Goal: Task Accomplishment & Management: Use online tool/utility

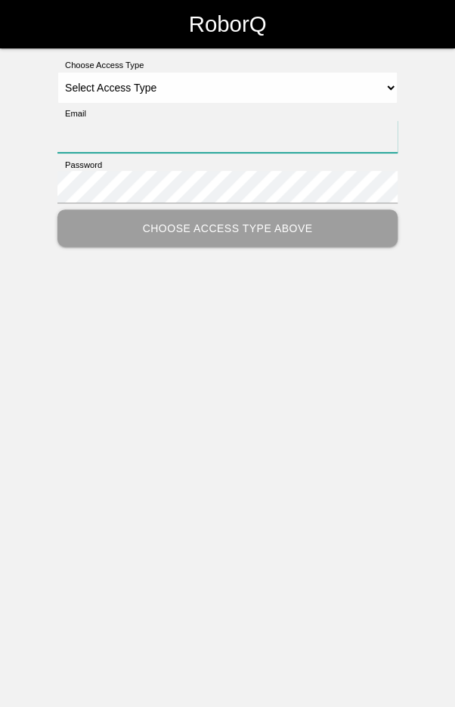
click at [234, 142] on input "Email" at bounding box center [227, 136] width 340 height 33
type input "[EMAIL_ADDRESS][DOMAIN_NAME]"
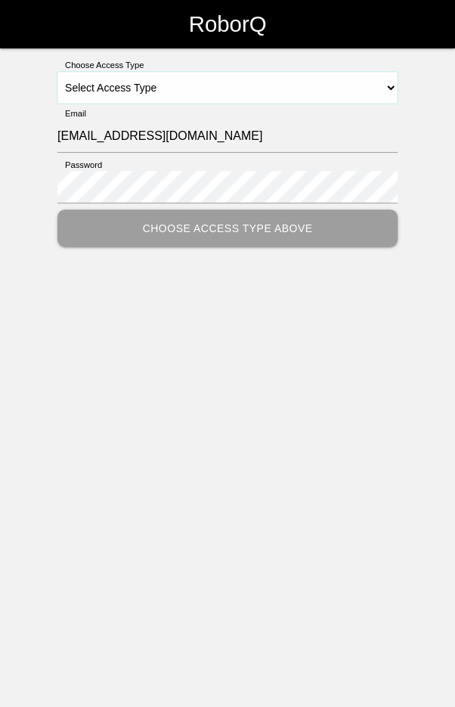
click at [283, 84] on select "Select Access Type Admin Customer Supervisor Worker" at bounding box center [227, 88] width 340 height 32
select select "Worker"
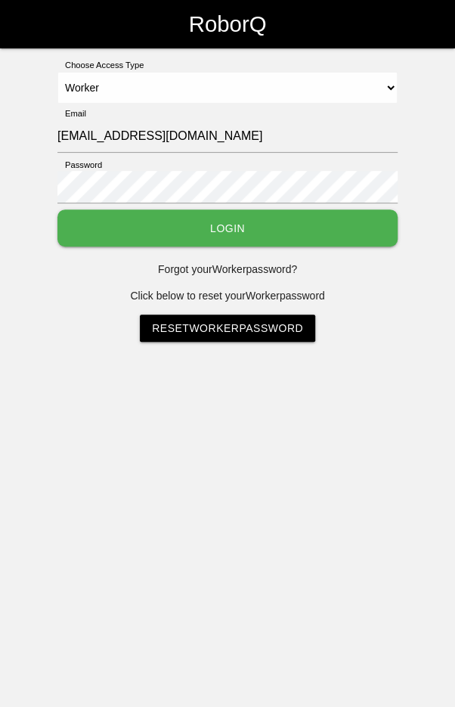
click at [243, 228] on button "Login" at bounding box center [227, 227] width 340 height 37
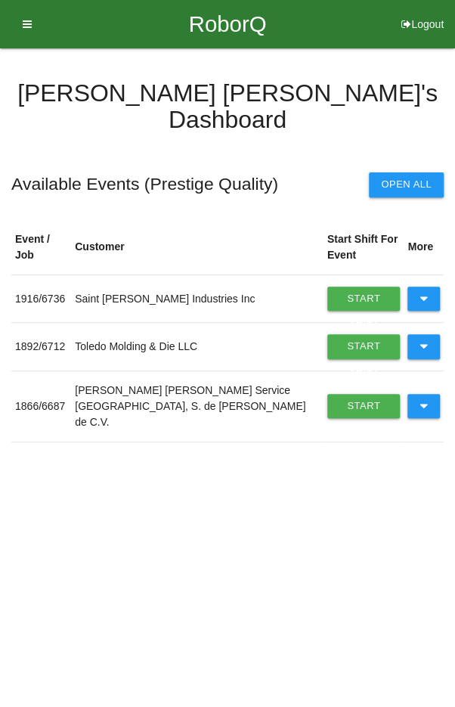
click at [424, 394] on icon at bounding box center [424, 406] width 8 height 24
click at [348, 394] on link "Start Shift" at bounding box center [363, 406] width 73 height 24
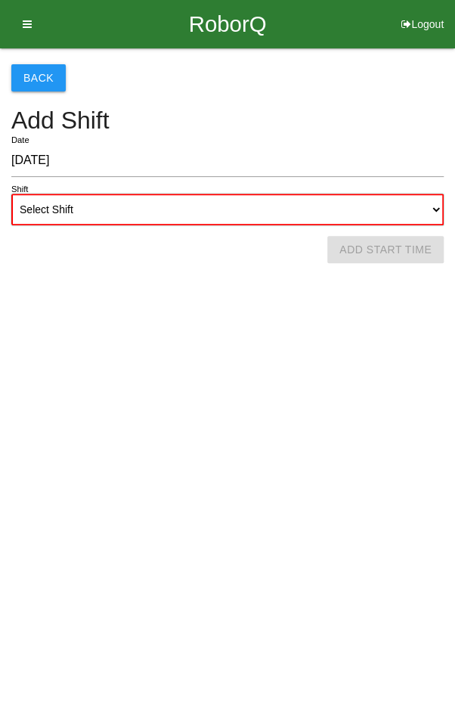
click at [253, 216] on select "Select Shift 1st Shift 2nd Shift 3rd Shift 4th Shift" at bounding box center [227, 210] width 432 height 32
select select "1"
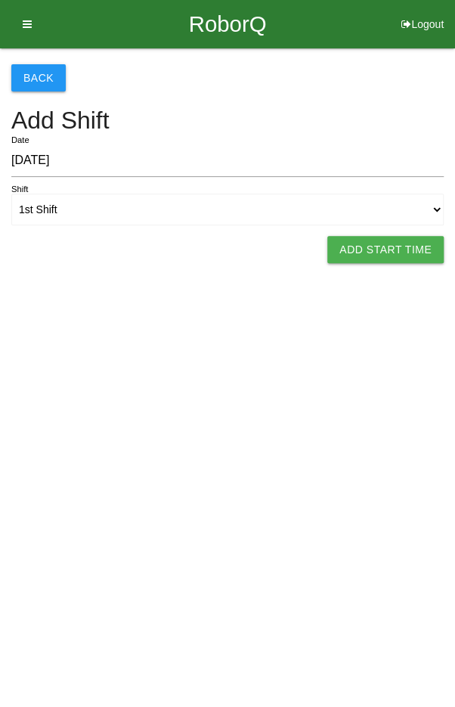
click at [397, 243] on button "Add Start Time" at bounding box center [385, 249] width 116 height 27
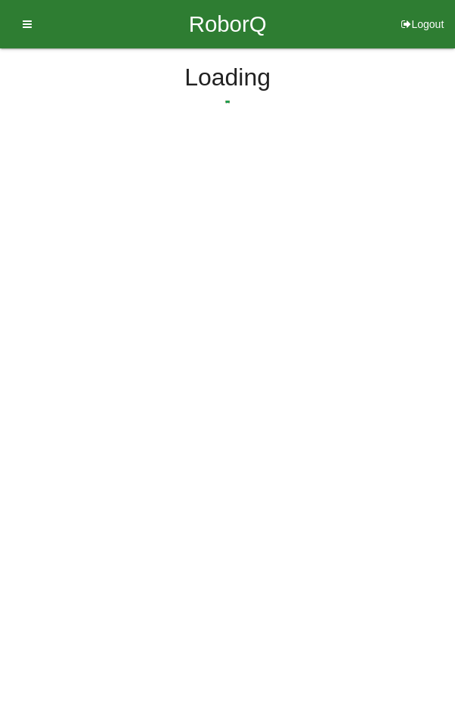
select select "7"
select select "5"
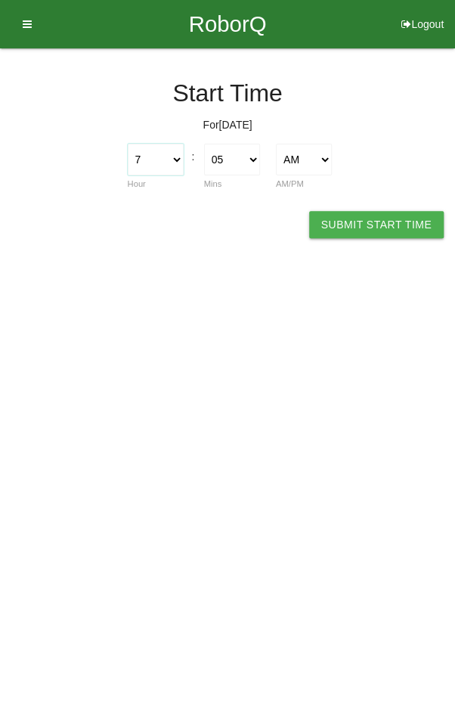
click at [167, 152] on select "1 2 3 4 5 6 7 8 9 10 11 12" at bounding box center [156, 160] width 56 height 32
select select "6"
click at [230, 157] on select "00 01 02 03 04 05 06 07 08 09 10 11 12 13 14 15 16 17 18 19 20 21 22 23 24 25 2…" at bounding box center [232, 160] width 56 height 32
select select "0"
click at [362, 223] on button "Submit Start Time" at bounding box center [376, 224] width 135 height 27
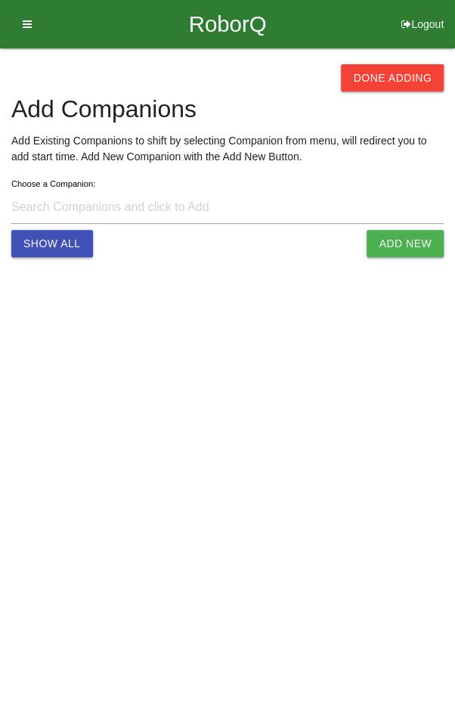
click at [399, 88] on button "Done Adding" at bounding box center [392, 77] width 103 height 27
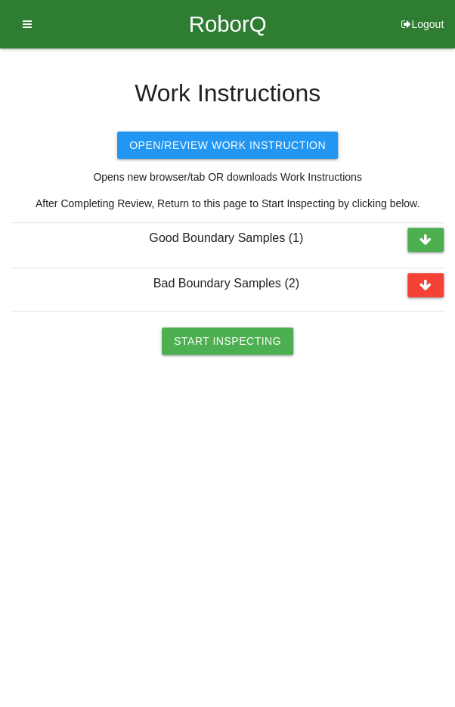
click at [232, 341] on button "Start Inspecting" at bounding box center [228, 340] width 132 height 27
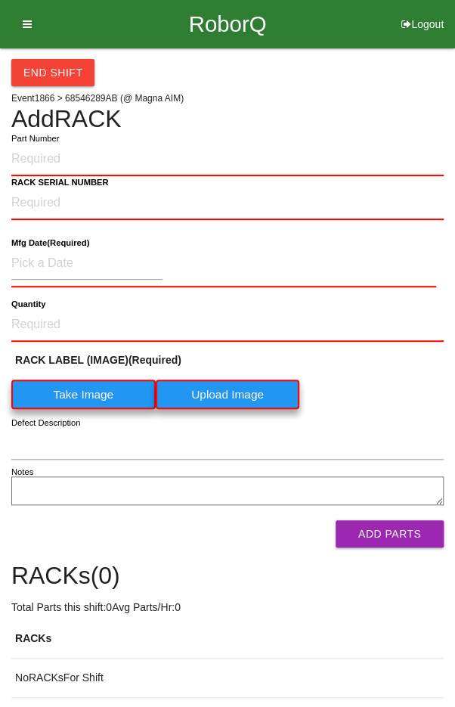
click at [43, 142] on label "Part Number" at bounding box center [35, 138] width 48 height 13
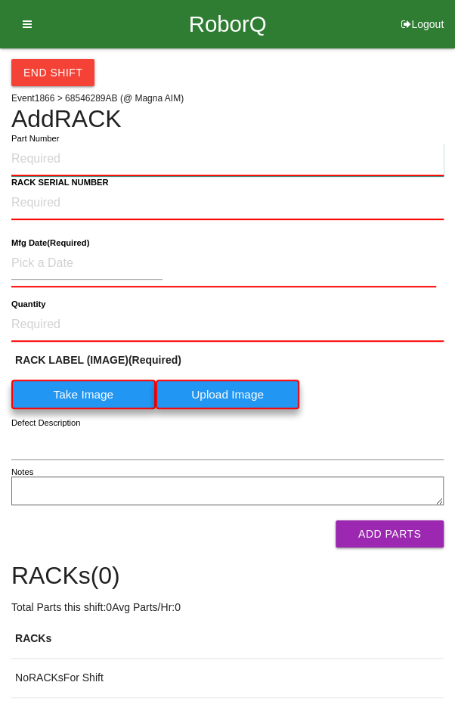
click at [43, 143] on input "Part Number" at bounding box center [227, 159] width 432 height 33
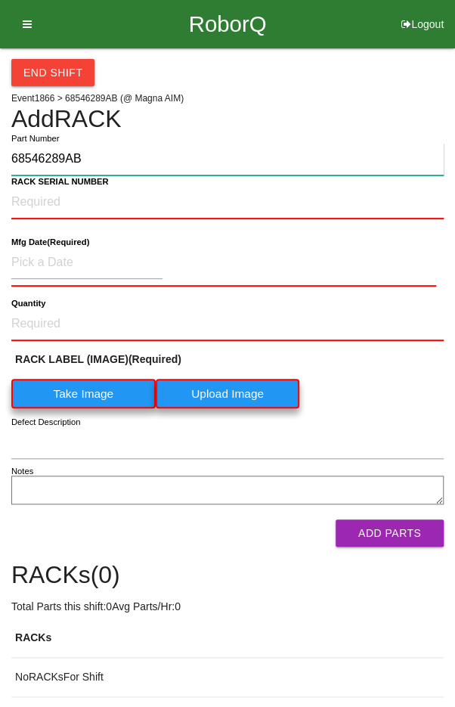
type input "68546289AB"
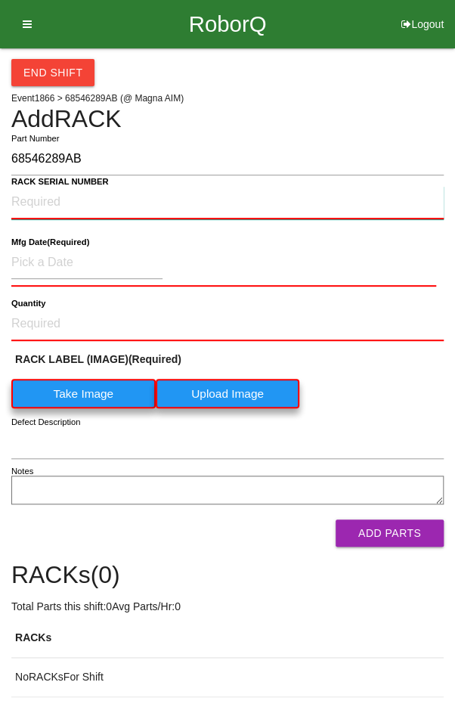
click at [43, 197] on NUMBER "RACK SERIAL NUMBER" at bounding box center [227, 202] width 432 height 33
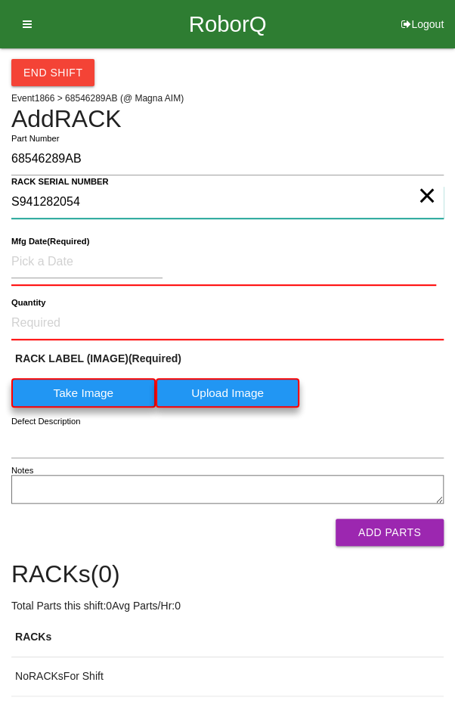
type NUMBER "S941282054"
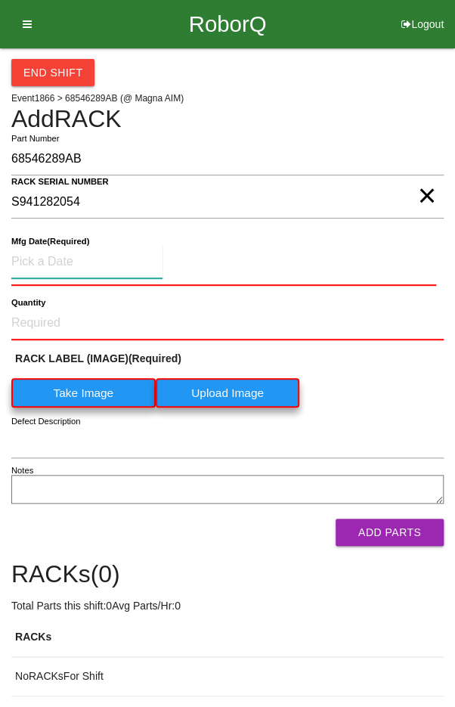
click at [64, 257] on input at bounding box center [86, 262] width 151 height 33
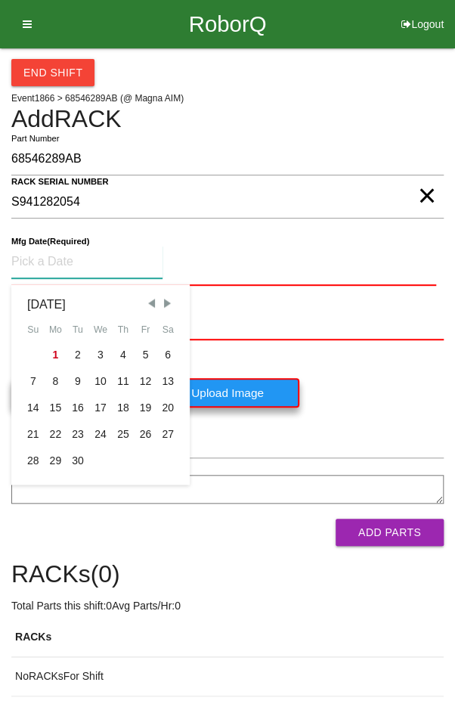
click at [152, 298] on span "Previous Month" at bounding box center [151, 303] width 14 height 14
click at [54, 434] on div "18" at bounding box center [56, 434] width 23 height 26
type input "[DATE]"
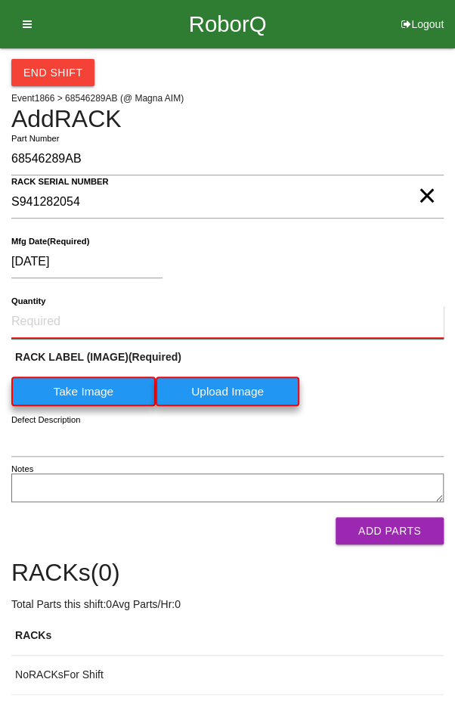
click at [57, 320] on input "Quantity" at bounding box center [227, 321] width 432 height 33
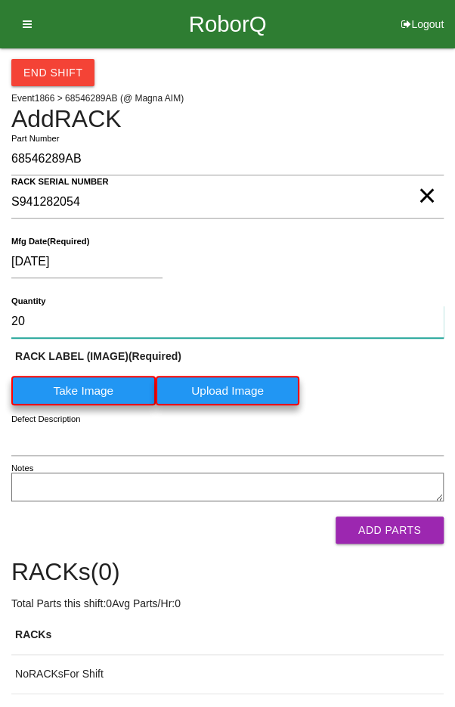
type input "20"
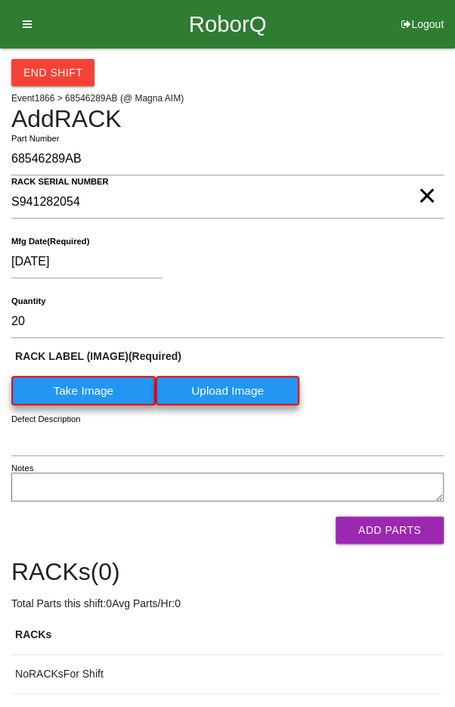
click at [82, 380] on label "Take Image" at bounding box center [83, 390] width 144 height 29
click at [0, 0] on \(IMAGE\) "Take Image" at bounding box center [0, 0] width 0 height 0
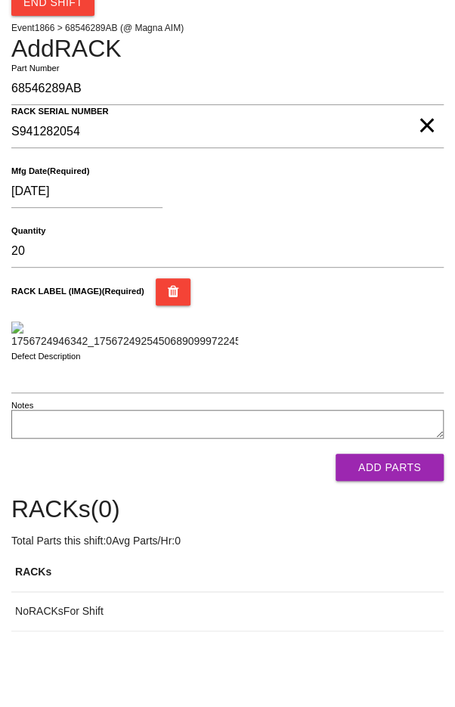
scroll to position [255, 0]
click at [401, 481] on button "Add Parts" at bounding box center [390, 467] width 108 height 27
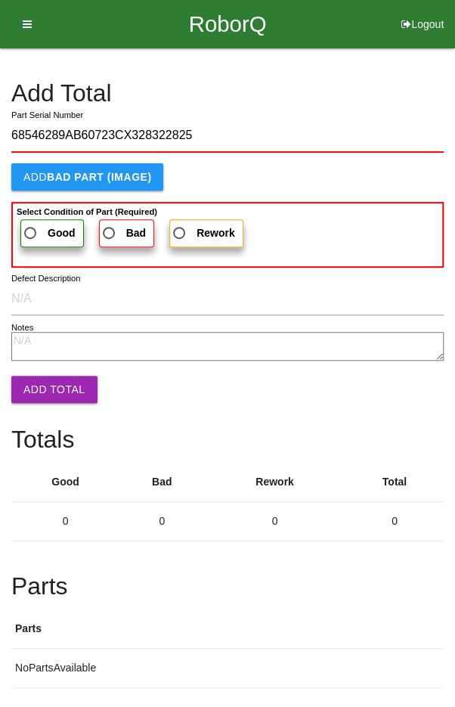
type input "68546289AB60723CX328322825"
click at [39, 219] on label "Good" at bounding box center [51, 233] width 63 height 28
click at [31, 224] on input "Good" at bounding box center [26, 229] width 10 height 10
radio input "true"
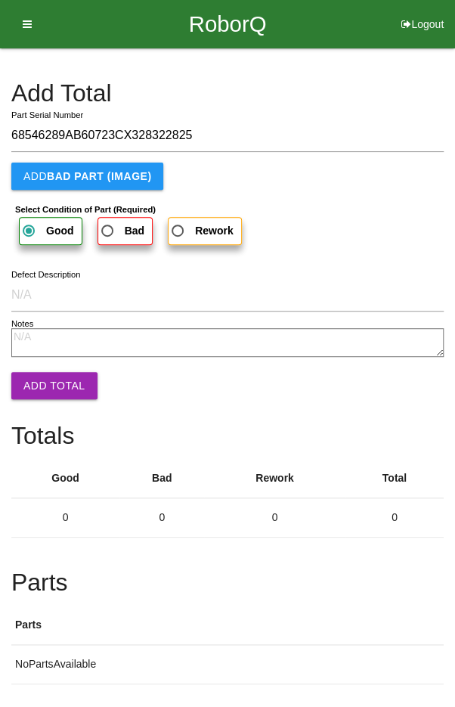
click at [42, 385] on button "Add Total" at bounding box center [54, 385] width 86 height 27
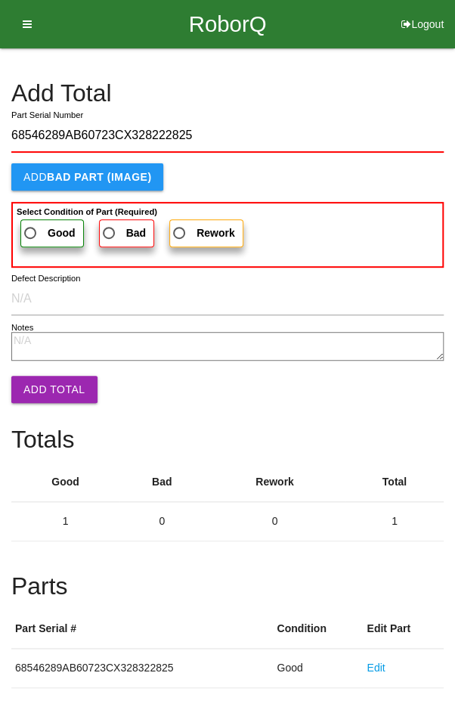
type input "68546289AB60723CX328222825"
click at [36, 228] on span "Good" at bounding box center [48, 233] width 54 height 19
click at [31, 228] on input "Good" at bounding box center [26, 229] width 10 height 10
radio input "true"
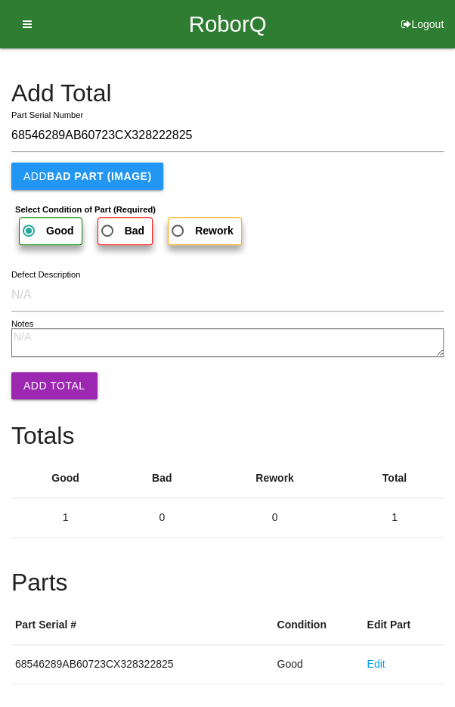
click at [42, 379] on button "Add Total" at bounding box center [54, 385] width 86 height 27
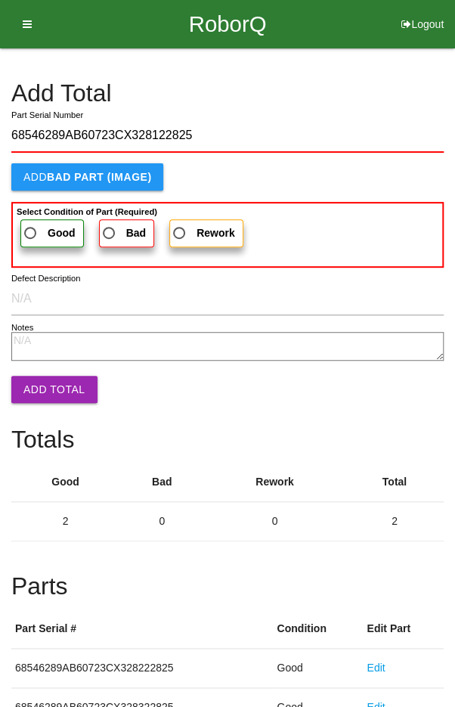
type input "68546289AB60723CX328122825"
click at [45, 230] on span "Good" at bounding box center [48, 233] width 54 height 19
click at [31, 230] on input "Good" at bounding box center [26, 229] width 10 height 10
radio input "true"
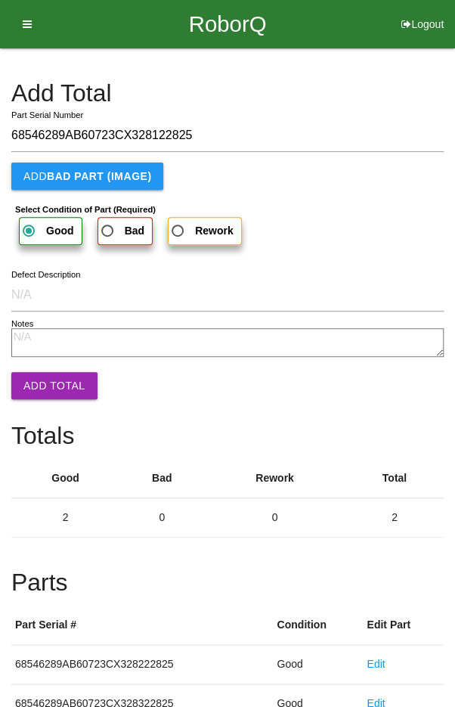
click at [43, 375] on button "Add Total" at bounding box center [54, 385] width 86 height 27
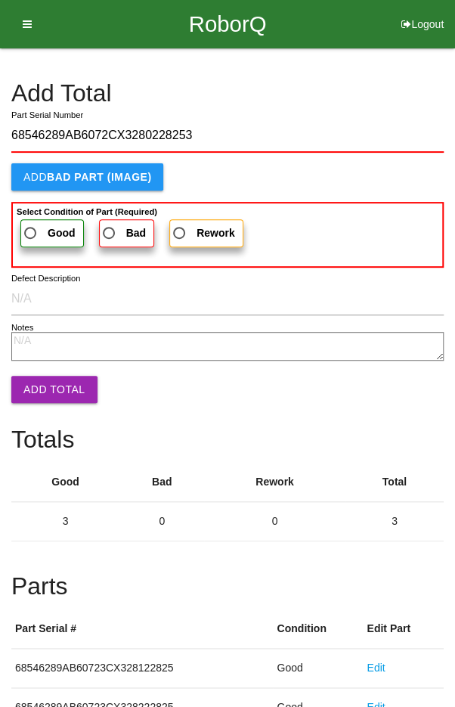
type input "68546289AB6072CX3280228253"
click at [38, 225] on span "Good" at bounding box center [48, 233] width 54 height 19
click at [31, 225] on input "Good" at bounding box center [26, 229] width 10 height 10
radio input "true"
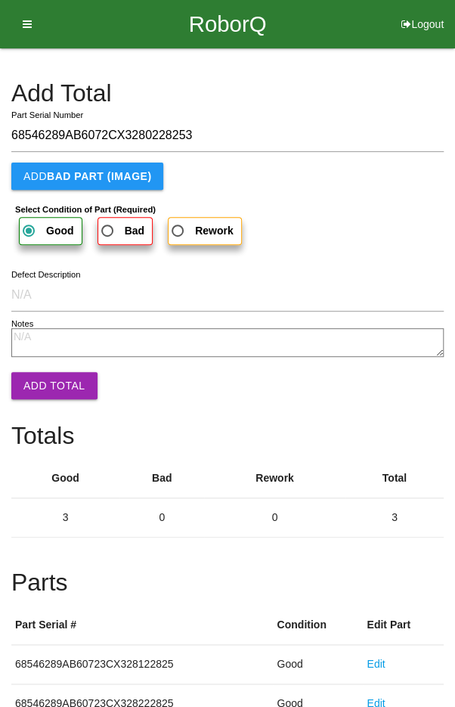
click at [41, 386] on button "Add Total" at bounding box center [54, 385] width 86 height 27
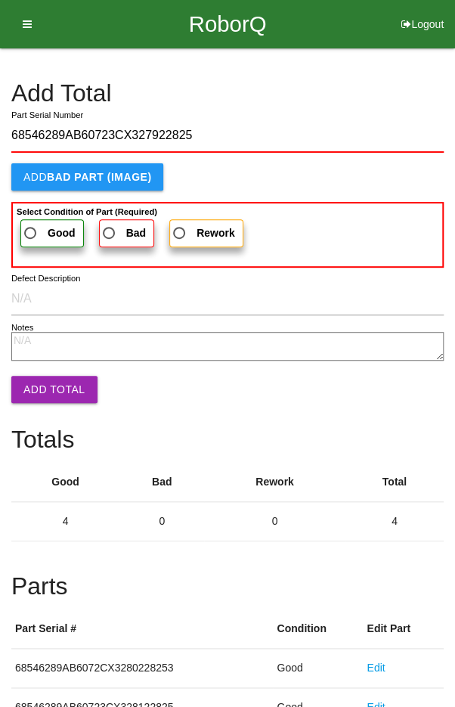
type input "68546289AB60723CX327922825"
click at [37, 228] on span "Good" at bounding box center [48, 233] width 54 height 19
click at [31, 228] on input "Good" at bounding box center [26, 229] width 10 height 10
radio input "true"
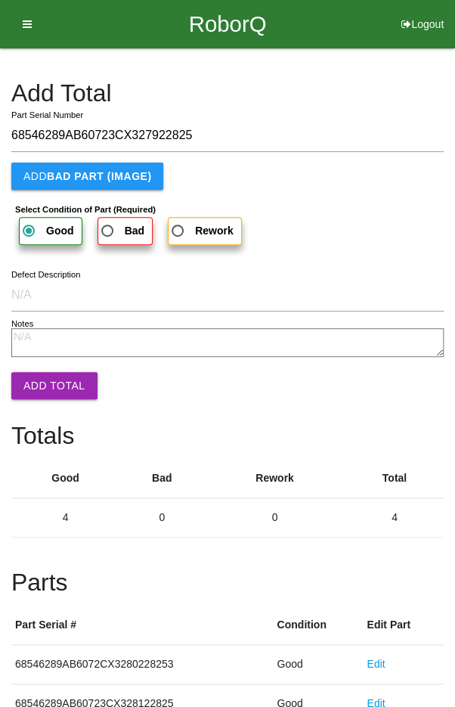
click at [41, 383] on button "Add Total" at bounding box center [54, 385] width 86 height 27
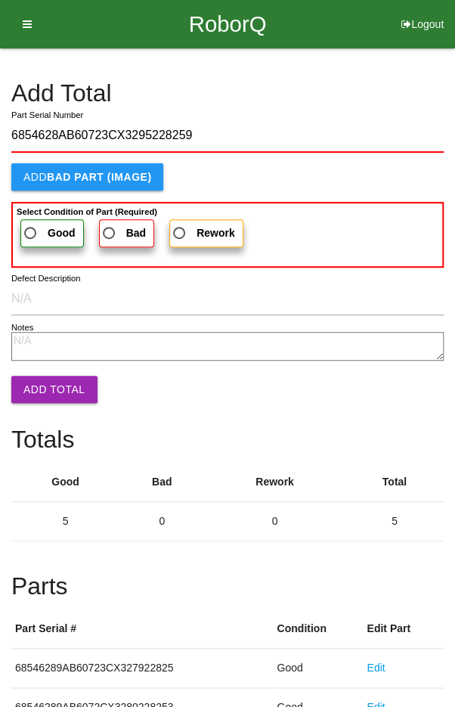
type input "6854628AB60723CX3295228259"
click at [31, 228] on span "Good" at bounding box center [48, 233] width 54 height 19
click at [31, 228] on input "Good" at bounding box center [26, 229] width 10 height 10
radio input "true"
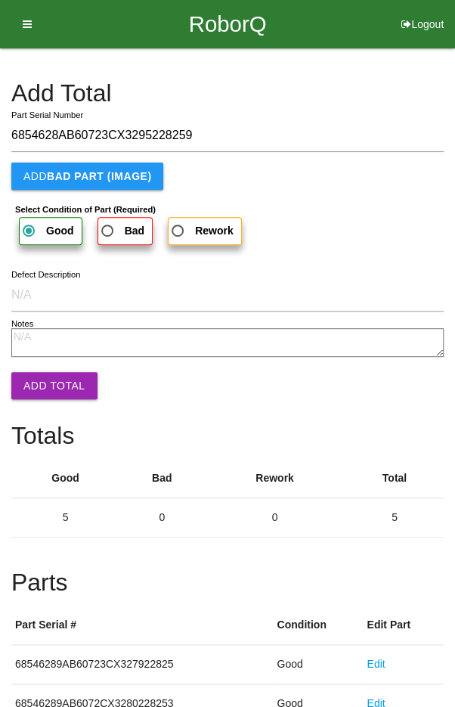
click at [42, 384] on button "Add Total" at bounding box center [54, 385] width 86 height 27
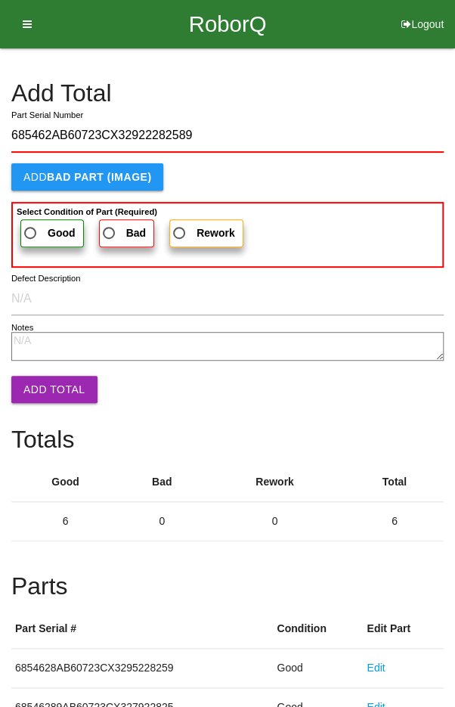
type input "685462AB60723CX32922282589"
click at [34, 232] on span "Good" at bounding box center [48, 233] width 54 height 19
click at [31, 232] on input "Good" at bounding box center [26, 229] width 10 height 10
radio input "true"
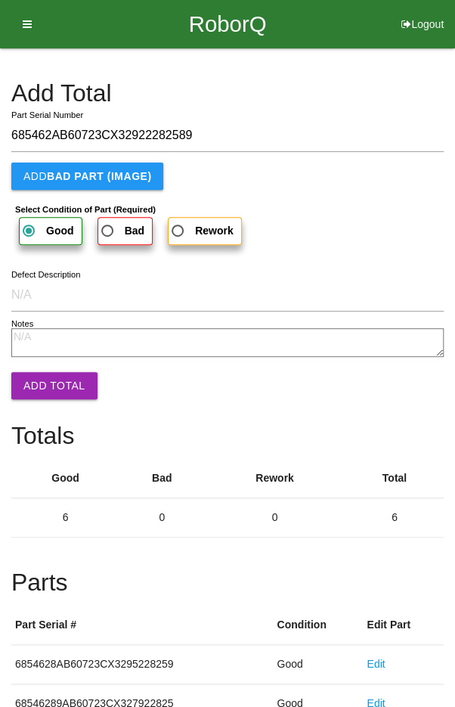
click at [44, 386] on button "Add Total" at bounding box center [54, 385] width 86 height 27
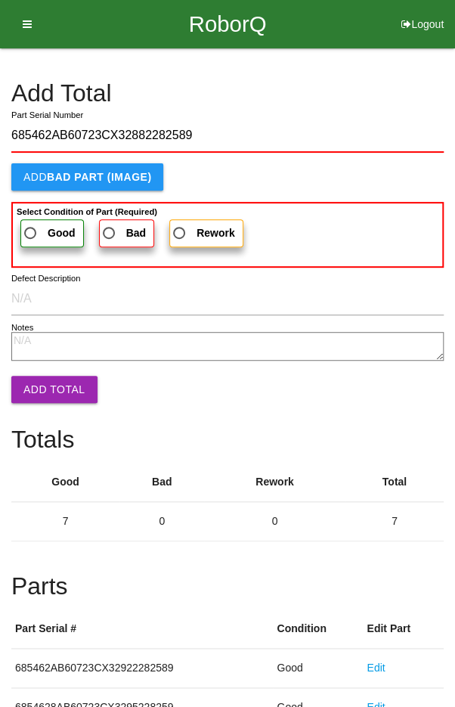
type input "685462AB60723CX32882282589"
click at [39, 230] on span "Good" at bounding box center [48, 233] width 54 height 19
click at [31, 230] on input "Good" at bounding box center [26, 229] width 10 height 10
radio input "true"
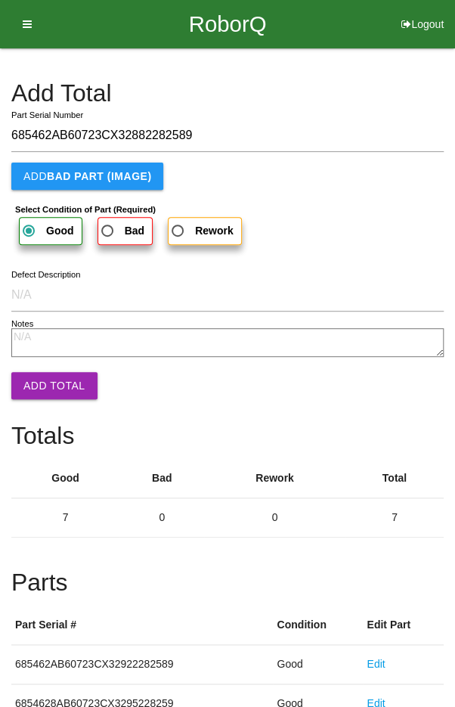
click at [47, 382] on button "Add Total" at bounding box center [54, 385] width 86 height 27
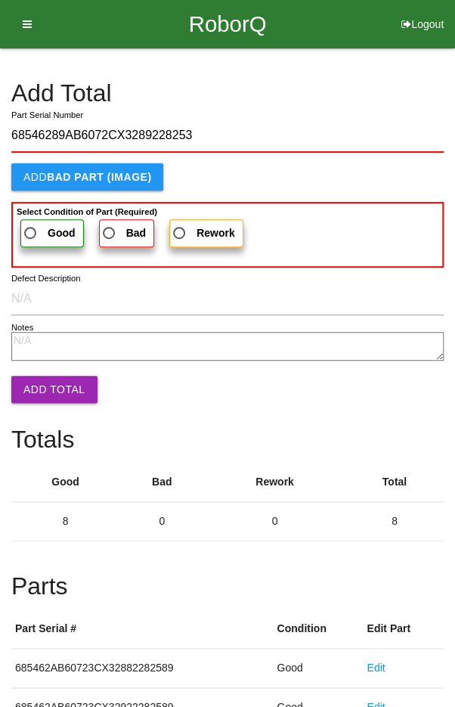
type input "68546289AB6072CX3289228253"
click at [34, 231] on span "Good" at bounding box center [48, 233] width 54 height 19
click at [31, 231] on input "Good" at bounding box center [26, 229] width 10 height 10
radio input "true"
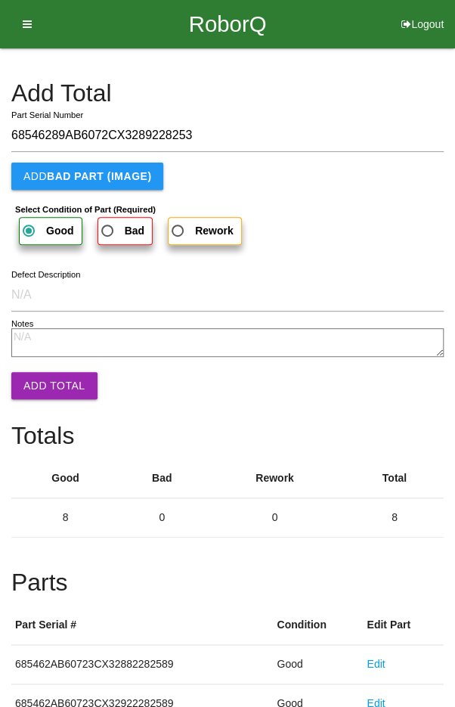
click at [43, 385] on button "Add Total" at bounding box center [54, 385] width 86 height 27
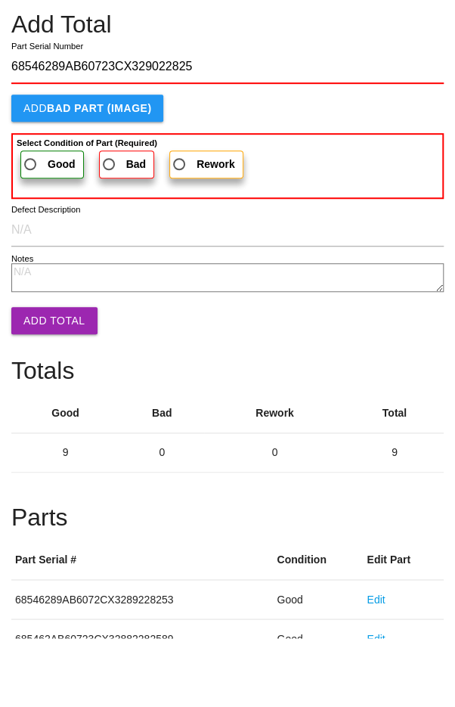
type input "68546289AB60723CX329022825"
click at [33, 232] on span "Good" at bounding box center [48, 233] width 54 height 19
click at [31, 232] on input "Good" at bounding box center [26, 229] width 10 height 10
radio input "true"
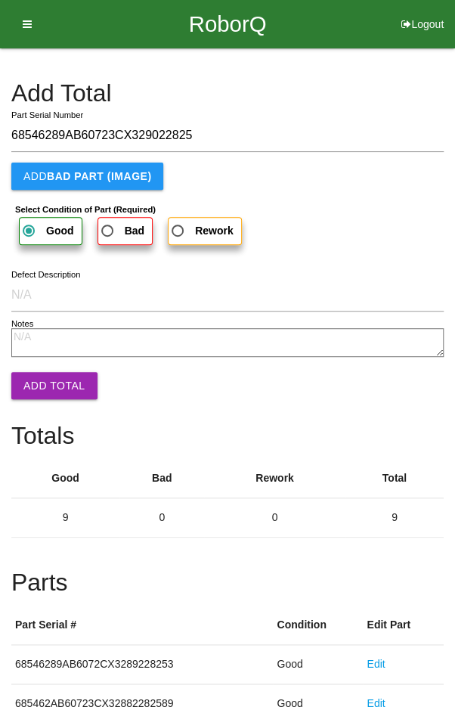
click at [37, 388] on button "Add Total" at bounding box center [54, 385] width 86 height 27
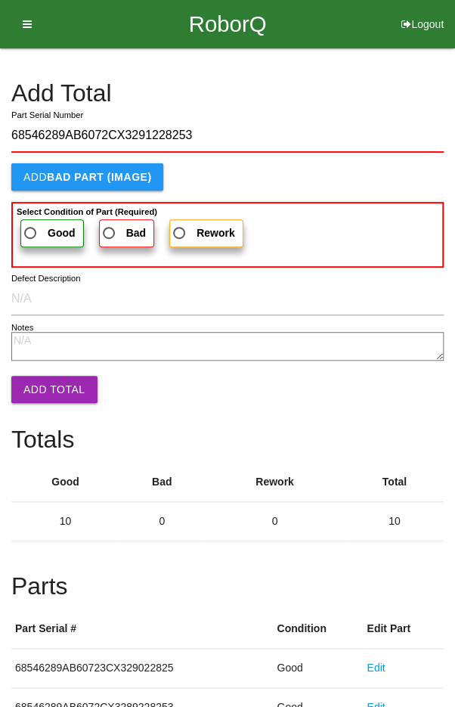
type input "68546289AB6072CX3291228253"
click at [34, 225] on span "Good" at bounding box center [48, 233] width 54 height 19
click at [31, 225] on input "Good" at bounding box center [26, 229] width 10 height 10
radio input "true"
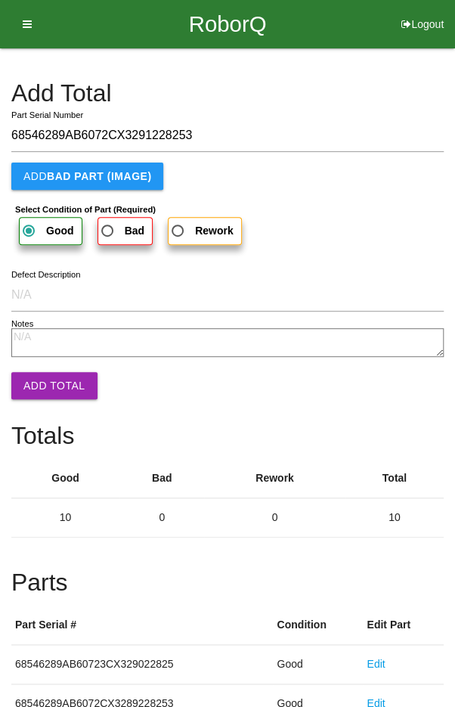
click at [43, 379] on button "Add Total" at bounding box center [54, 385] width 86 height 27
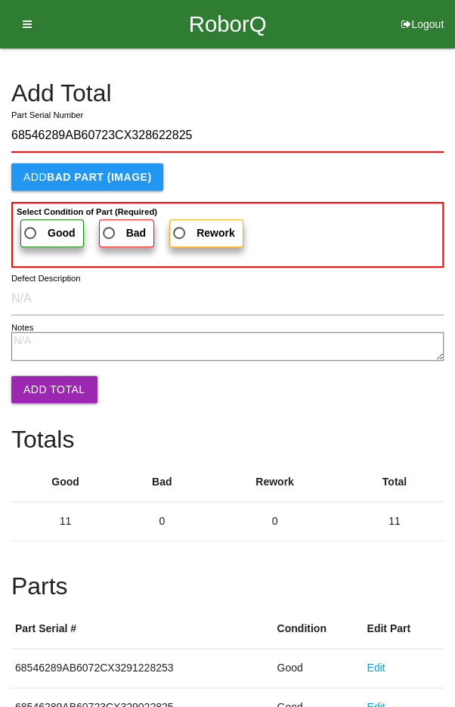
type input "68546289AB60723CX328622825"
click at [33, 232] on span "Good" at bounding box center [48, 233] width 54 height 19
click at [31, 232] on input "Good" at bounding box center [26, 229] width 10 height 10
radio input "true"
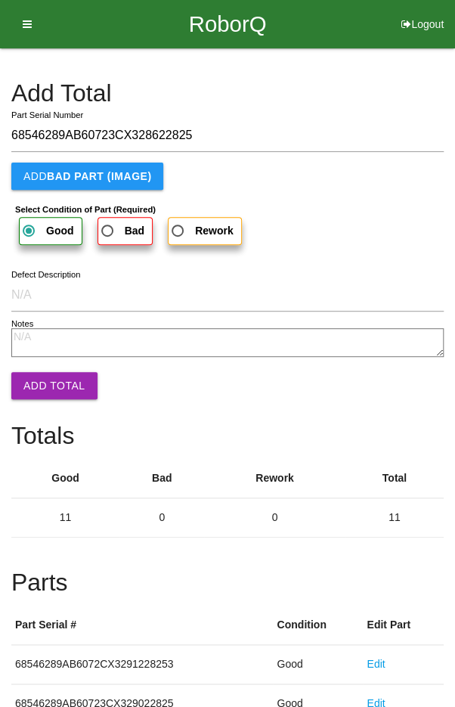
click at [48, 380] on button "Add Total" at bounding box center [54, 385] width 86 height 27
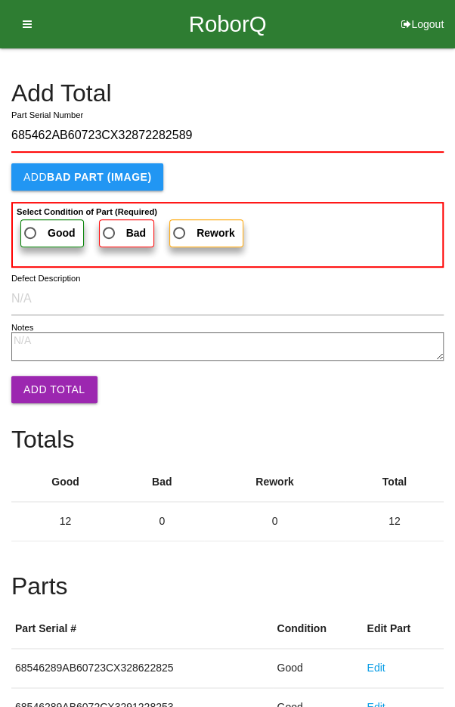
type input "685462AB60723CX32872282589"
click at [36, 227] on span "Good" at bounding box center [48, 233] width 54 height 19
click at [31, 227] on input "Good" at bounding box center [26, 229] width 10 height 10
radio input "true"
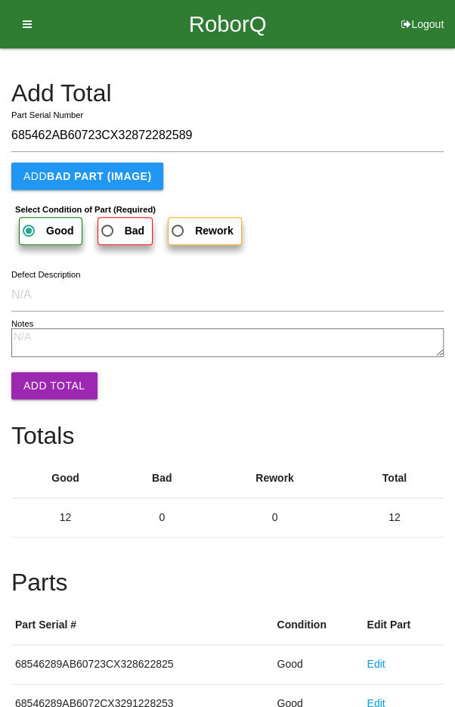
click at [44, 382] on button "Add Total" at bounding box center [54, 385] width 86 height 27
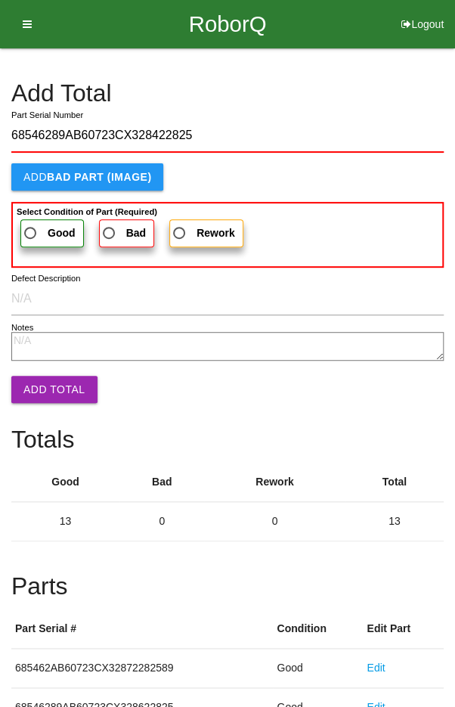
type input "68546289AB60723CX328422825"
click at [34, 225] on span "Good" at bounding box center [48, 233] width 54 height 19
click at [31, 225] on input "Good" at bounding box center [26, 229] width 10 height 10
radio input "true"
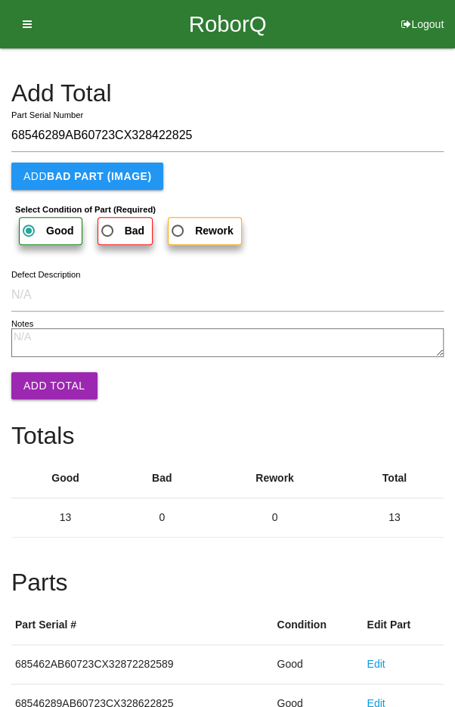
click at [44, 395] on button "Add Total" at bounding box center [54, 385] width 86 height 27
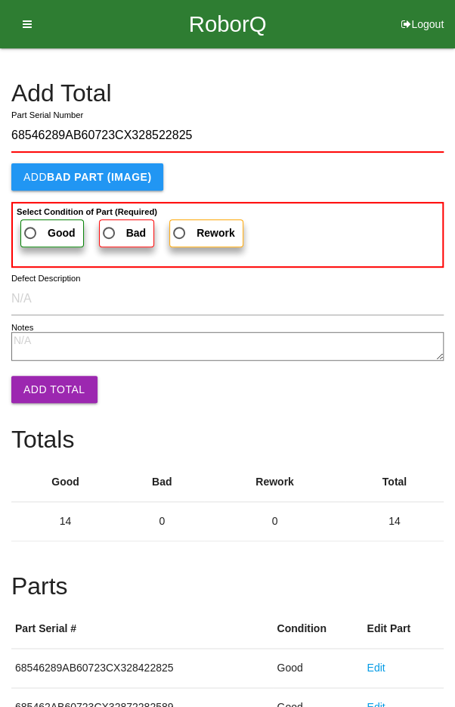
type input "68546289AB60723CX328522825"
click at [32, 225] on span "Good" at bounding box center [48, 233] width 54 height 19
click at [31, 225] on input "Good" at bounding box center [26, 229] width 10 height 10
radio input "true"
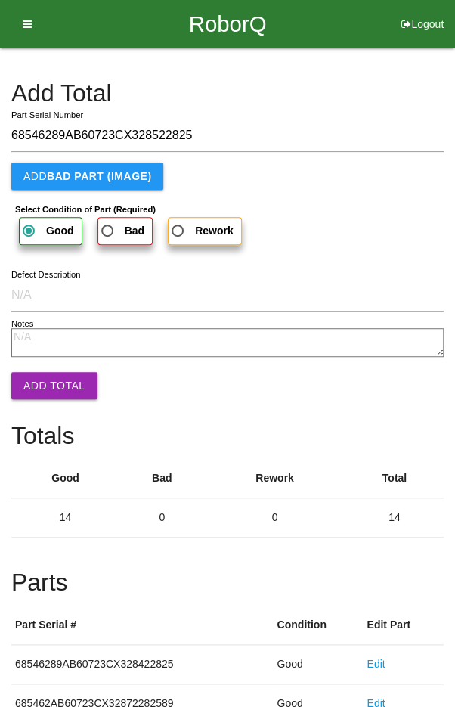
click at [50, 382] on button "Add Total" at bounding box center [54, 385] width 86 height 27
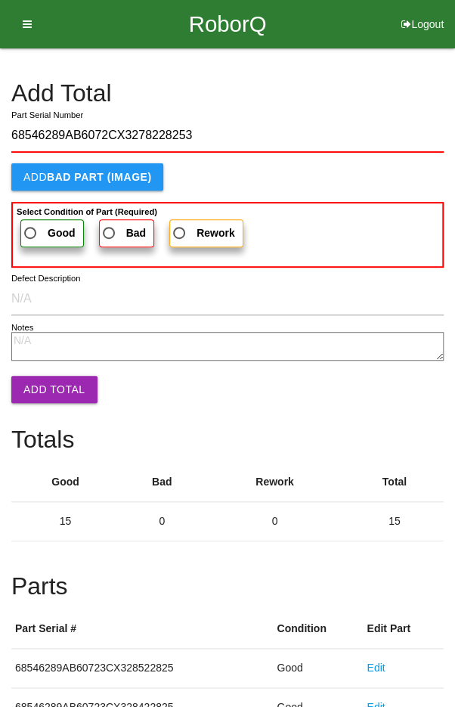
type input "68546289AB6072CX3278228253"
click at [34, 220] on label "Good" at bounding box center [51, 233] width 63 height 28
click at [31, 224] on input "Good" at bounding box center [26, 229] width 10 height 10
radio input "true"
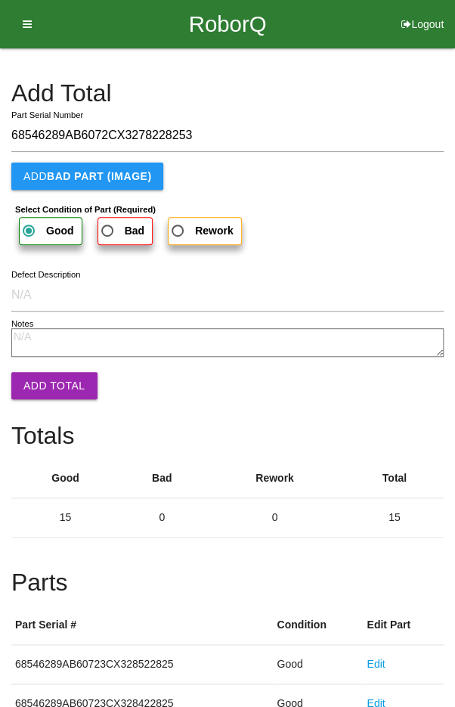
click at [44, 395] on button "Add Total" at bounding box center [54, 385] width 86 height 27
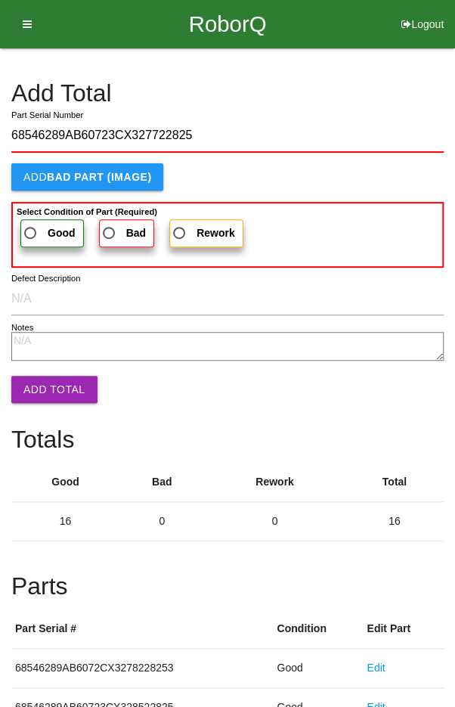
type input "68546289AB60723CX327722825"
click at [39, 224] on span "Good" at bounding box center [48, 233] width 54 height 19
click at [31, 224] on input "Good" at bounding box center [26, 229] width 10 height 10
radio input "true"
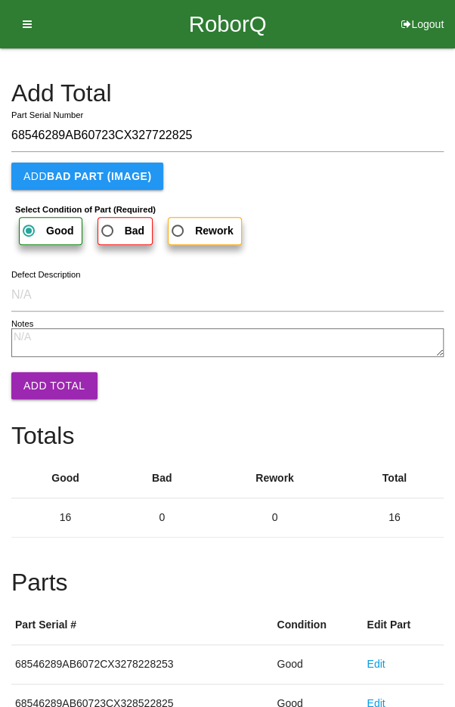
click at [45, 380] on button "Add Total" at bounding box center [54, 385] width 86 height 27
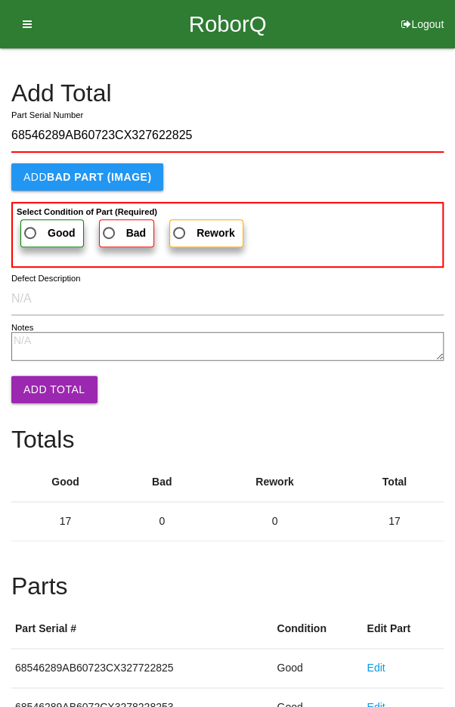
type input "68546289AB60723CX327622825"
click at [34, 231] on span "Good" at bounding box center [48, 233] width 54 height 19
click at [31, 231] on input "Good" at bounding box center [26, 229] width 10 height 10
radio input "true"
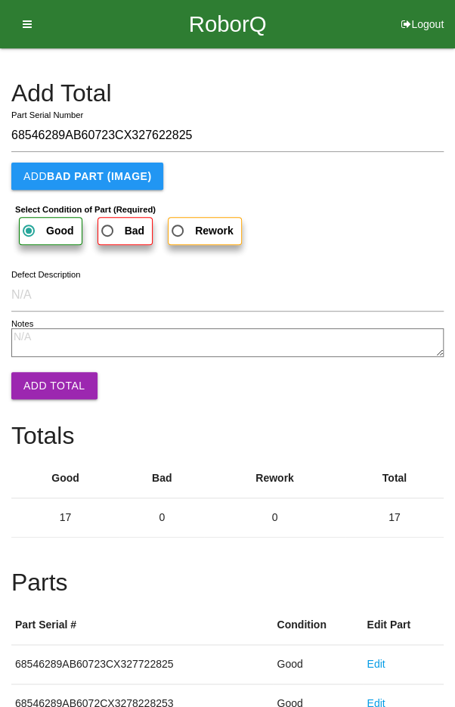
click at [42, 380] on button "Add Total" at bounding box center [54, 385] width 86 height 27
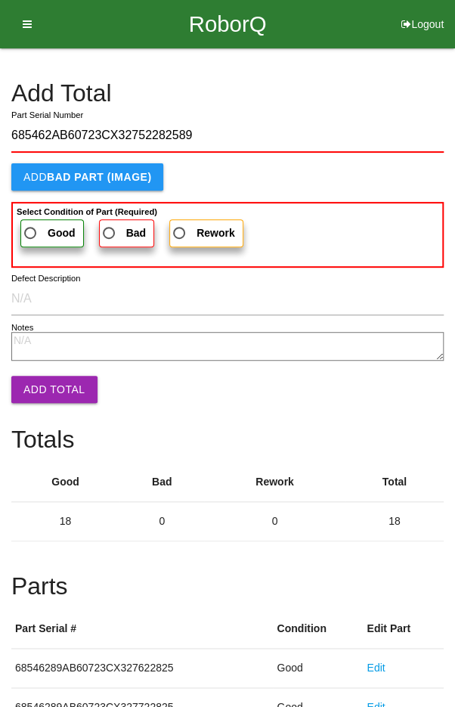
type input "685462AB60723CX32752282589"
click at [42, 232] on span "Good" at bounding box center [48, 233] width 54 height 19
click at [31, 232] on input "Good" at bounding box center [26, 229] width 10 height 10
radio input "true"
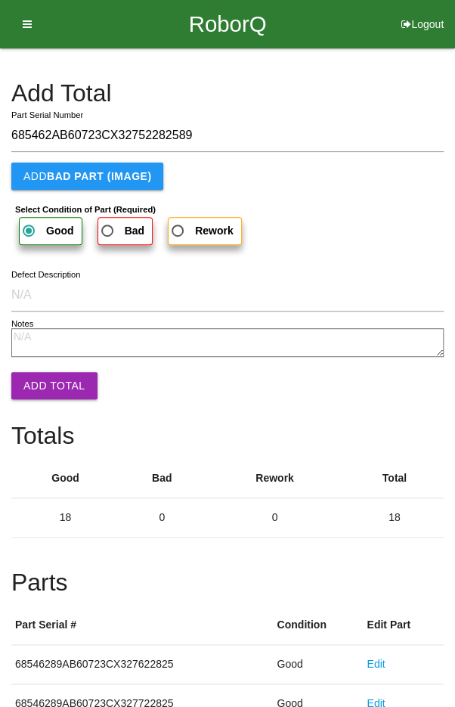
click at [45, 383] on button "Add Total" at bounding box center [54, 385] width 86 height 27
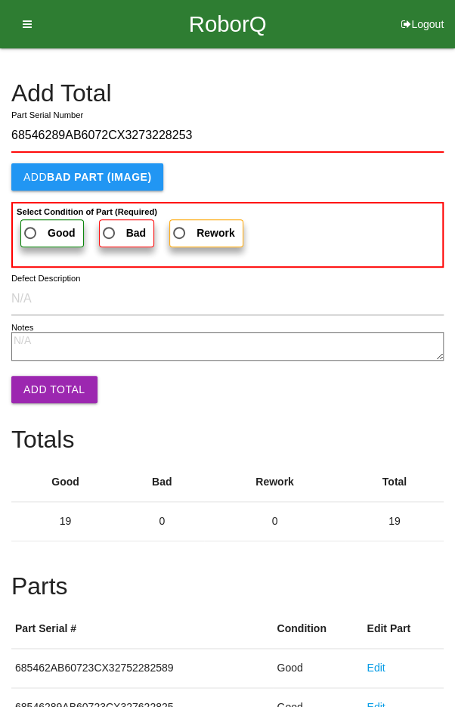
type input "68546289AB6072CX3273228253"
click at [39, 230] on span "Good" at bounding box center [48, 233] width 54 height 19
click at [31, 230] on input "Good" at bounding box center [26, 229] width 10 height 10
radio input "true"
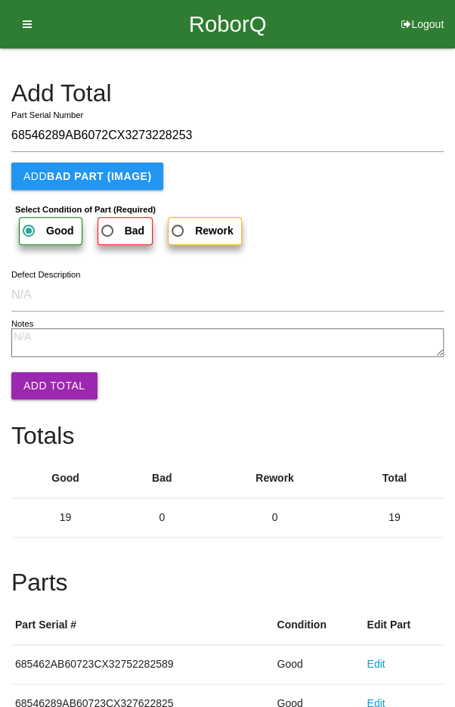
click at [47, 383] on button "Add Total" at bounding box center [54, 385] width 86 height 27
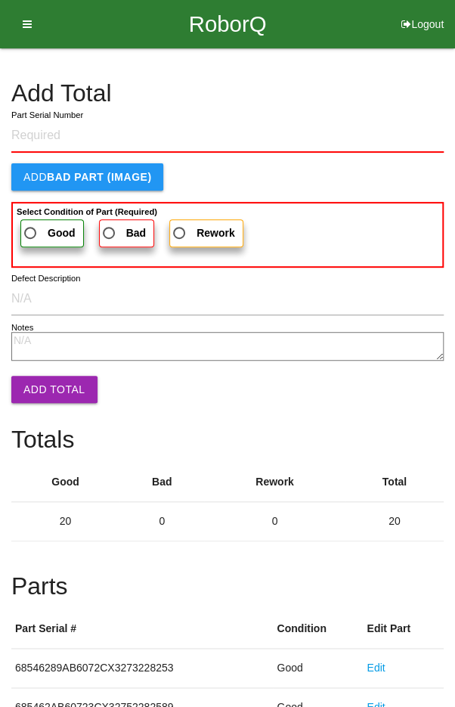
click at [376, 100] on h4 "Add Total" at bounding box center [227, 93] width 432 height 26
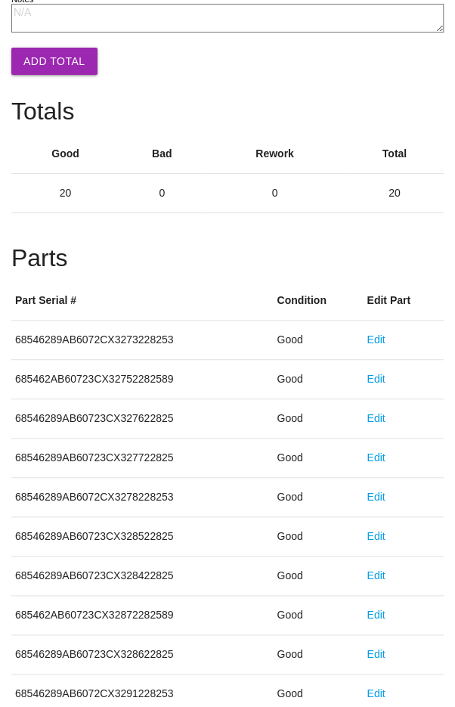
scroll to position [840, 0]
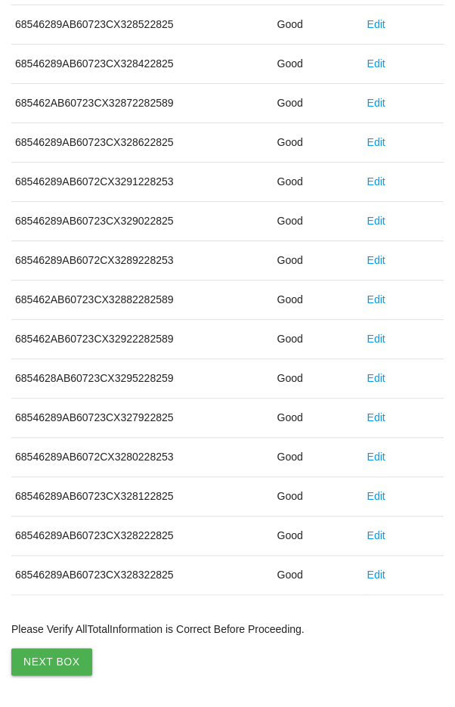
click at [41, 648] on button "Next Box" at bounding box center [51, 661] width 81 height 27
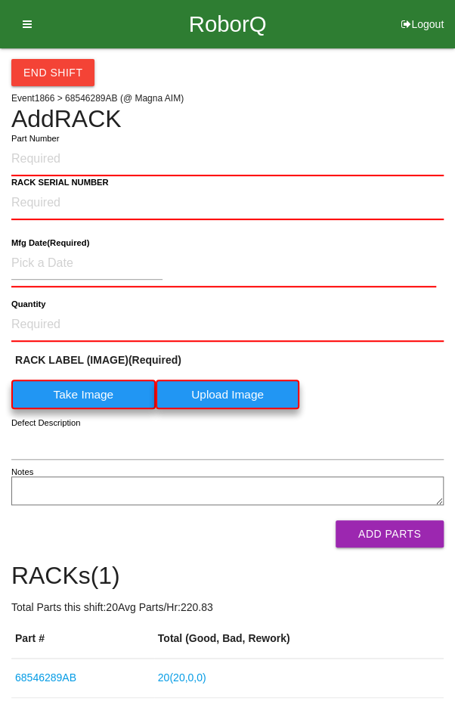
click at [116, 158] on input "Part Number" at bounding box center [227, 159] width 432 height 33
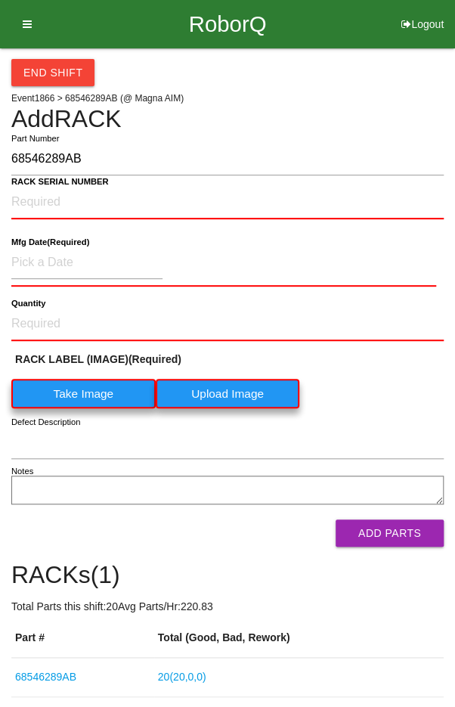
type input "68546289AB"
click at [154, 201] on NUMBER "RACK SERIAL NUMBER" at bounding box center [227, 202] width 432 height 33
click at [67, 386] on label "Take Image" at bounding box center [83, 393] width 144 height 29
click at [0, 0] on \(IMAGE\) "Take Image" at bounding box center [0, 0] width 0 height 0
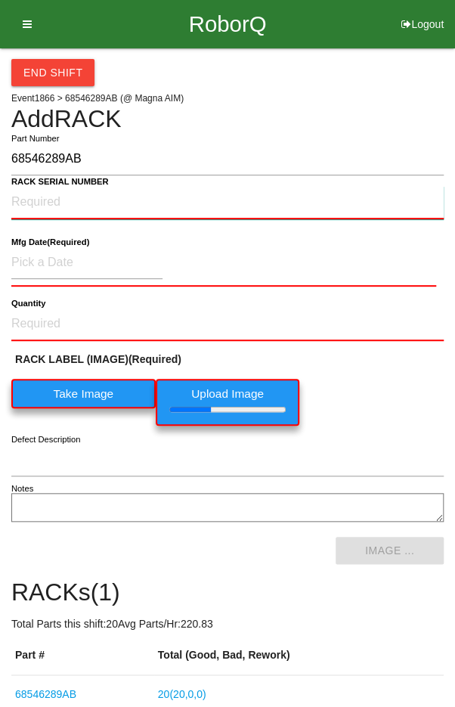
click at [55, 194] on NUMBER "RACK SERIAL NUMBER" at bounding box center [227, 202] width 432 height 33
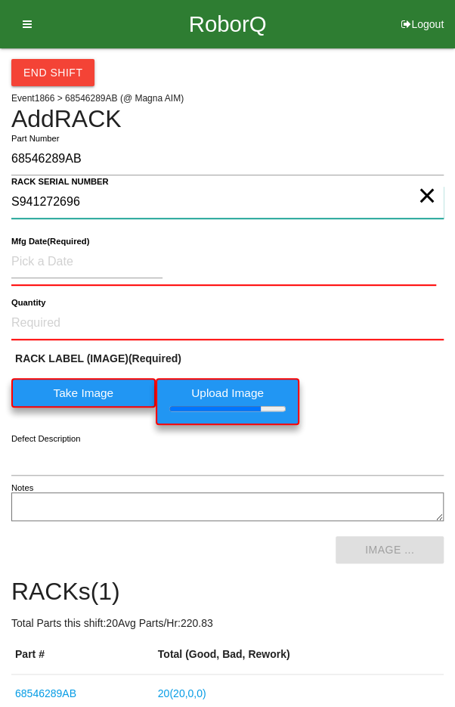
type NUMBER "S941272696"
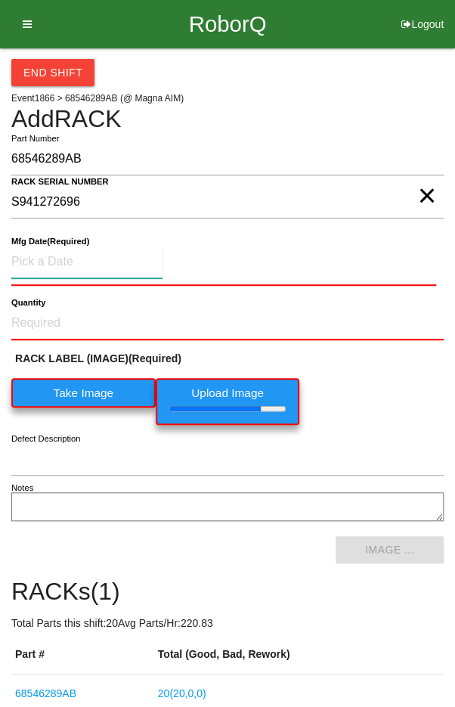
click at [50, 255] on input at bounding box center [86, 262] width 151 height 33
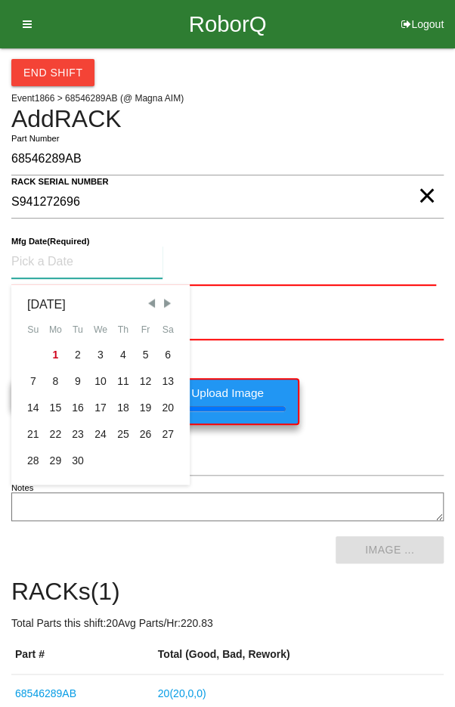
click at [151, 299] on span "Previous Month" at bounding box center [151, 303] width 14 height 14
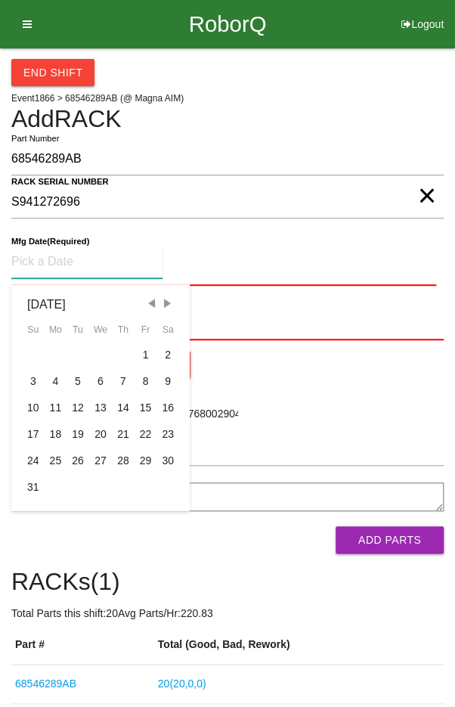
click at [57, 438] on div "18" at bounding box center [56, 434] width 23 height 26
type input "[DATE]"
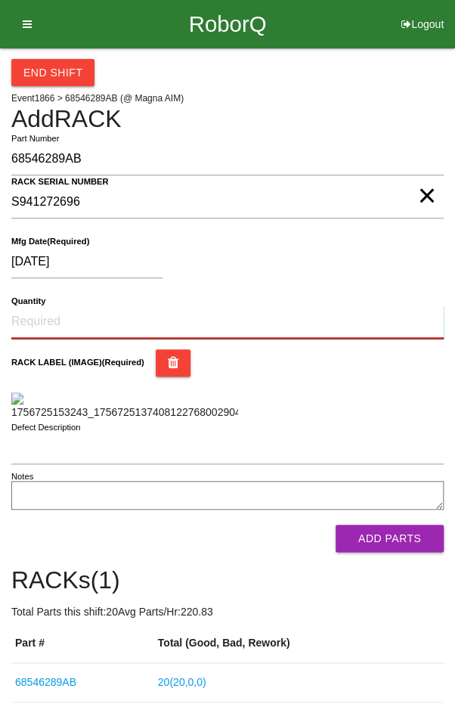
click at [68, 314] on input "Quantity" at bounding box center [227, 321] width 432 height 33
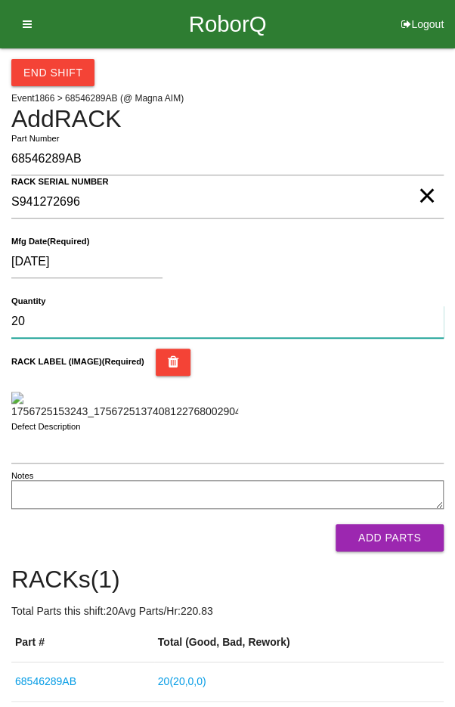
type input "20"
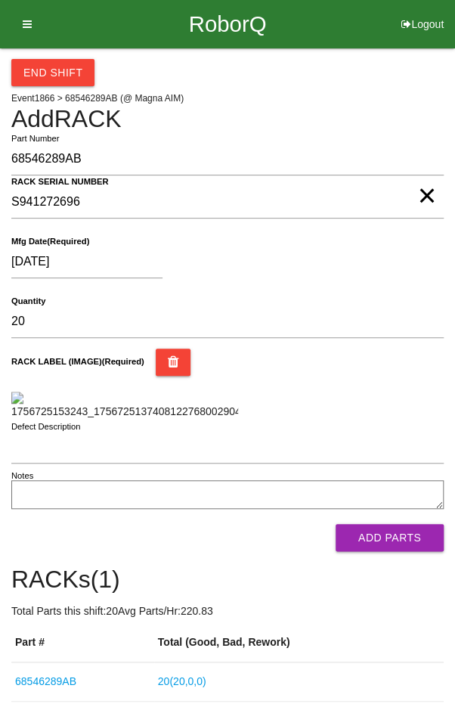
click at [394, 274] on div "[DATE]" at bounding box center [223, 265] width 425 height 39
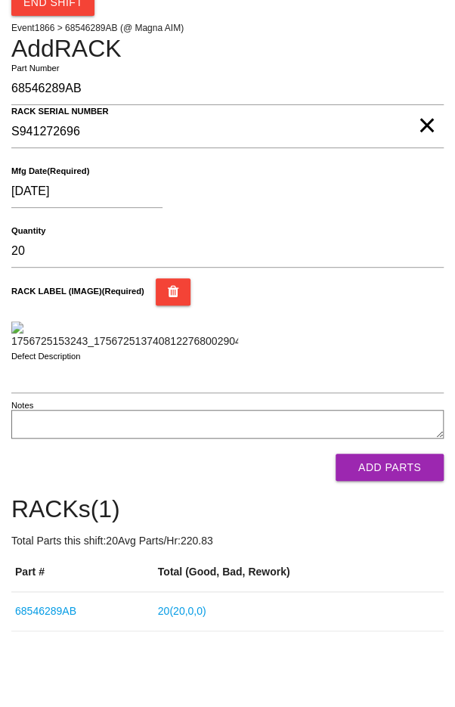
scroll to position [308, 0]
click at [395, 481] on button "Add Parts" at bounding box center [390, 467] width 108 height 27
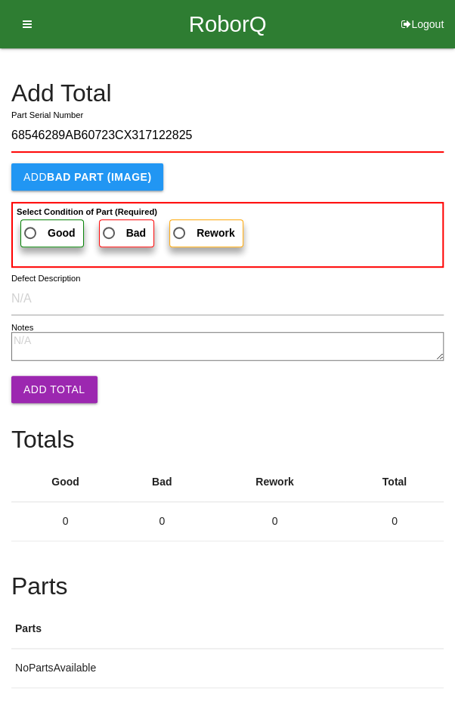
type input "68546289AB60723CX317122825"
click at [36, 225] on span "Good" at bounding box center [48, 233] width 54 height 19
click at [31, 225] on input "Good" at bounding box center [26, 229] width 10 height 10
radio input "true"
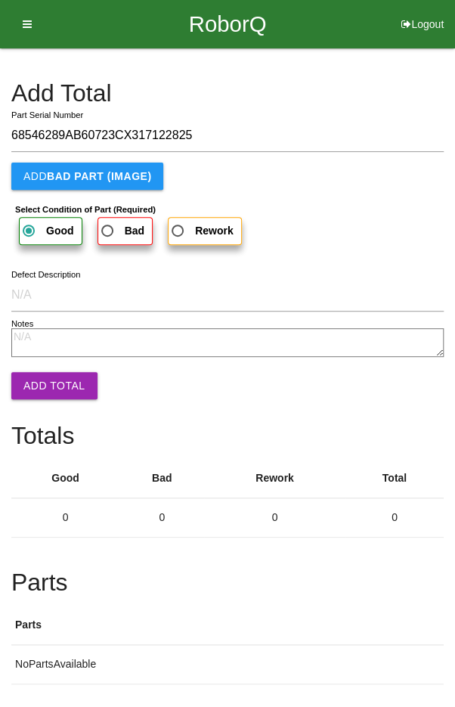
click at [43, 382] on button "Add Total" at bounding box center [54, 385] width 86 height 27
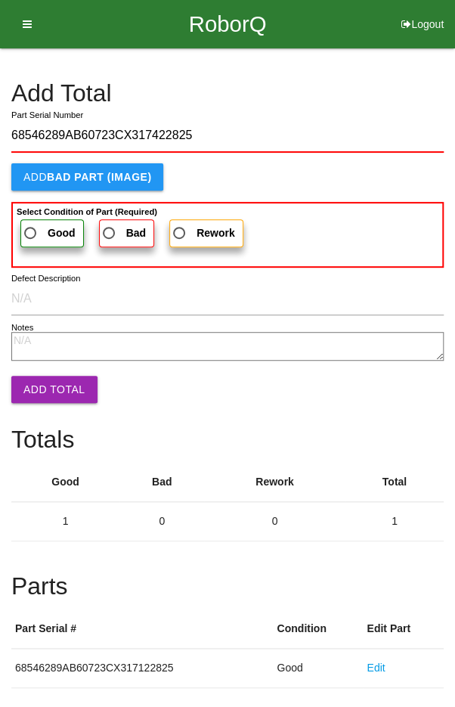
type input "68546289AB60723CX317422825"
click at [34, 226] on span "Good" at bounding box center [48, 233] width 54 height 19
click at [31, 226] on input "Good" at bounding box center [26, 229] width 10 height 10
radio input "true"
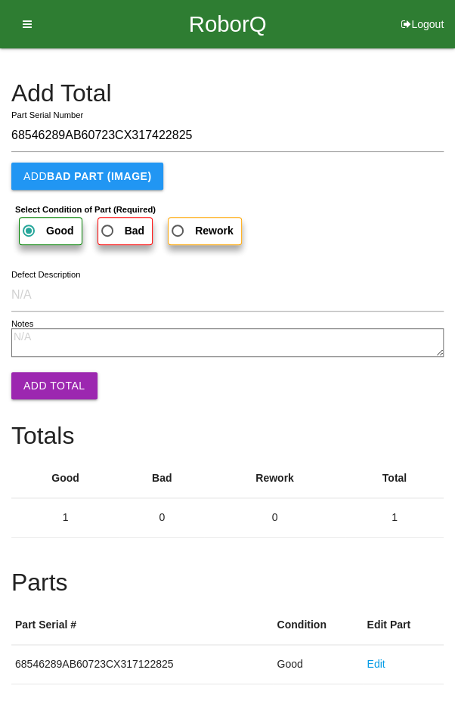
click at [43, 385] on button "Add Total" at bounding box center [54, 385] width 86 height 27
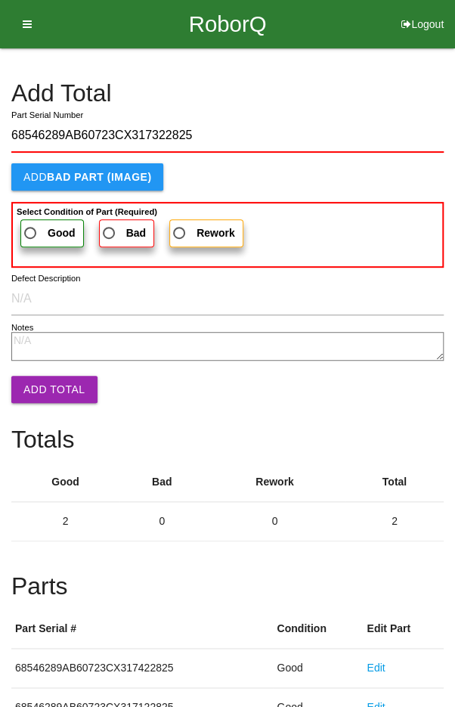
type input "68546289AB60723CX317322825"
click at [33, 228] on span "Good" at bounding box center [48, 233] width 54 height 19
click at [31, 228] on input "Good" at bounding box center [26, 229] width 10 height 10
radio input "true"
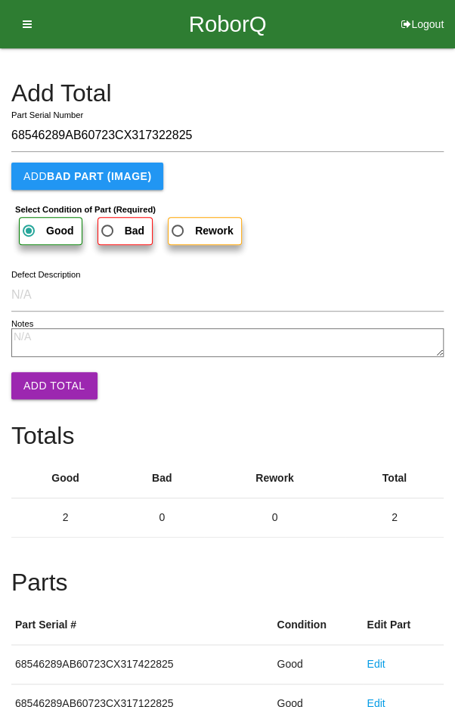
click at [41, 386] on button "Add Total" at bounding box center [54, 385] width 86 height 27
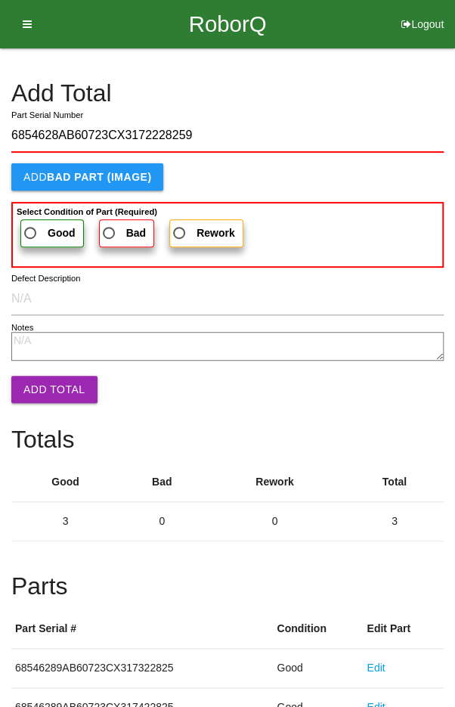
type input "6854628AB60723CX3172228259"
click at [34, 212] on b "Select Condition of Part (Required)" at bounding box center [87, 211] width 141 height 9
click at [31, 224] on input "Good" at bounding box center [26, 229] width 10 height 10
radio input "true"
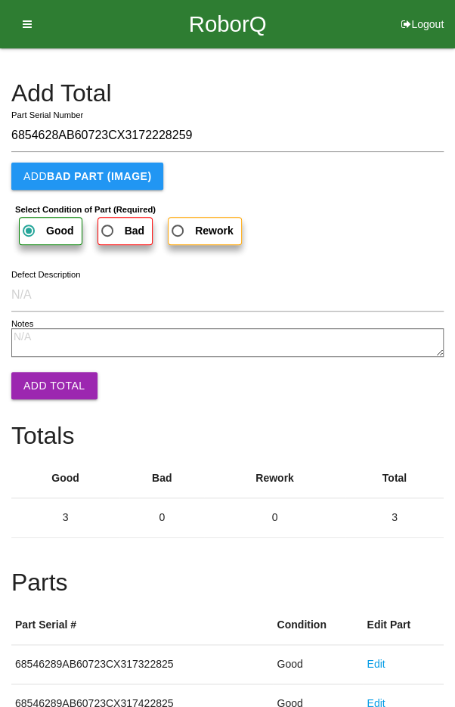
click at [46, 392] on button "Add Total" at bounding box center [54, 385] width 86 height 27
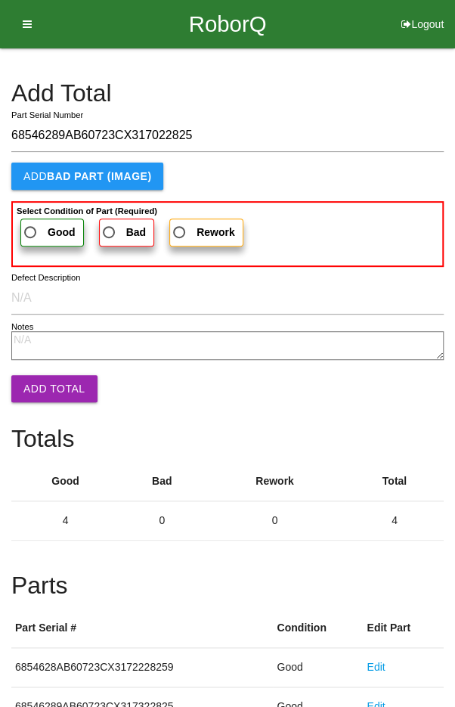
type input "68546289AB60723CX317022825"
click at [44, 225] on span "Good" at bounding box center [48, 232] width 54 height 19
click at [31, 225] on input "Good" at bounding box center [26, 228] width 10 height 10
radio input "true"
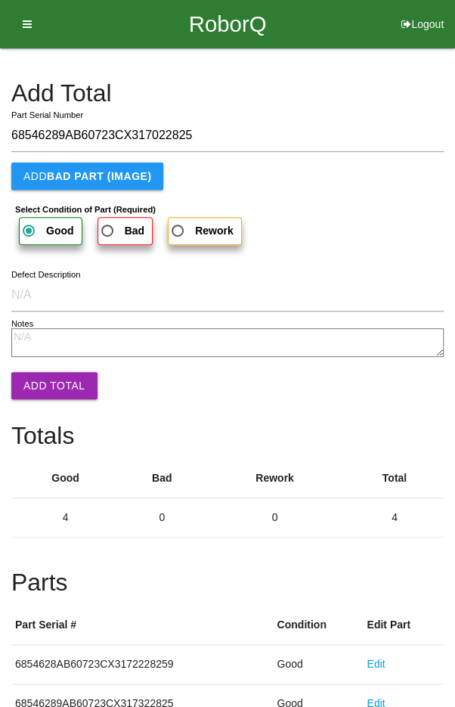
click at [50, 395] on button "Add Total" at bounding box center [54, 385] width 86 height 27
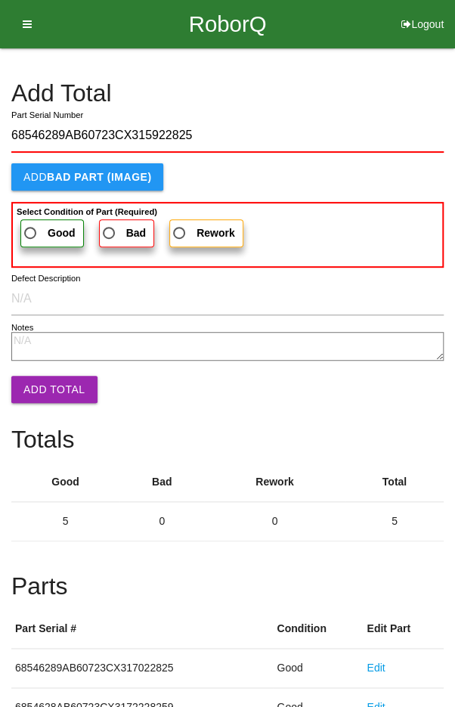
type input "68546289AB60723CX315922825"
click at [39, 228] on span "Good" at bounding box center [48, 233] width 54 height 19
click at [31, 228] on input "Good" at bounding box center [26, 229] width 10 height 10
radio input "true"
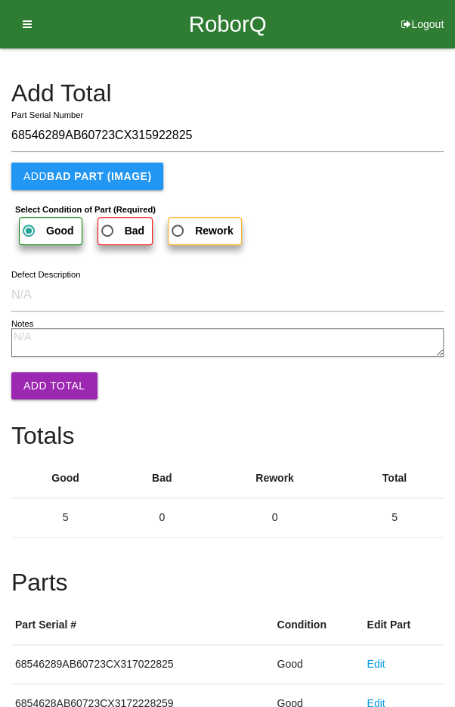
click at [42, 386] on button "Add Total" at bounding box center [54, 385] width 86 height 27
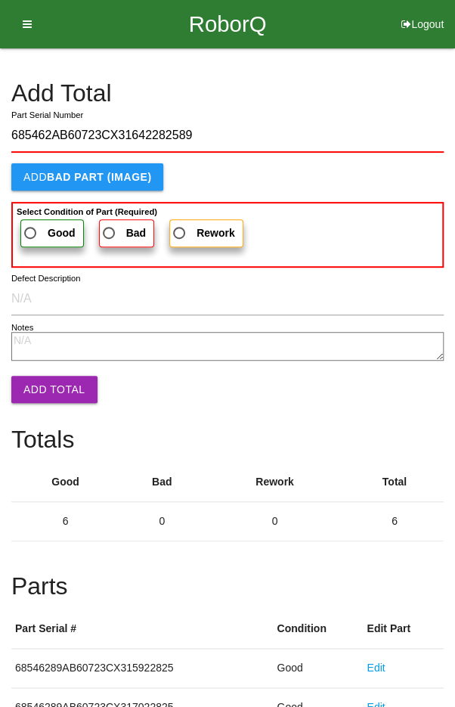
type input "685462AB60723CX31642282589"
click at [36, 224] on span "Good" at bounding box center [48, 233] width 54 height 19
click at [31, 224] on input "Good" at bounding box center [26, 229] width 10 height 10
radio input "true"
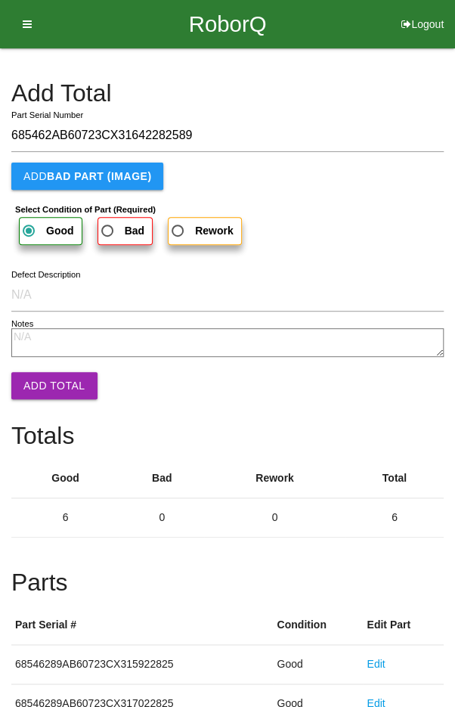
click at [50, 389] on button "Add Total" at bounding box center [54, 385] width 86 height 27
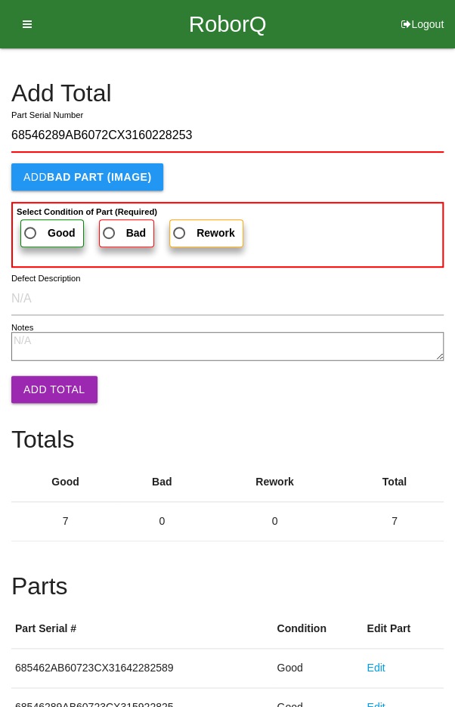
type input "68546289AB6072CX3160228253"
click at [38, 233] on span "Good" at bounding box center [48, 233] width 54 height 19
click at [31, 233] on input "Good" at bounding box center [26, 229] width 10 height 10
radio input "true"
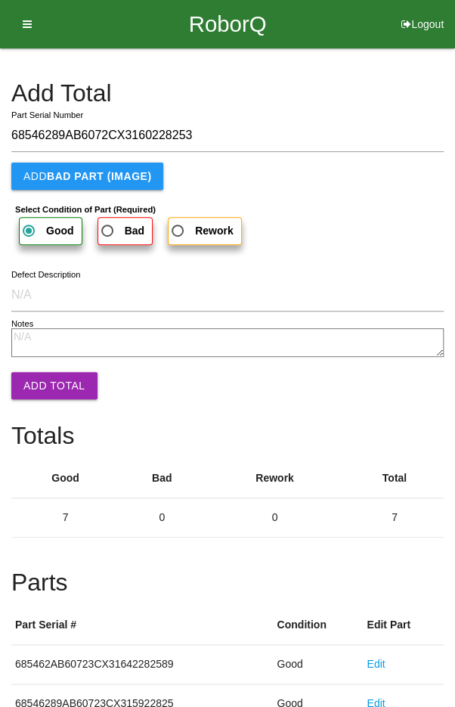
click at [43, 385] on button "Add Total" at bounding box center [54, 385] width 86 height 27
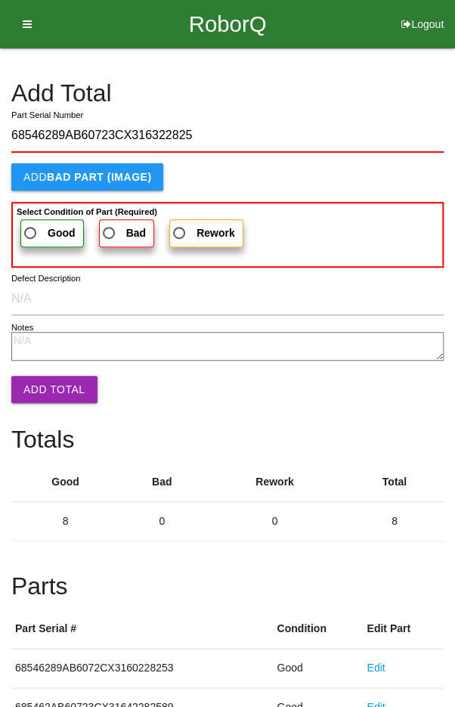
type input "68546289AB60723CX316322825"
click at [39, 224] on span "Good" at bounding box center [48, 233] width 54 height 19
click at [31, 224] on input "Good" at bounding box center [26, 229] width 10 height 10
radio input "true"
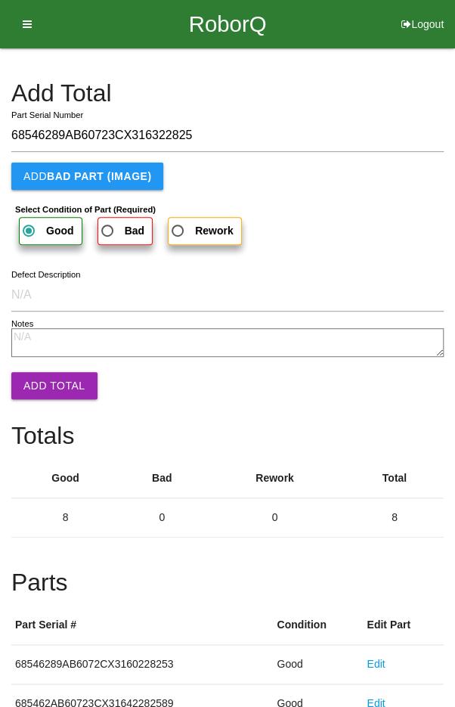
click at [43, 379] on button "Add Total" at bounding box center [54, 385] width 86 height 27
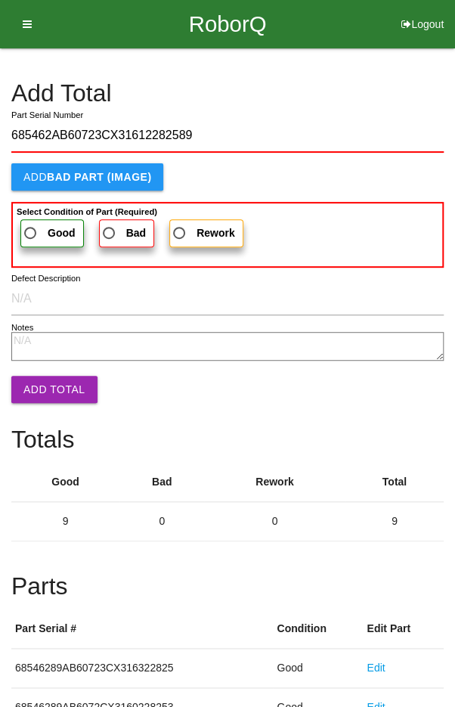
type input "685462AB60723CX31612282589"
click at [31, 225] on span "Good" at bounding box center [48, 233] width 54 height 19
click at [31, 225] on input "Good" at bounding box center [26, 229] width 10 height 10
radio input "true"
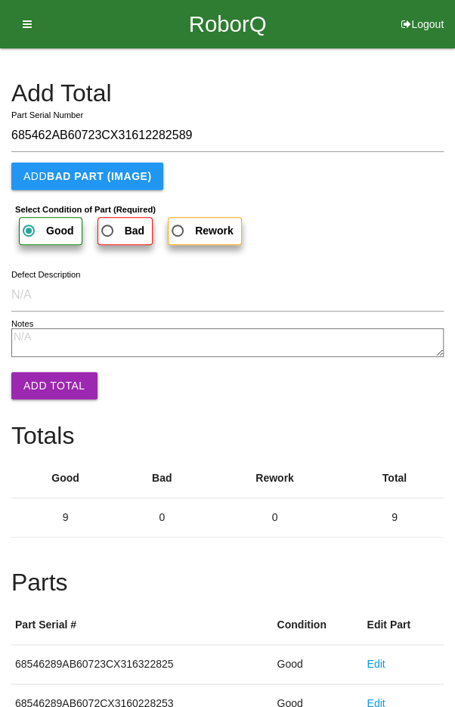
click at [50, 379] on button "Add Total" at bounding box center [54, 385] width 86 height 27
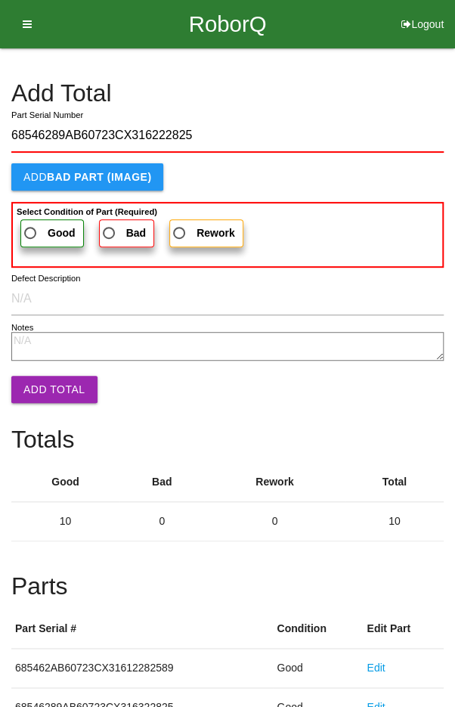
type input "68546289AB60723CX316222825"
click at [40, 230] on span "Good" at bounding box center [48, 233] width 54 height 19
click at [31, 230] on input "Good" at bounding box center [26, 229] width 10 height 10
radio input "true"
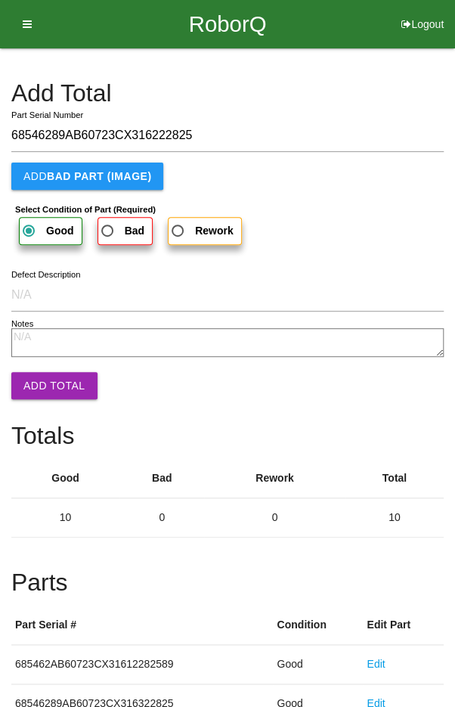
click at [39, 382] on button "Add Total" at bounding box center [54, 385] width 86 height 27
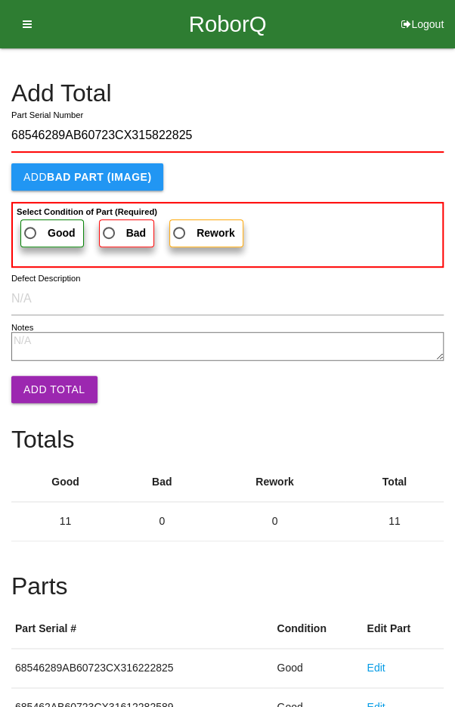
type input "68546289AB60723CX315822825"
click at [35, 231] on span "Good" at bounding box center [48, 233] width 54 height 19
click at [31, 231] on input "Good" at bounding box center [26, 229] width 10 height 10
radio input "true"
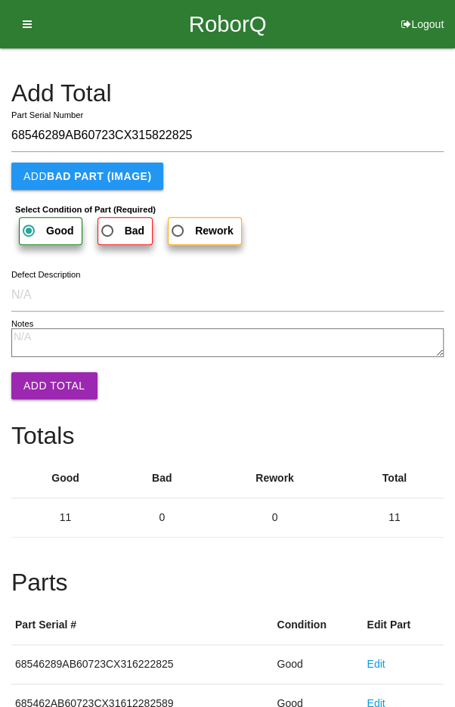
click at [45, 388] on button "Add Total" at bounding box center [54, 385] width 86 height 27
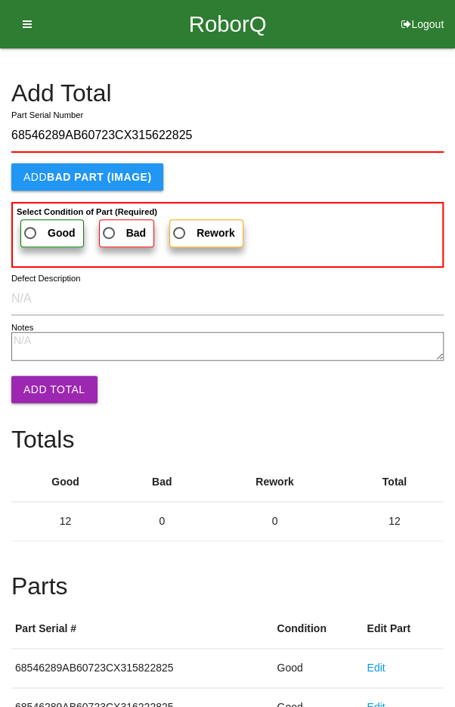
type input "68546289AB60723CX315622825"
click at [41, 225] on span "Good" at bounding box center [48, 233] width 54 height 19
click at [31, 225] on input "Good" at bounding box center [26, 229] width 10 height 10
radio input "true"
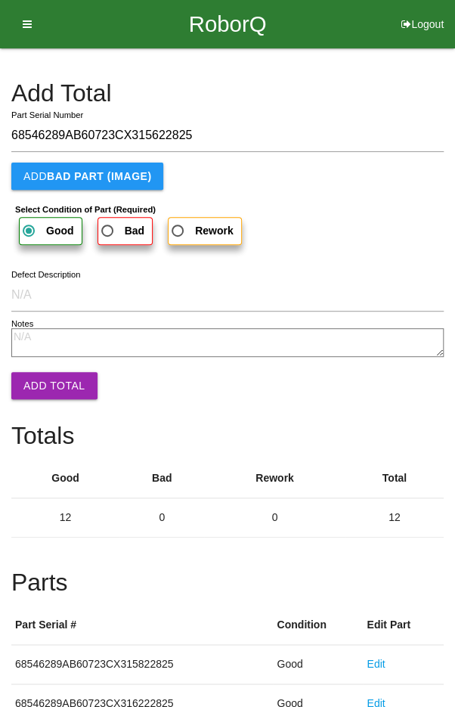
click at [47, 385] on button "Add Total" at bounding box center [54, 385] width 86 height 27
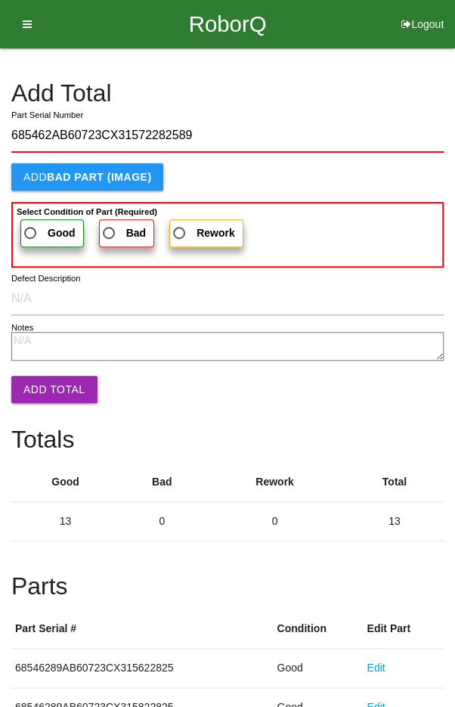
type input "685462AB60723CX31572282589"
click at [32, 226] on span "Good" at bounding box center [48, 233] width 54 height 19
click at [31, 226] on input "Good" at bounding box center [26, 229] width 10 height 10
radio input "true"
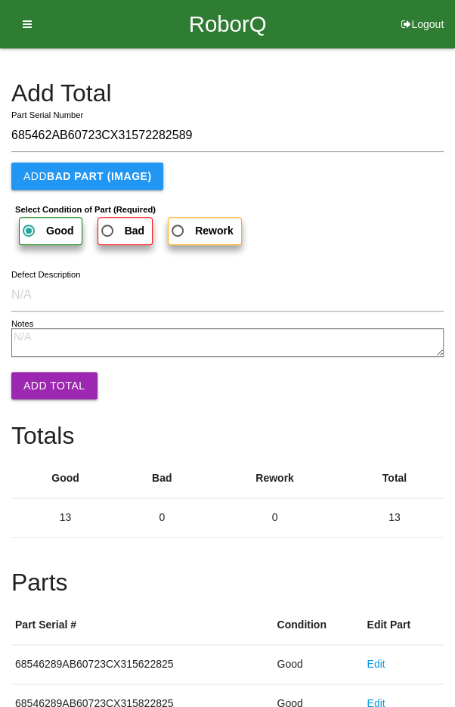
click at [47, 392] on button "Add Total" at bounding box center [54, 385] width 86 height 27
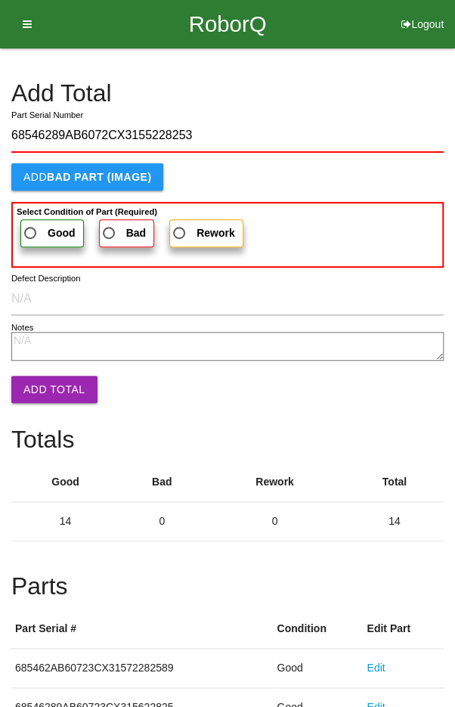
type input "68546289AB6072CX3155228253"
click at [29, 230] on span "Good" at bounding box center [48, 233] width 54 height 19
click at [29, 230] on input "Good" at bounding box center [26, 229] width 10 height 10
radio input "true"
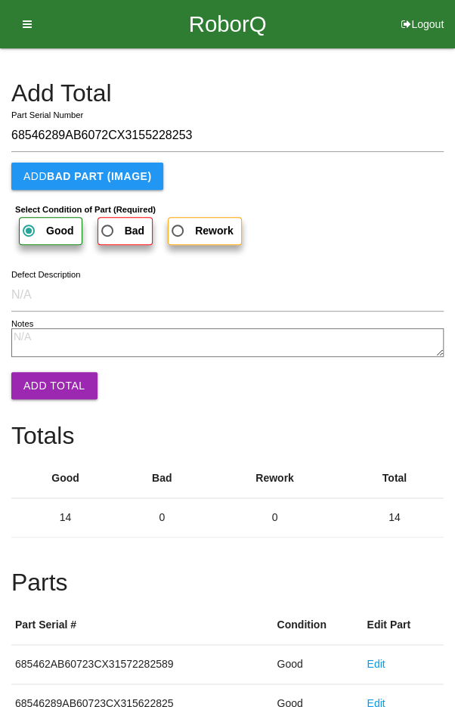
click at [44, 390] on button "Add Total" at bounding box center [54, 385] width 86 height 27
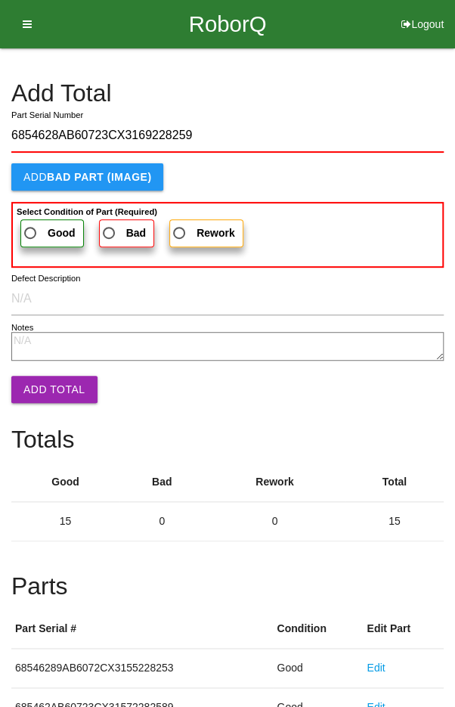
type input "6854628AB60723CX3169228259"
click at [30, 219] on label "Good" at bounding box center [51, 233] width 63 height 28
click at [30, 224] on input "Good" at bounding box center [26, 229] width 10 height 10
radio input "true"
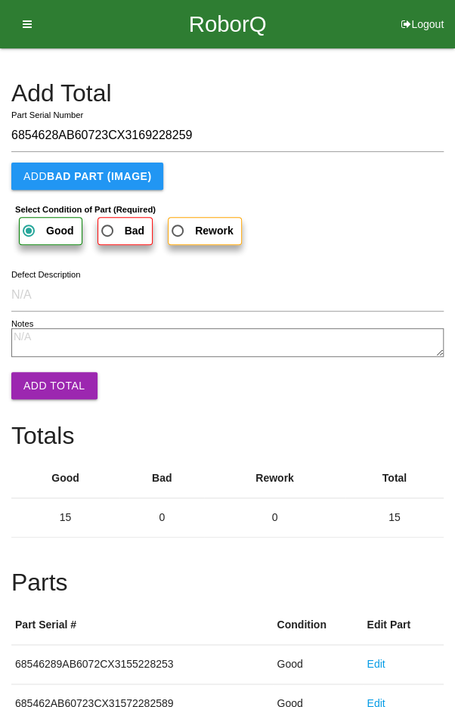
click at [48, 394] on button "Add Total" at bounding box center [54, 385] width 86 height 27
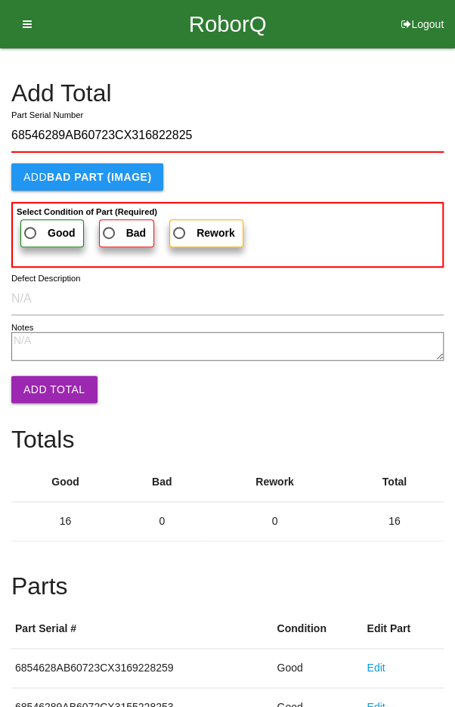
type input "68546289AB60723CX316822825"
click at [35, 228] on span "Good" at bounding box center [48, 233] width 54 height 19
click at [31, 228] on input "Good" at bounding box center [26, 229] width 10 height 10
radio input "true"
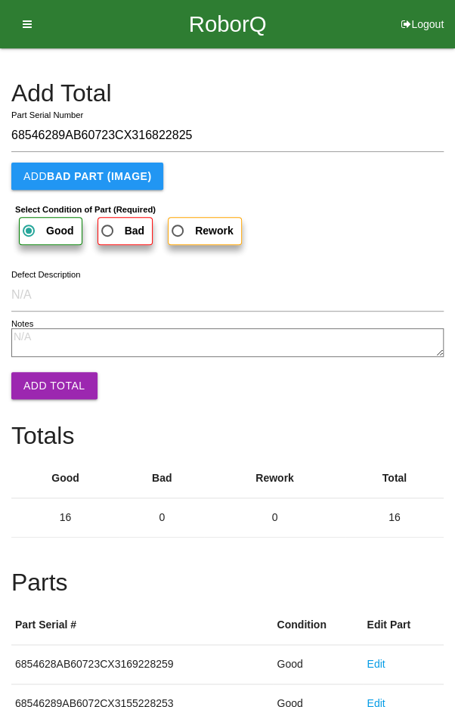
click at [41, 379] on button "Add Total" at bounding box center [54, 385] width 86 height 27
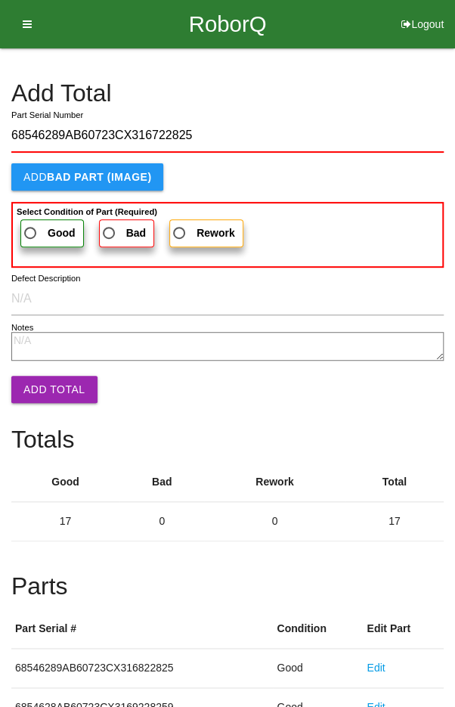
type input "68546289AB60723CX316722825"
click at [40, 224] on span "Good" at bounding box center [48, 233] width 54 height 19
click at [31, 224] on input "Good" at bounding box center [26, 229] width 10 height 10
radio input "true"
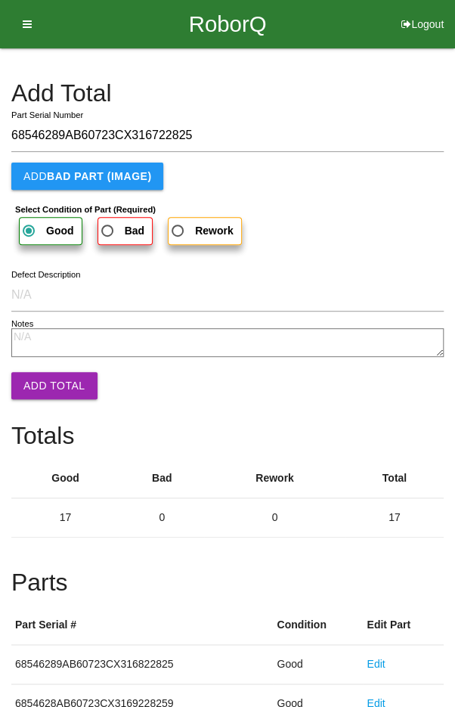
click at [43, 389] on button "Add Total" at bounding box center [54, 385] width 86 height 27
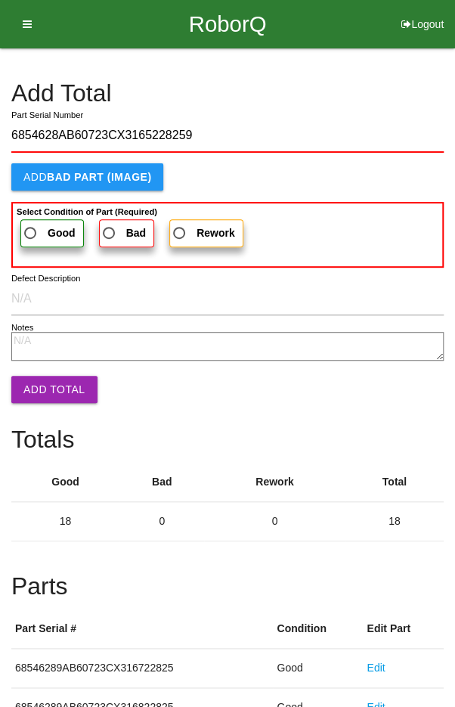
type input "6854628AB60723CX3165228259"
click at [34, 228] on span "Good" at bounding box center [48, 233] width 54 height 19
click at [31, 228] on input "Good" at bounding box center [26, 229] width 10 height 10
radio input "true"
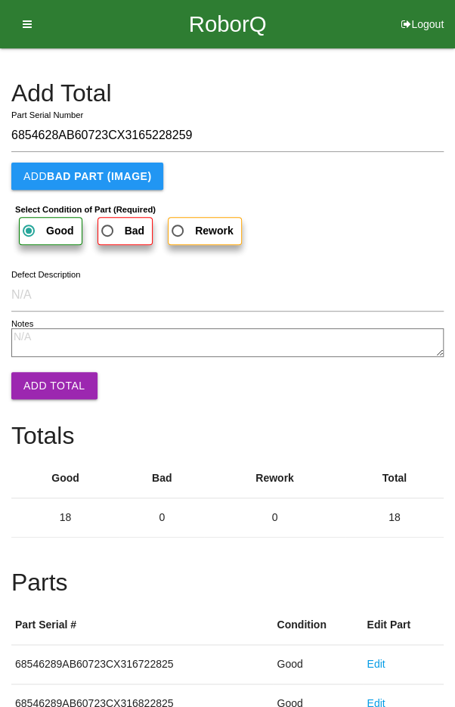
click at [48, 374] on button "Add Total" at bounding box center [54, 385] width 86 height 27
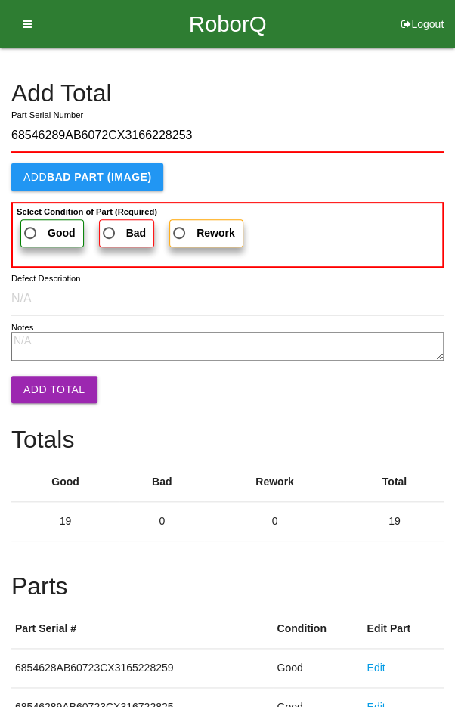
type input "68546289AB6072CX3166228253"
click at [39, 228] on span "Good" at bounding box center [48, 233] width 54 height 19
click at [31, 228] on input "Good" at bounding box center [26, 229] width 10 height 10
radio input "true"
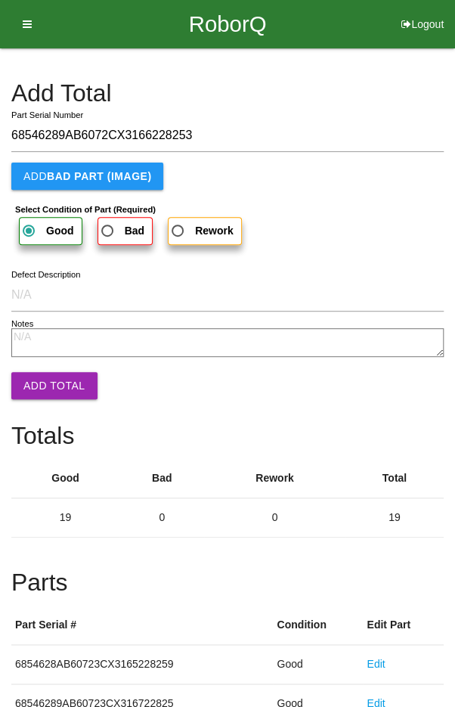
click at [49, 394] on button "Add Total" at bounding box center [54, 385] width 86 height 27
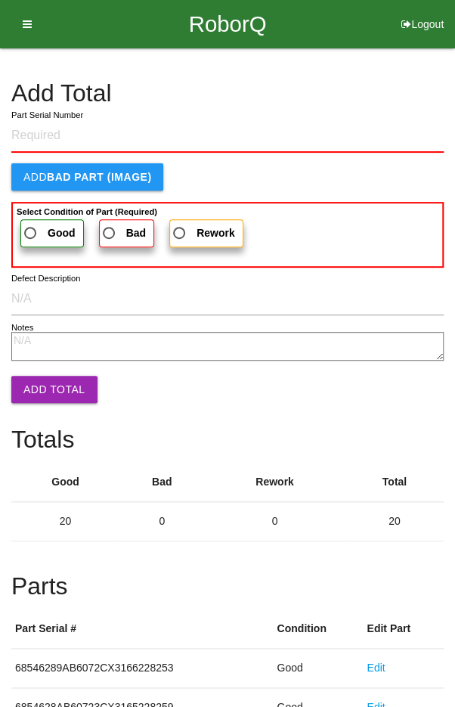
click at [373, 87] on h4 "Add Total" at bounding box center [227, 93] width 432 height 26
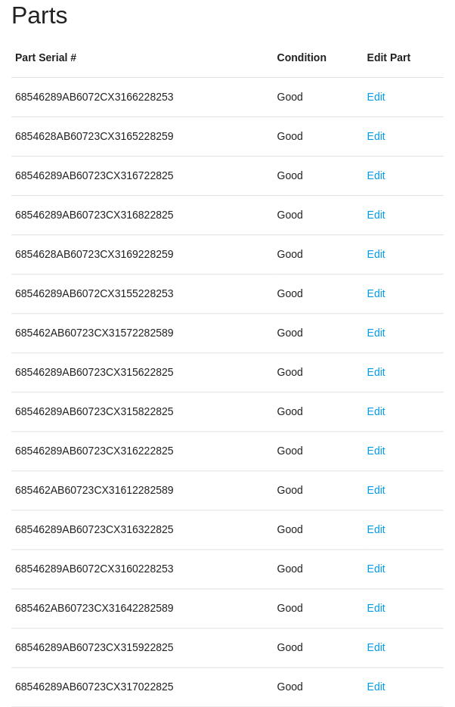
scroll to position [840, 0]
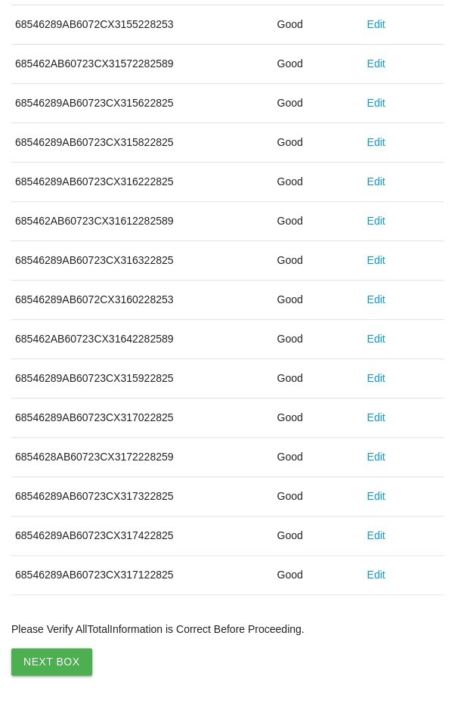
click at [46, 652] on button "Next Box" at bounding box center [51, 661] width 81 height 27
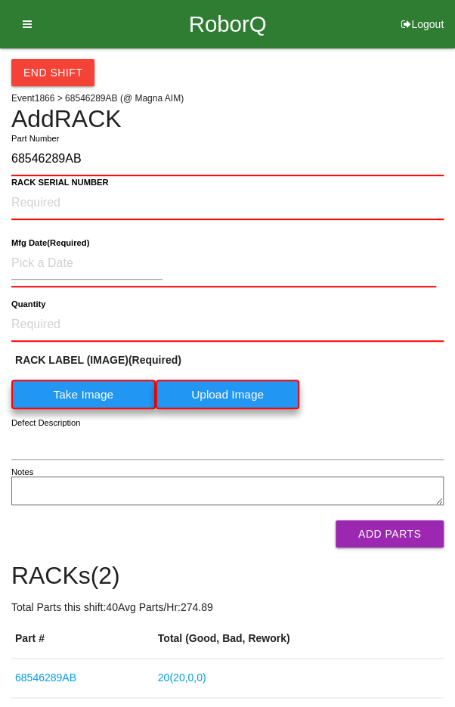
type input "68546289AB"
click at [42, 196] on NUMBER "RACK SERIAL NUMBER" at bounding box center [227, 203] width 432 height 33
click at [84, 390] on label "Take Image" at bounding box center [83, 393] width 144 height 29
click at [0, 0] on \(IMAGE\) "Take Image" at bounding box center [0, 0] width 0 height 0
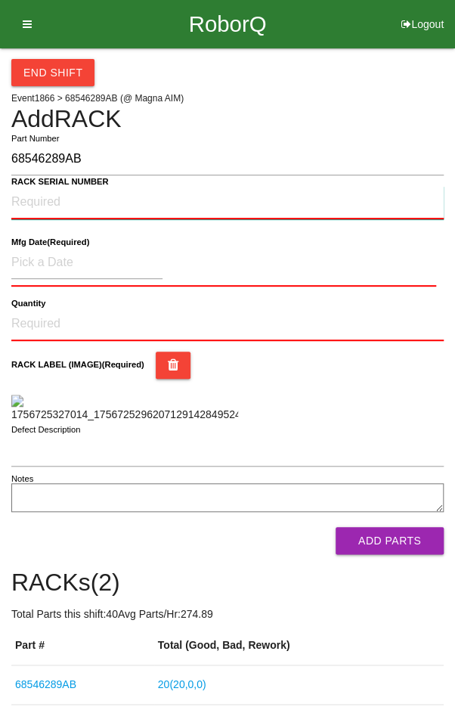
click at [45, 197] on NUMBER "RACK SERIAL NUMBER" at bounding box center [227, 202] width 432 height 33
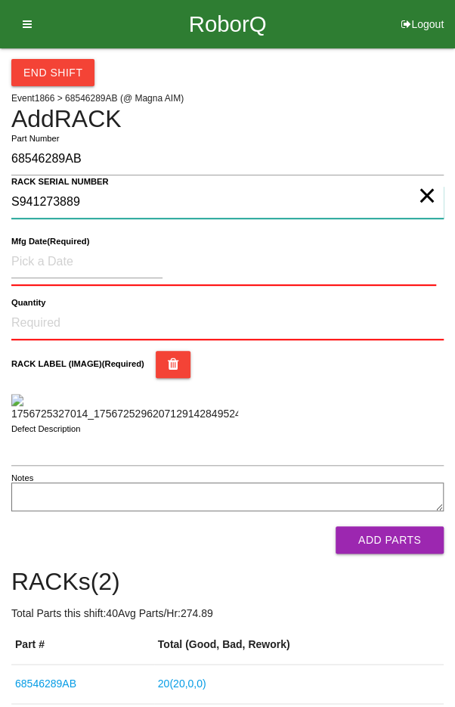
type NUMBER "S941273889"
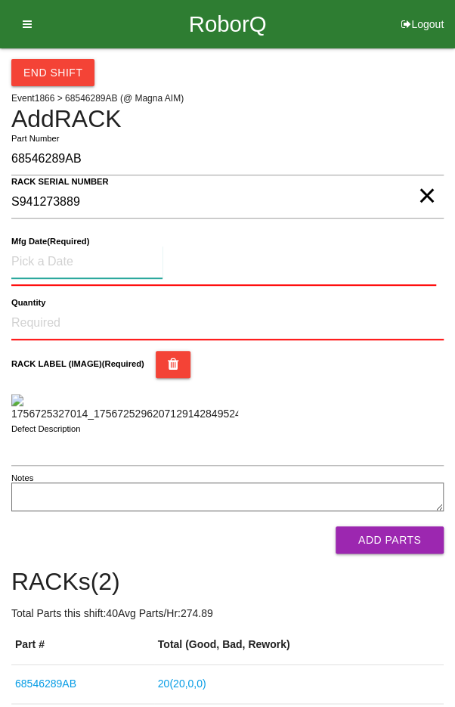
click at [60, 262] on input at bounding box center [86, 262] width 151 height 33
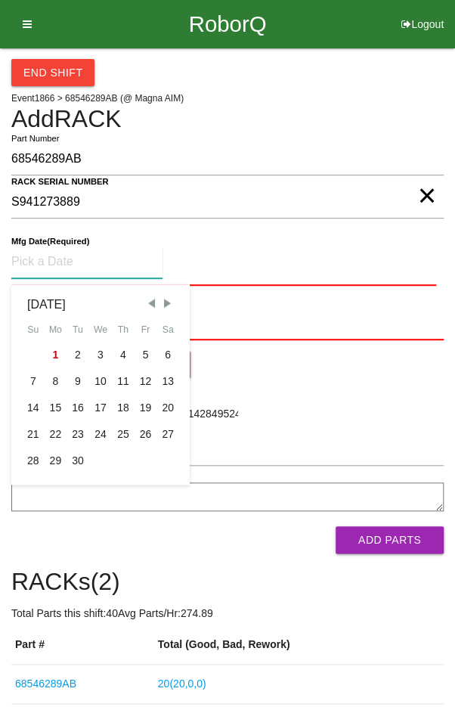
click at [146, 301] on span "Previous Month" at bounding box center [151, 303] width 14 height 14
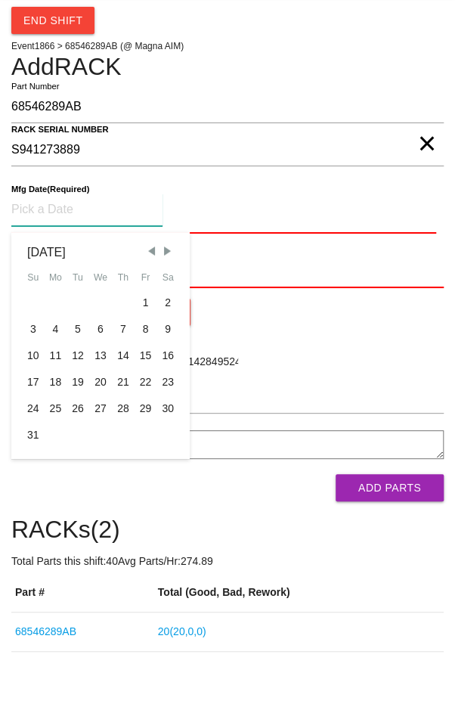
click at [53, 429] on div "18" at bounding box center [56, 434] width 23 height 26
type input "[DATE]"
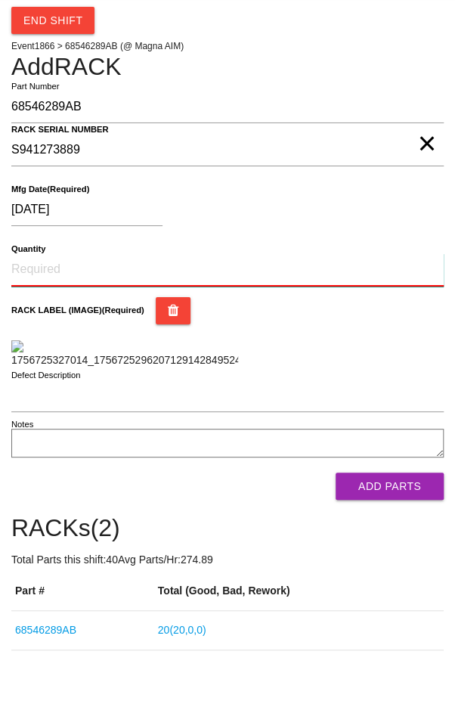
click at [48, 317] on input "Quantity" at bounding box center [227, 321] width 432 height 33
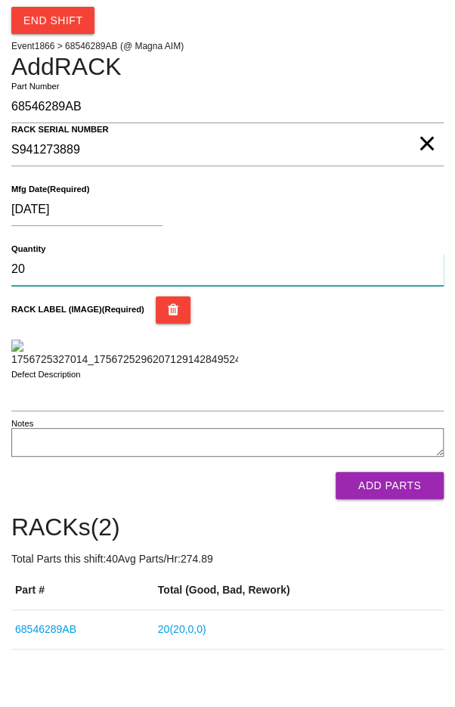
type input "20"
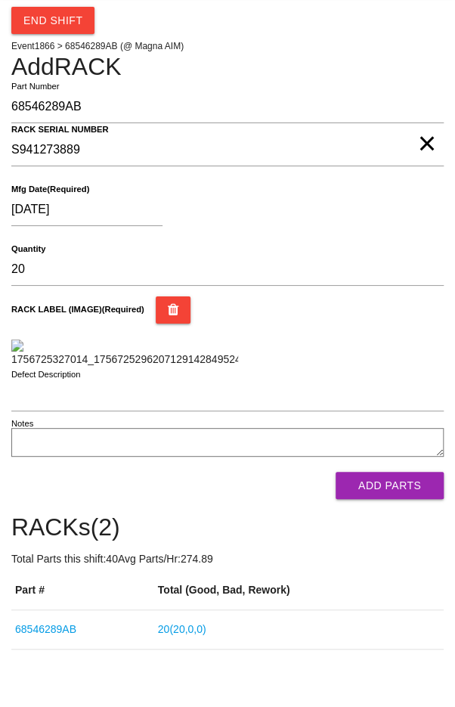
click at [370, 406] on div "RACK LABEL (IMAGE) (Required)" at bounding box center [227, 383] width 432 height 71
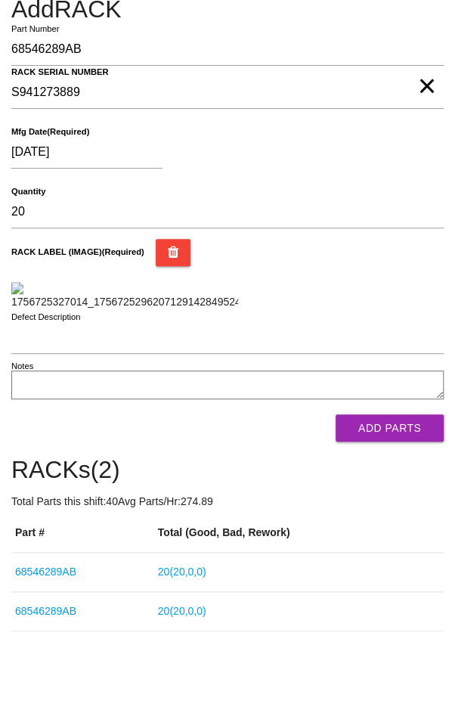
scroll to position [182, 0]
click at [404, 441] on button "Add Parts" at bounding box center [390, 427] width 108 height 27
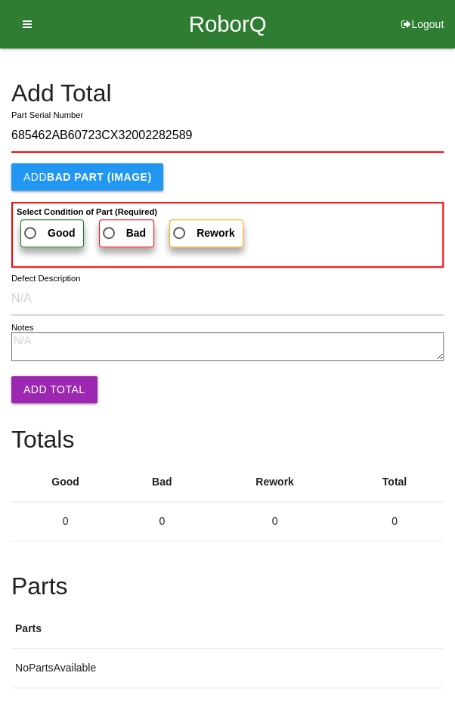
type input "685462AB60723CX32002282589"
click at [39, 225] on span "Good" at bounding box center [48, 233] width 54 height 19
click at [31, 225] on input "Good" at bounding box center [26, 229] width 10 height 10
radio input "true"
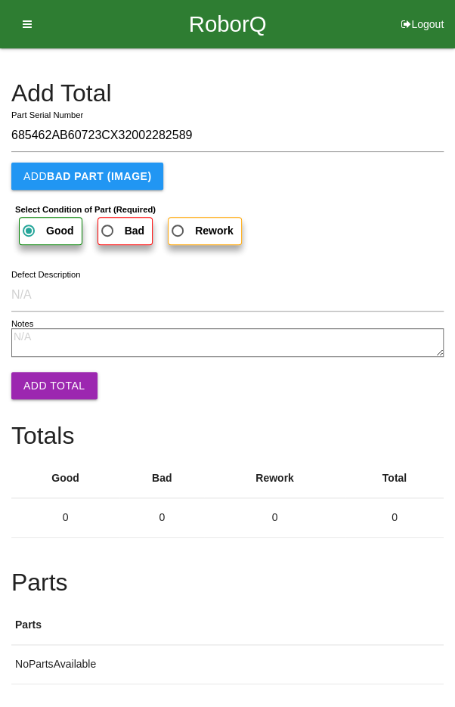
click at [39, 388] on button "Add Total" at bounding box center [54, 385] width 86 height 27
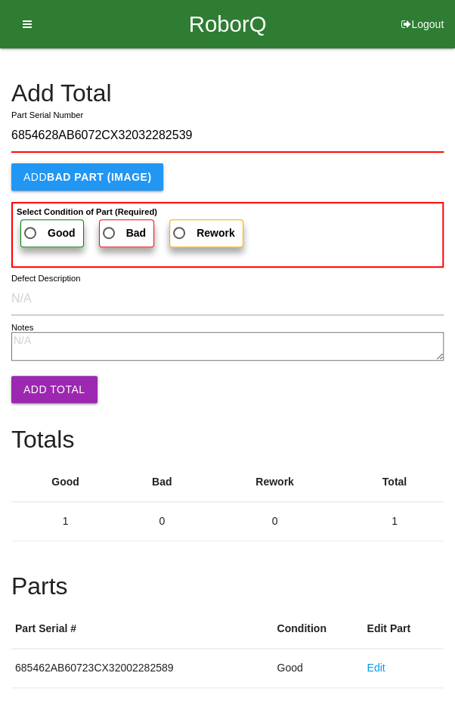
type input "6854628AB6072CX32032282539"
click at [33, 233] on span "Good" at bounding box center [48, 233] width 54 height 19
click at [31, 233] on input "Good" at bounding box center [26, 229] width 10 height 10
radio input "true"
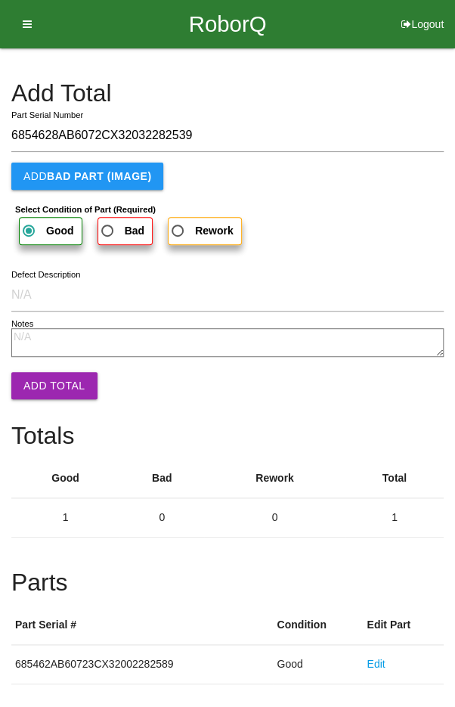
click at [43, 382] on button "Add Total" at bounding box center [54, 385] width 86 height 27
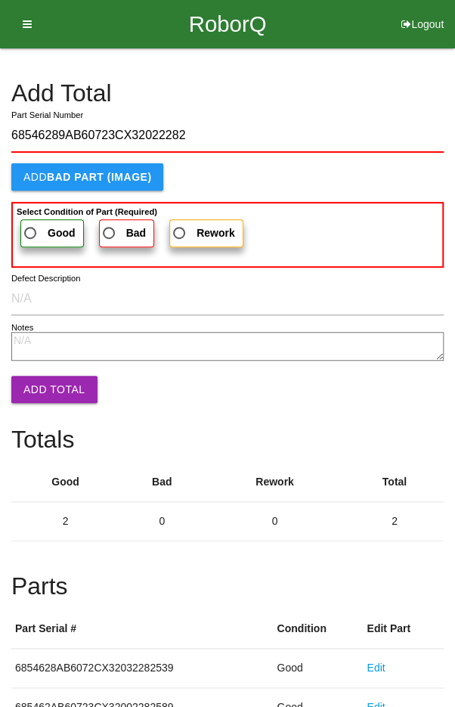
type input "68546289AB60723CX320222825"
click at [37, 227] on span "Good" at bounding box center [48, 233] width 54 height 19
click at [31, 227] on input "Good" at bounding box center [26, 229] width 10 height 10
radio input "true"
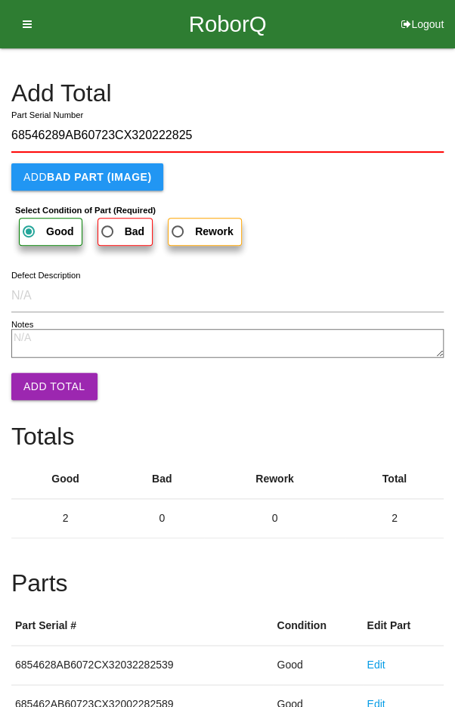
click at [45, 384] on button "Add Total" at bounding box center [54, 386] width 86 height 27
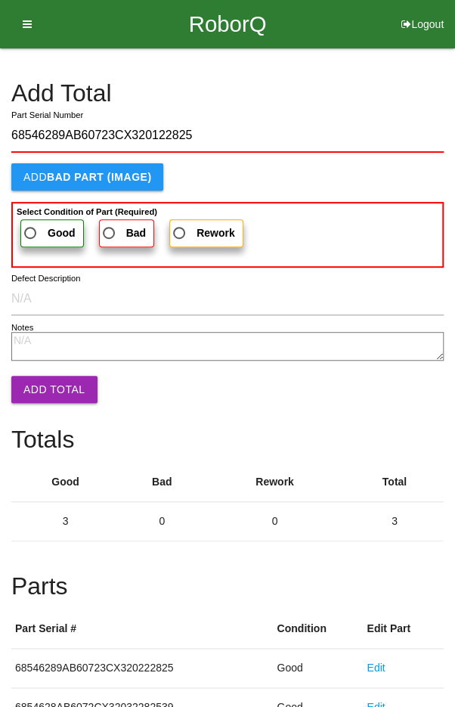
type input "68546289AB60723CX320122825"
click at [36, 230] on span "Good" at bounding box center [48, 233] width 54 height 19
click at [31, 230] on input "Good" at bounding box center [26, 229] width 10 height 10
radio input "true"
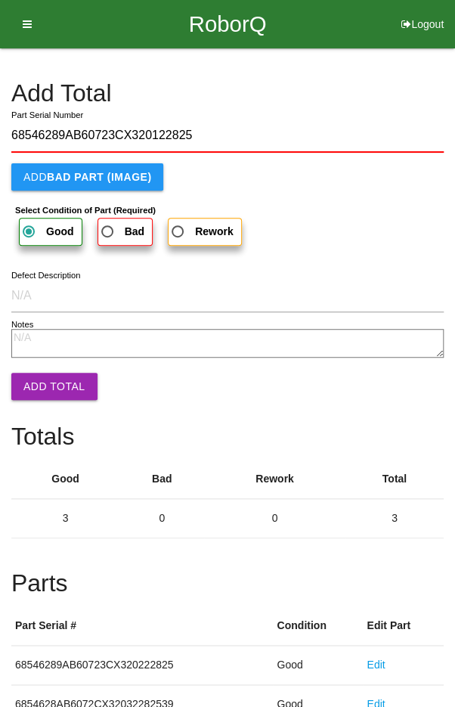
click at [42, 392] on button "Add Total" at bounding box center [54, 386] width 86 height 27
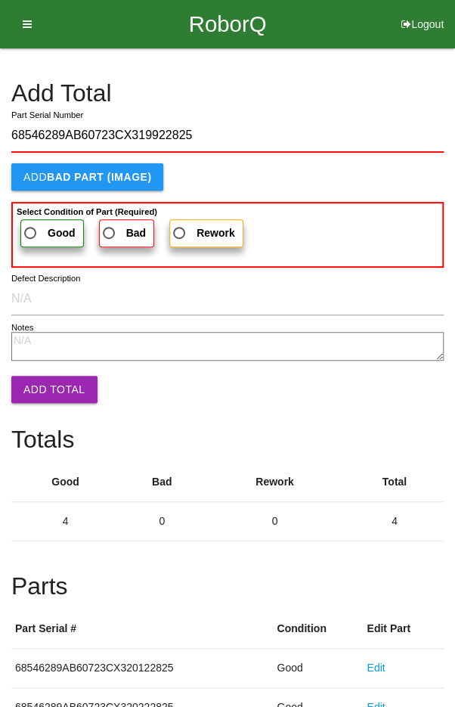
type input "68546289AB60723CX319922825"
click at [37, 228] on span "Good" at bounding box center [48, 233] width 54 height 19
click at [31, 228] on input "Good" at bounding box center [26, 229] width 10 height 10
radio input "true"
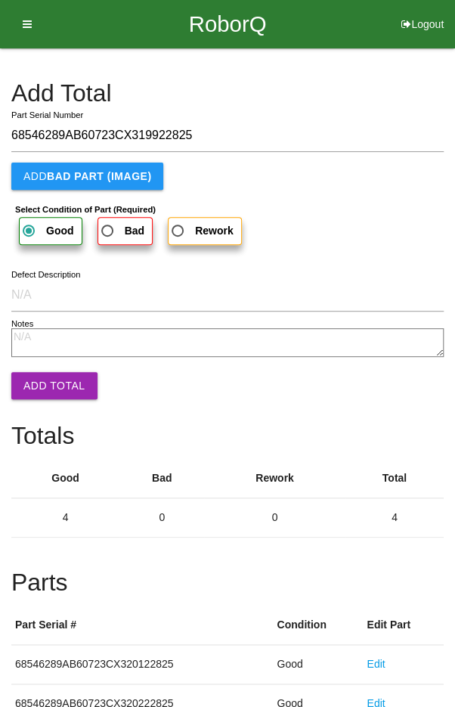
click at [47, 390] on button "Add Total" at bounding box center [54, 385] width 86 height 27
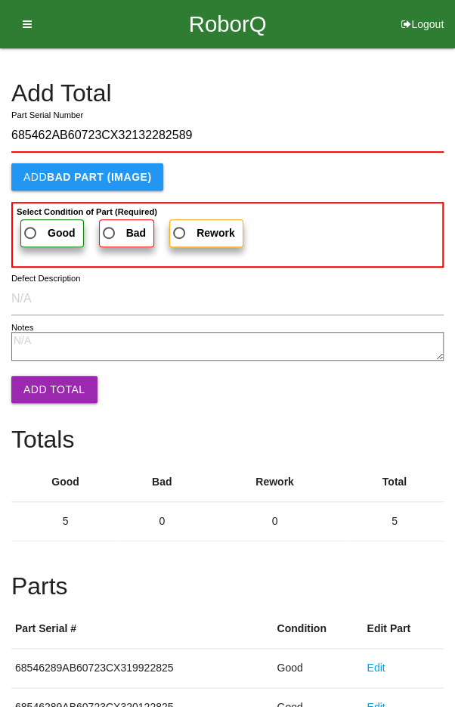
type input "685462AB60723CX32132282589"
click at [36, 224] on span "Good" at bounding box center [48, 233] width 54 height 19
click at [31, 224] on input "Good" at bounding box center [26, 229] width 10 height 10
radio input "true"
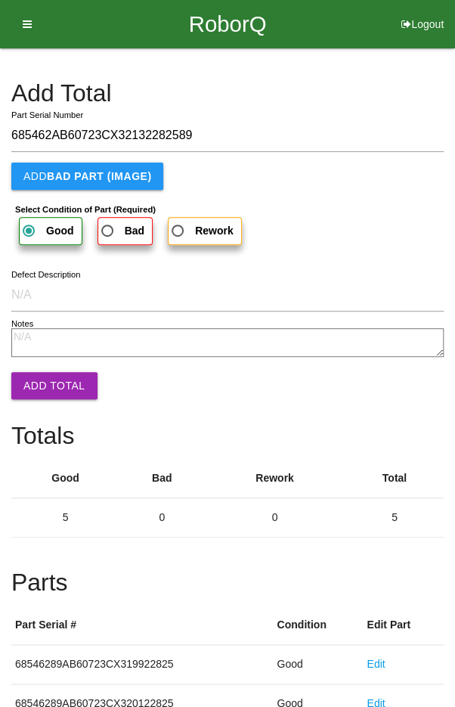
click at [39, 387] on button "Add Total" at bounding box center [54, 385] width 86 height 27
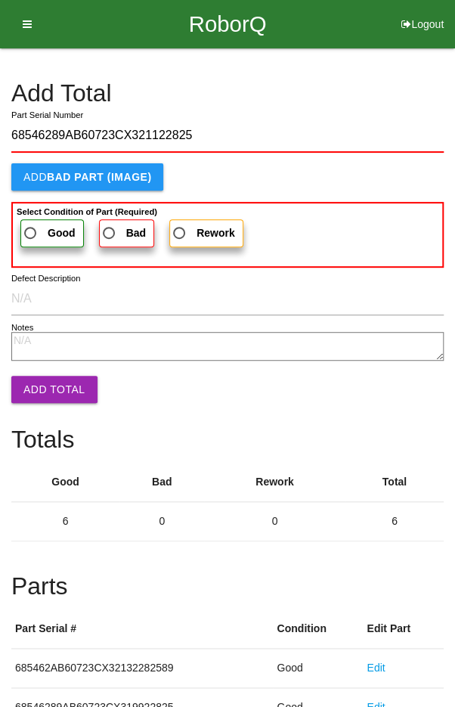
type input "68546289AB60723CX321122825"
click at [45, 239] on span "Good" at bounding box center [48, 233] width 54 height 19
click at [31, 234] on input "Good" at bounding box center [26, 229] width 10 height 10
radio input "true"
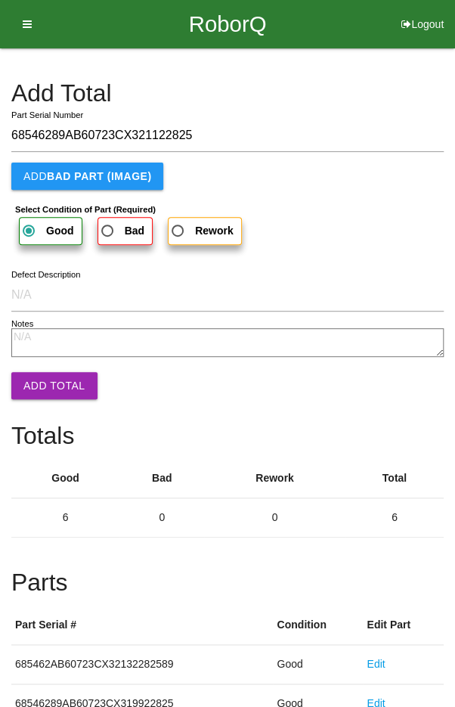
click at [41, 379] on button "Add Total" at bounding box center [54, 385] width 86 height 27
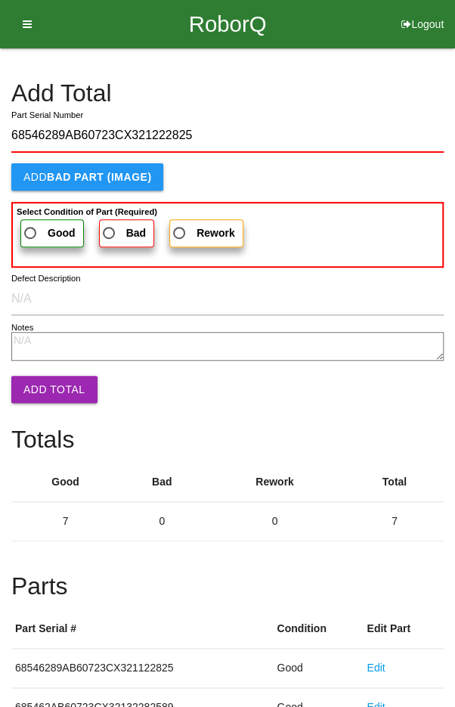
type input "68546289AB60723CX321222825"
click at [39, 226] on span "Good" at bounding box center [48, 233] width 54 height 19
click at [31, 226] on input "Good" at bounding box center [26, 229] width 10 height 10
radio input "true"
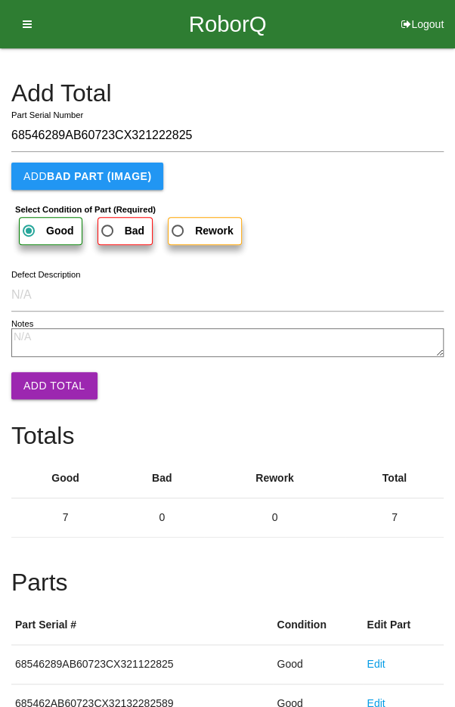
click at [45, 390] on button "Add Total" at bounding box center [54, 385] width 86 height 27
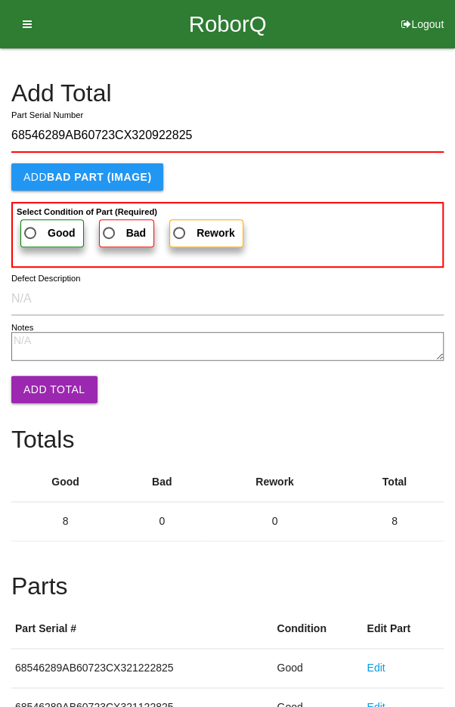
type input "68546289AB60723CX320922825"
click at [32, 224] on span "Good" at bounding box center [48, 233] width 54 height 19
click at [31, 224] on input "Good" at bounding box center [26, 229] width 10 height 10
radio input "true"
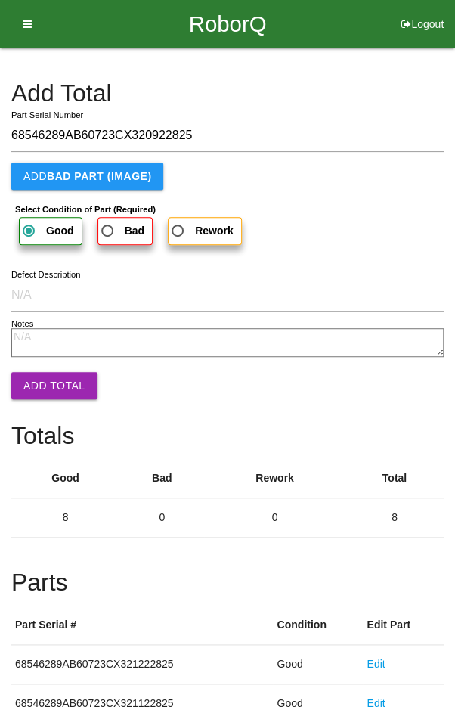
click at [45, 382] on button "Add Total" at bounding box center [54, 385] width 86 height 27
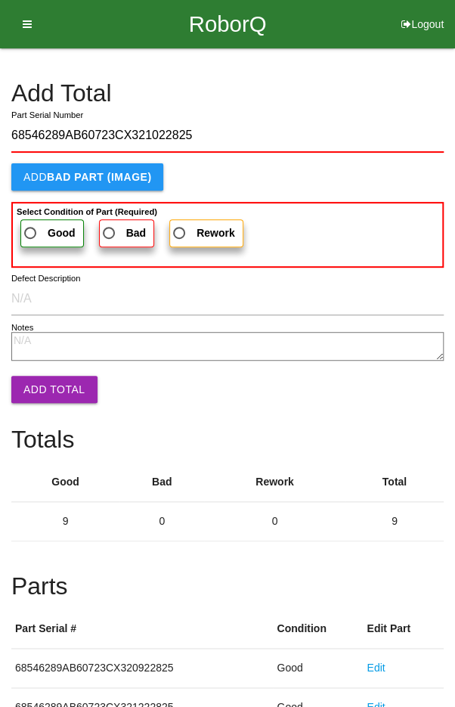
type input "68546289AB60723CX321022825"
click at [36, 228] on span "Good" at bounding box center [48, 233] width 54 height 19
click at [31, 228] on input "Good" at bounding box center [26, 229] width 10 height 10
radio input "true"
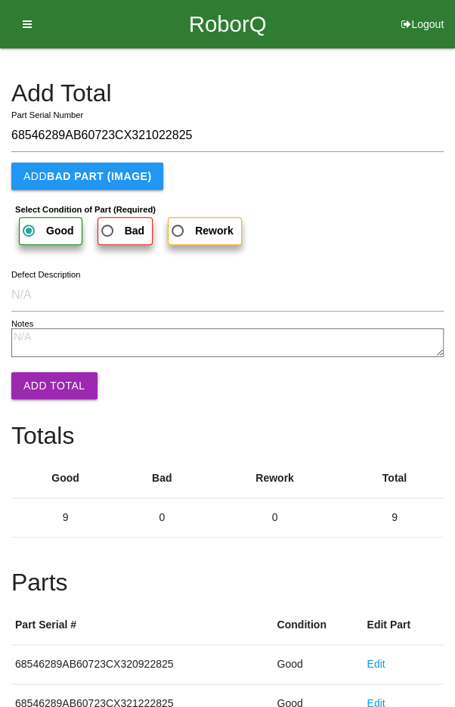
click at [49, 392] on button "Add Total" at bounding box center [54, 385] width 86 height 27
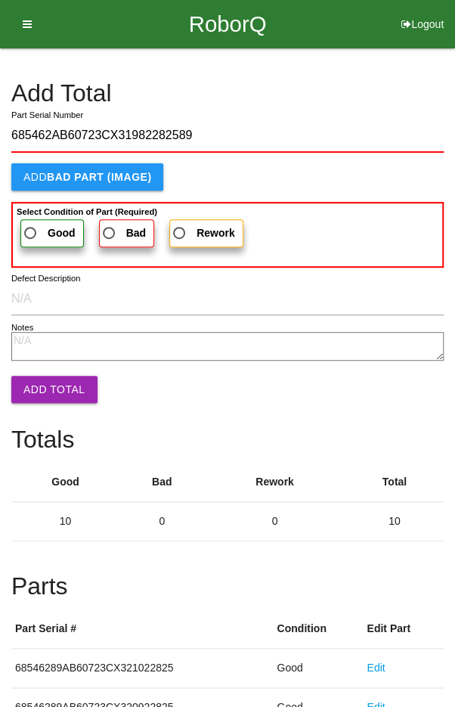
type input "685462AB60723CX31982282589"
click at [39, 229] on span "Good" at bounding box center [48, 233] width 54 height 19
click at [31, 229] on input "Good" at bounding box center [26, 229] width 10 height 10
radio input "true"
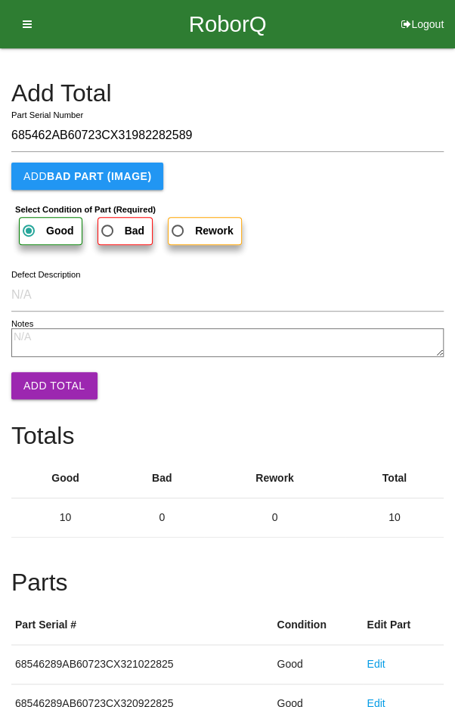
click at [41, 383] on button "Add Total" at bounding box center [54, 385] width 86 height 27
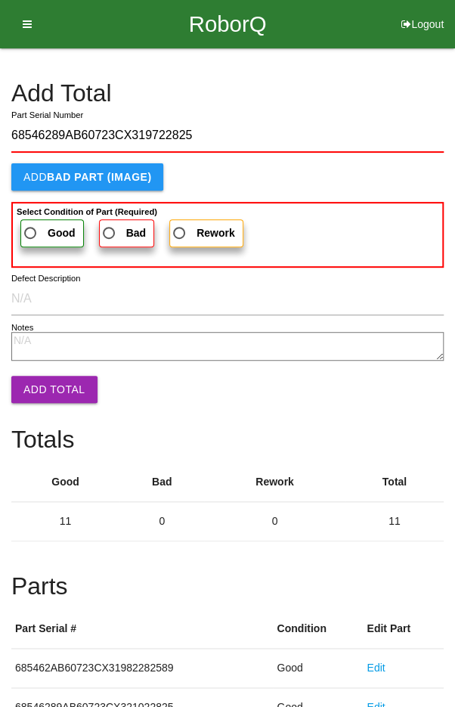
type input "68546289AB60723CX319722825"
click at [33, 226] on span "Good" at bounding box center [48, 233] width 54 height 19
click at [31, 226] on input "Good" at bounding box center [26, 229] width 10 height 10
radio input "true"
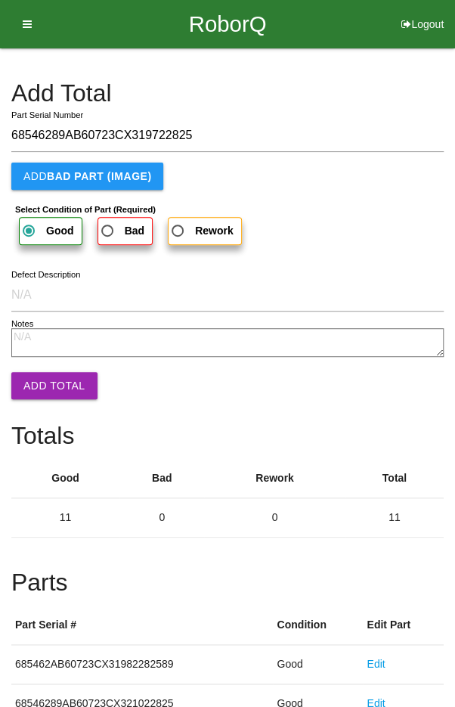
click at [45, 384] on button "Add Total" at bounding box center [54, 385] width 86 height 27
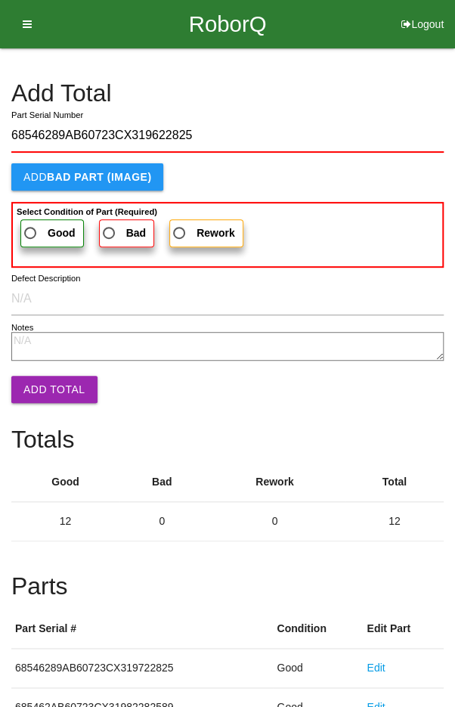
type input "68546289AB60723CX319622825"
click at [36, 227] on span "Good" at bounding box center [48, 233] width 54 height 19
click at [31, 227] on input "Good" at bounding box center [26, 229] width 10 height 10
radio input "true"
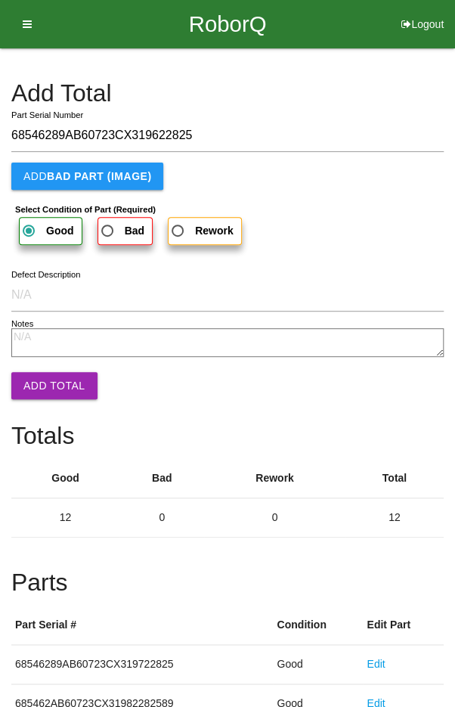
click at [45, 387] on button "Add Total" at bounding box center [54, 385] width 86 height 27
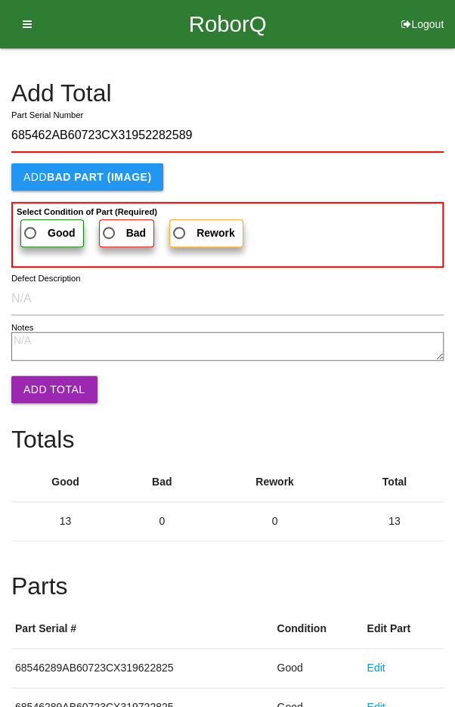
type input "685462AB60723CX31952282589"
click at [36, 225] on span "Good" at bounding box center [48, 233] width 54 height 19
click at [31, 225] on input "Good" at bounding box center [26, 229] width 10 height 10
radio input "true"
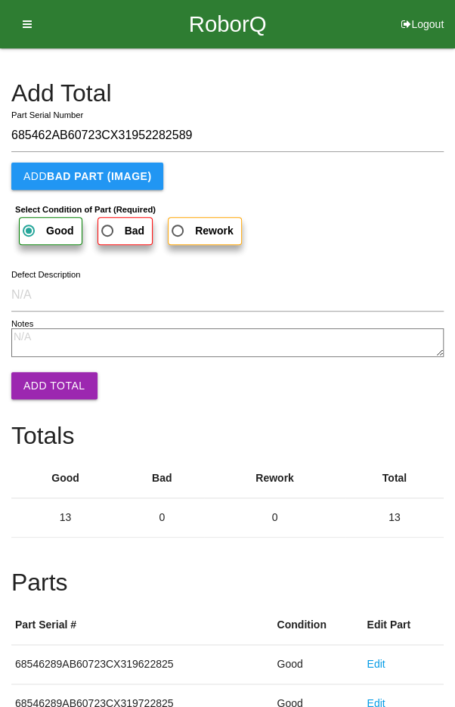
click at [48, 382] on button "Add Total" at bounding box center [54, 385] width 86 height 27
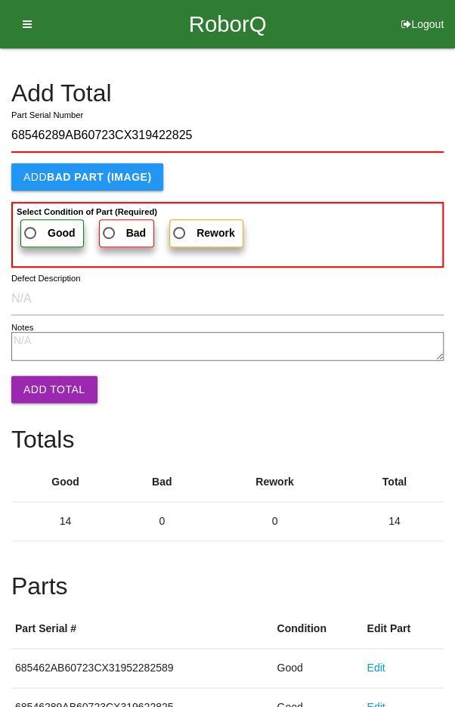
type input "68546289AB60723CX319422825"
click at [39, 230] on span "Good" at bounding box center [48, 233] width 54 height 19
click at [31, 230] on input "Good" at bounding box center [26, 229] width 10 height 10
radio input "true"
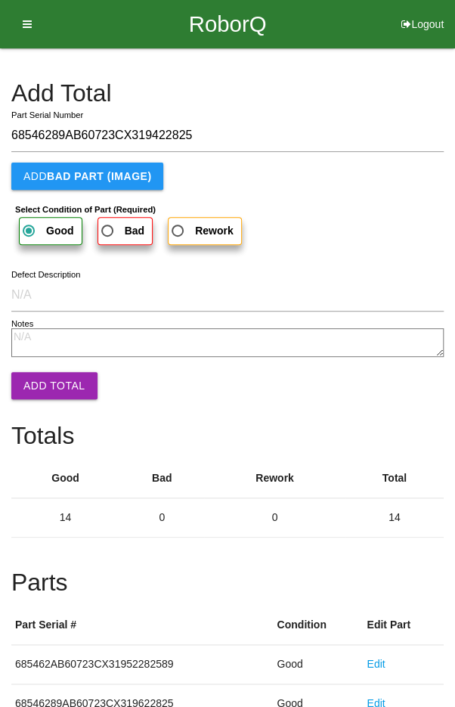
click at [46, 388] on button "Add Total" at bounding box center [54, 385] width 86 height 27
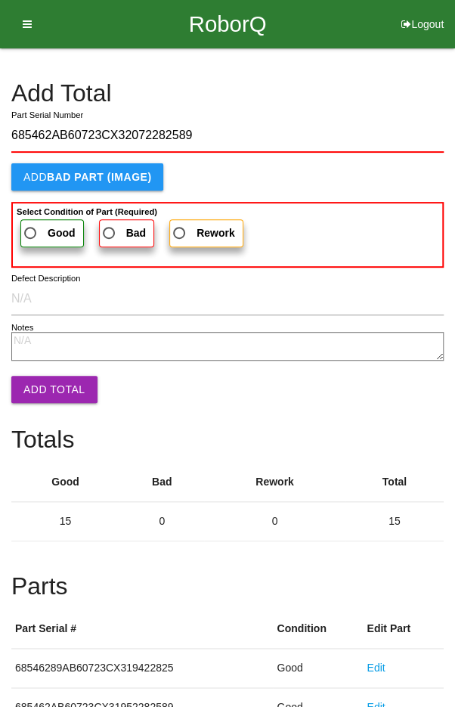
type input "685462AB60723CX32072282589"
click at [39, 228] on span "Good" at bounding box center [48, 233] width 54 height 19
click at [31, 228] on input "Good" at bounding box center [26, 229] width 10 height 10
radio input "true"
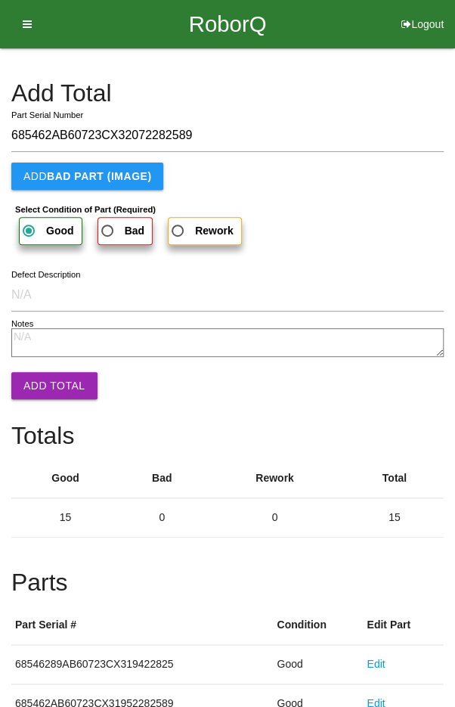
click at [45, 383] on button "Add Total" at bounding box center [54, 385] width 86 height 27
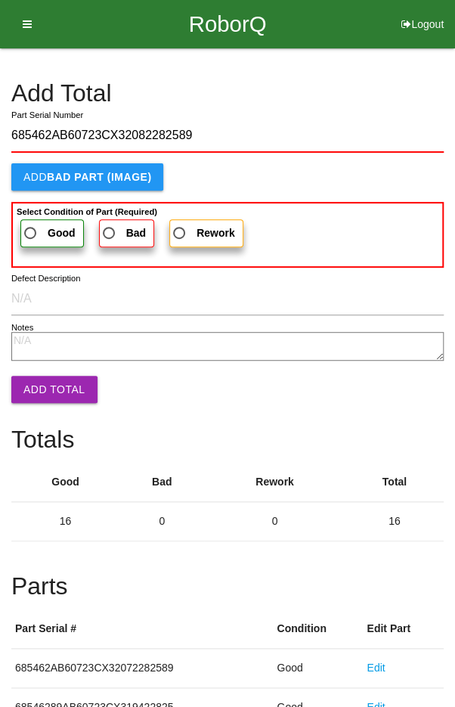
type input "685462AB60723CX32082282589"
click at [35, 221] on label "Good" at bounding box center [51, 233] width 63 height 28
click at [31, 224] on input "Good" at bounding box center [26, 229] width 10 height 10
radio input "true"
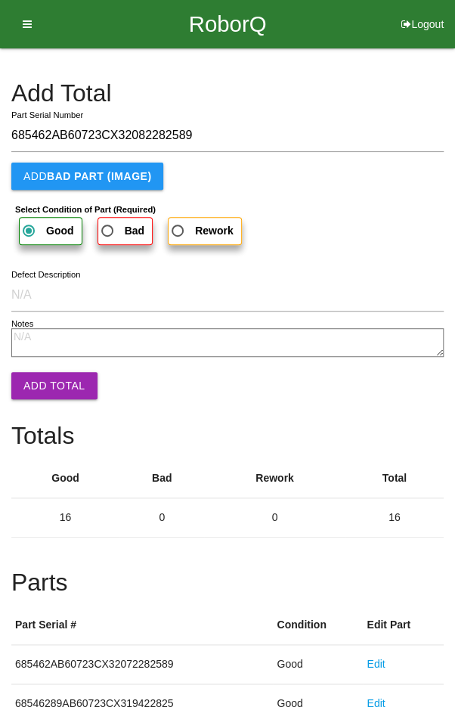
click at [44, 394] on button "Add Total" at bounding box center [54, 385] width 86 height 27
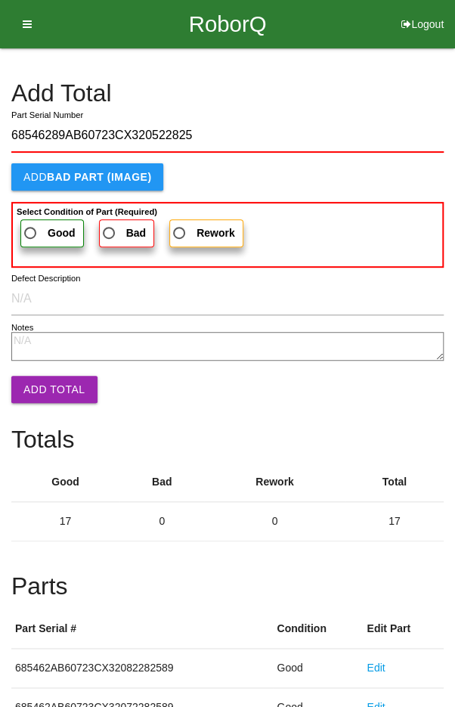
type input "68546289AB60723CX320522825"
click at [43, 224] on span "Good" at bounding box center [48, 233] width 54 height 19
click at [31, 224] on input "Good" at bounding box center [26, 229] width 10 height 10
radio input "true"
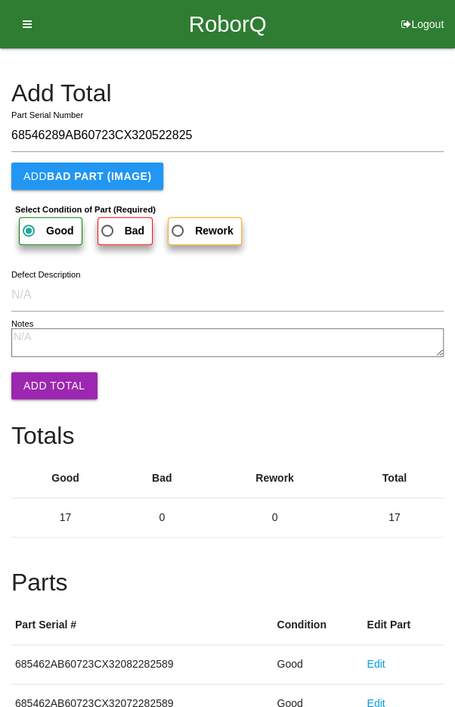
click at [54, 382] on button "Add Total" at bounding box center [54, 385] width 86 height 27
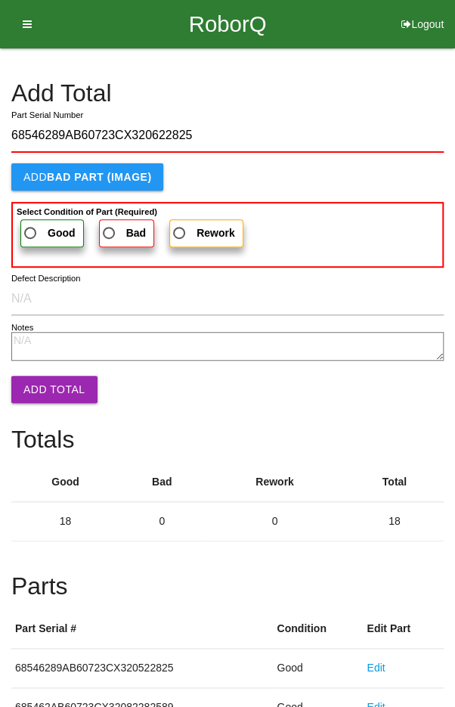
type input "68546289AB60723CX320622825"
click at [41, 229] on span "Good" at bounding box center [48, 233] width 54 height 19
click at [31, 229] on input "Good" at bounding box center [26, 229] width 10 height 10
radio input "true"
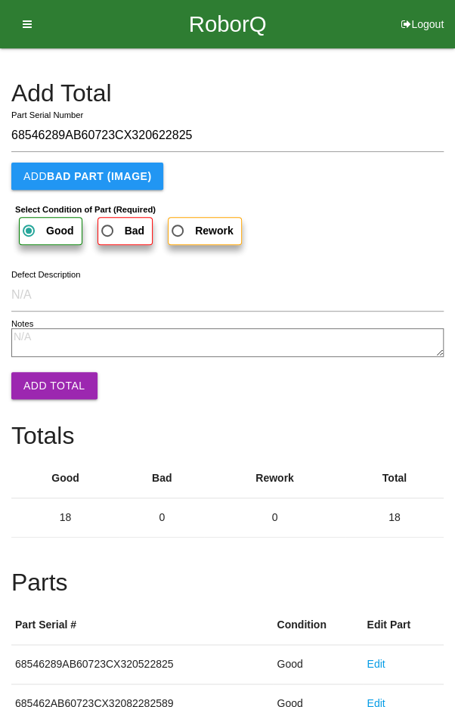
click at [51, 390] on button "Add Total" at bounding box center [54, 385] width 86 height 27
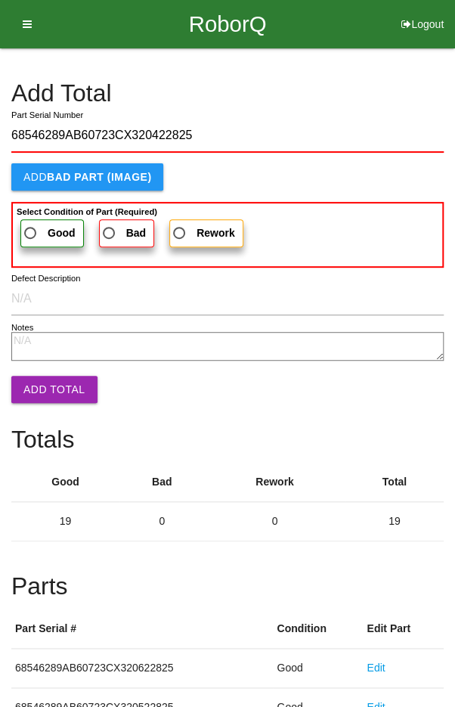
type input "68546289AB60723CX320422825"
click at [40, 221] on label "Good" at bounding box center [51, 233] width 63 height 28
click at [31, 224] on input "Good" at bounding box center [26, 229] width 10 height 10
radio input "true"
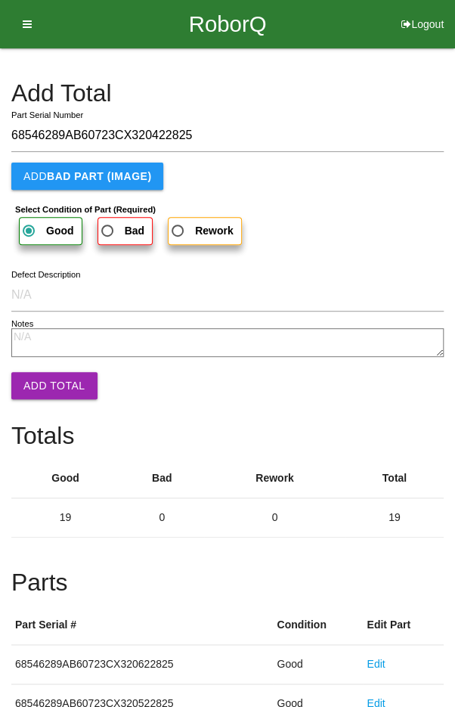
click at [48, 387] on button "Add Total" at bounding box center [54, 385] width 86 height 27
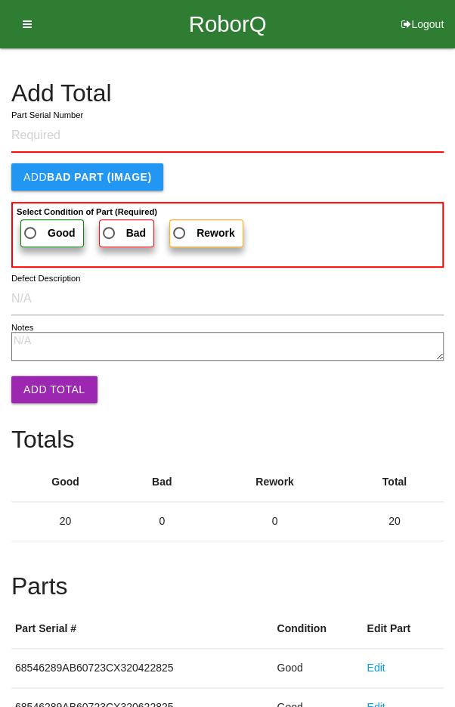
click at [378, 104] on h4 "Add Total" at bounding box center [227, 93] width 432 height 26
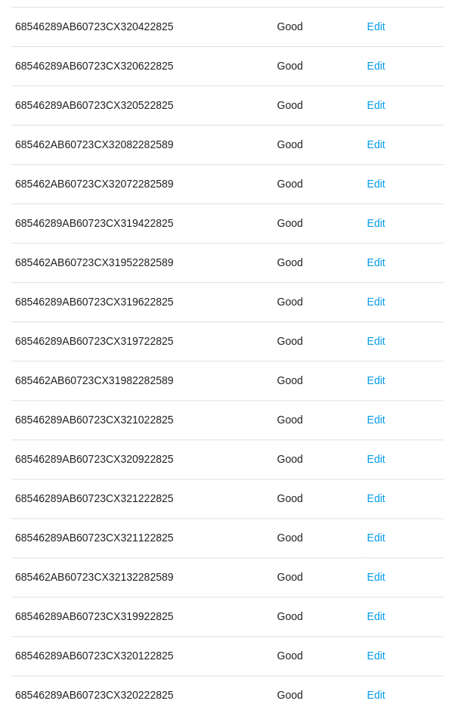
scroll to position [840, 0]
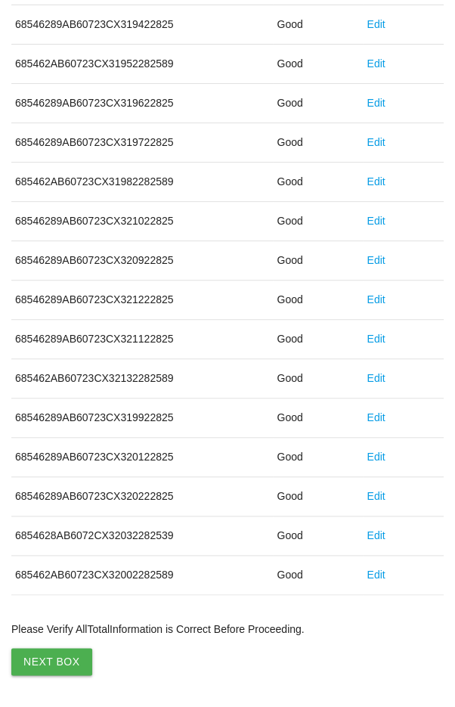
click at [48, 652] on button "Next Box" at bounding box center [51, 661] width 81 height 27
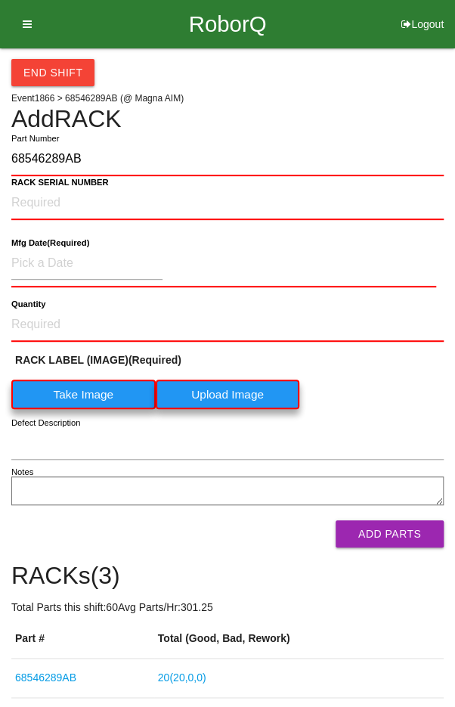
type input "68546289AB"
click at [77, 398] on label "Take Image" at bounding box center [83, 393] width 144 height 29
click at [0, 0] on \(IMAGE\) "Take Image" at bounding box center [0, 0] width 0 height 0
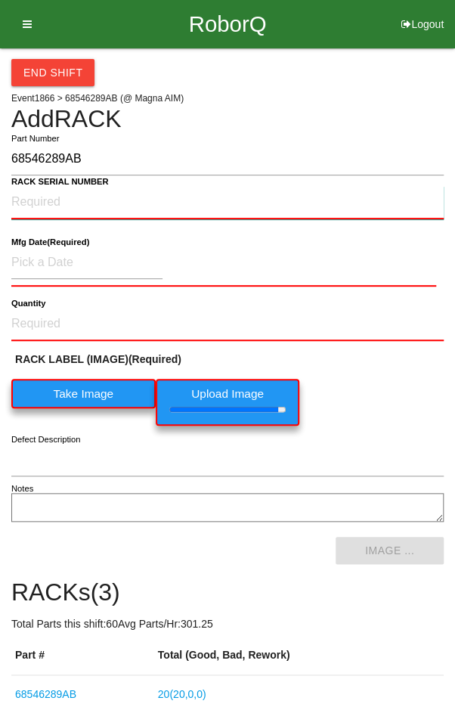
click at [50, 199] on NUMBER "RACK SERIAL NUMBER" at bounding box center [227, 202] width 432 height 33
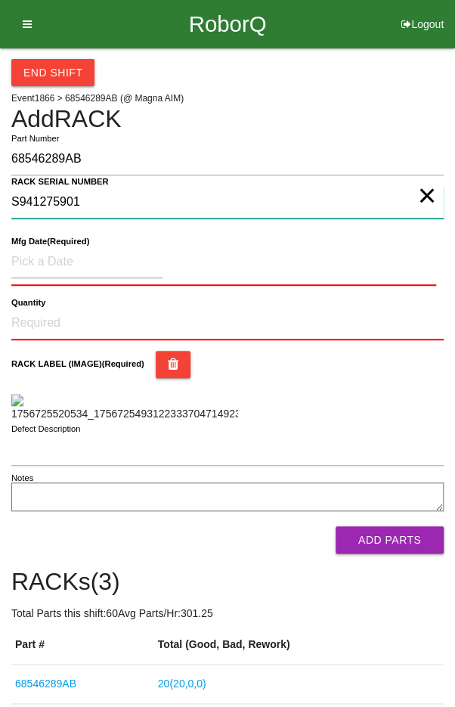
type NUMBER "S941275901"
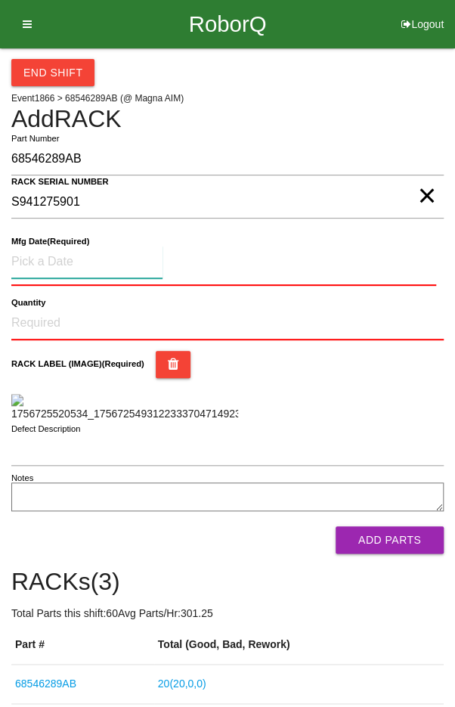
click at [67, 257] on input at bounding box center [86, 262] width 151 height 33
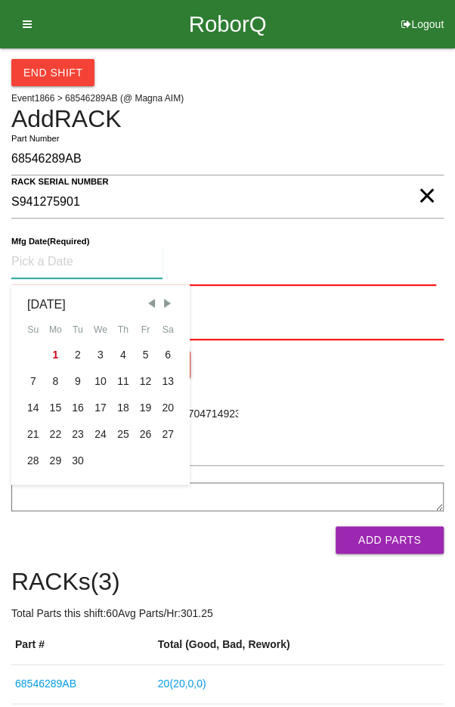
click at [149, 296] on span "Previous Month" at bounding box center [151, 303] width 14 height 14
click at [56, 432] on div "18" at bounding box center [56, 434] width 23 height 26
type input "[DATE]"
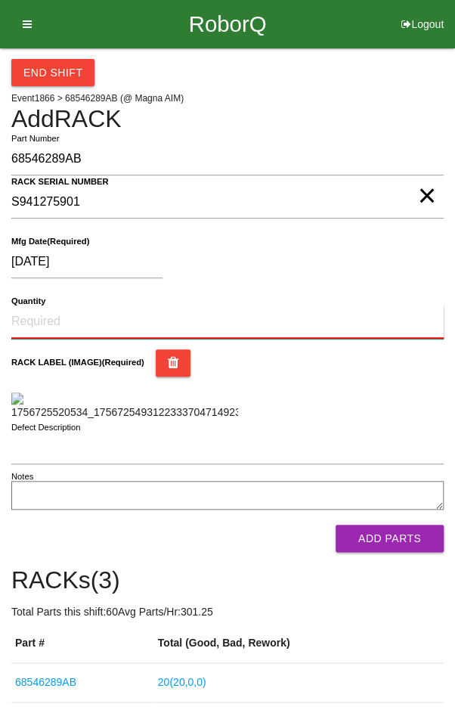
click at [61, 314] on input "Quantity" at bounding box center [227, 321] width 432 height 33
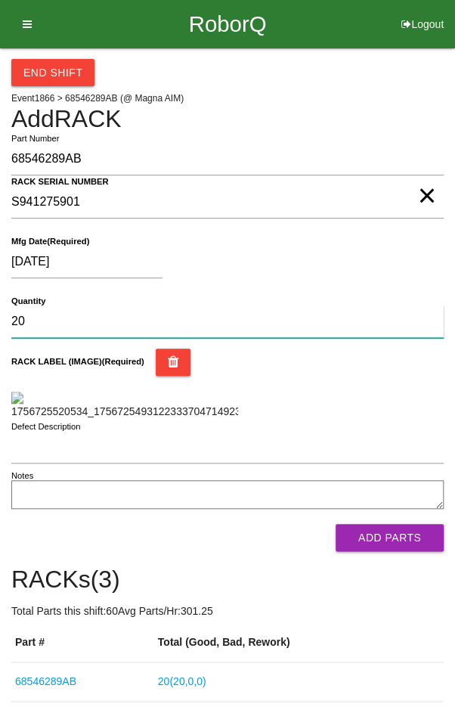
type input "20"
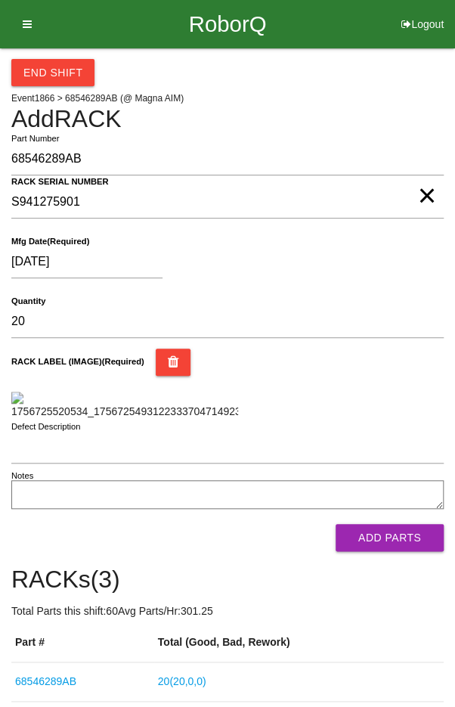
click at [390, 378] on div "RACK LABEL (IMAGE) (Required)" at bounding box center [227, 383] width 432 height 71
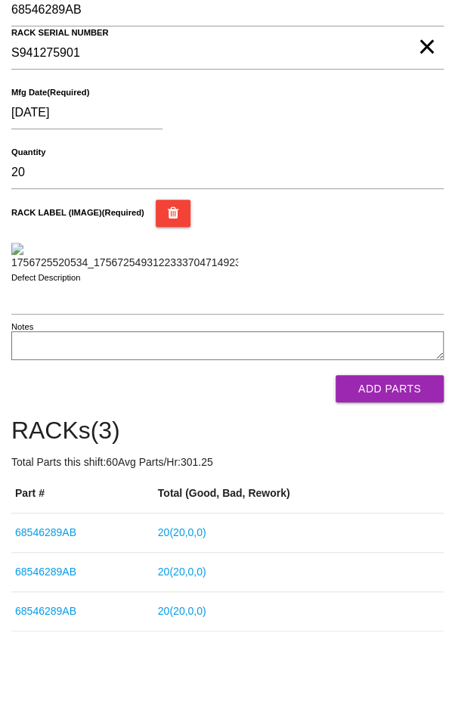
scroll to position [157, 0]
click at [401, 402] on button "Add Parts" at bounding box center [390, 388] width 108 height 27
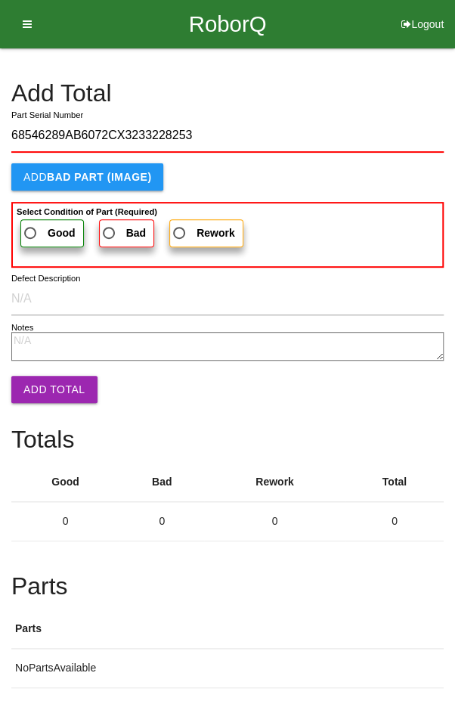
type input "68546289AB6072CX3233228253"
click at [37, 229] on span "Good" at bounding box center [48, 233] width 54 height 19
click at [31, 229] on input "Good" at bounding box center [26, 229] width 10 height 10
radio input "true"
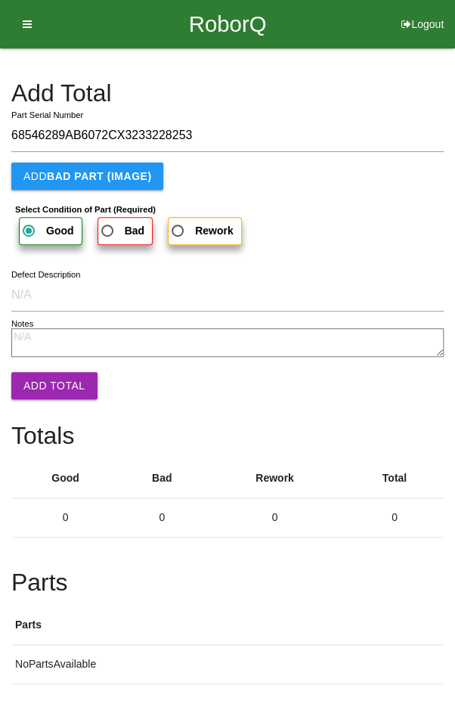
click at [39, 379] on button "Add Total" at bounding box center [54, 385] width 86 height 27
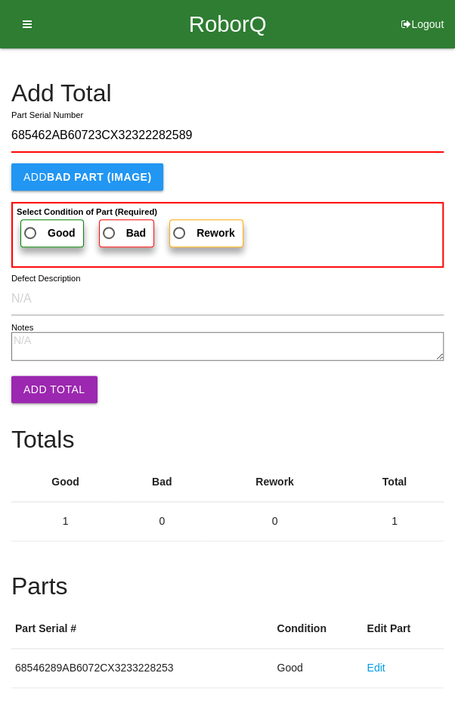
type input "685462AB60723CX32322282589"
click at [37, 231] on span "Good" at bounding box center [48, 233] width 54 height 19
click at [31, 231] on input "Good" at bounding box center [26, 229] width 10 height 10
radio input "true"
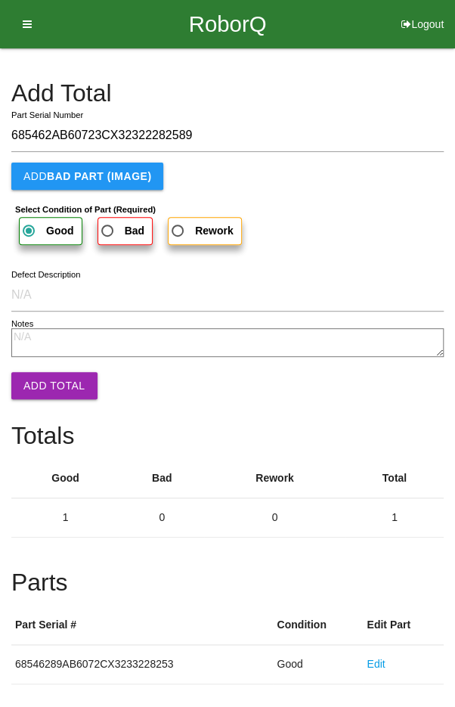
click at [48, 379] on button "Add Total" at bounding box center [54, 385] width 86 height 27
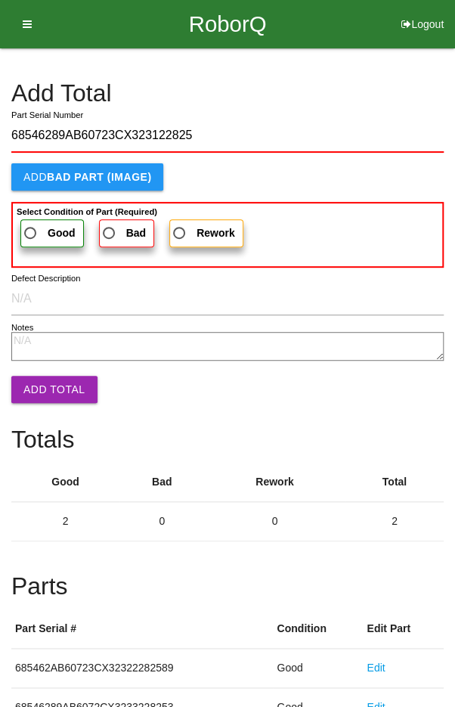
type input "68546289AB60723CX323122825"
click at [48, 230] on b "Good" at bounding box center [62, 233] width 28 height 12
click at [31, 230] on input "Good" at bounding box center [26, 229] width 10 height 10
radio input "true"
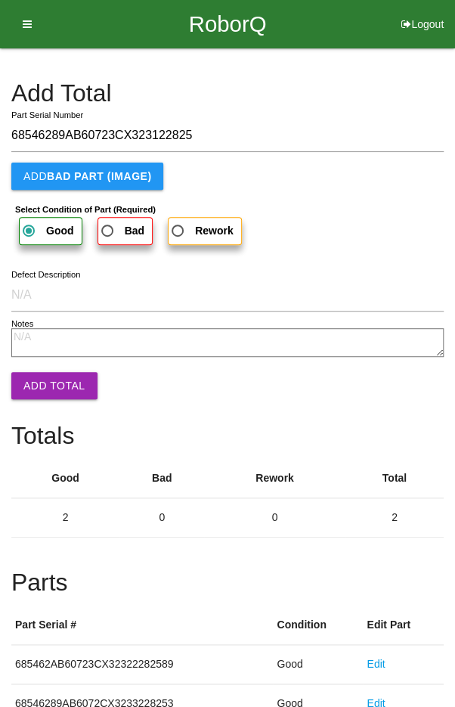
click at [49, 386] on button "Add Total" at bounding box center [54, 385] width 86 height 27
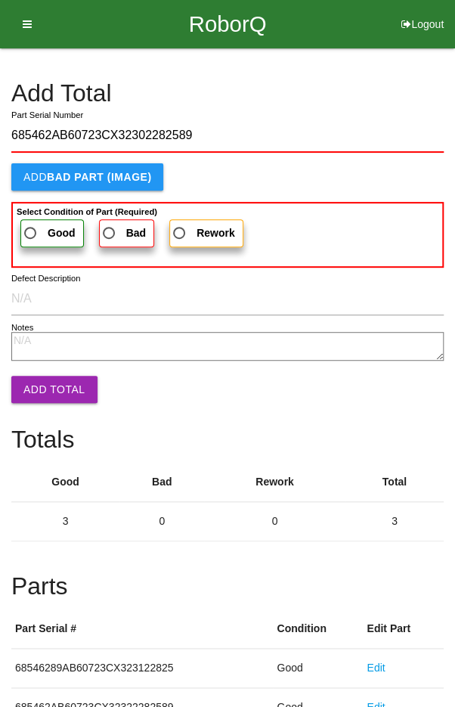
type input "685462AB60723CX32302282589"
click at [45, 221] on label "Good" at bounding box center [51, 233] width 63 height 28
click at [31, 224] on input "Good" at bounding box center [26, 229] width 10 height 10
radio input "true"
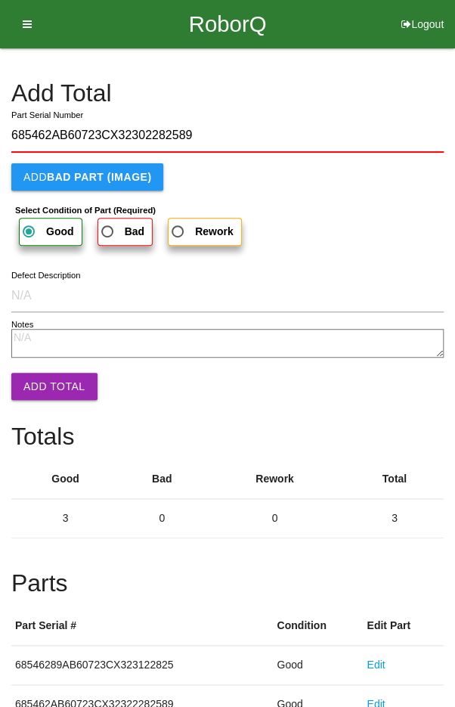
click at [44, 382] on button "Add Total" at bounding box center [54, 386] width 86 height 27
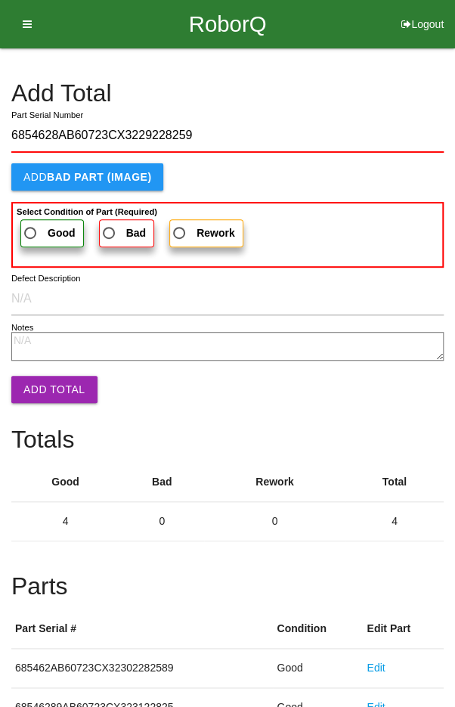
type input "6854628AB60723CX3229228259"
click at [45, 233] on span "Good" at bounding box center [48, 233] width 54 height 19
click at [31, 233] on input "Good" at bounding box center [26, 229] width 10 height 10
radio input "true"
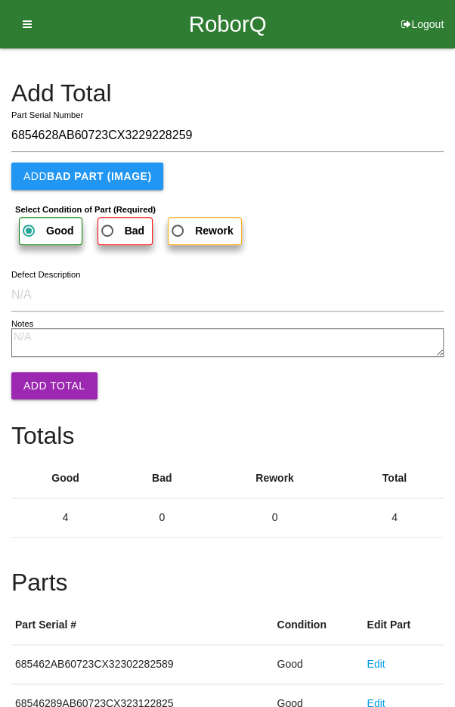
click at [51, 383] on button "Add Total" at bounding box center [54, 385] width 86 height 27
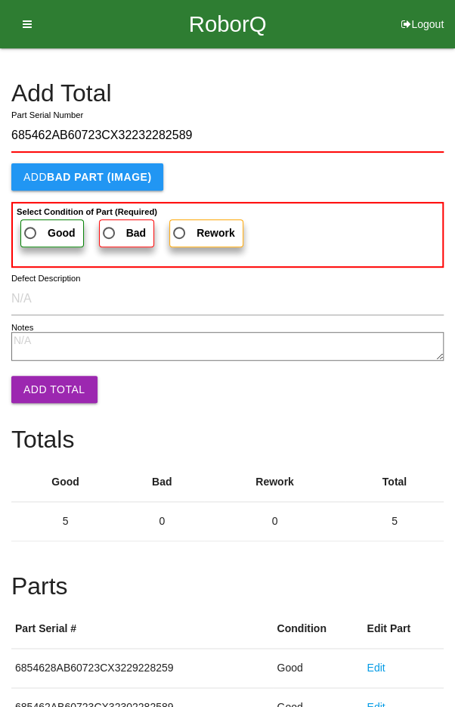
type input "685462AB60723CX32232282589"
click at [39, 228] on span "Good" at bounding box center [48, 233] width 54 height 19
click at [31, 228] on input "Good" at bounding box center [26, 229] width 10 height 10
radio input "true"
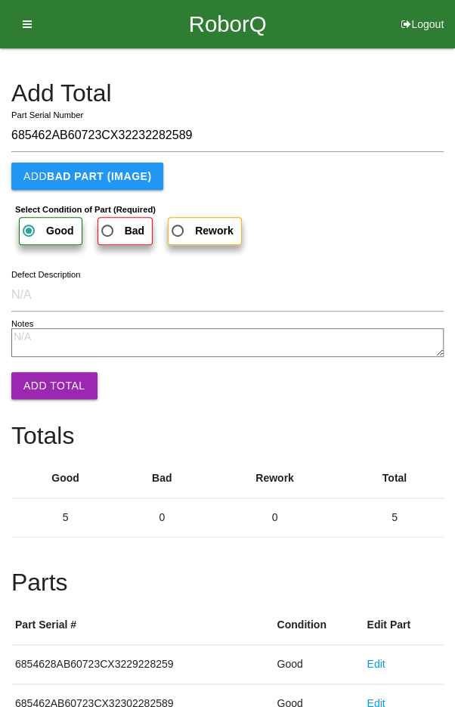
click at [48, 389] on button "Add Total" at bounding box center [54, 385] width 86 height 27
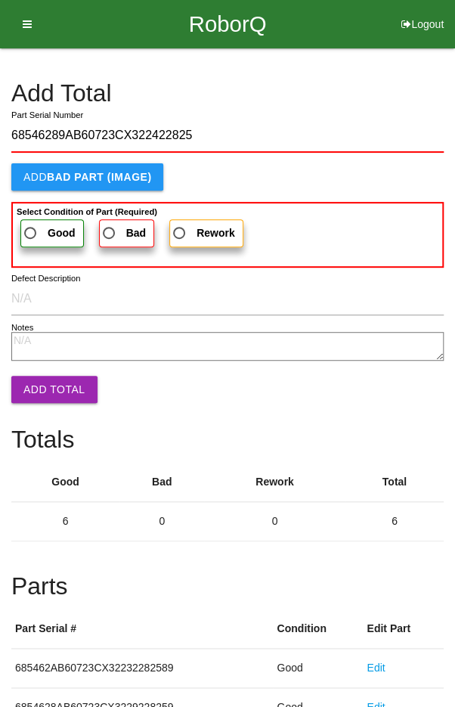
type input "68546289AB60723CX322422825"
click at [39, 225] on span "Good" at bounding box center [48, 233] width 54 height 19
click at [31, 225] on input "Good" at bounding box center [26, 229] width 10 height 10
radio input "true"
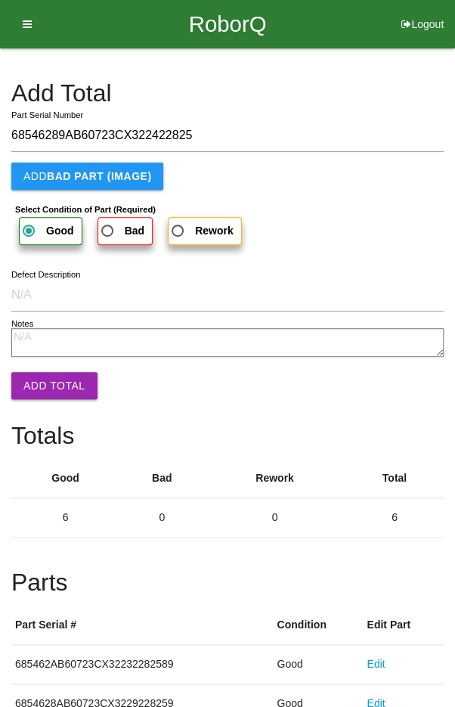
click at [53, 391] on button "Add Total" at bounding box center [54, 385] width 86 height 27
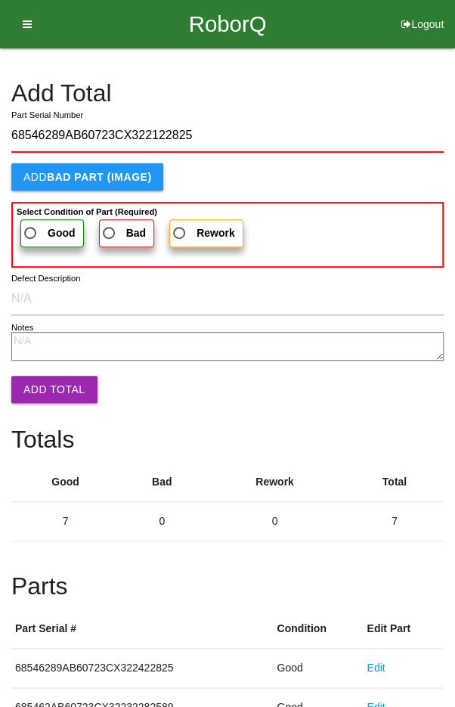
type input "68546289AB60723CX322122825"
click at [38, 225] on span "Good" at bounding box center [48, 233] width 54 height 19
click at [31, 225] on input "Good" at bounding box center [26, 229] width 10 height 10
radio input "true"
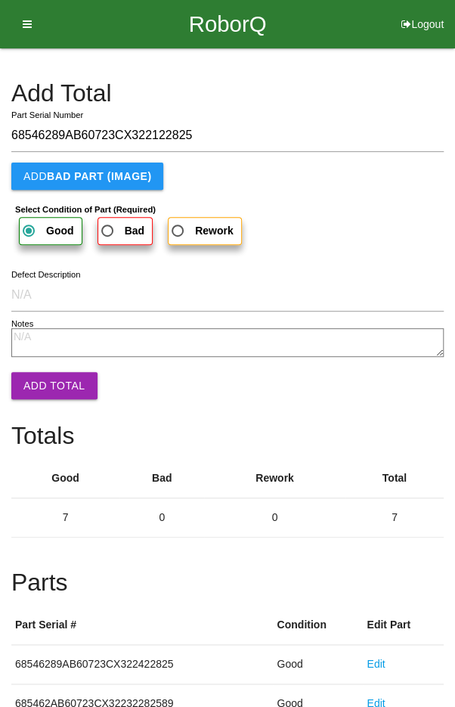
click at [50, 392] on button "Add Total" at bounding box center [54, 385] width 86 height 27
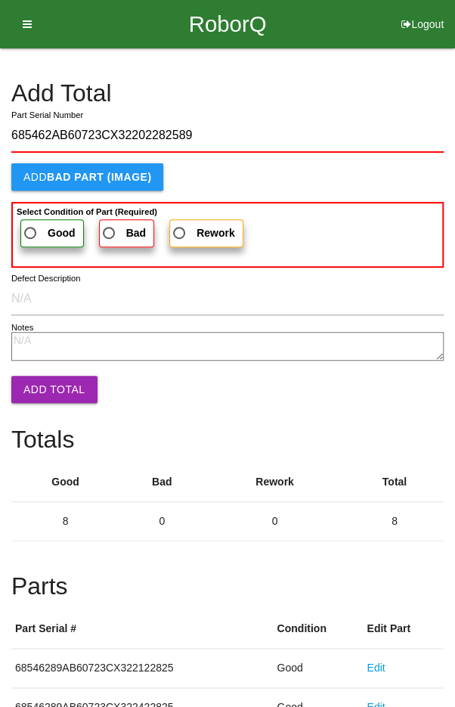
type input "685462AB60723CX32202282589"
click at [36, 230] on span "Good" at bounding box center [48, 233] width 54 height 19
click at [31, 230] on input "Good" at bounding box center [26, 229] width 10 height 10
radio input "true"
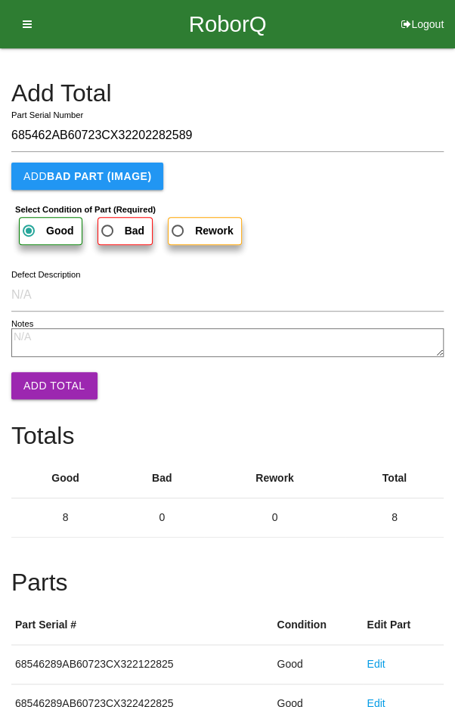
click at [46, 388] on button "Add Total" at bounding box center [54, 385] width 86 height 27
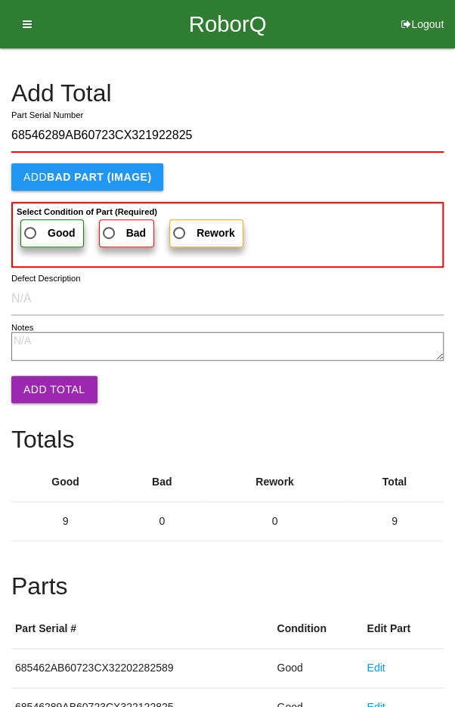
type input "68546289AB60723CX321922825"
click at [39, 224] on span "Good" at bounding box center [48, 233] width 54 height 19
click at [31, 224] on input "Good" at bounding box center [26, 229] width 10 height 10
radio input "true"
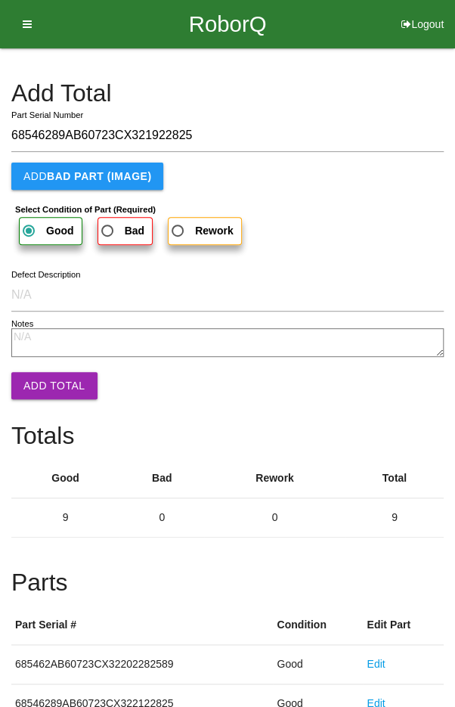
click at [50, 379] on button "Add Total" at bounding box center [54, 385] width 86 height 27
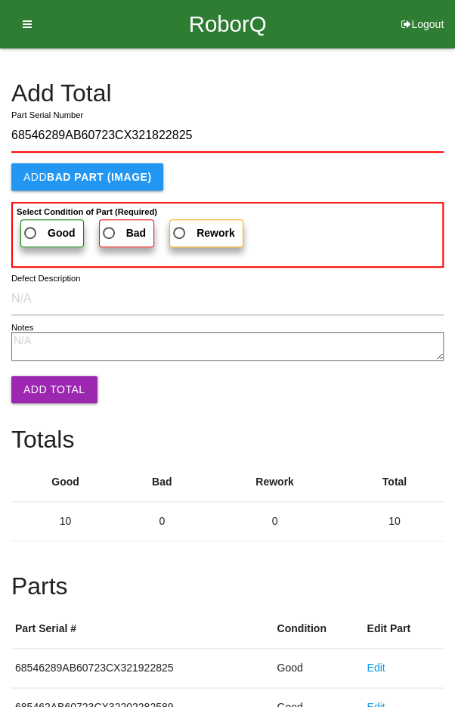
type input "68546289AB60723CX321822825"
click at [33, 225] on span "Good" at bounding box center [48, 233] width 54 height 19
click at [31, 225] on input "Good" at bounding box center [26, 229] width 10 height 10
radio input "true"
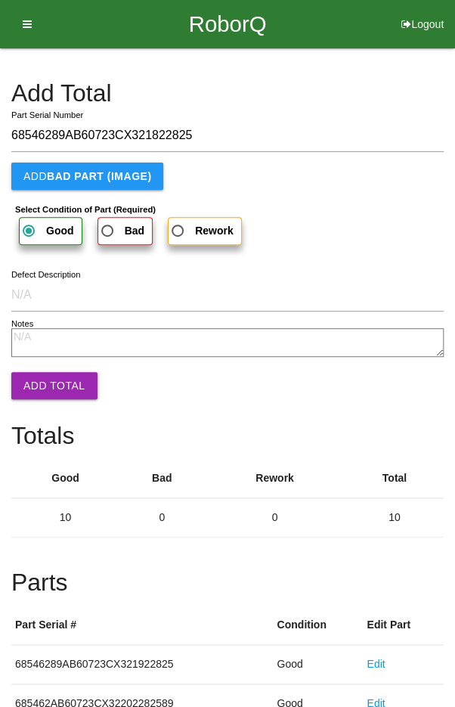
click at [45, 379] on button "Add Total" at bounding box center [54, 385] width 86 height 27
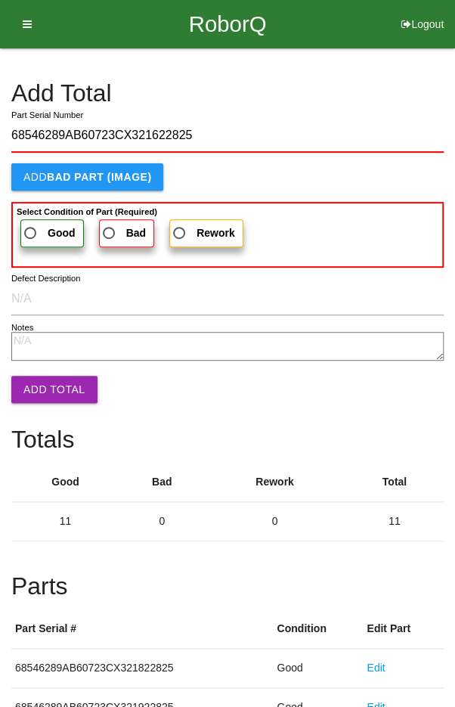
type input "68546289AB60723CX321622825"
click at [40, 227] on span "Good" at bounding box center [48, 233] width 54 height 19
click at [31, 227] on input "Good" at bounding box center [26, 229] width 10 height 10
radio input "true"
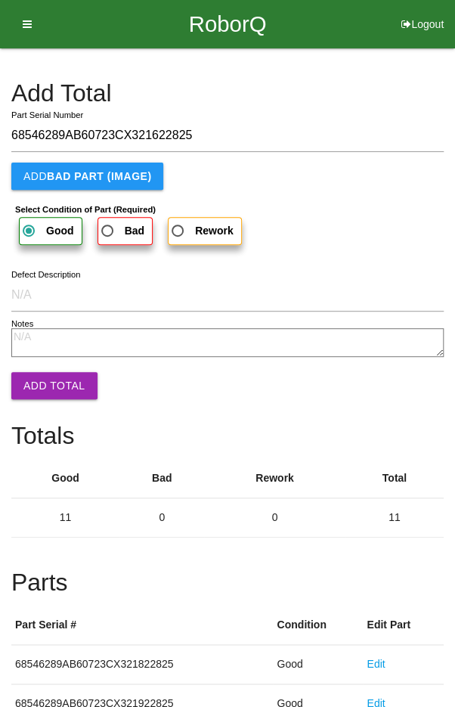
click at [51, 381] on button "Add Total" at bounding box center [54, 385] width 86 height 27
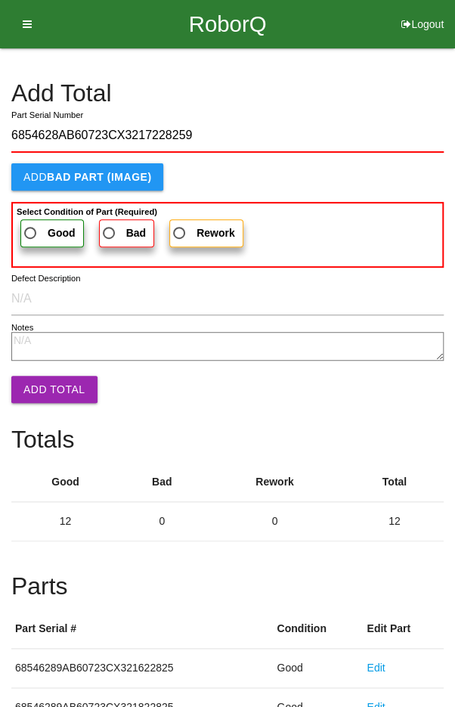
type input "6854628AB60723CX3217228259"
click at [33, 227] on span "Good" at bounding box center [48, 233] width 54 height 19
click at [31, 227] on input "Good" at bounding box center [26, 229] width 10 height 10
radio input "true"
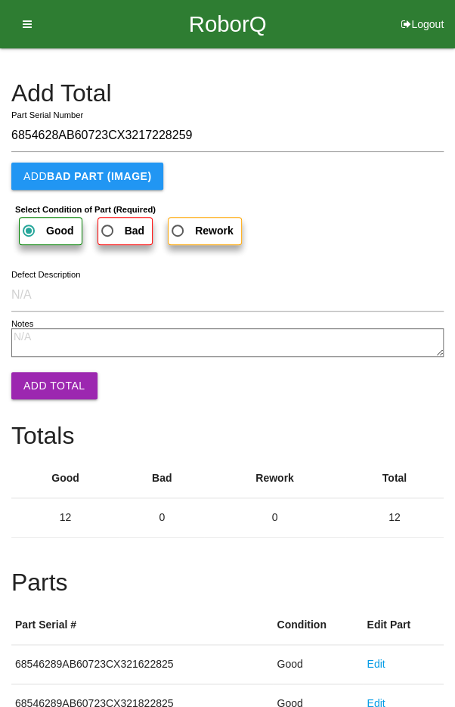
click at [48, 389] on button "Add Total" at bounding box center [54, 385] width 86 height 27
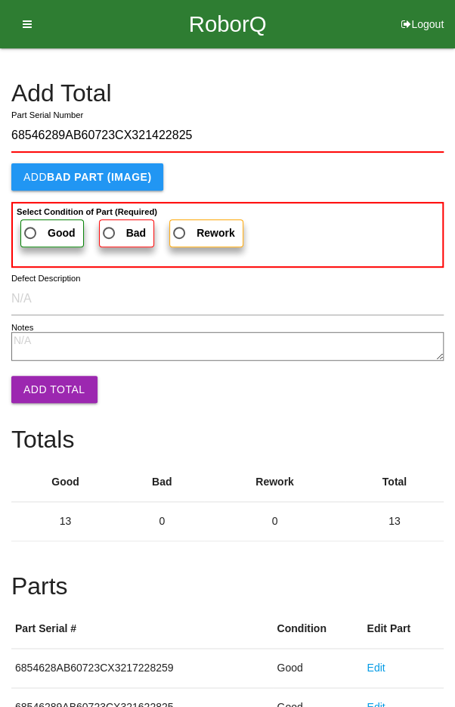
type input "68546289AB60723CX321422825"
click at [33, 224] on span "Good" at bounding box center [48, 233] width 54 height 19
click at [31, 224] on input "Good" at bounding box center [26, 229] width 10 height 10
radio input "true"
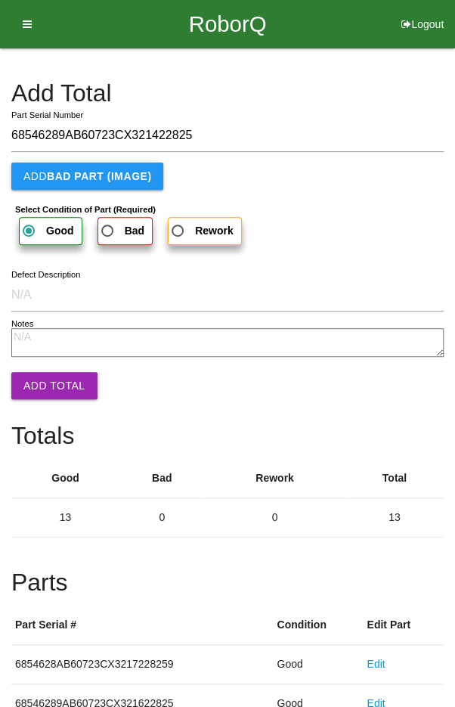
click at [52, 392] on button "Add Total" at bounding box center [54, 385] width 86 height 27
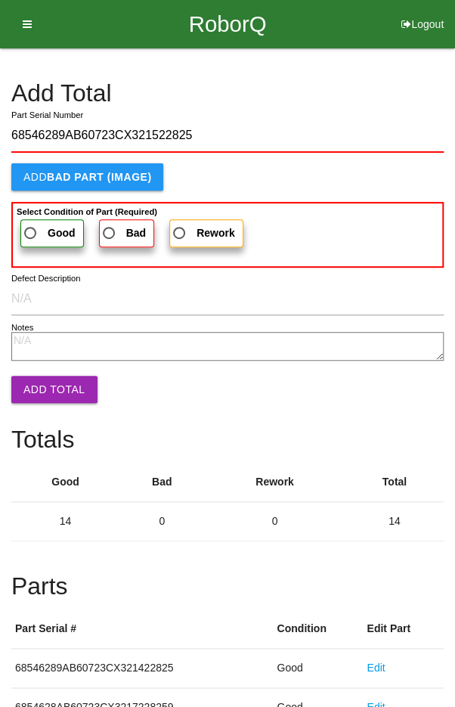
type input "68546289AB60723CX321522825"
click at [32, 231] on span "Good" at bounding box center [48, 233] width 54 height 19
click at [31, 231] on input "Good" at bounding box center [26, 229] width 10 height 10
radio input "true"
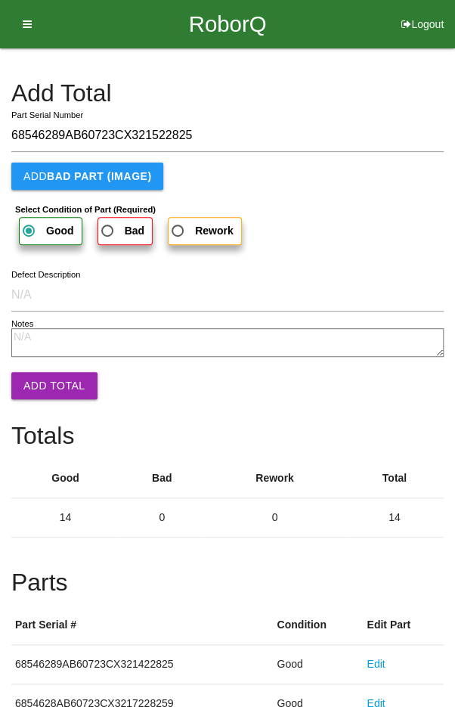
click at [52, 395] on button "Add Total" at bounding box center [54, 385] width 86 height 27
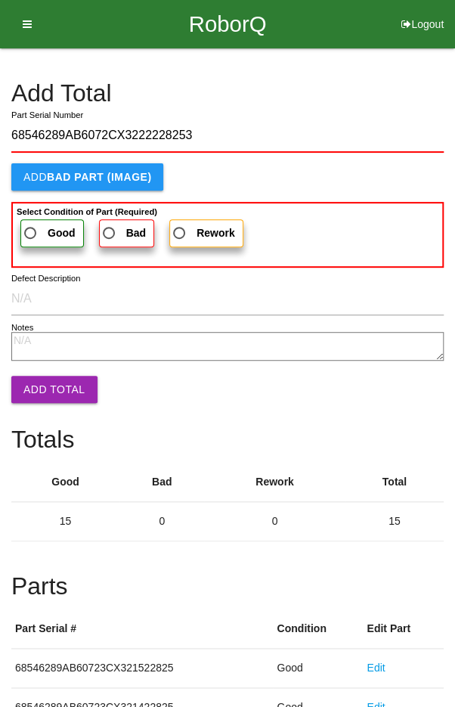
type input "68546289AB6072CX3222228253"
click at [40, 225] on span "Good" at bounding box center [48, 233] width 54 height 19
click at [31, 225] on input "Good" at bounding box center [26, 229] width 10 height 10
radio input "true"
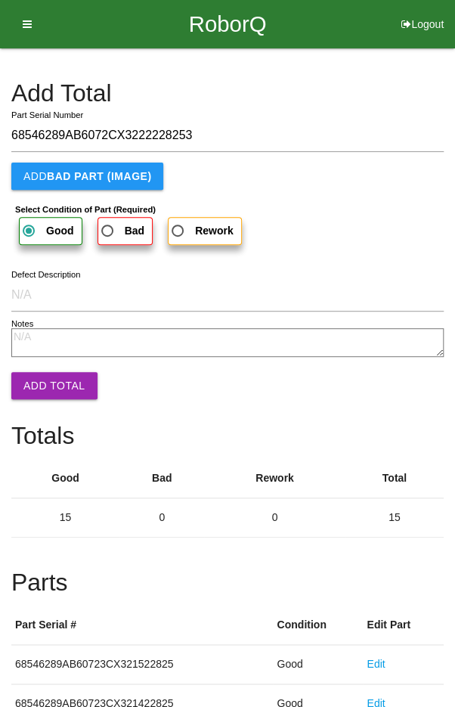
click at [45, 390] on button "Add Total" at bounding box center [54, 385] width 86 height 27
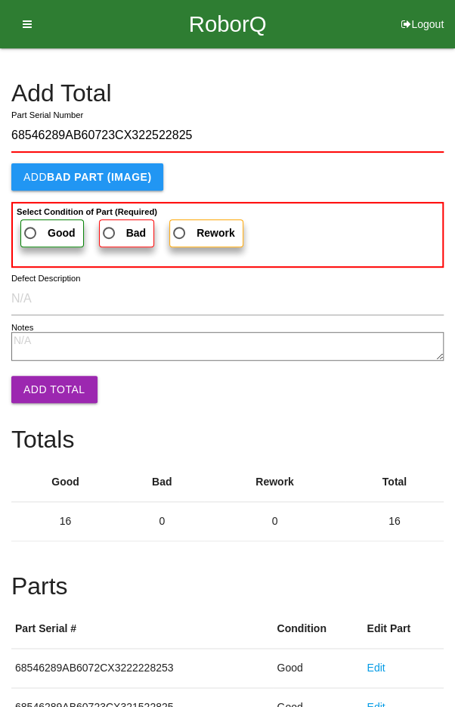
type input "68546289AB60723CX322522825"
click at [39, 228] on span "Good" at bounding box center [48, 233] width 54 height 19
click at [31, 228] on input "Good" at bounding box center [26, 229] width 10 height 10
radio input "true"
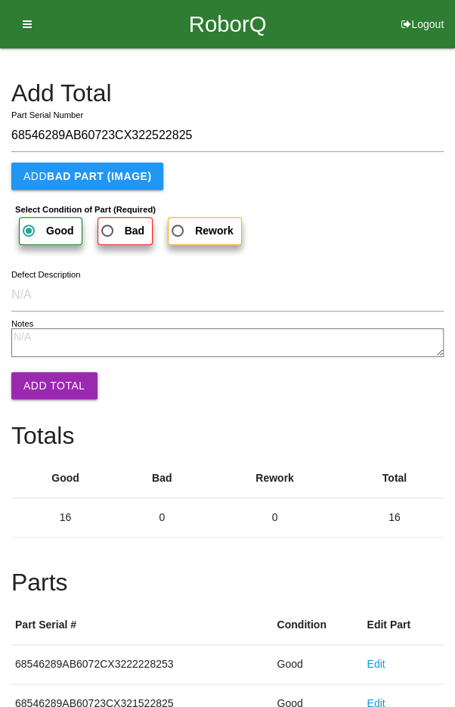
click at [48, 382] on button "Add Total" at bounding box center [54, 385] width 86 height 27
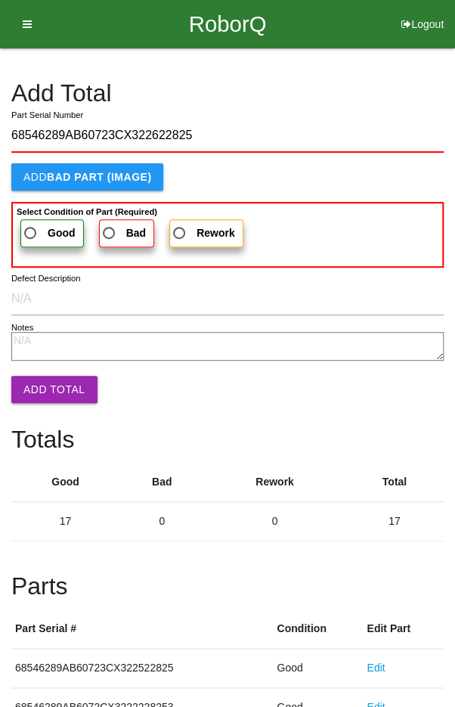
type input "68546289AB60723CX322622825"
click at [39, 230] on span "Good" at bounding box center [48, 233] width 54 height 19
click at [31, 230] on input "Good" at bounding box center [26, 229] width 10 height 10
radio input "true"
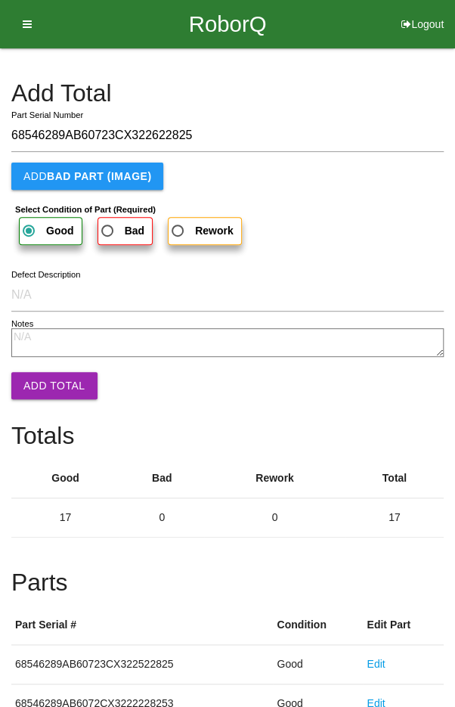
click at [45, 388] on button "Add Total" at bounding box center [54, 385] width 86 height 27
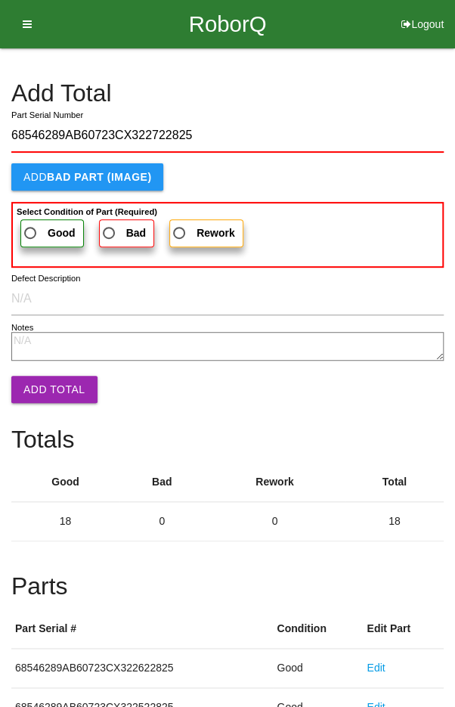
type input "68546289AB60723CX322722825"
click at [36, 228] on span "Good" at bounding box center [48, 233] width 54 height 19
click at [31, 228] on input "Good" at bounding box center [26, 229] width 10 height 10
radio input "true"
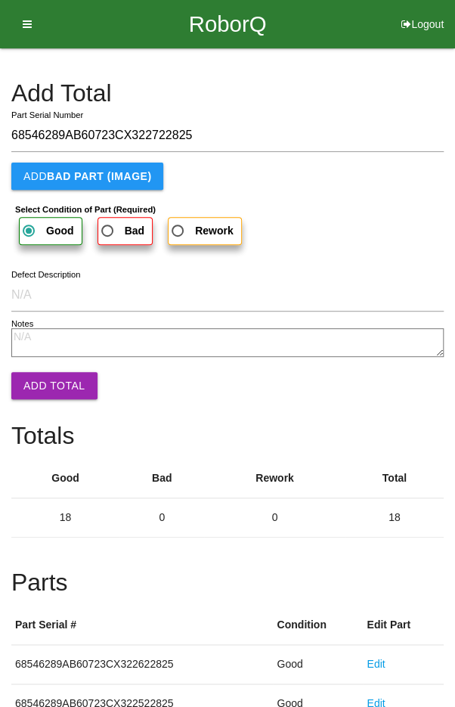
click at [50, 394] on button "Add Total" at bounding box center [54, 385] width 86 height 27
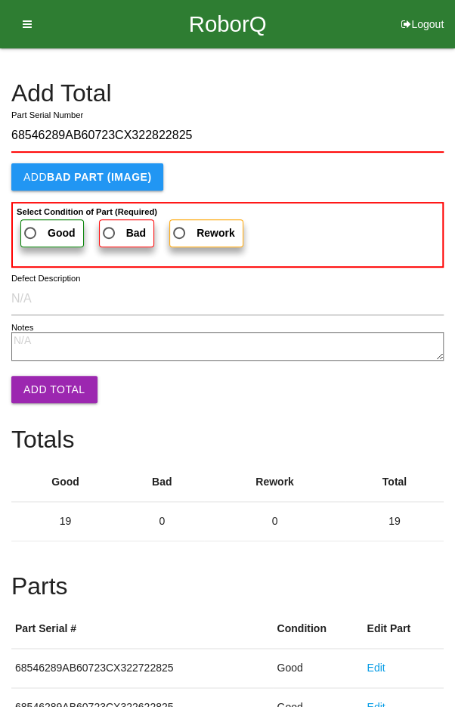
type input "68546289AB60723CX322822825"
click at [34, 231] on span "Good" at bounding box center [48, 233] width 54 height 19
click at [31, 231] on input "Good" at bounding box center [26, 229] width 10 height 10
radio input "true"
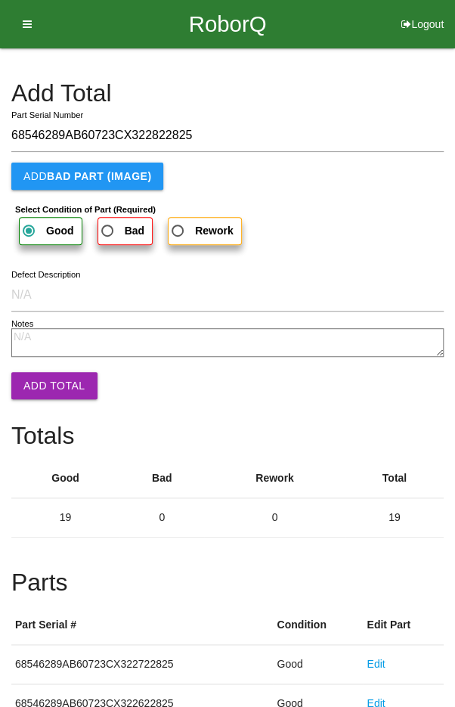
click at [50, 391] on button "Add Total" at bounding box center [54, 385] width 86 height 27
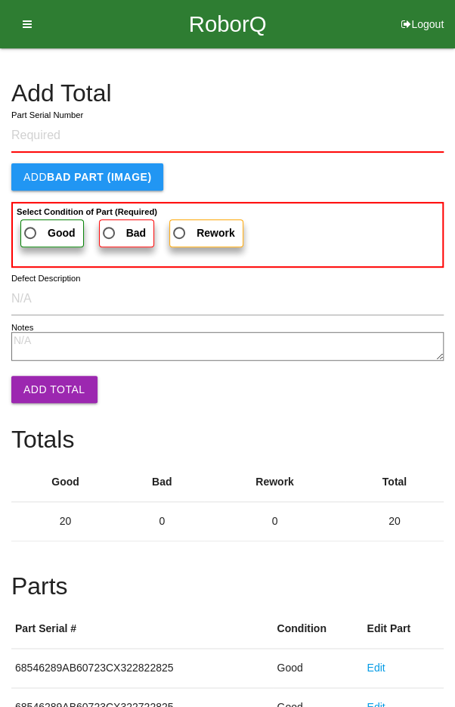
click at [386, 86] on h4 "Add Total" at bounding box center [227, 93] width 432 height 26
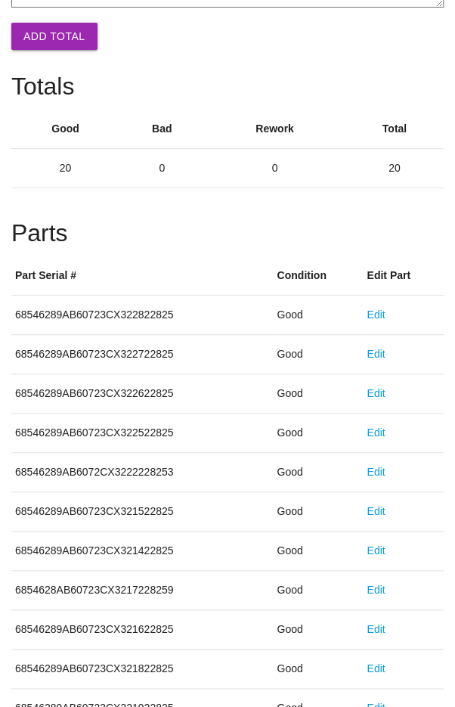
scroll to position [840, 0]
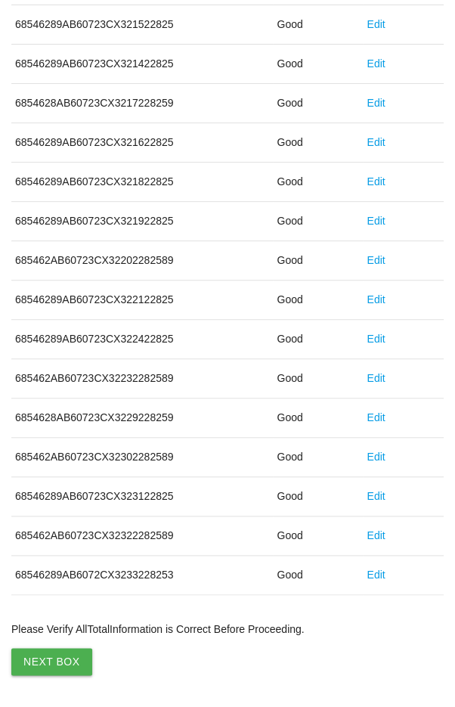
click at [40, 655] on button "Next Box" at bounding box center [51, 661] width 81 height 27
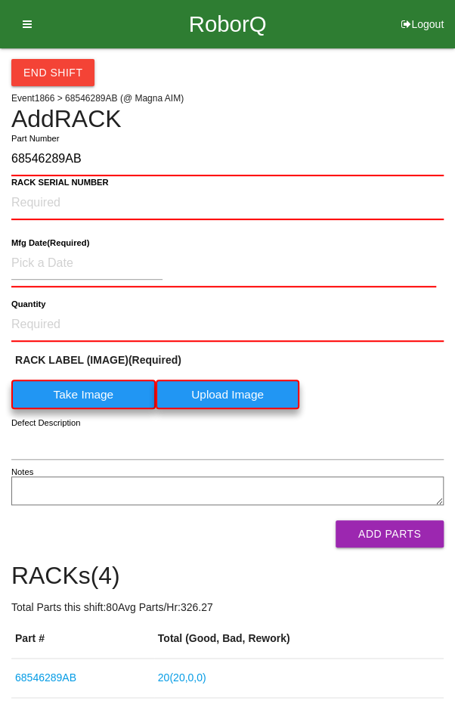
type input "68546289AB"
click at [77, 396] on label "Take Image" at bounding box center [83, 393] width 144 height 29
click at [0, 0] on \(IMAGE\) "Take Image" at bounding box center [0, 0] width 0 height 0
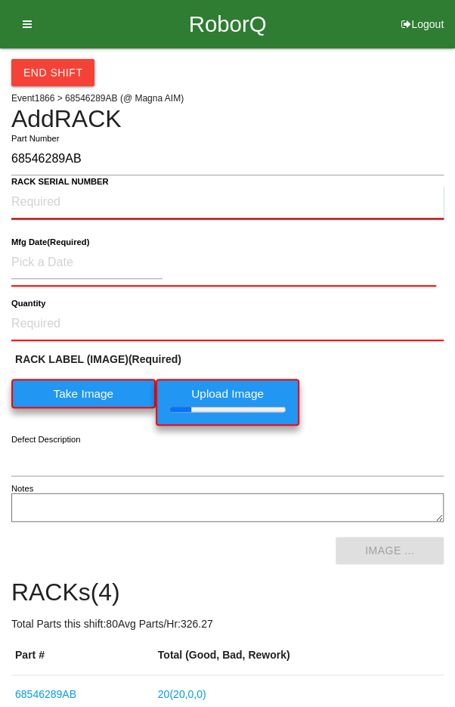
click at [32, 196] on NUMBER "RACK SERIAL NUMBER" at bounding box center [227, 202] width 432 height 33
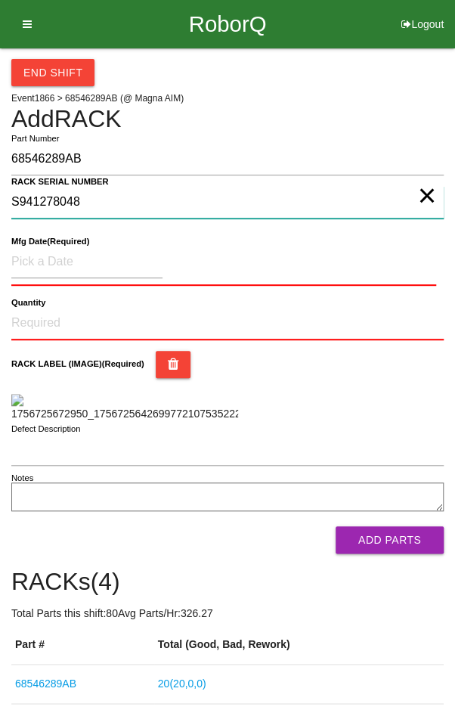
type NUMBER "S941278048"
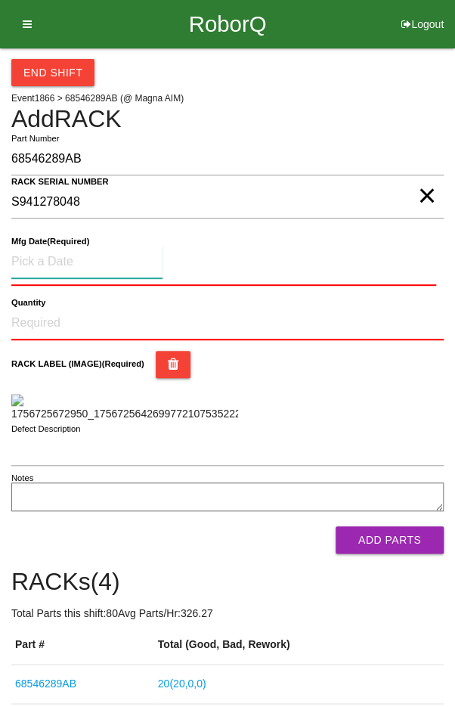
click at [42, 253] on input at bounding box center [86, 262] width 151 height 33
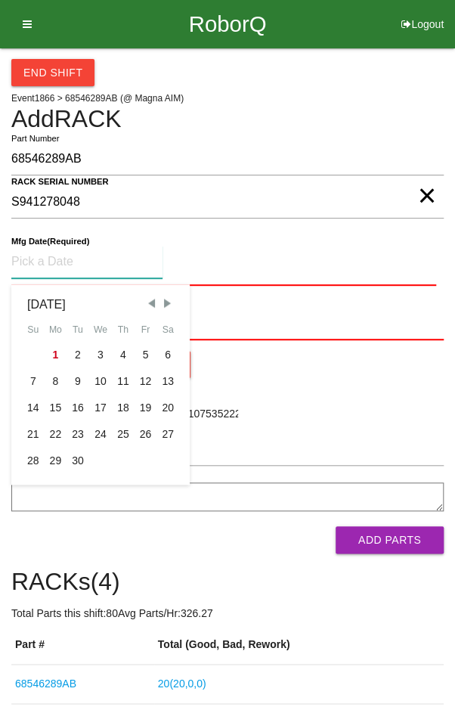
click at [151, 297] on span "Previous Month" at bounding box center [151, 303] width 14 height 14
click at [54, 433] on div "18" at bounding box center [56, 434] width 23 height 26
type input "[DATE]"
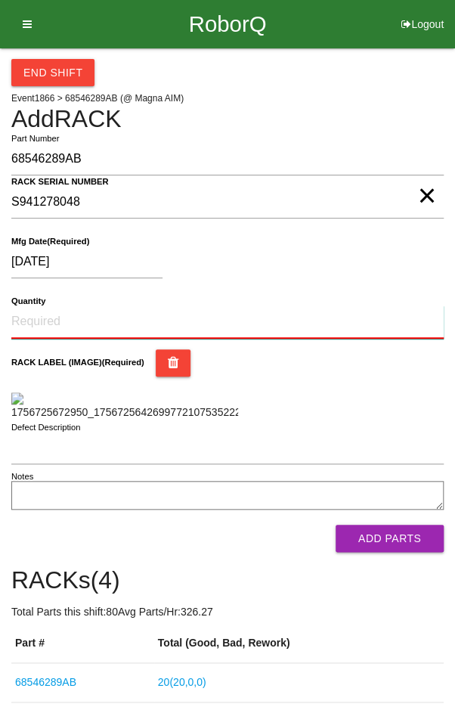
click at [68, 315] on input "Quantity" at bounding box center [227, 321] width 432 height 33
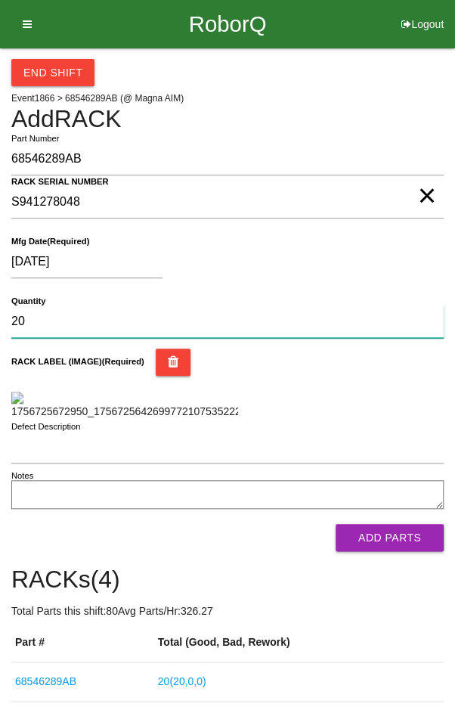
type input "20"
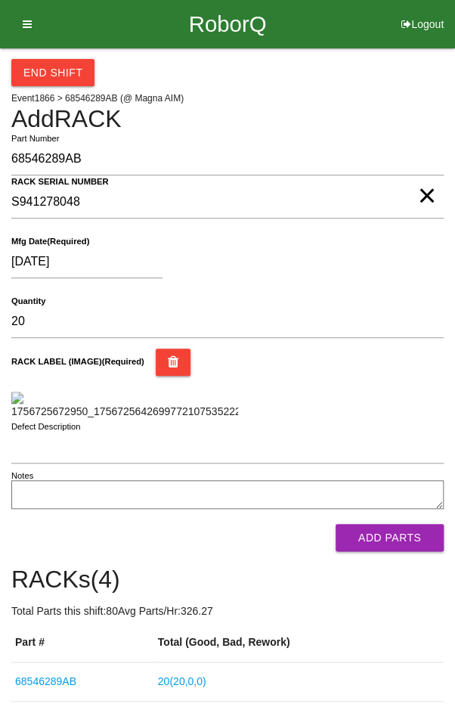
click at [392, 392] on div "RACK LABEL (IMAGE) (Required)" at bounding box center [227, 383] width 432 height 71
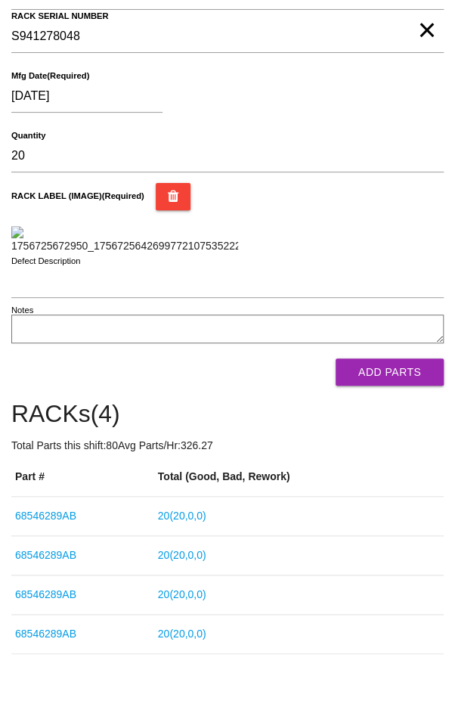
scroll to position [167, 0]
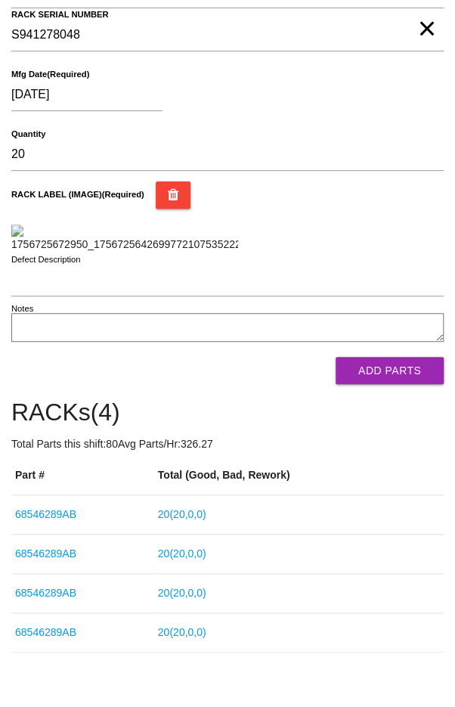
click at [408, 384] on button "Add Parts" at bounding box center [390, 370] width 108 height 27
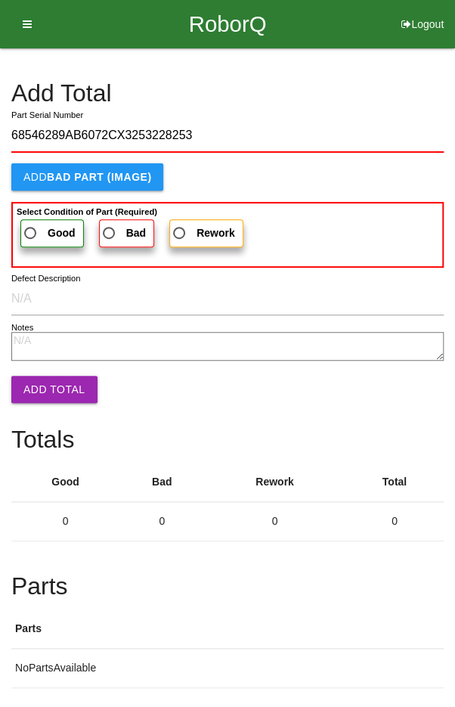
type input "68546289AB6072CX3253228253"
click at [36, 226] on span "Good" at bounding box center [48, 233] width 54 height 19
click at [31, 226] on input "Good" at bounding box center [26, 229] width 10 height 10
radio input "true"
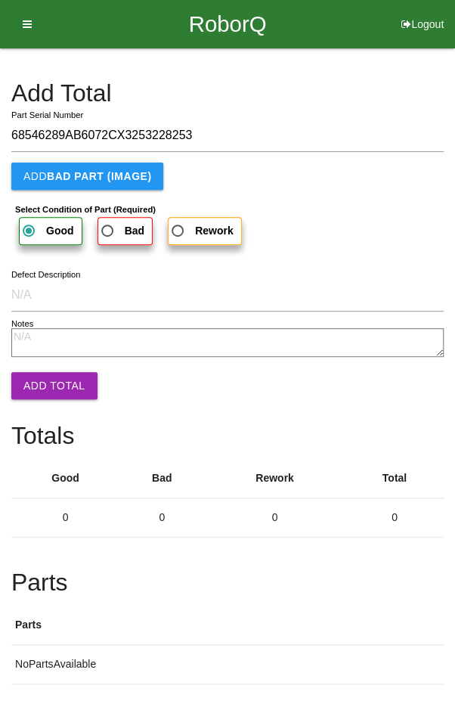
click at [39, 384] on button "Add Total" at bounding box center [54, 385] width 86 height 27
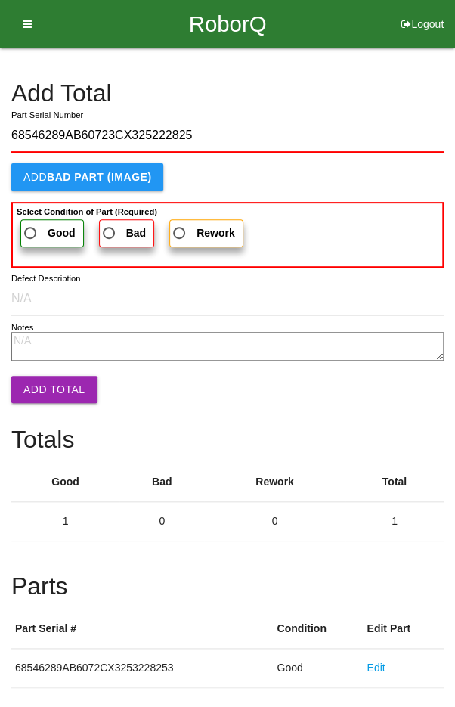
type input "68546289AB60723CX325222825"
click at [45, 226] on span "Good" at bounding box center [48, 233] width 54 height 19
click at [31, 226] on input "Good" at bounding box center [26, 229] width 10 height 10
radio input "true"
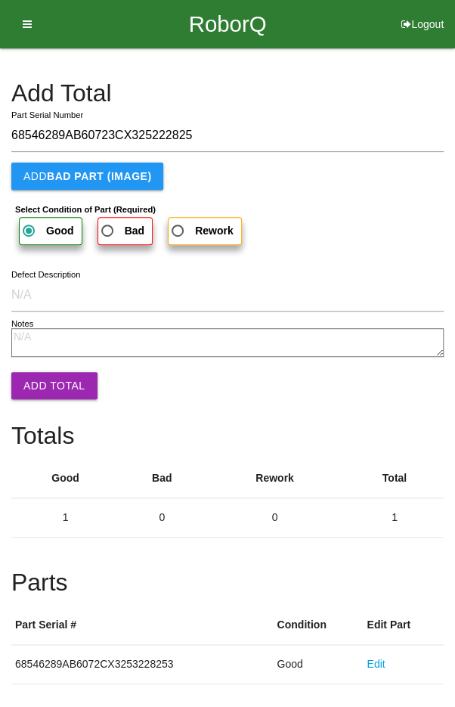
click at [43, 387] on button "Add Total" at bounding box center [54, 385] width 86 height 27
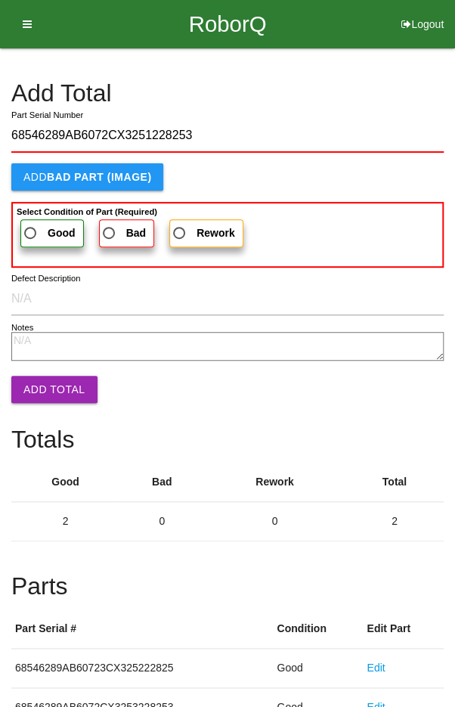
type input "68546289AB6072CX3251228253"
click at [36, 234] on span "Good" at bounding box center [48, 233] width 54 height 19
click at [31, 234] on input "Good" at bounding box center [26, 229] width 10 height 10
radio input "true"
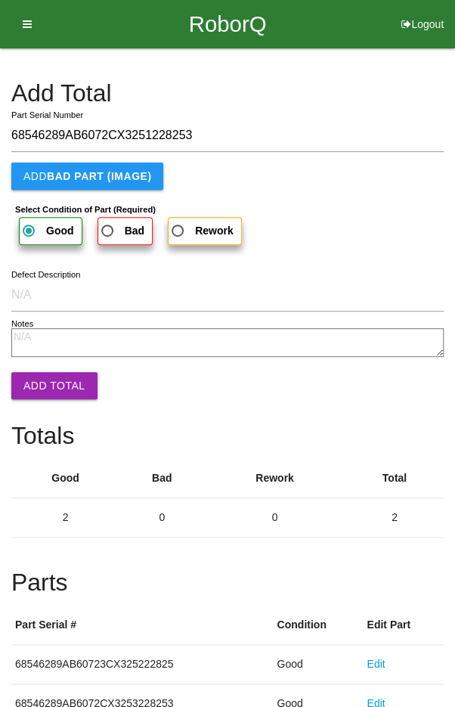
click at [48, 391] on button "Add Total" at bounding box center [54, 385] width 86 height 27
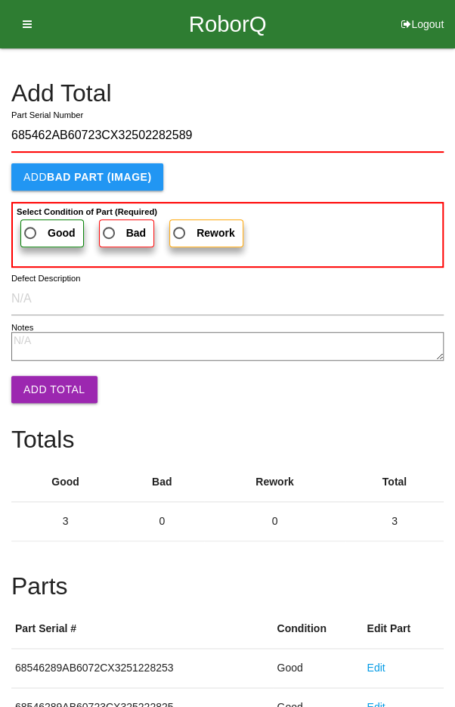
type input "685462AB60723CX32502282589"
click at [33, 228] on span "Good" at bounding box center [48, 233] width 54 height 19
click at [31, 228] on input "Good" at bounding box center [26, 229] width 10 height 10
radio input "true"
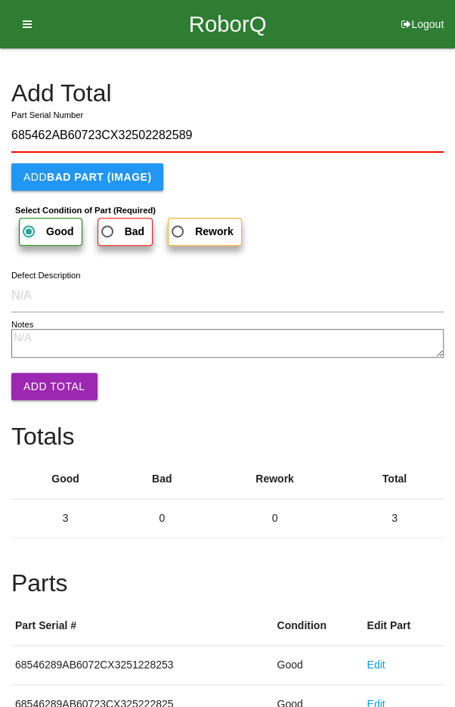
click at [43, 385] on button "Add Total" at bounding box center [54, 386] width 86 height 27
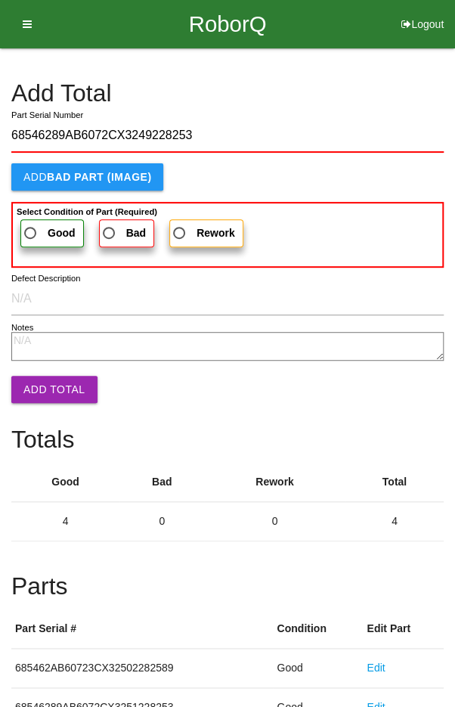
type input "68546289AB6072CX3249228253"
click at [38, 234] on span "Good" at bounding box center [48, 233] width 54 height 19
click at [31, 234] on input "Good" at bounding box center [26, 229] width 10 height 10
radio input "true"
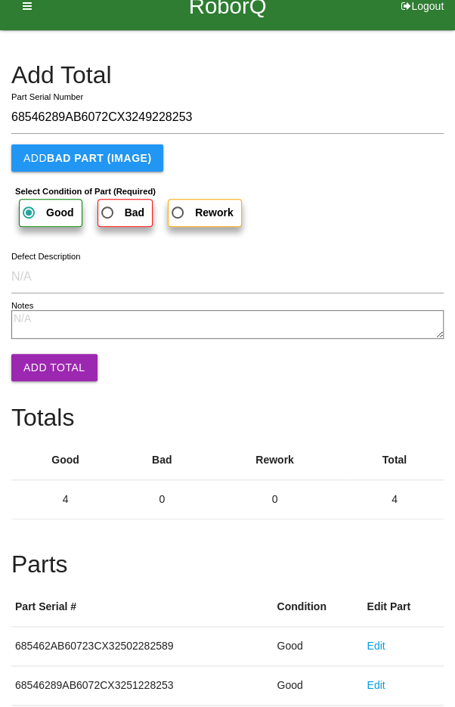
scroll to position [21, 0]
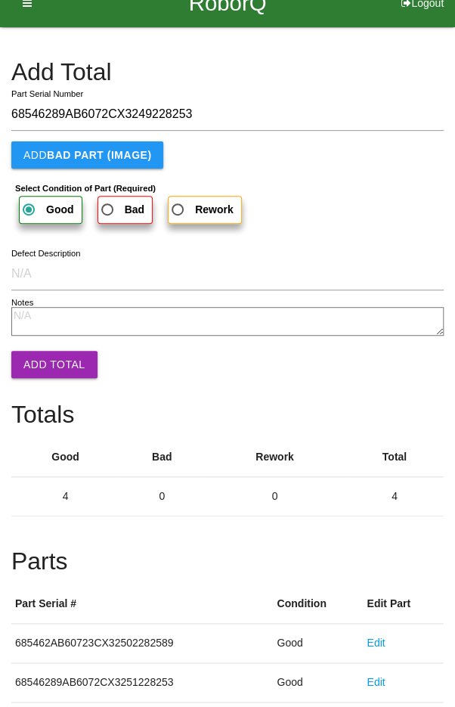
click at [50, 361] on button "Add Total" at bounding box center [54, 364] width 86 height 27
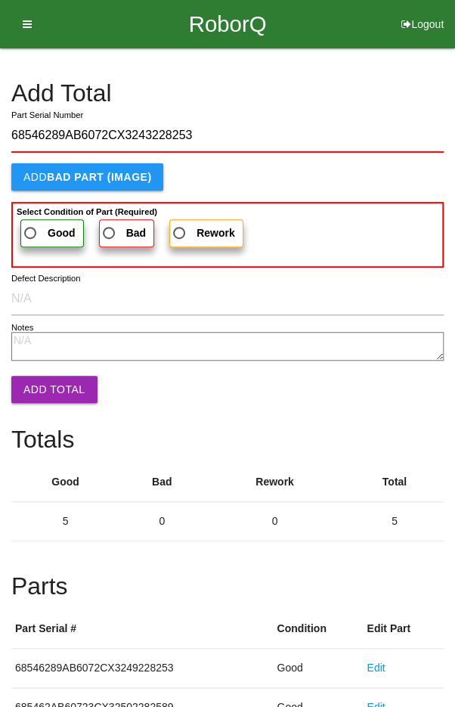
type input "68546289AB6072CX3243228253"
click at [34, 225] on span "Good" at bounding box center [48, 233] width 54 height 19
click at [31, 225] on input "Good" at bounding box center [26, 229] width 10 height 10
radio input "true"
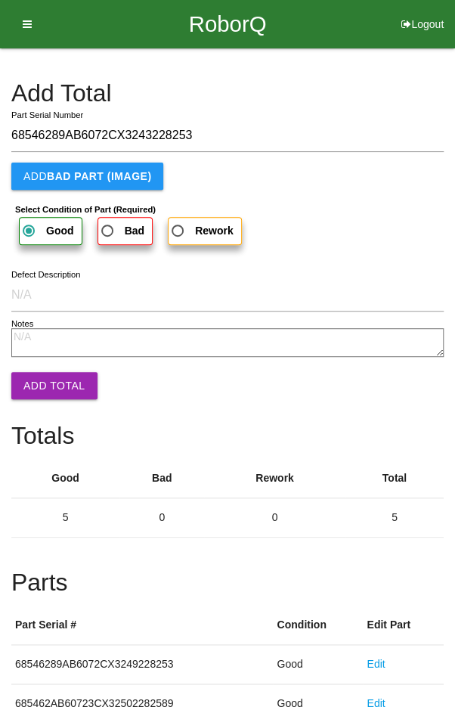
click at [43, 392] on button "Add Total" at bounding box center [54, 385] width 86 height 27
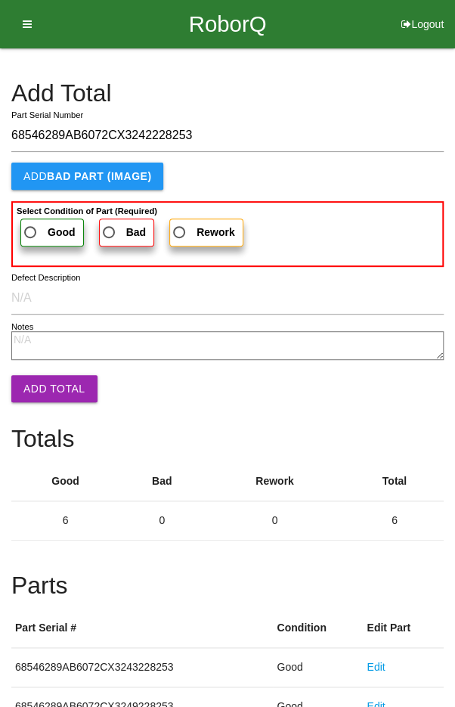
type input "68546289AB6072CX3242228253"
click at [36, 223] on span "Good" at bounding box center [48, 232] width 54 height 19
click at [31, 223] on input "Good" at bounding box center [26, 228] width 10 height 10
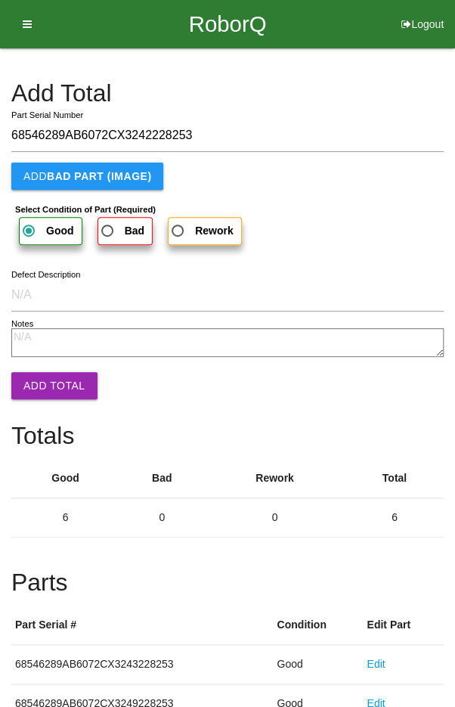
click at [44, 380] on button "Add Total" at bounding box center [54, 385] width 86 height 27
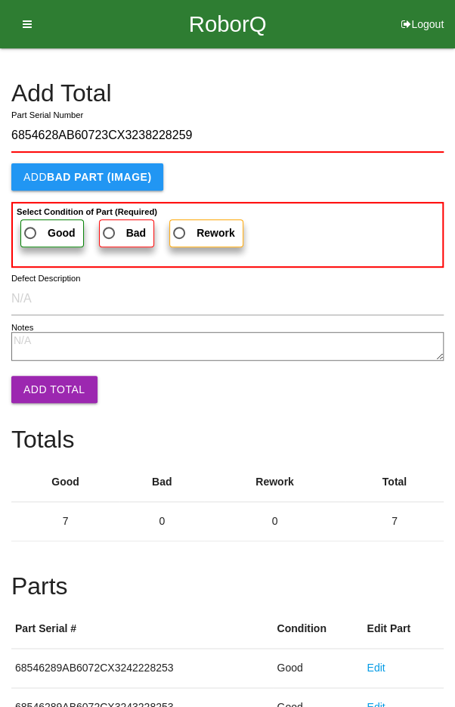
click at [37, 228] on span "Good" at bounding box center [48, 233] width 54 height 19
click at [31, 228] on input "Good" at bounding box center [26, 229] width 10 height 10
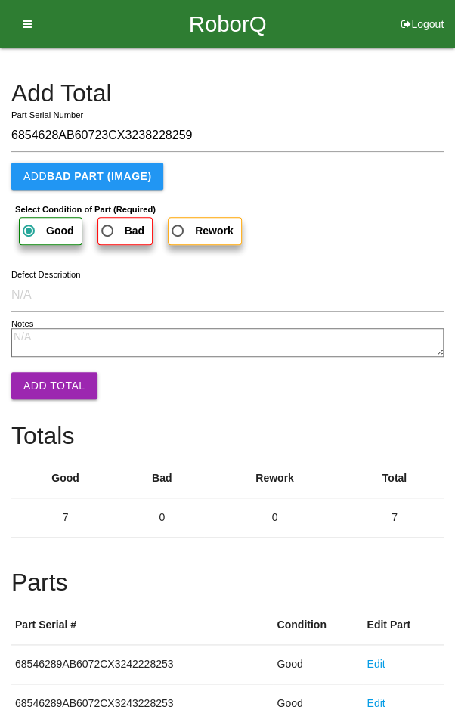
click at [44, 397] on button "Add Total" at bounding box center [54, 385] width 86 height 27
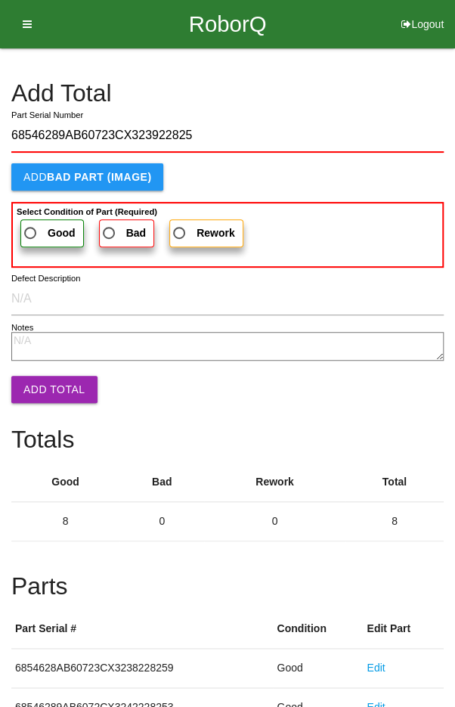
click at [39, 236] on span "Good" at bounding box center [48, 233] width 54 height 19
click at [31, 234] on input "Good" at bounding box center [26, 229] width 10 height 10
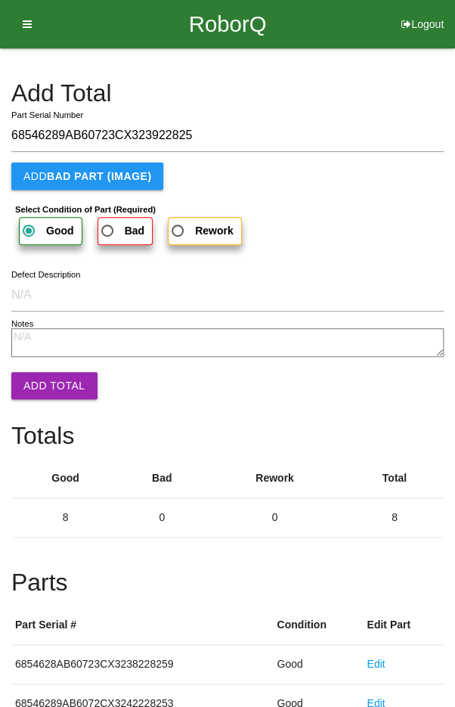
click at [48, 397] on button "Add Total" at bounding box center [54, 385] width 86 height 27
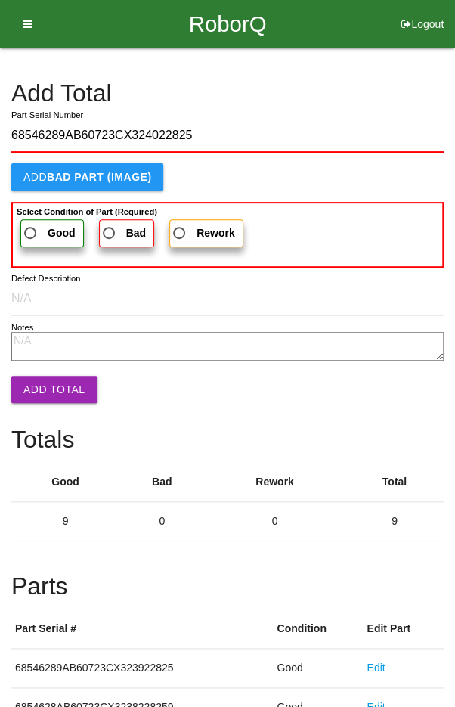
click at [38, 230] on span "Good" at bounding box center [48, 233] width 54 height 19
click at [31, 230] on input "Good" at bounding box center [26, 229] width 10 height 10
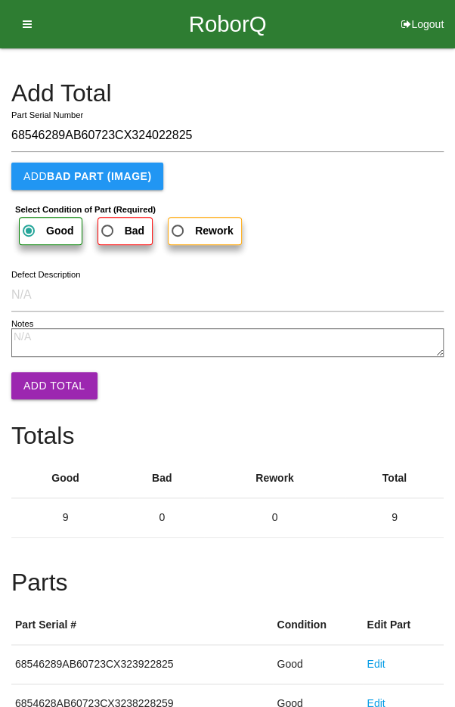
click at [48, 389] on button "Add Total" at bounding box center [54, 385] width 86 height 27
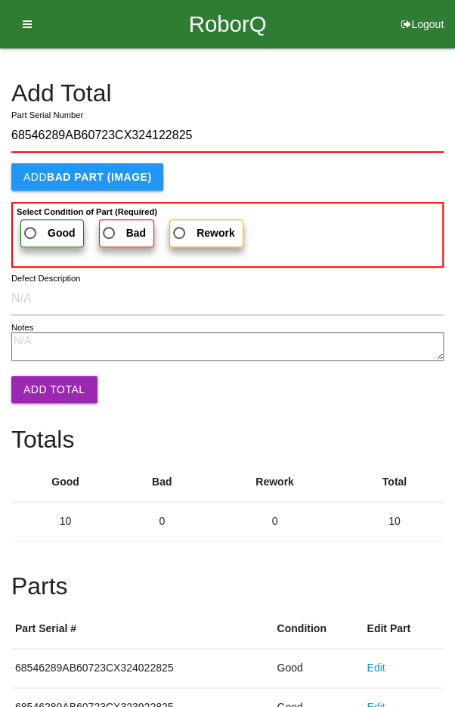
click at [37, 227] on span "Good" at bounding box center [48, 233] width 54 height 19
click at [31, 227] on input "Good" at bounding box center [26, 229] width 10 height 10
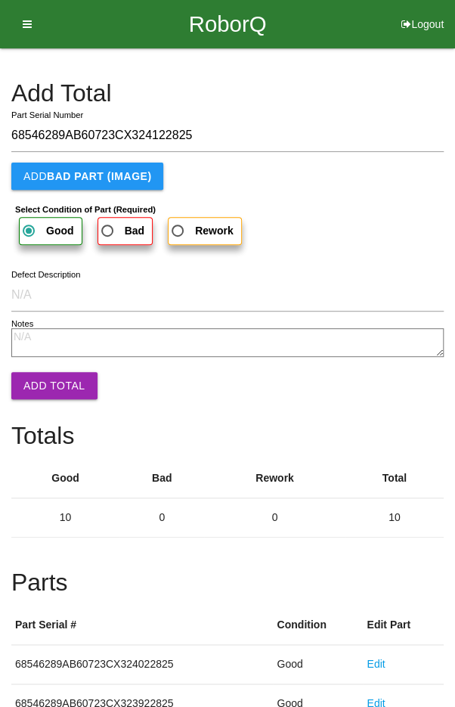
click at [39, 390] on button "Add Total" at bounding box center [54, 385] width 86 height 27
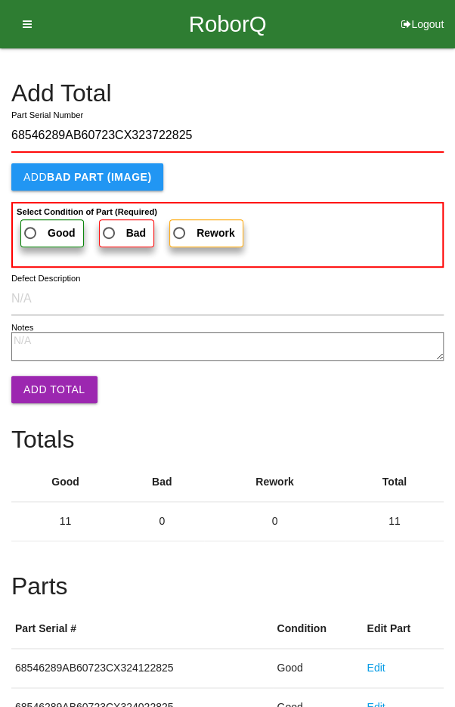
click at [36, 230] on span "Good" at bounding box center [48, 233] width 54 height 19
click at [31, 230] on input "Good" at bounding box center [26, 229] width 10 height 10
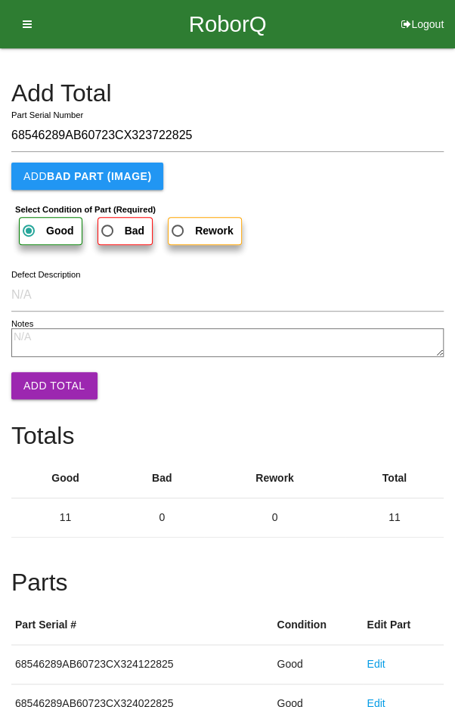
click at [46, 382] on button "Add Total" at bounding box center [54, 385] width 86 height 27
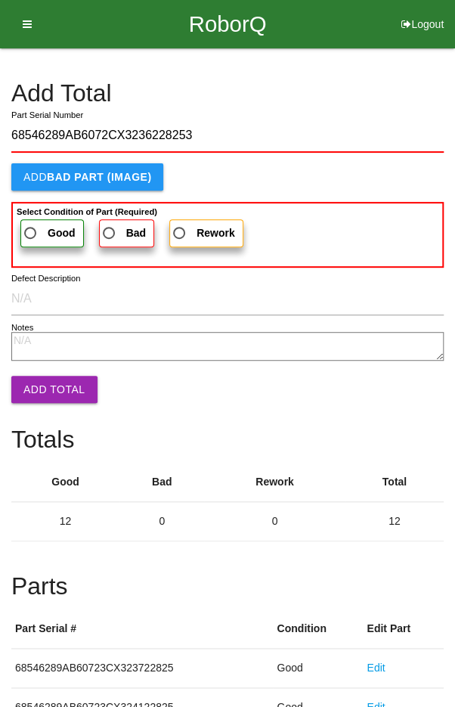
click at [34, 229] on span "Good" at bounding box center [48, 233] width 54 height 19
click at [31, 229] on input "Good" at bounding box center [26, 229] width 10 height 10
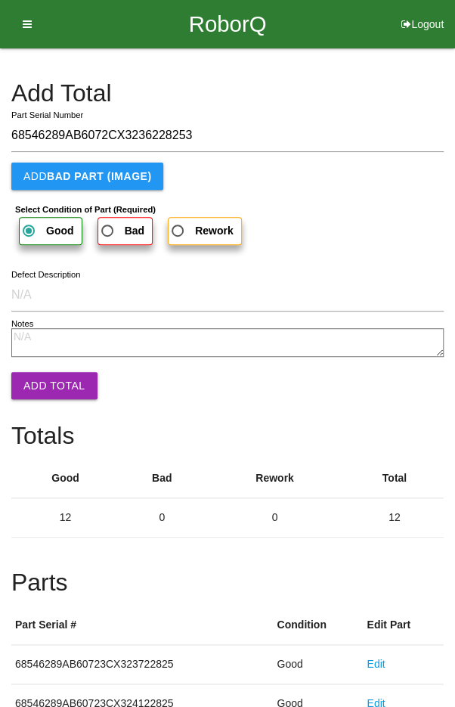
click at [41, 377] on button "Add Total" at bounding box center [54, 385] width 86 height 27
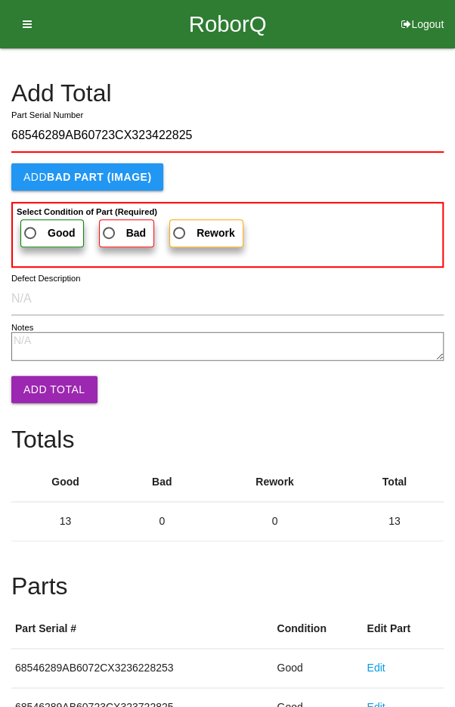
click at [31, 225] on span "Good" at bounding box center [48, 233] width 54 height 19
click at [31, 225] on input "Good" at bounding box center [26, 229] width 10 height 10
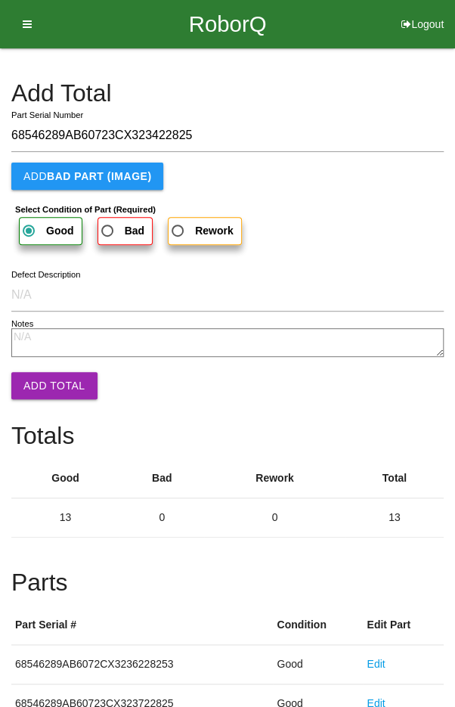
click at [45, 390] on button "Add Total" at bounding box center [54, 385] width 86 height 27
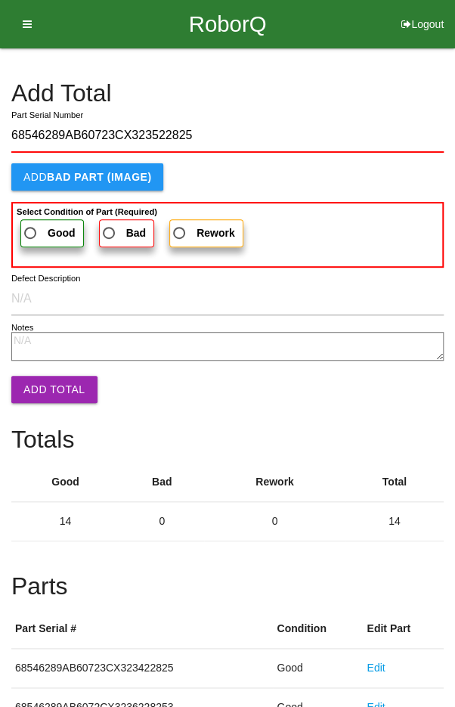
click at [38, 224] on span "Good" at bounding box center [48, 233] width 54 height 19
click at [31, 224] on input "Good" at bounding box center [26, 229] width 10 height 10
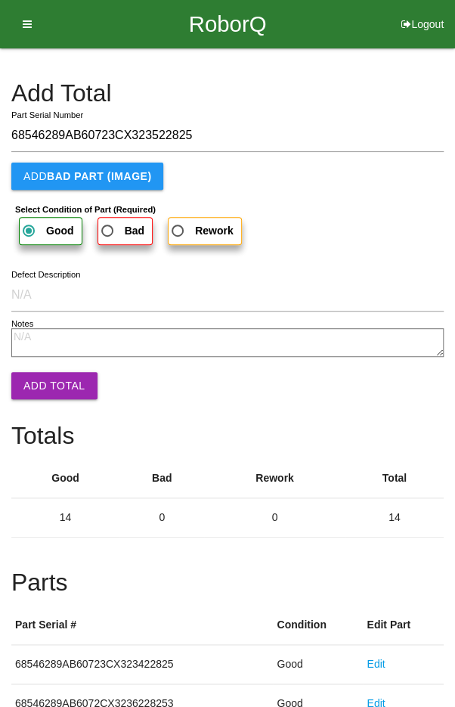
click at [60, 395] on button "Add Total" at bounding box center [54, 385] width 86 height 27
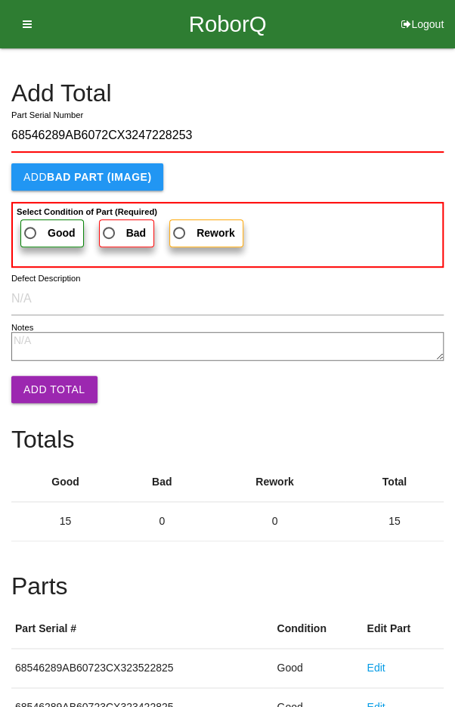
click at [37, 230] on span "Good" at bounding box center [48, 233] width 54 height 19
click at [31, 230] on input "Good" at bounding box center [26, 229] width 10 height 10
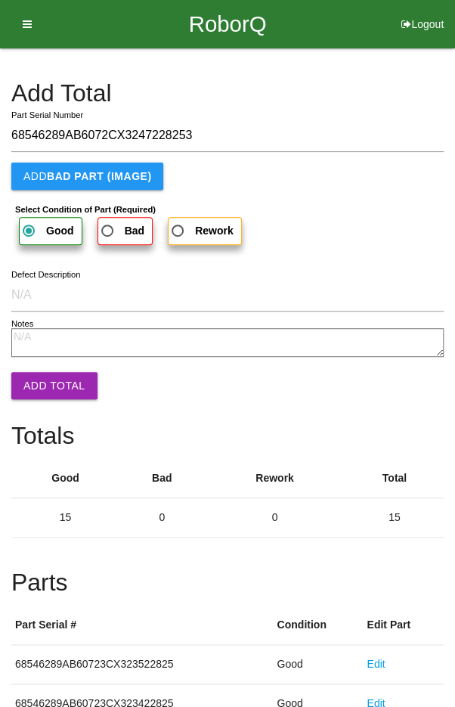
click at [48, 395] on button "Add Total" at bounding box center [54, 385] width 86 height 27
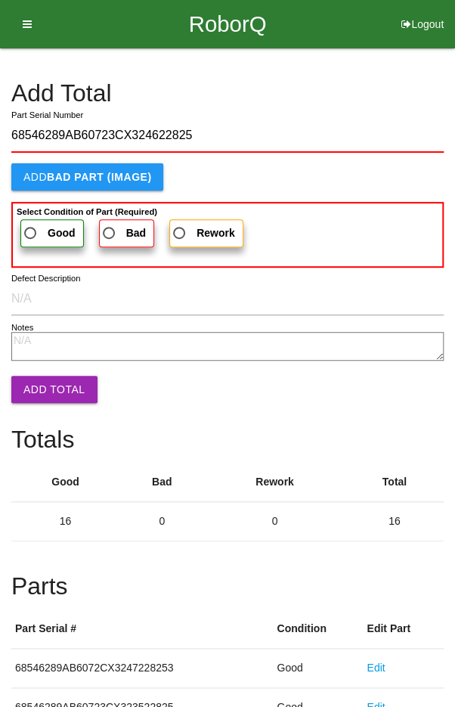
click at [38, 230] on span "Good" at bounding box center [48, 233] width 54 height 19
click at [31, 230] on input "Good" at bounding box center [26, 229] width 10 height 10
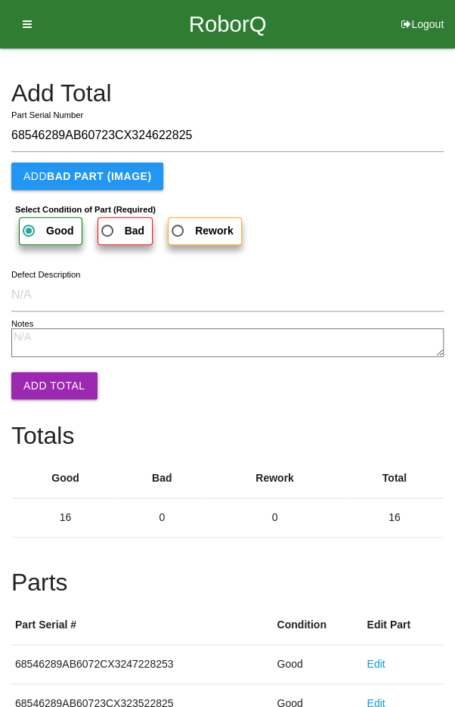
click at [48, 387] on button "Add Total" at bounding box center [54, 385] width 86 height 27
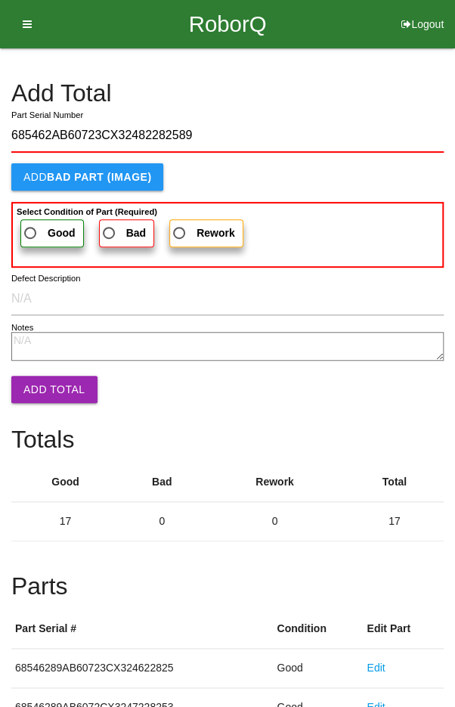
click at [40, 230] on span "Good" at bounding box center [48, 233] width 54 height 19
click at [31, 230] on input "Good" at bounding box center [26, 229] width 10 height 10
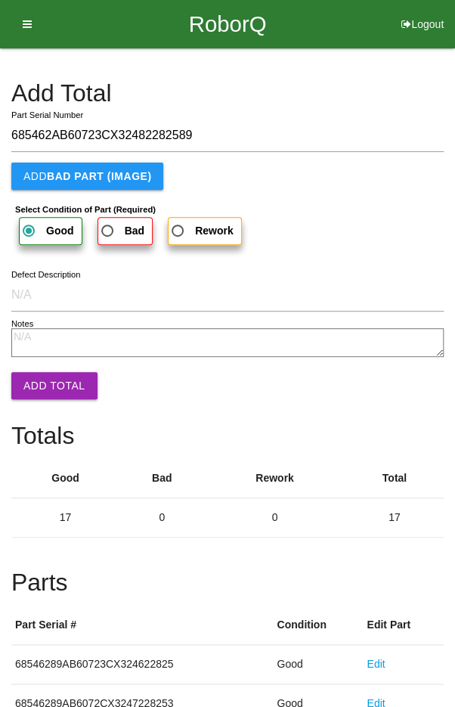
click at [44, 383] on button "Add Total" at bounding box center [54, 385] width 86 height 27
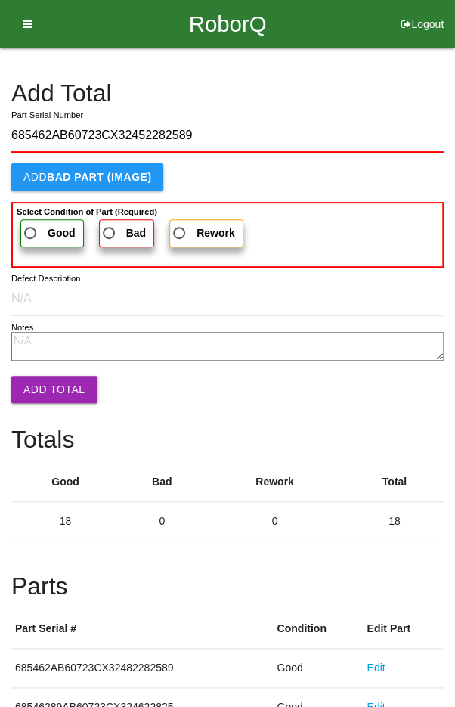
click at [33, 231] on span "Good" at bounding box center [48, 233] width 54 height 19
click at [31, 231] on input "Good" at bounding box center [26, 229] width 10 height 10
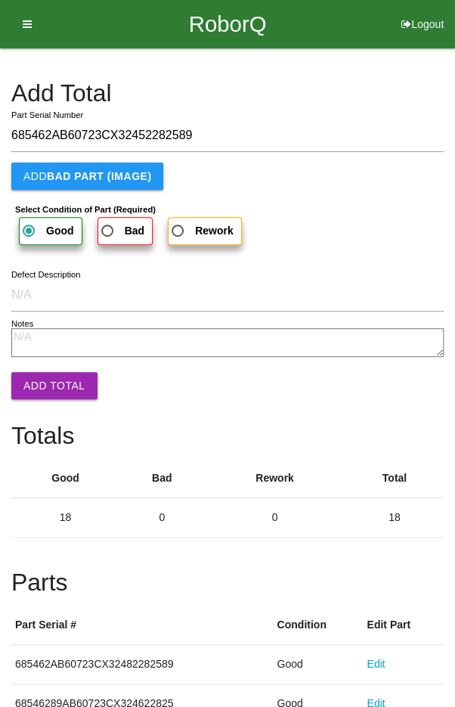
click at [48, 379] on button "Add Total" at bounding box center [54, 385] width 86 height 27
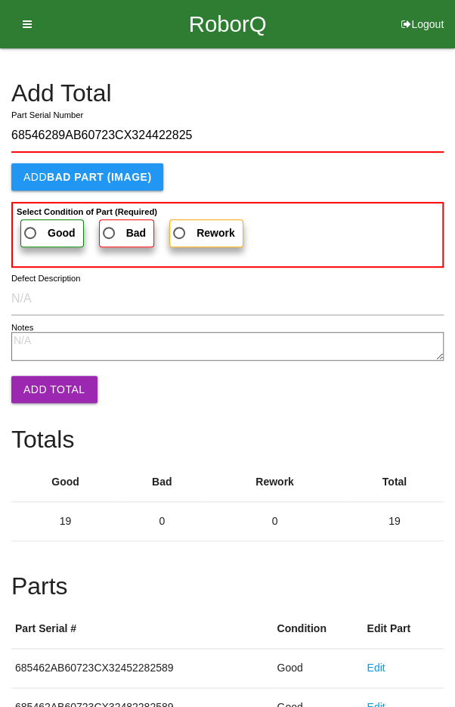
click at [33, 229] on span "Good" at bounding box center [48, 233] width 54 height 19
click at [31, 229] on input "Good" at bounding box center [26, 229] width 10 height 10
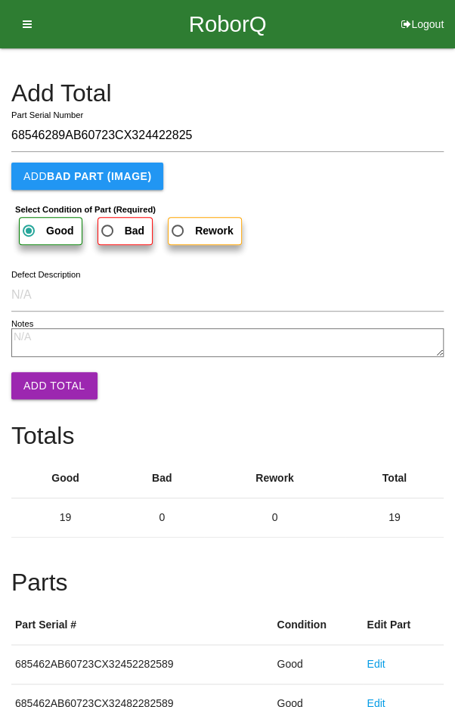
click at [52, 386] on button "Add Total" at bounding box center [54, 385] width 86 height 27
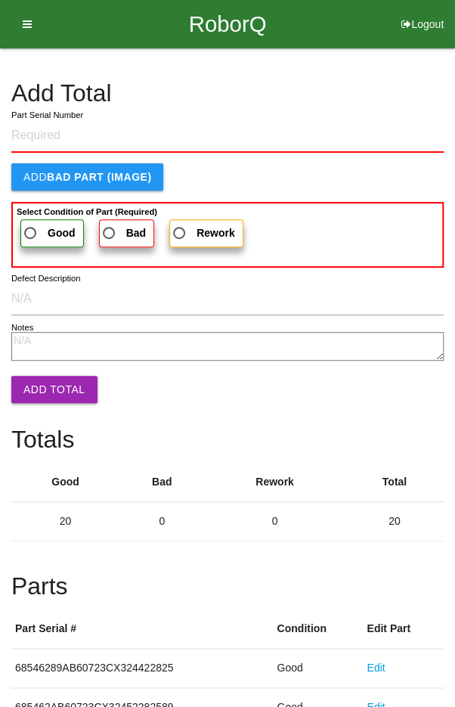
click at [386, 88] on h4 "Add Total" at bounding box center [227, 93] width 432 height 26
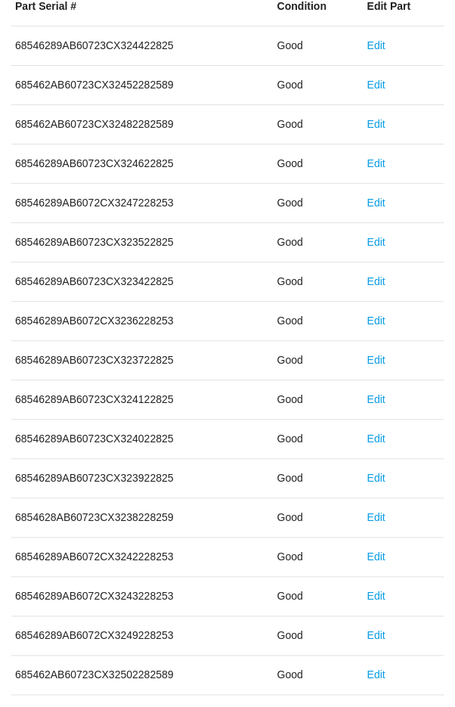
scroll to position [840, 0]
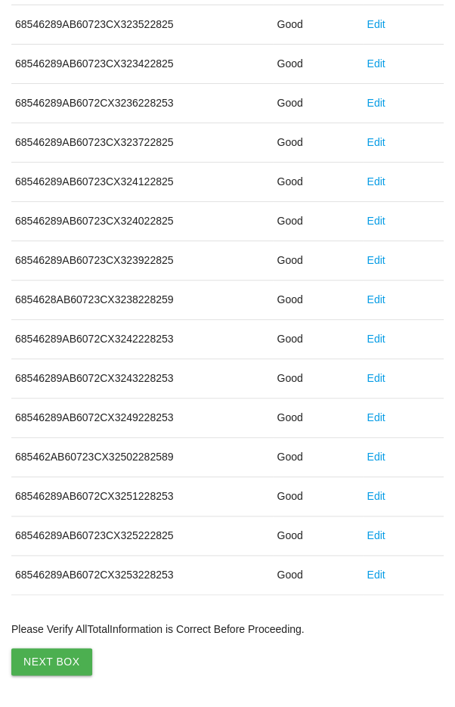
click at [42, 650] on button "Next Box" at bounding box center [51, 661] width 81 height 27
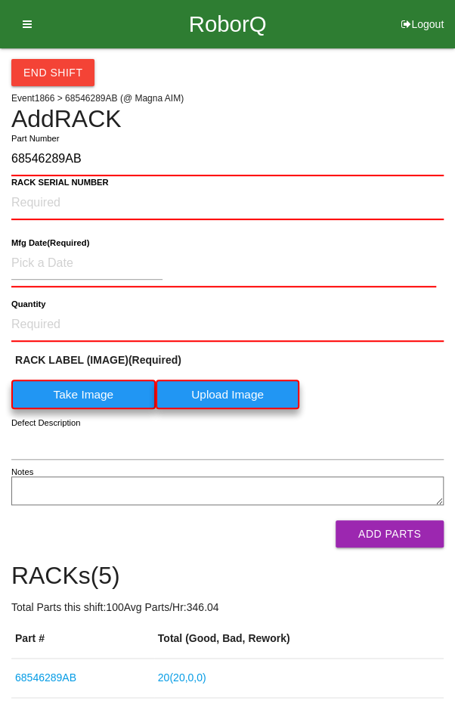
click at [84, 394] on label "Take Image" at bounding box center [83, 393] width 144 height 29
click at [0, 0] on \(IMAGE\) "Take Image" at bounding box center [0, 0] width 0 height 0
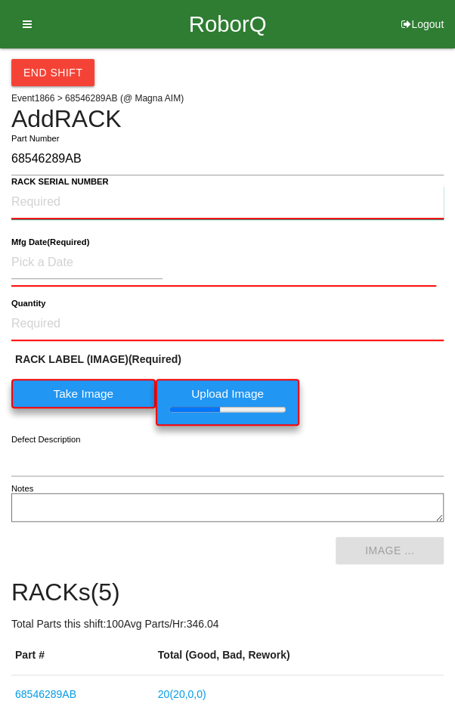
click at [34, 200] on NUMBER "RACK SERIAL NUMBER" at bounding box center [227, 202] width 432 height 33
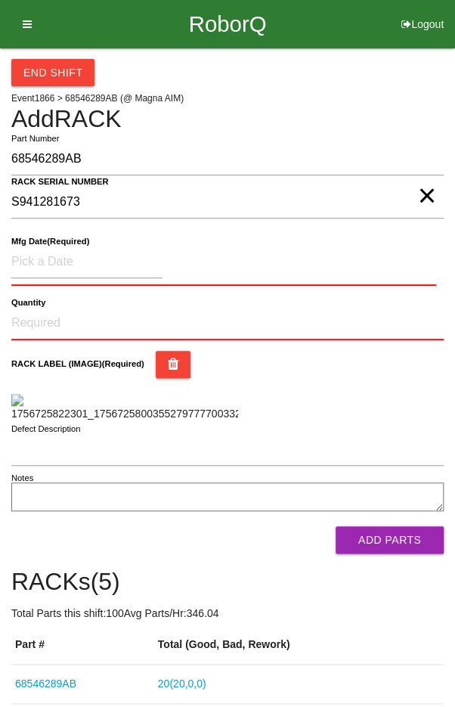
click at [60, 245] on b "Mfg Date (Required)" at bounding box center [50, 242] width 78 height 10
click at [73, 259] on input at bounding box center [86, 262] width 151 height 33
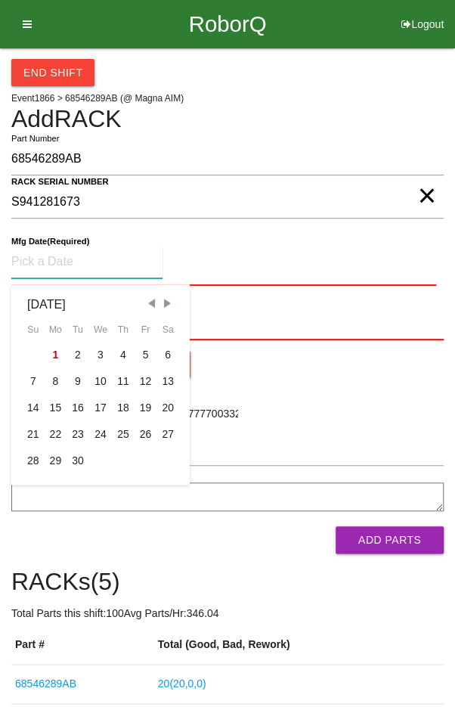
click at [150, 302] on span "Previous Month" at bounding box center [151, 303] width 14 height 14
click at [50, 432] on div "18" at bounding box center [56, 434] width 23 height 26
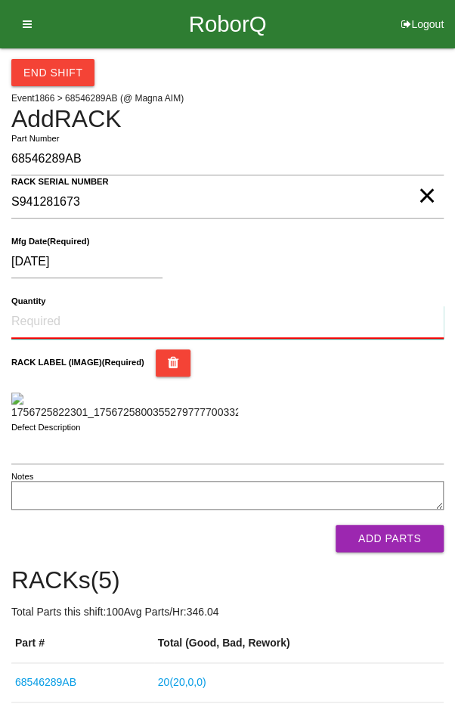
click at [54, 314] on input "Quantity" at bounding box center [227, 321] width 432 height 33
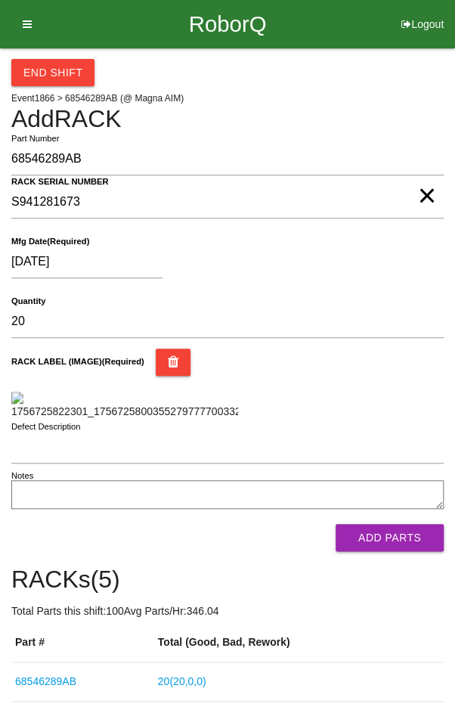
click at [395, 386] on div "RACK LABEL (IMAGE) (Required)" at bounding box center [227, 383] width 432 height 71
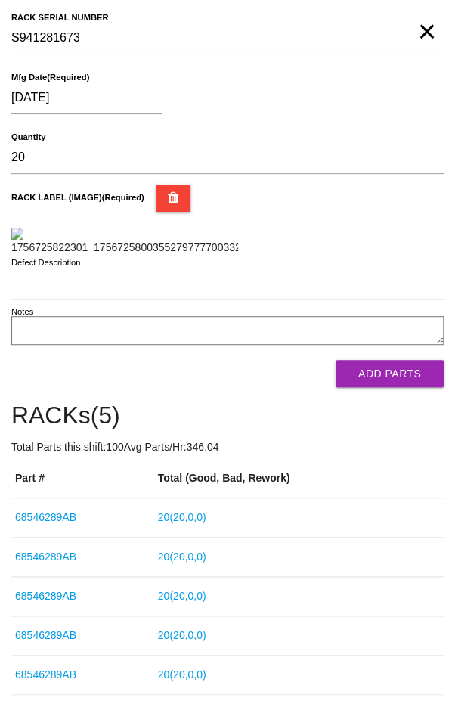
scroll to position [244, 0]
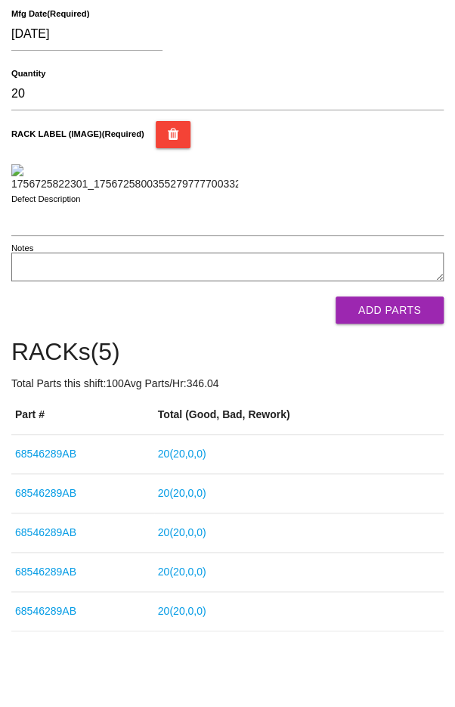
click at [407, 324] on button "Add Parts" at bounding box center [390, 309] width 108 height 27
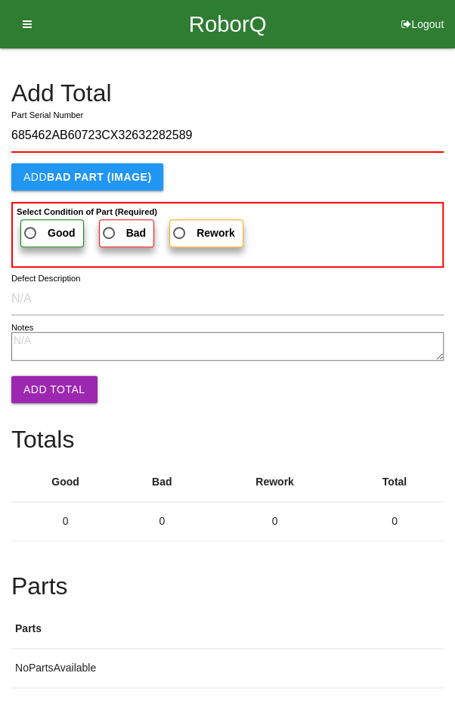
click at [34, 219] on label "Good" at bounding box center [51, 233] width 63 height 28
click at [31, 224] on input "Good" at bounding box center [26, 229] width 10 height 10
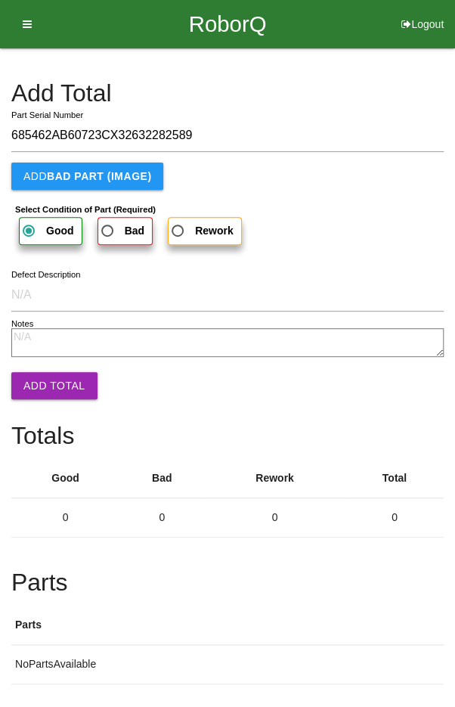
click at [42, 379] on button "Add Total" at bounding box center [54, 385] width 86 height 27
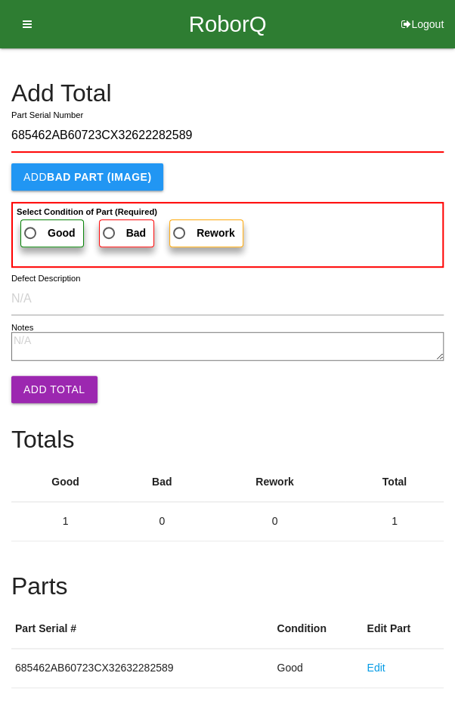
click at [41, 229] on span "Good" at bounding box center [48, 233] width 54 height 19
click at [31, 229] on input "Good" at bounding box center [26, 229] width 10 height 10
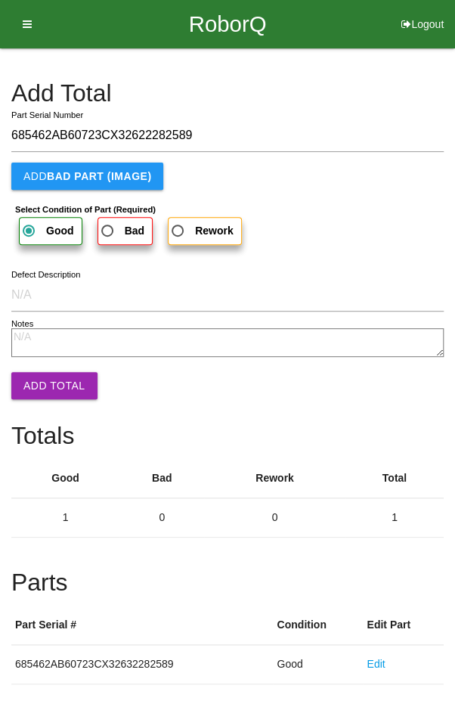
click at [45, 381] on button "Add Total" at bounding box center [54, 385] width 86 height 27
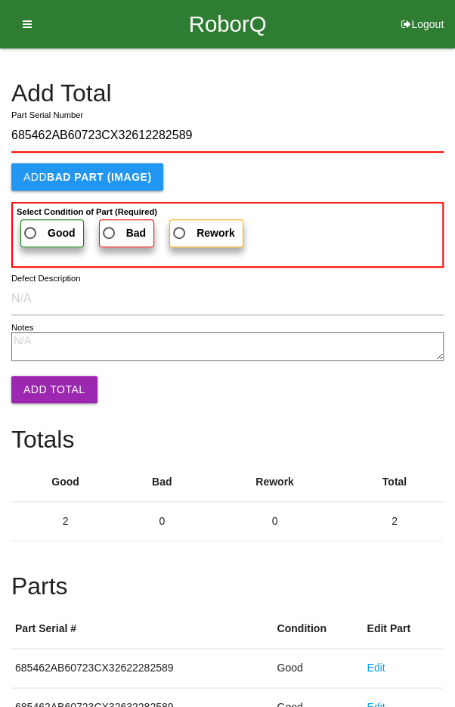
click at [39, 224] on span "Good" at bounding box center [48, 233] width 54 height 19
click at [31, 224] on input "Good" at bounding box center [26, 229] width 10 height 10
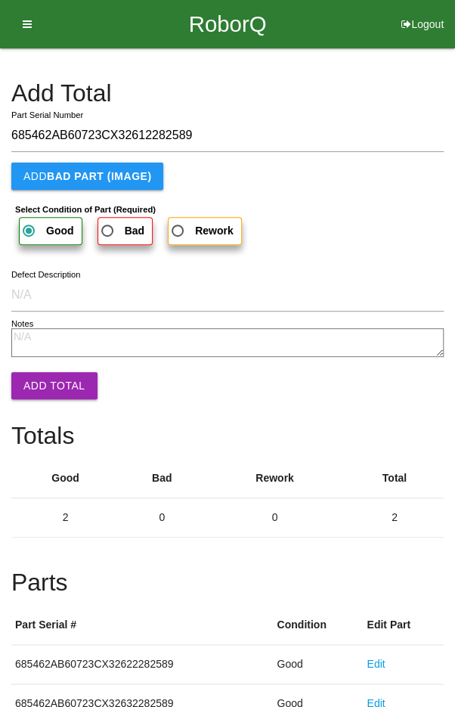
click at [48, 376] on button "Add Total" at bounding box center [54, 385] width 86 height 27
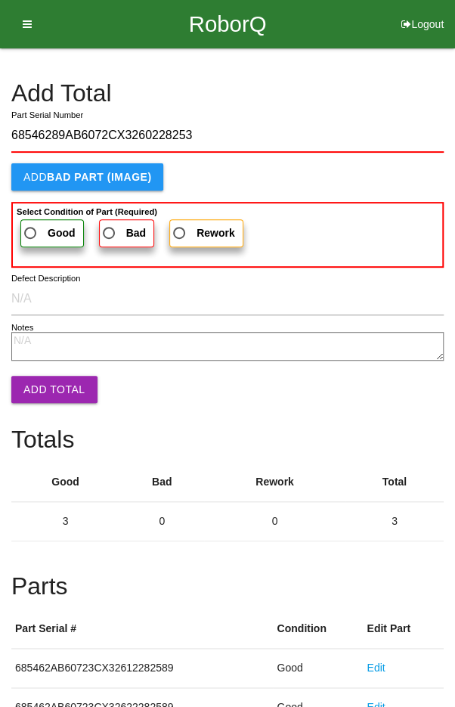
click at [40, 225] on span "Good" at bounding box center [48, 233] width 54 height 19
click at [31, 225] on input "Good" at bounding box center [26, 229] width 10 height 10
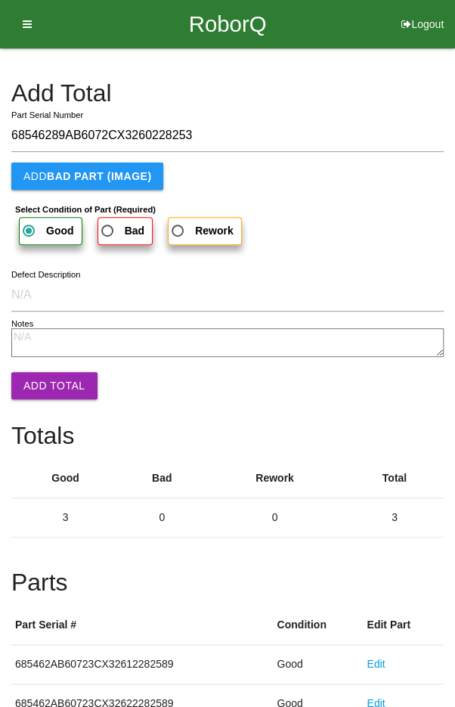
click at [48, 389] on button "Add Total" at bounding box center [54, 385] width 86 height 27
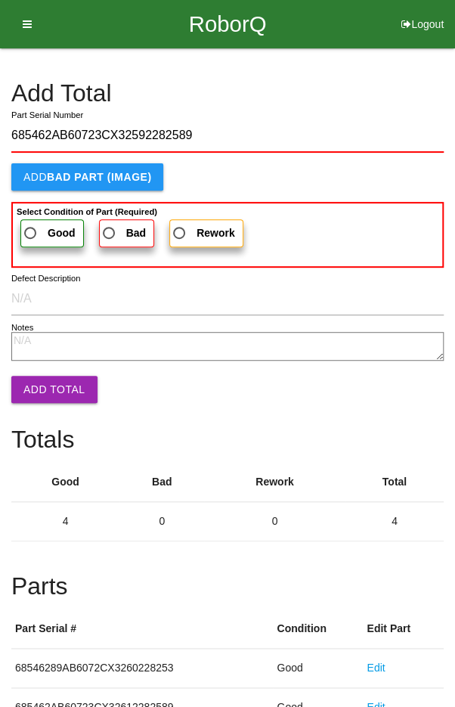
click at [39, 232] on span "Good" at bounding box center [48, 233] width 54 height 19
click at [31, 232] on input "Good" at bounding box center [26, 229] width 10 height 10
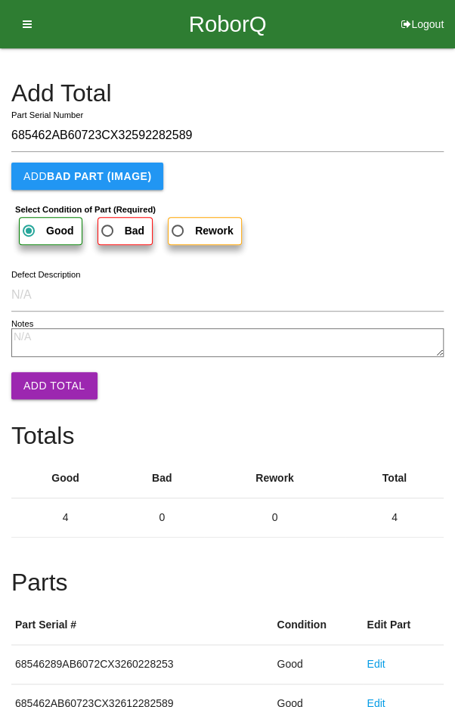
click at [46, 391] on button "Add Total" at bounding box center [54, 385] width 86 height 27
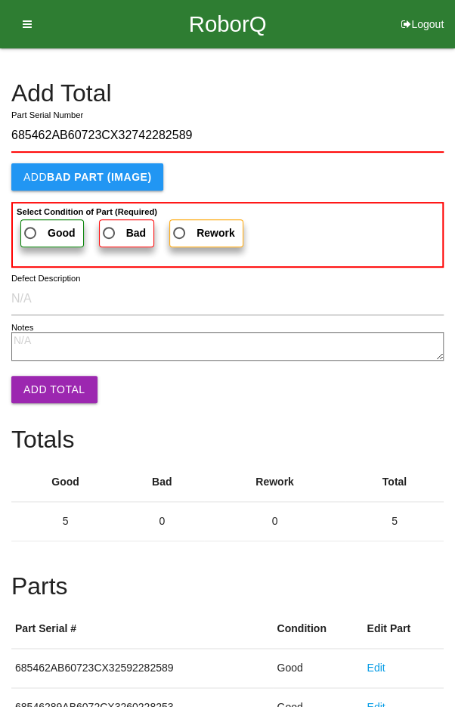
click at [39, 226] on span "Good" at bounding box center [48, 233] width 54 height 19
click at [31, 226] on input "Good" at bounding box center [26, 229] width 10 height 10
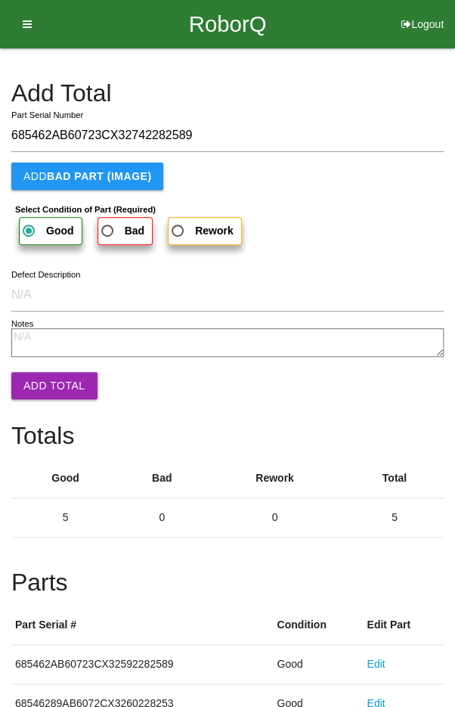
click at [48, 389] on button "Add Total" at bounding box center [54, 385] width 86 height 27
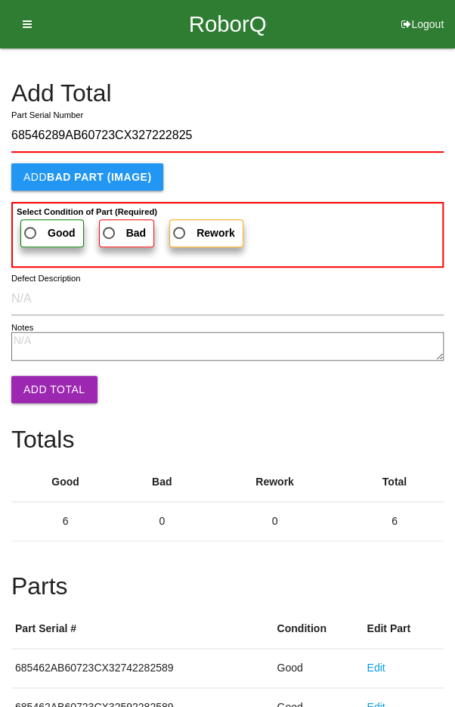
click at [36, 229] on span "Good" at bounding box center [48, 233] width 54 height 19
click at [31, 229] on input "Good" at bounding box center [26, 229] width 10 height 10
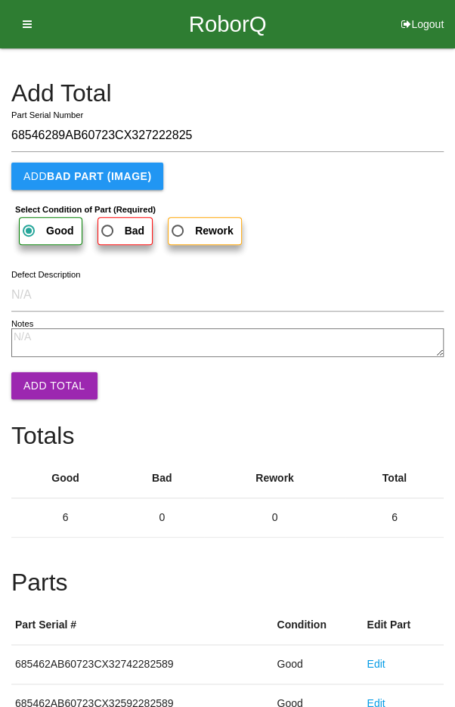
click at [48, 391] on button "Add Total" at bounding box center [54, 385] width 86 height 27
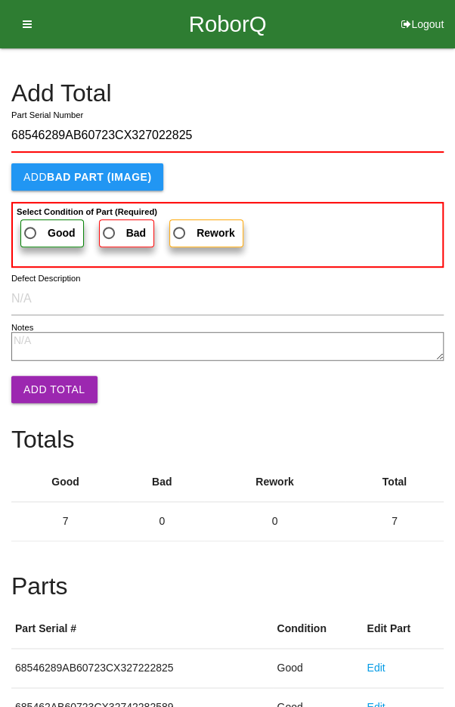
click at [40, 225] on span "Good" at bounding box center [48, 233] width 54 height 19
click at [31, 225] on input "Good" at bounding box center [26, 229] width 10 height 10
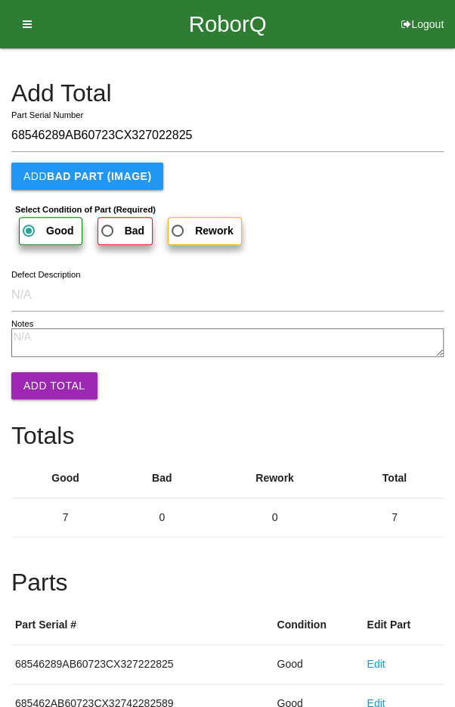
click at [48, 392] on button "Add Total" at bounding box center [54, 385] width 86 height 27
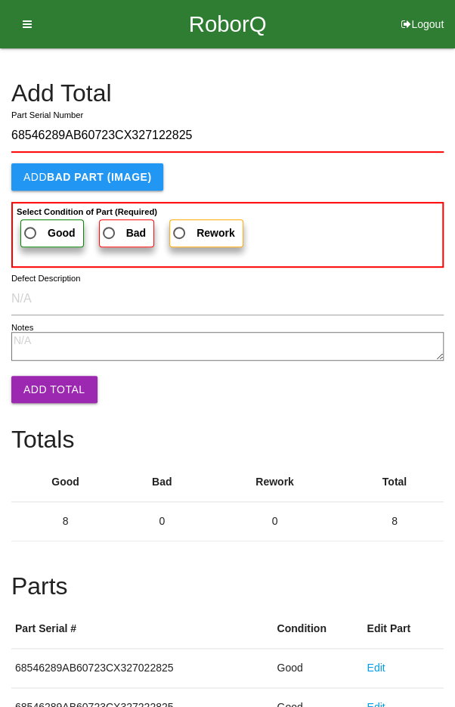
click at [33, 230] on span "Good" at bounding box center [48, 233] width 54 height 19
click at [31, 230] on input "Good" at bounding box center [26, 229] width 10 height 10
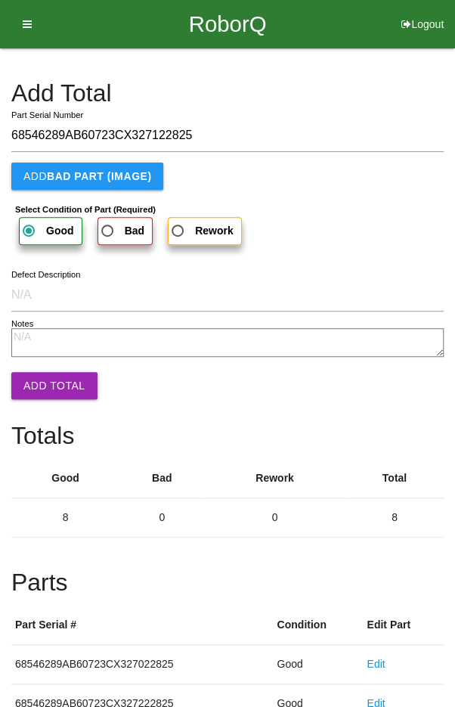
click at [45, 385] on button "Add Total" at bounding box center [54, 385] width 86 height 27
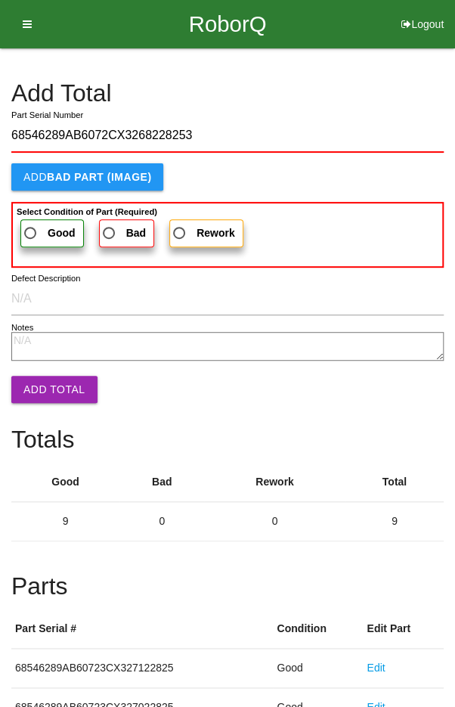
click at [34, 232] on span "Good" at bounding box center [48, 233] width 54 height 19
click at [31, 232] on input "Good" at bounding box center [26, 229] width 10 height 10
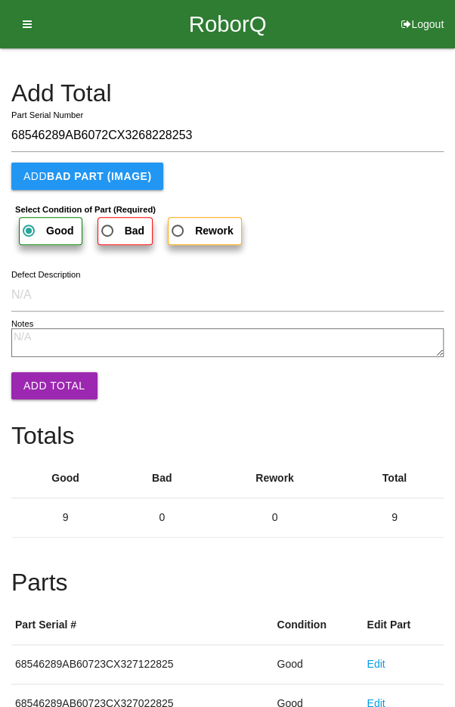
click at [52, 386] on button "Add Total" at bounding box center [54, 385] width 86 height 27
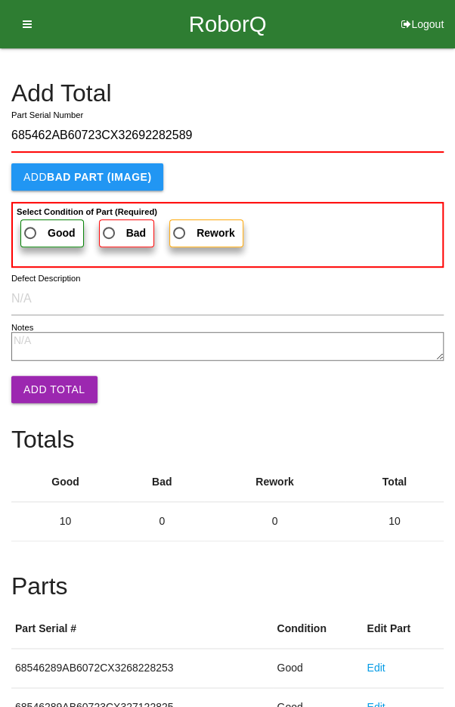
click at [38, 226] on span "Good" at bounding box center [48, 233] width 54 height 19
click at [31, 226] on input "Good" at bounding box center [26, 229] width 10 height 10
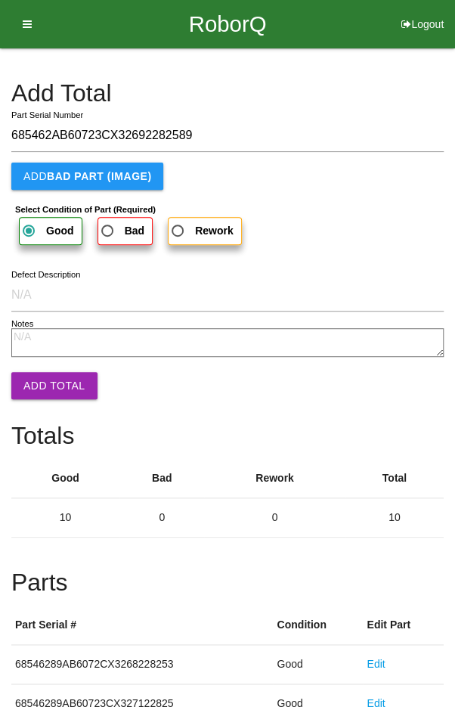
click at [43, 383] on button "Add Total" at bounding box center [54, 385] width 86 height 27
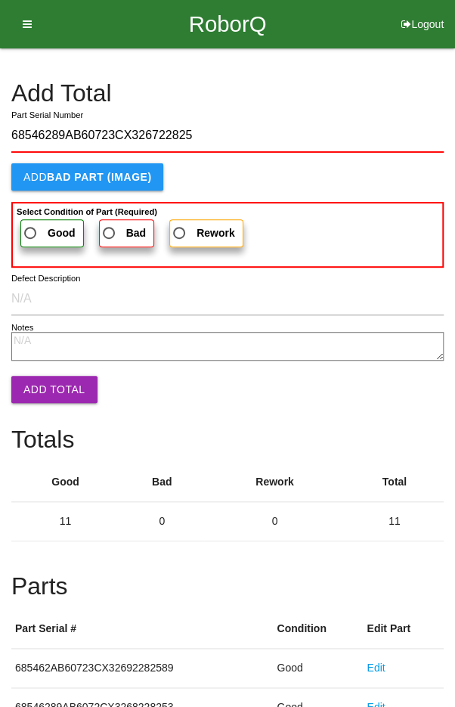
click at [37, 225] on span "Good" at bounding box center [48, 233] width 54 height 19
click at [31, 225] on input "Good" at bounding box center [26, 229] width 10 height 10
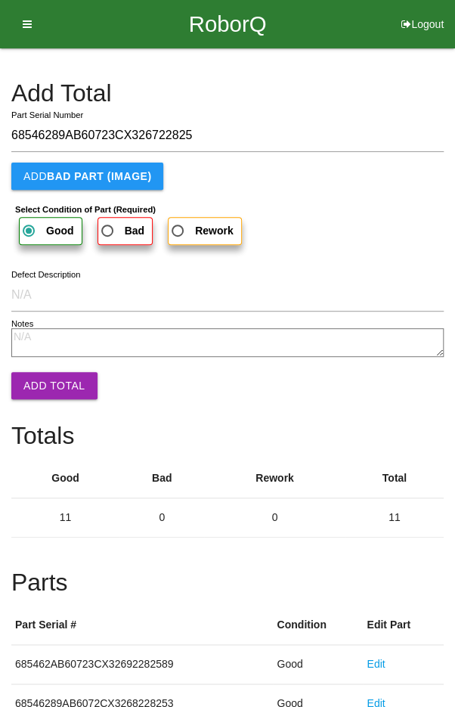
click at [43, 392] on button "Add Total" at bounding box center [54, 385] width 86 height 27
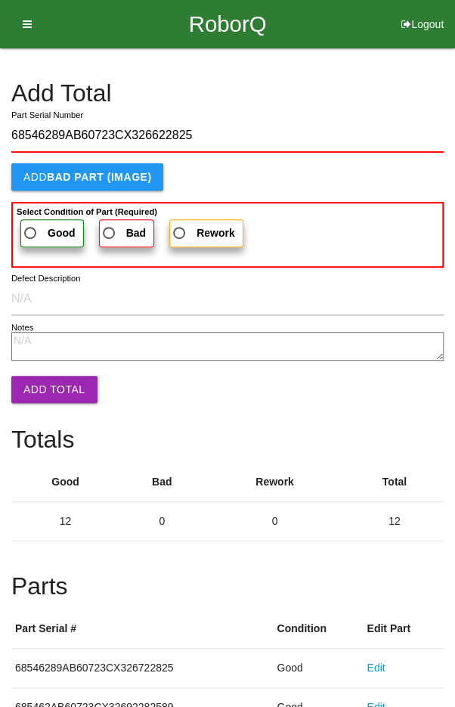
click at [41, 226] on span "Good" at bounding box center [48, 233] width 54 height 19
click at [31, 226] on input "Good" at bounding box center [26, 229] width 10 height 10
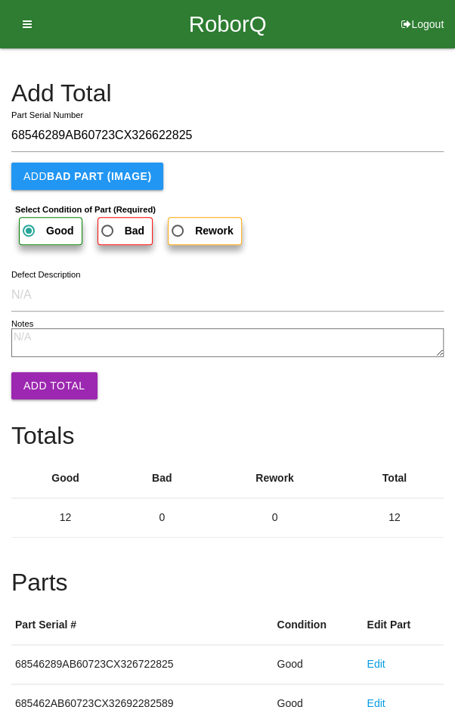
click at [45, 383] on button "Add Total" at bounding box center [54, 385] width 86 height 27
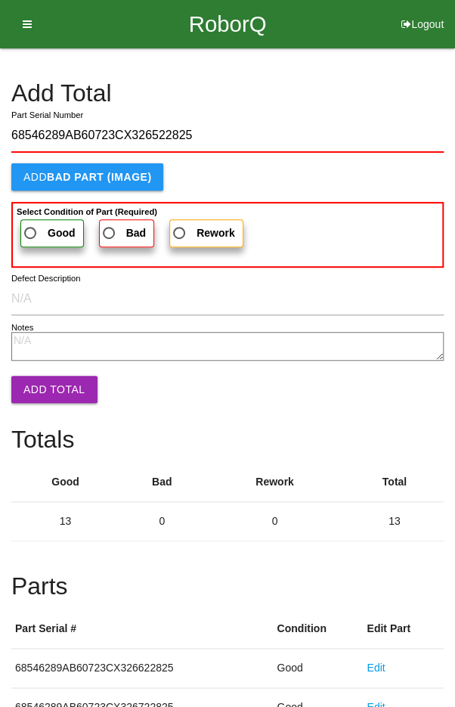
click at [35, 230] on span "Good" at bounding box center [48, 233] width 54 height 19
click at [31, 230] on input "Good" at bounding box center [26, 229] width 10 height 10
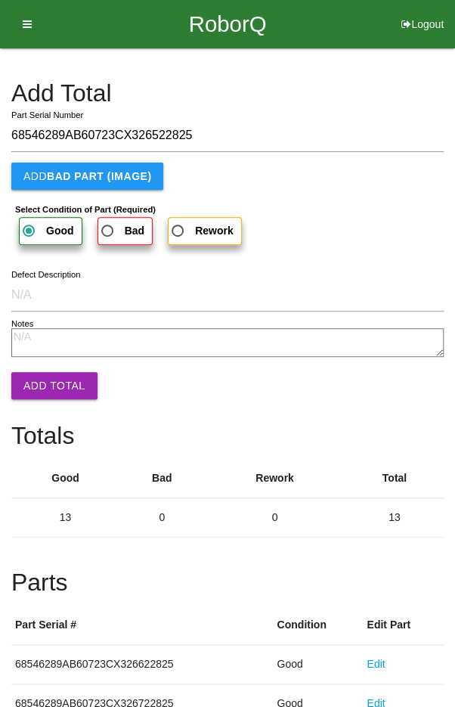
click at [44, 383] on button "Add Total" at bounding box center [54, 385] width 86 height 27
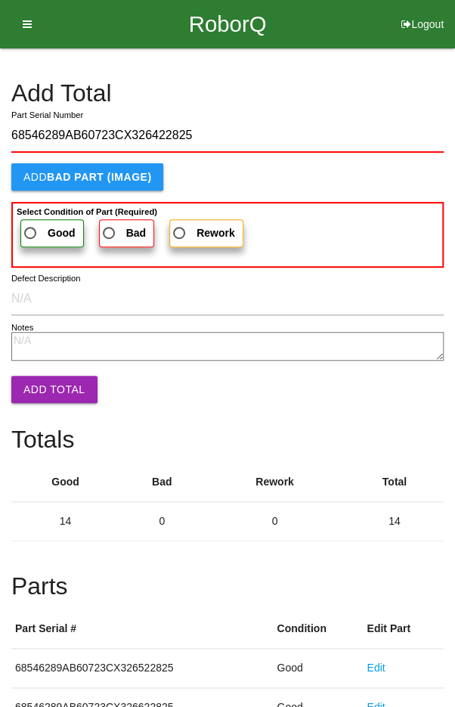
click at [36, 228] on span "Good" at bounding box center [48, 233] width 54 height 19
click at [31, 228] on input "Good" at bounding box center [26, 229] width 10 height 10
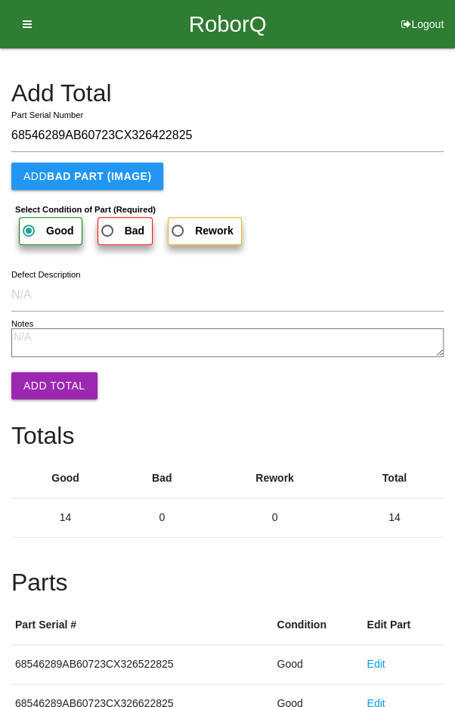
click at [44, 376] on button "Add Total" at bounding box center [54, 385] width 86 height 27
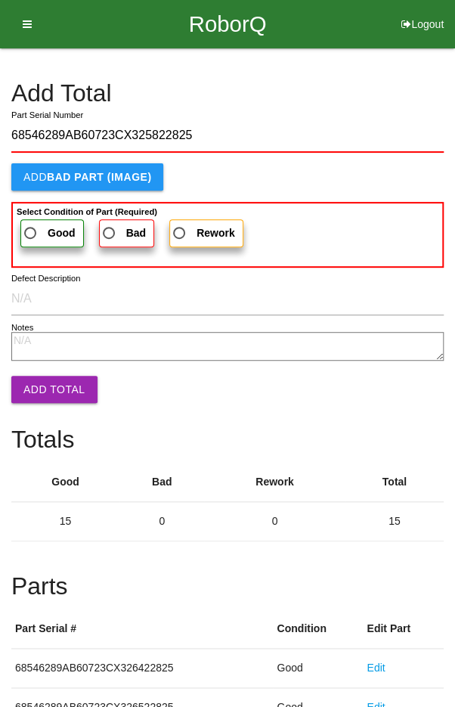
click at [36, 225] on span "Good" at bounding box center [48, 233] width 54 height 19
click at [31, 225] on input "Good" at bounding box center [26, 229] width 10 height 10
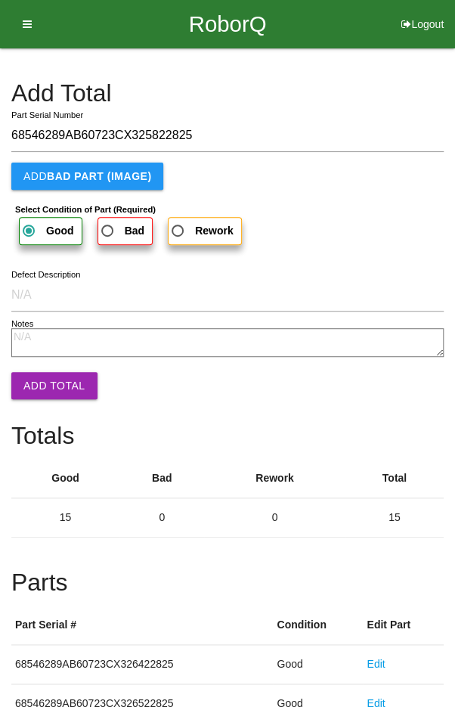
click at [45, 386] on button "Add Total" at bounding box center [54, 385] width 86 height 27
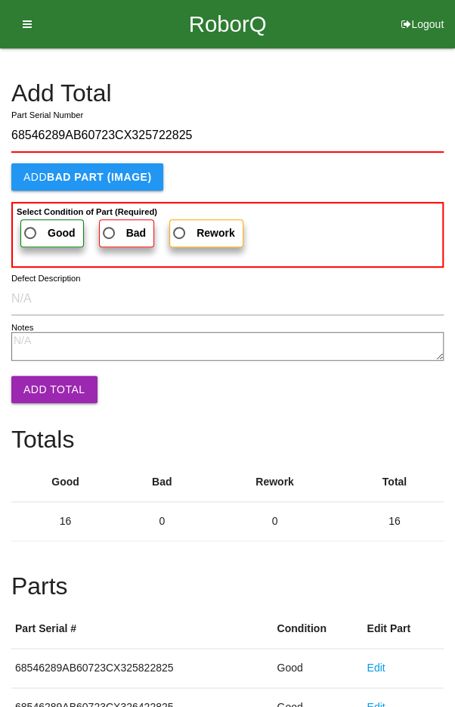
click at [40, 224] on span "Good" at bounding box center [48, 233] width 54 height 19
click at [31, 224] on input "Good" at bounding box center [26, 229] width 10 height 10
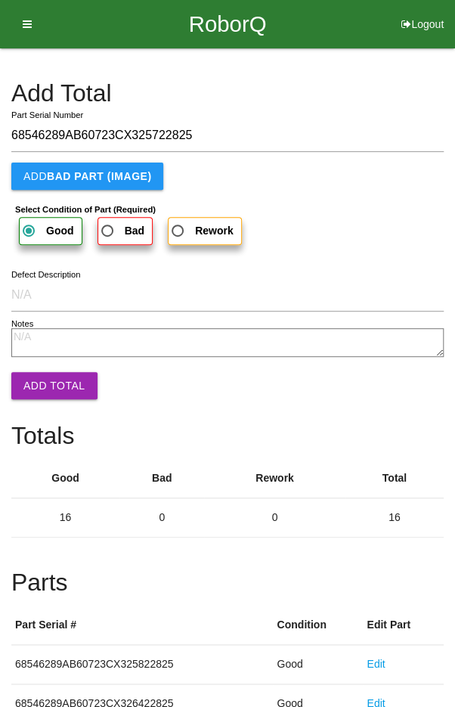
click at [41, 389] on button "Add Total" at bounding box center [54, 385] width 86 height 27
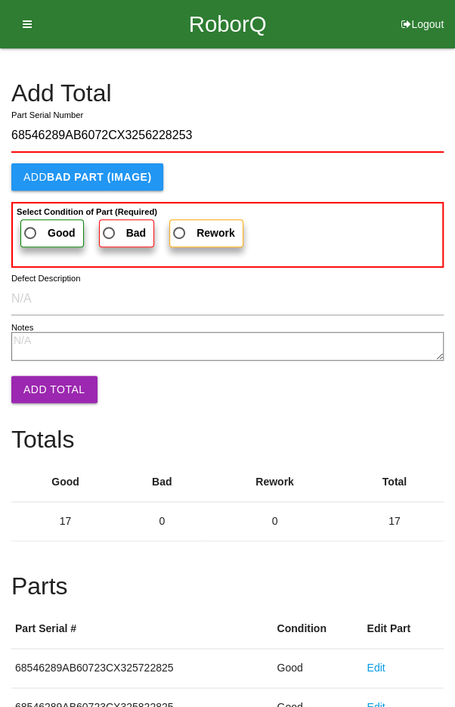
click at [35, 228] on span "Good" at bounding box center [48, 233] width 54 height 19
click at [31, 228] on input "Good" at bounding box center [26, 229] width 10 height 10
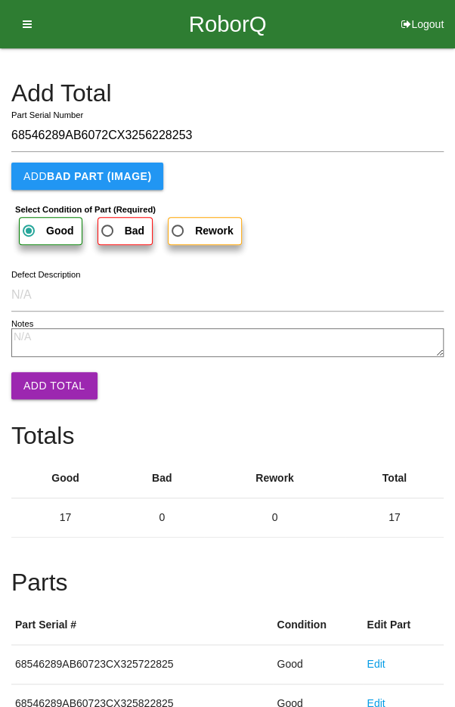
click at [47, 392] on button "Add Total" at bounding box center [54, 385] width 86 height 27
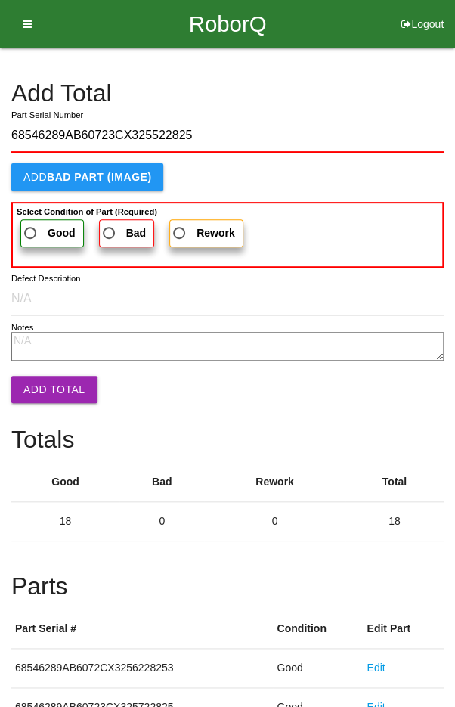
click at [38, 234] on span "Good" at bounding box center [48, 233] width 54 height 19
click at [31, 234] on input "Good" at bounding box center [26, 229] width 10 height 10
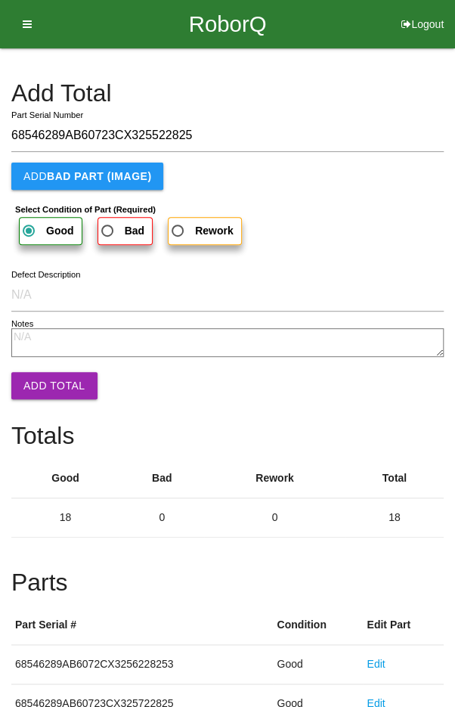
click at [46, 382] on button "Add Total" at bounding box center [54, 385] width 86 height 27
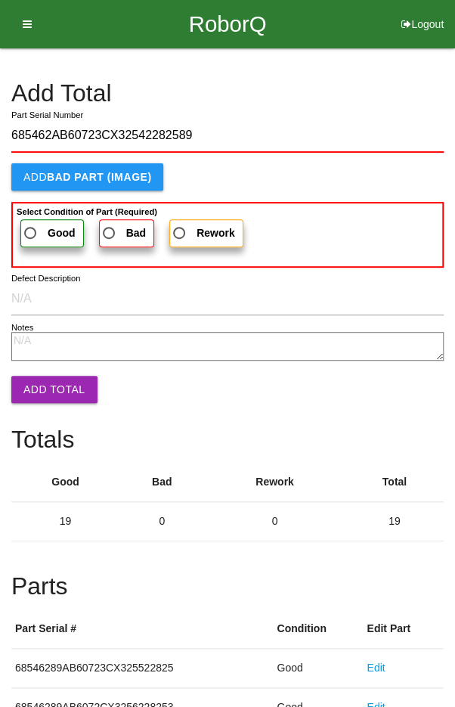
click at [36, 234] on span "Good" at bounding box center [48, 233] width 54 height 19
click at [31, 234] on input "Good" at bounding box center [26, 229] width 10 height 10
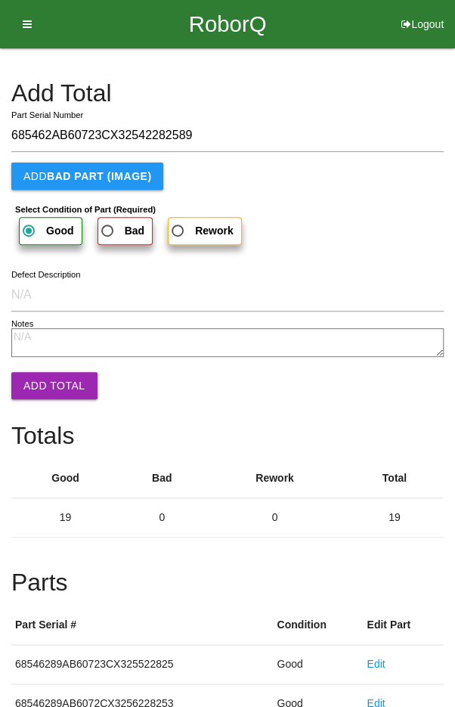
click at [48, 388] on button "Add Total" at bounding box center [54, 385] width 86 height 27
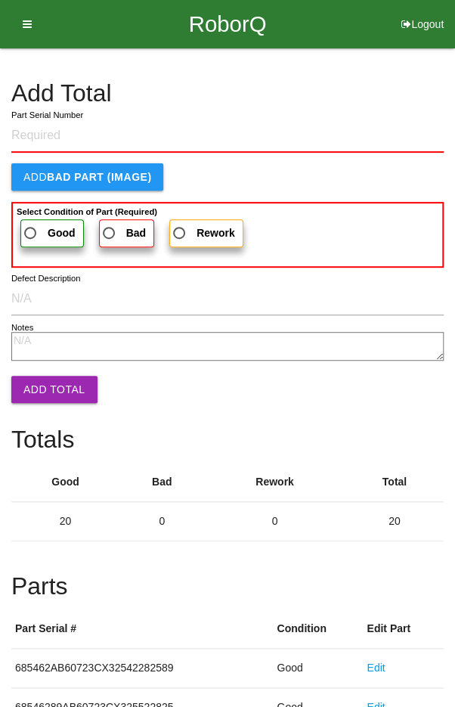
click at [409, 98] on h4 "Add Total" at bounding box center [227, 93] width 432 height 26
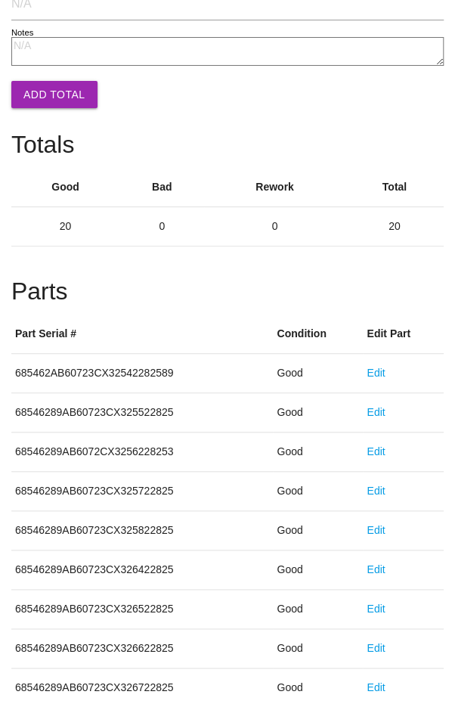
scroll to position [840, 0]
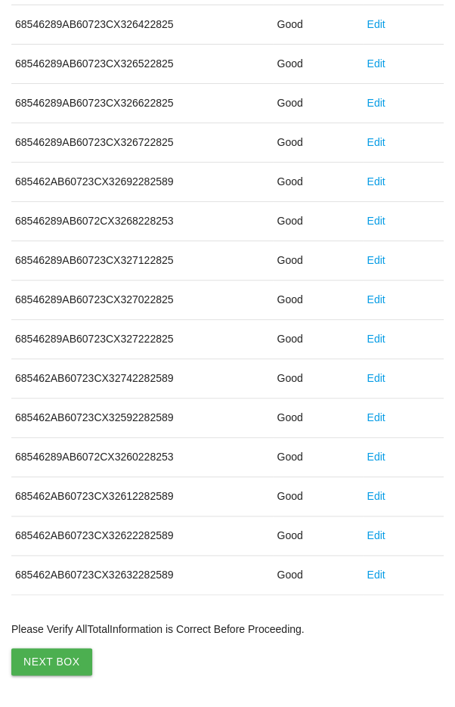
click at [51, 655] on button "Next Box" at bounding box center [51, 661] width 81 height 27
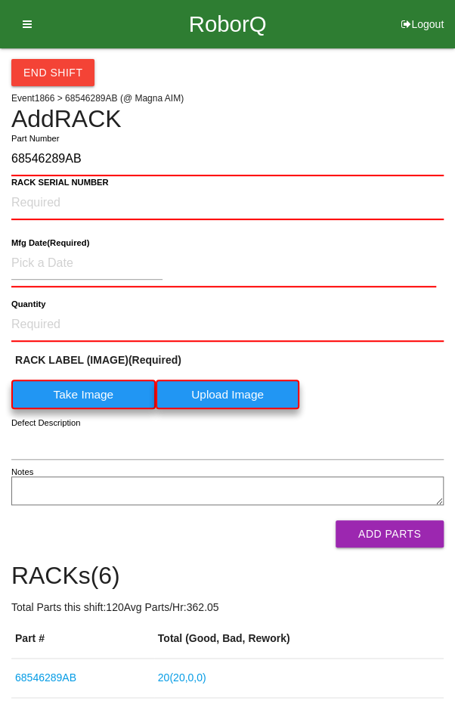
click at [75, 397] on label "Take Image" at bounding box center [83, 393] width 144 height 29
click at [0, 0] on \(IMAGE\) "Take Image" at bounding box center [0, 0] width 0 height 0
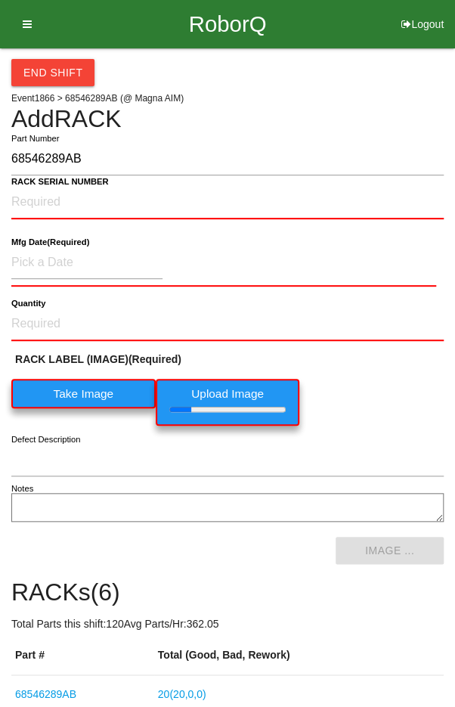
click at [48, 184] on b "RACK SERIAL NUMBER" at bounding box center [60, 182] width 98 height 10
click at [48, 186] on NUMBER "RACK SERIAL NUMBER" at bounding box center [227, 202] width 432 height 33
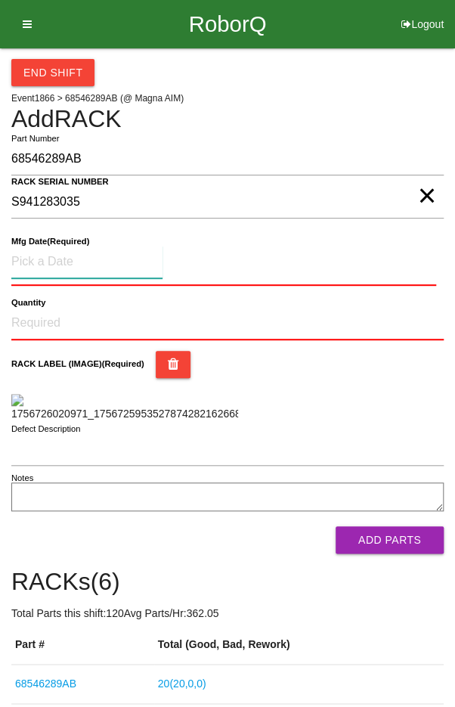
click at [50, 258] on input at bounding box center [86, 262] width 151 height 33
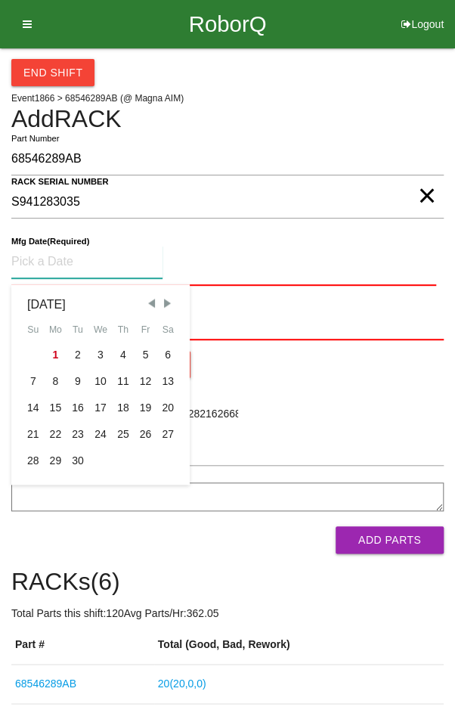
click at [148, 300] on span "Previous Month" at bounding box center [151, 303] width 14 height 14
click at [52, 435] on div "18" at bounding box center [56, 434] width 23 height 26
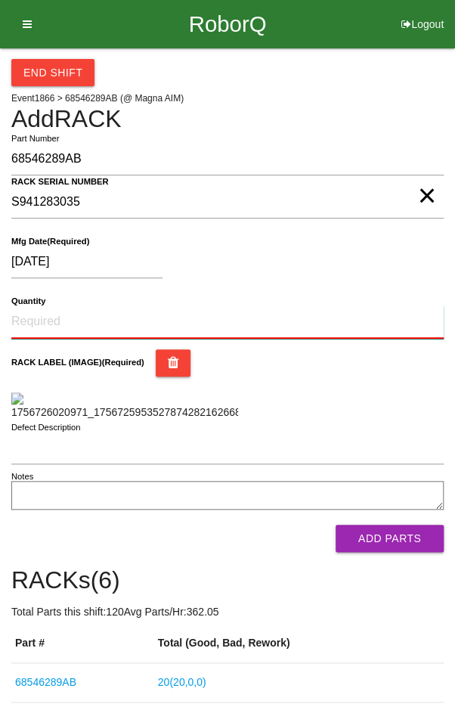
click at [52, 305] on input "Quantity" at bounding box center [227, 321] width 432 height 33
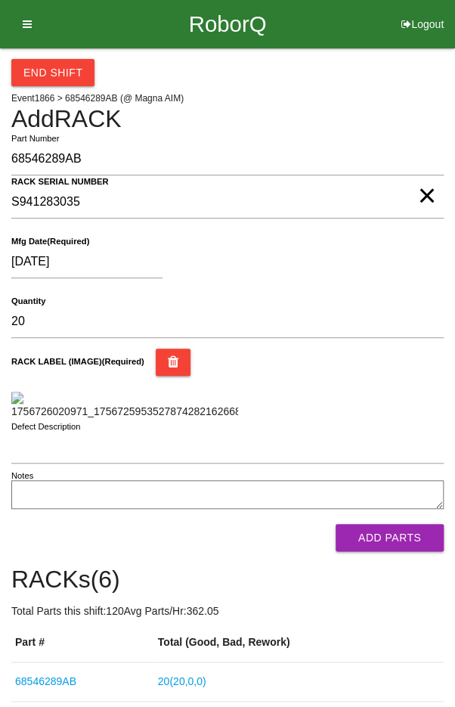
click at [395, 372] on div "RACK LABEL (IMAGE) (Required)" at bounding box center [227, 361] width 432 height 27
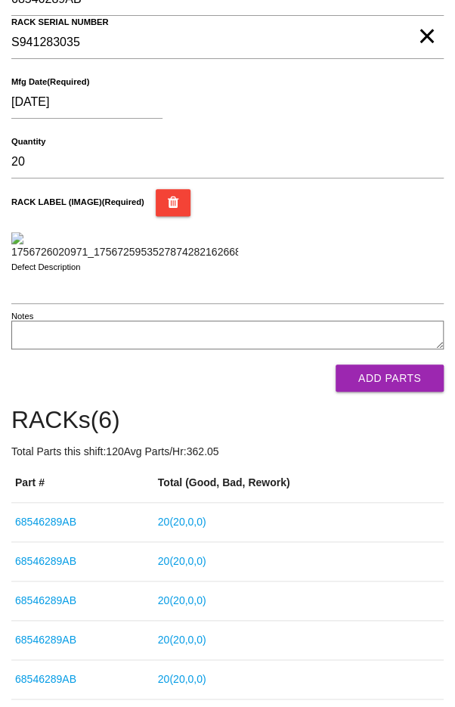
scroll to position [171, 0]
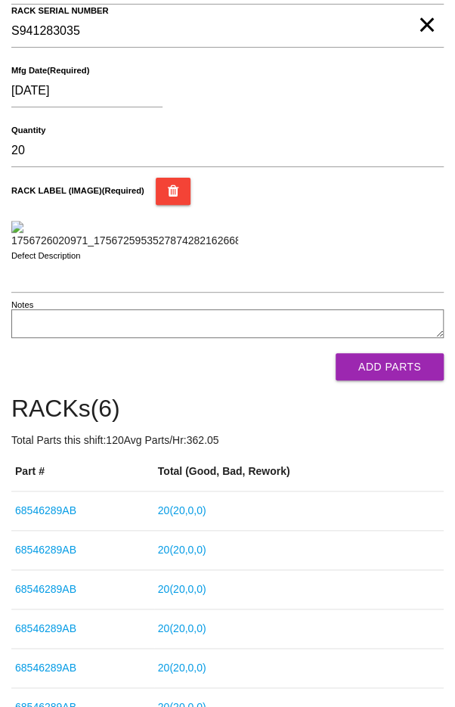
click at [404, 380] on button "Add Parts" at bounding box center [390, 366] width 108 height 27
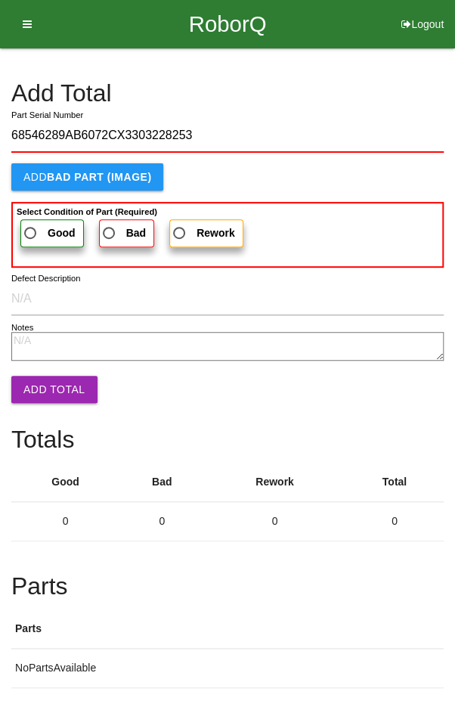
click at [45, 221] on label "Good" at bounding box center [51, 233] width 63 height 28
click at [31, 224] on input "Good" at bounding box center [26, 229] width 10 height 10
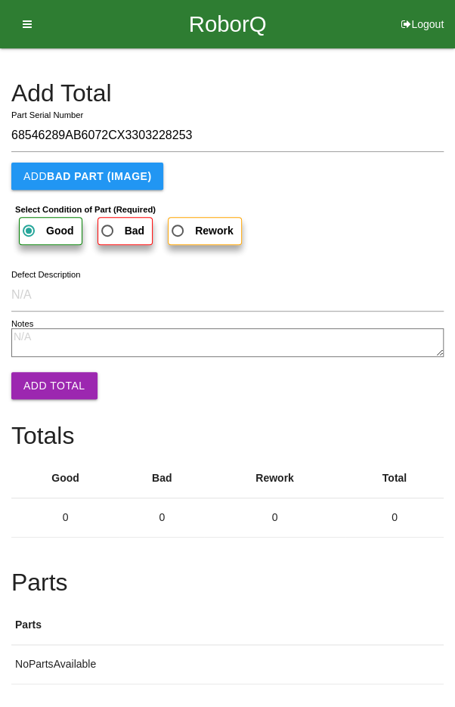
click at [42, 381] on button "Add Total" at bounding box center [54, 385] width 86 height 27
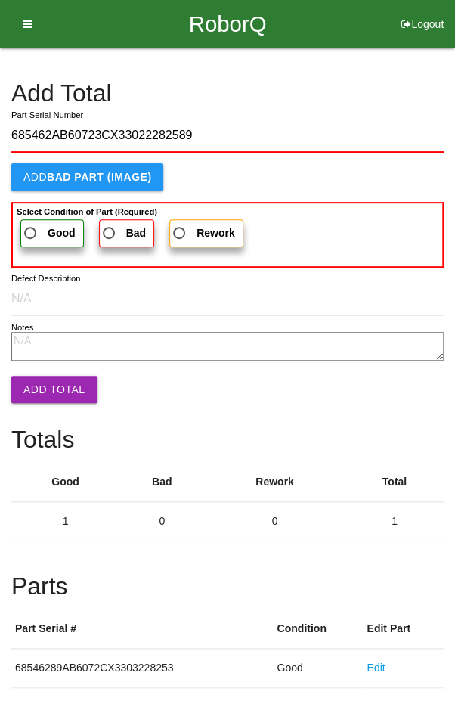
click at [36, 234] on span "Good" at bounding box center [48, 233] width 54 height 19
click at [31, 234] on input "Good" at bounding box center [26, 229] width 10 height 10
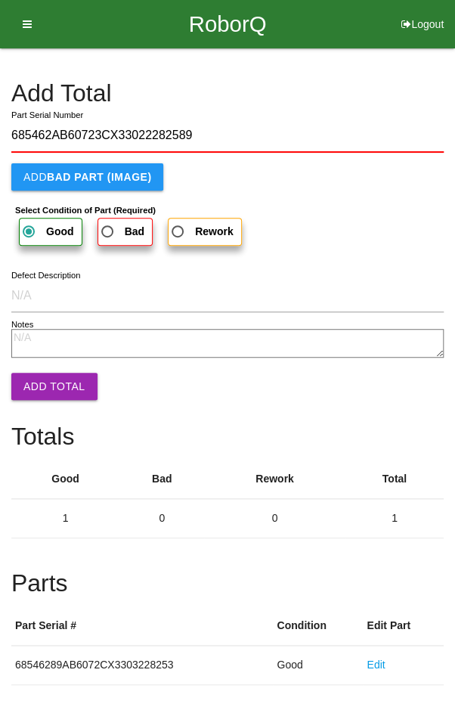
click at [43, 390] on button "Add Total" at bounding box center [54, 386] width 86 height 27
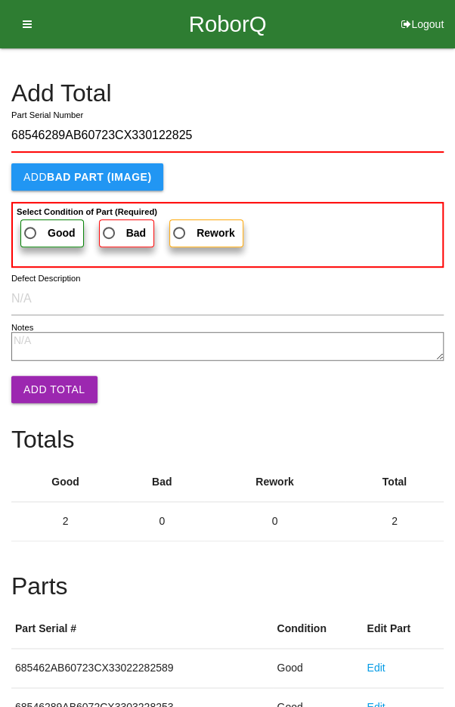
click at [33, 229] on span "Good" at bounding box center [48, 233] width 54 height 19
click at [31, 229] on input "Good" at bounding box center [26, 229] width 10 height 10
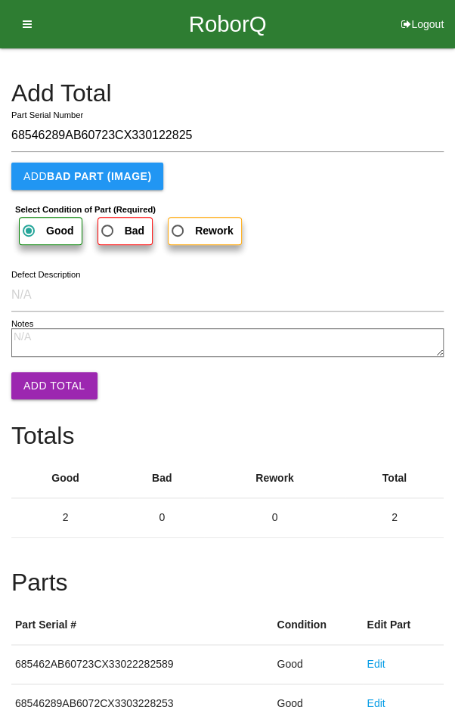
click at [45, 388] on button "Add Total" at bounding box center [54, 385] width 86 height 27
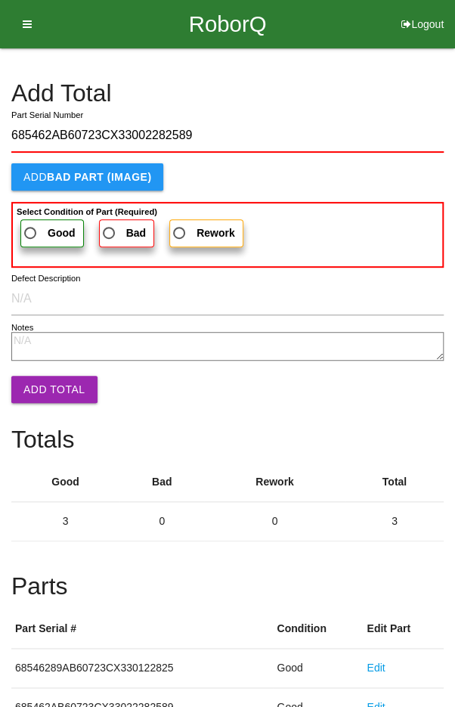
click at [47, 242] on label "Good" at bounding box center [51, 233] width 63 height 28
click at [31, 234] on input "Good" at bounding box center [26, 229] width 10 height 10
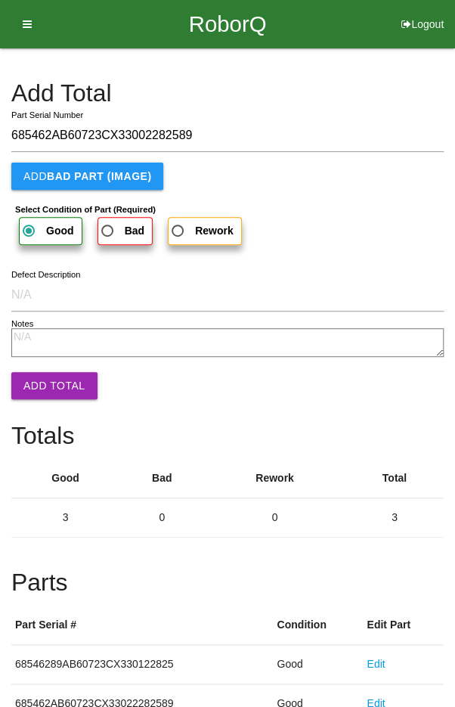
click at [48, 387] on button "Add Total" at bounding box center [54, 385] width 86 height 27
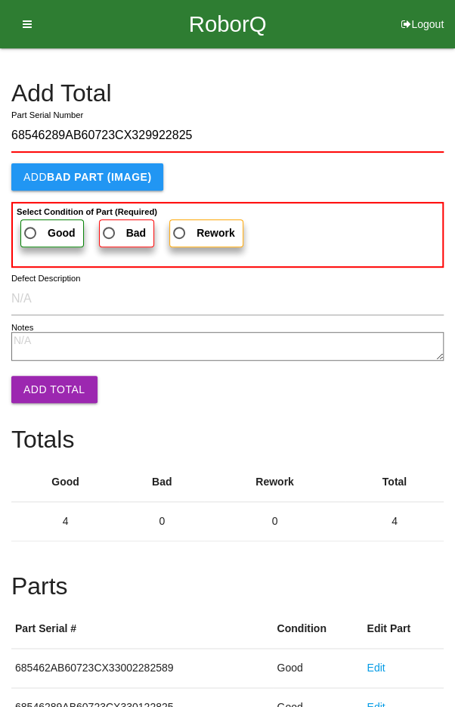
click at [34, 224] on span "Good" at bounding box center [48, 233] width 54 height 19
click at [31, 224] on input "Good" at bounding box center [26, 229] width 10 height 10
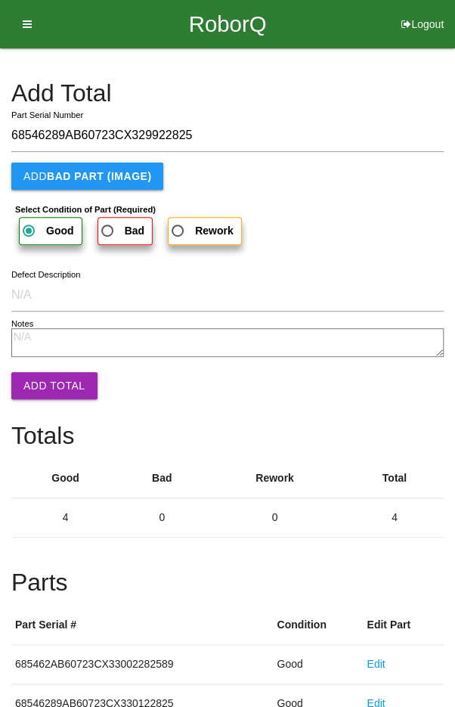
click at [54, 390] on button "Add Total" at bounding box center [54, 385] width 86 height 27
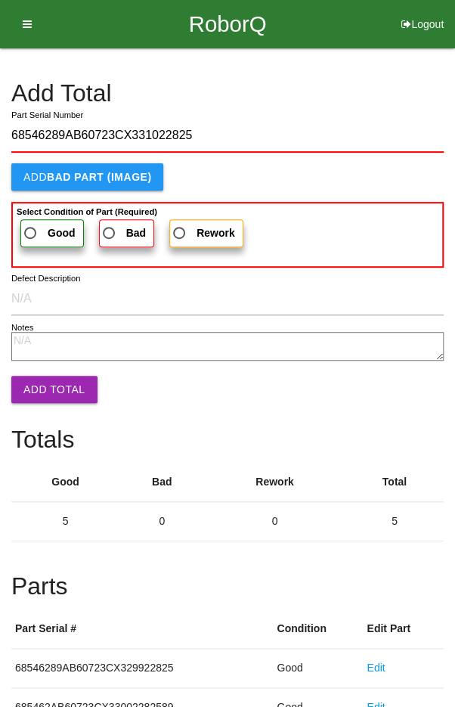
click at [41, 230] on span "Good" at bounding box center [48, 233] width 54 height 19
click at [31, 230] on input "Good" at bounding box center [26, 229] width 10 height 10
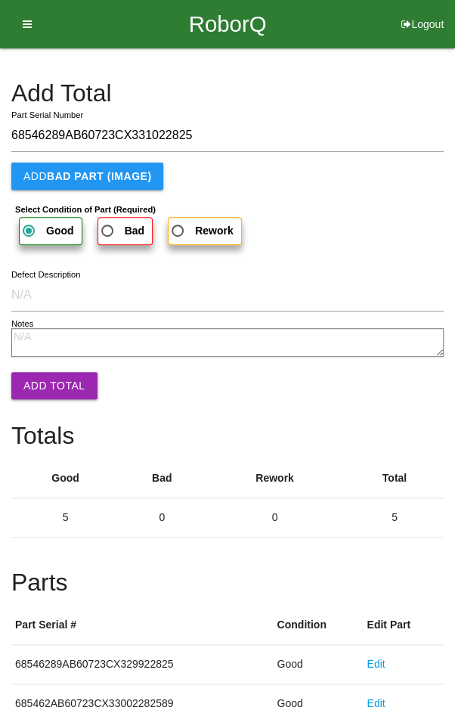
click at [48, 386] on button "Add Total" at bounding box center [54, 385] width 86 height 27
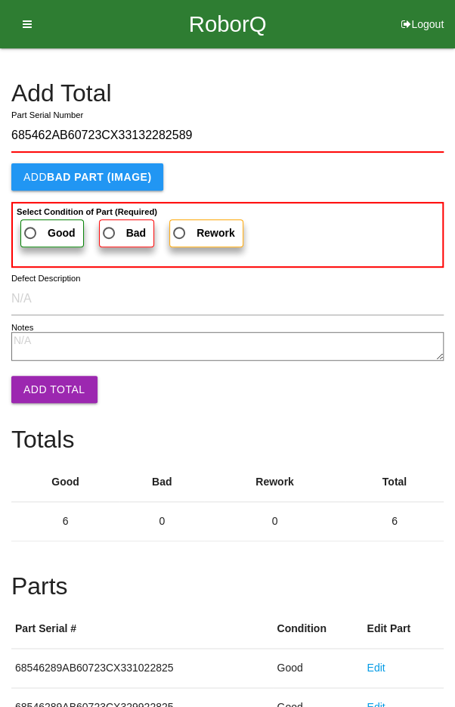
click at [36, 228] on span "Good" at bounding box center [48, 233] width 54 height 19
click at [31, 228] on input "Good" at bounding box center [26, 229] width 10 height 10
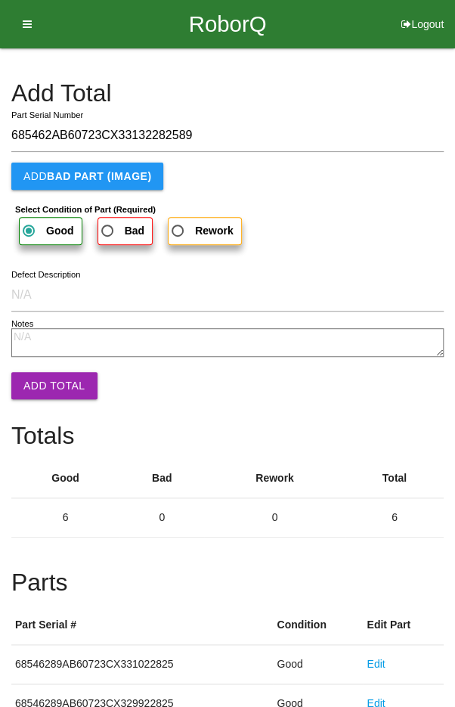
click at [45, 385] on button "Add Total" at bounding box center [54, 385] width 86 height 27
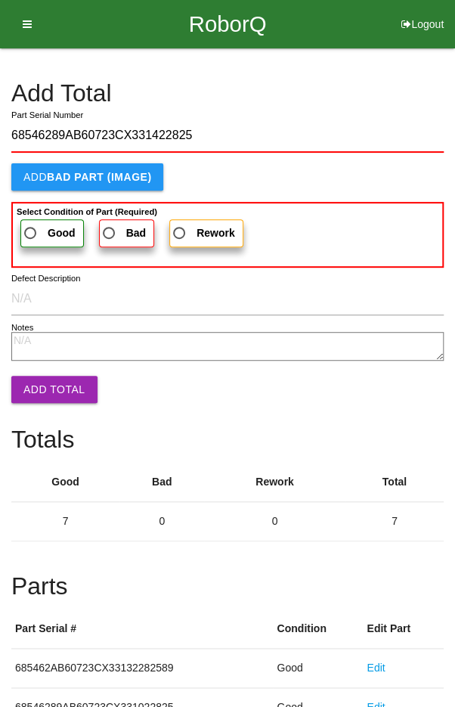
click at [38, 230] on span "Good" at bounding box center [48, 233] width 54 height 19
click at [31, 230] on input "Good" at bounding box center [26, 229] width 10 height 10
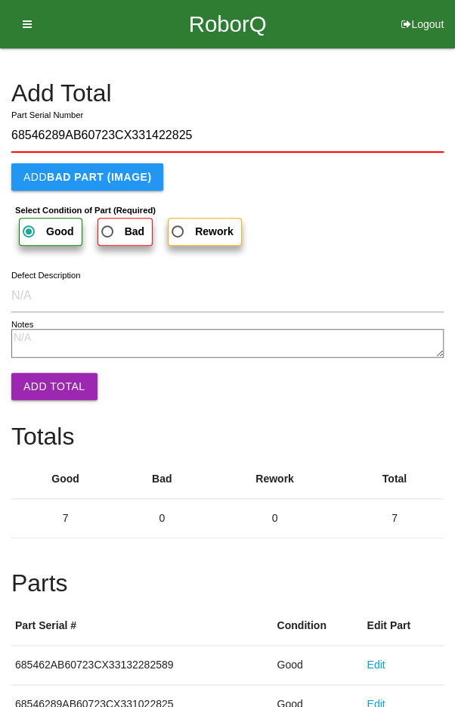
click at [43, 384] on button "Add Total" at bounding box center [54, 386] width 86 height 27
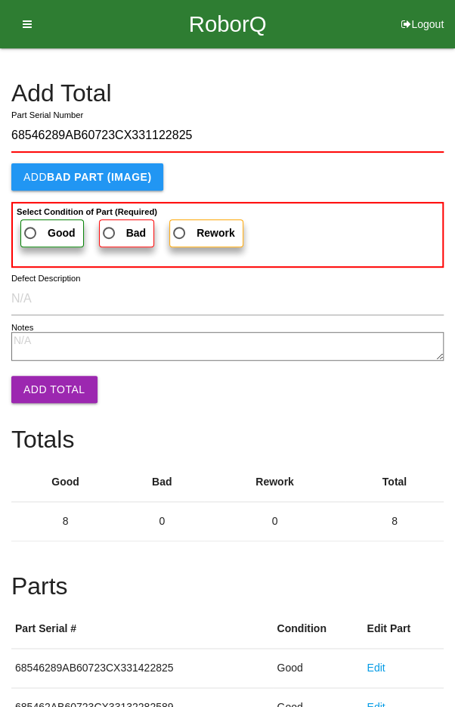
click at [34, 233] on span "Good" at bounding box center [48, 233] width 54 height 19
click at [31, 233] on input "Good" at bounding box center [26, 229] width 10 height 10
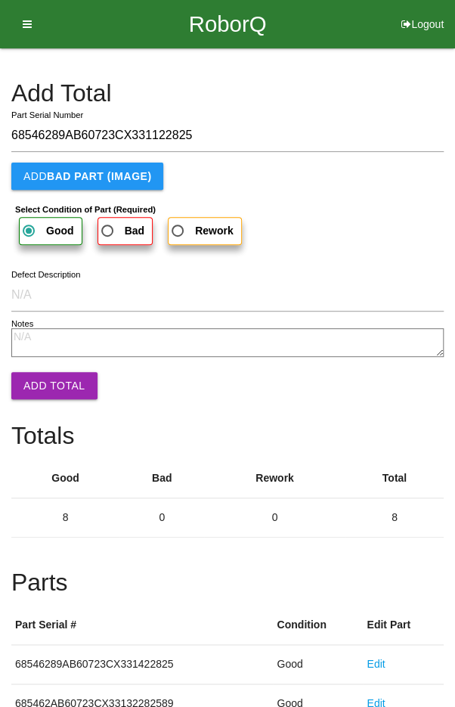
click at [48, 383] on button "Add Total" at bounding box center [54, 385] width 86 height 27
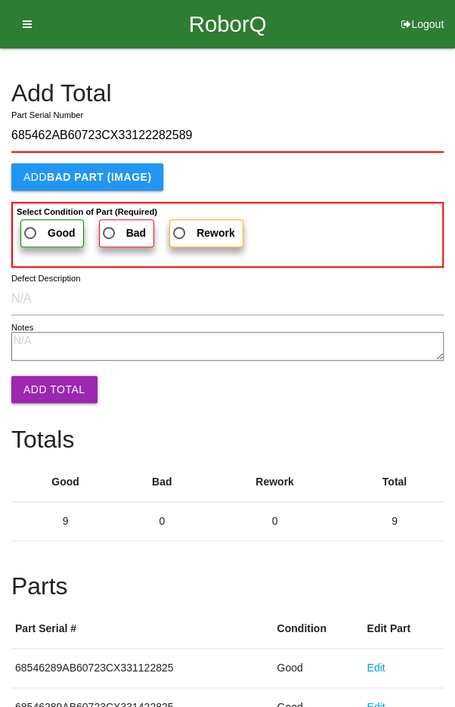
click at [35, 228] on span "Good" at bounding box center [48, 233] width 54 height 19
click at [31, 228] on input "Good" at bounding box center [26, 229] width 10 height 10
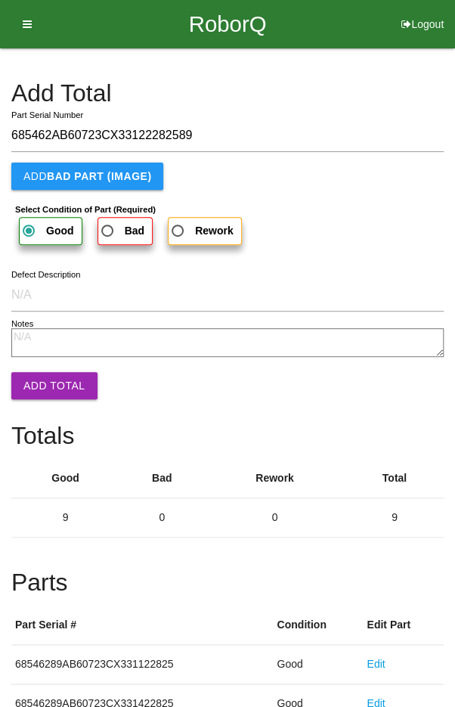
click at [52, 386] on button "Add Total" at bounding box center [54, 385] width 86 height 27
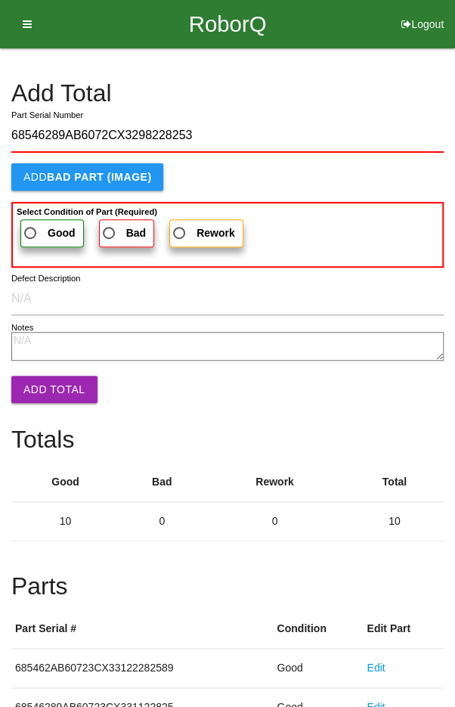
click at [33, 229] on span "Good" at bounding box center [48, 233] width 54 height 19
click at [31, 229] on input "Good" at bounding box center [26, 229] width 10 height 10
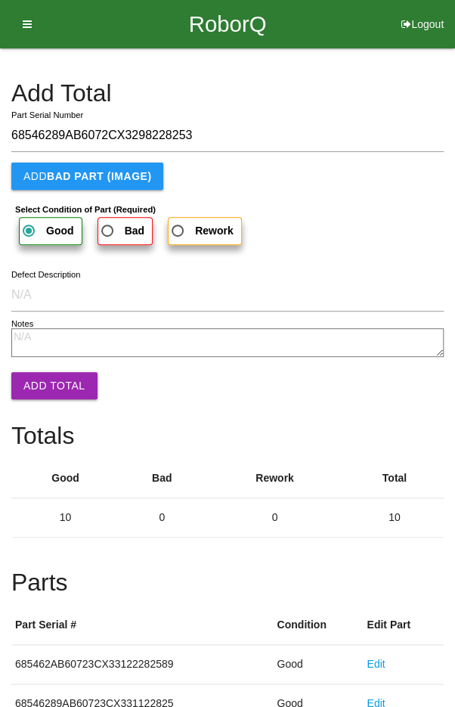
click at [45, 383] on button "Add Total" at bounding box center [54, 385] width 86 height 27
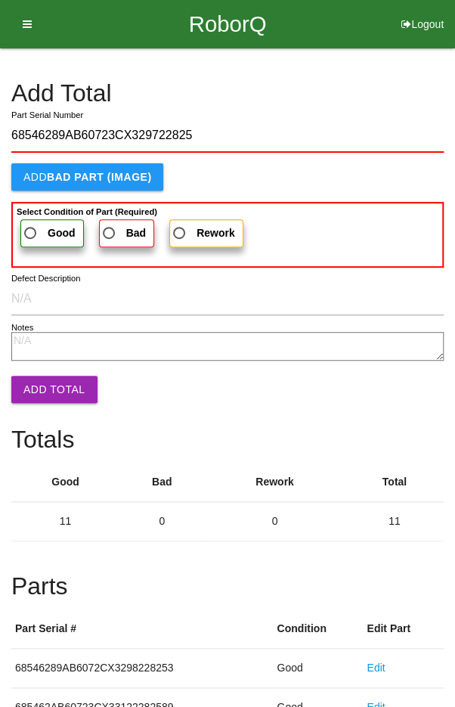
click at [38, 235] on span "Good" at bounding box center [48, 233] width 54 height 19
click at [31, 234] on input "Good" at bounding box center [26, 229] width 10 height 10
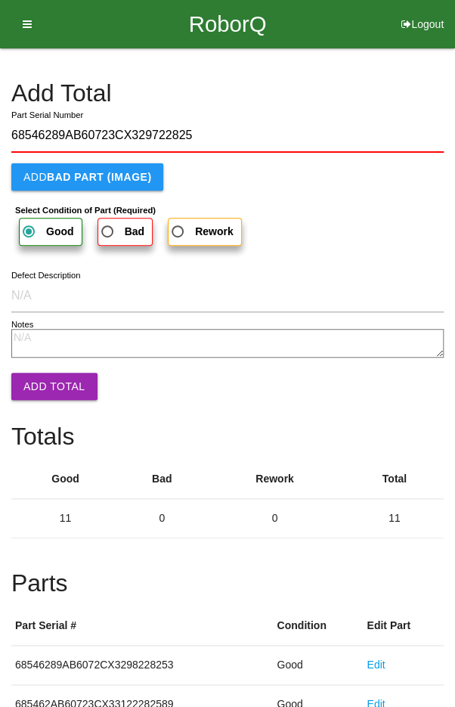
click at [45, 380] on button "Add Total" at bounding box center [54, 386] width 86 height 27
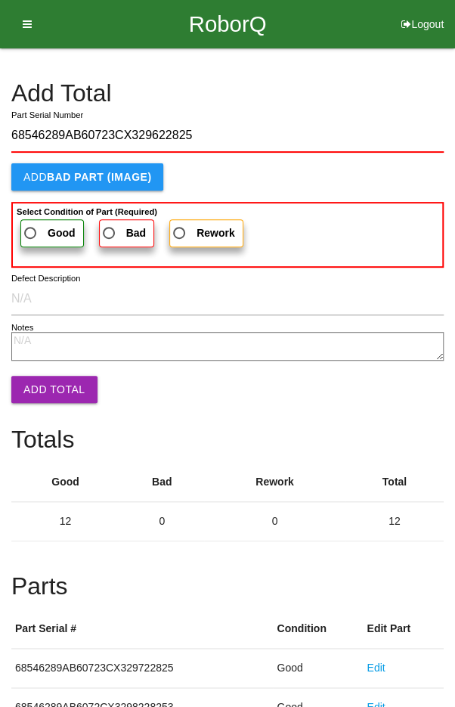
click at [39, 234] on span "Good" at bounding box center [48, 233] width 54 height 19
click at [31, 234] on input "Good" at bounding box center [26, 229] width 10 height 10
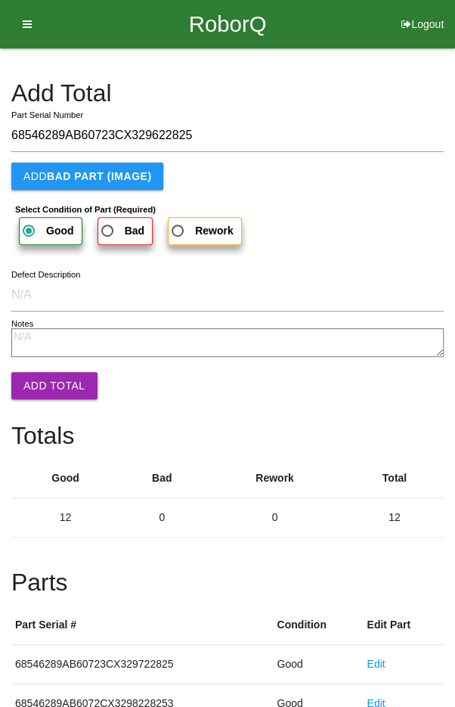
click at [43, 386] on button "Add Total" at bounding box center [54, 385] width 86 height 27
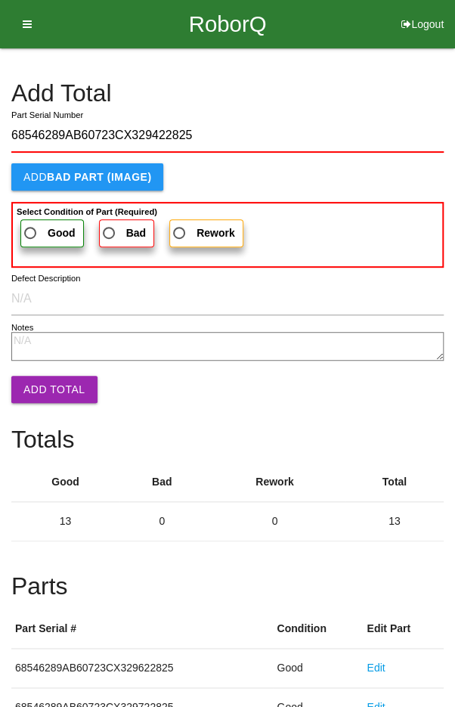
click at [39, 224] on span "Good" at bounding box center [48, 233] width 54 height 19
click at [31, 224] on input "Good" at bounding box center [26, 229] width 10 height 10
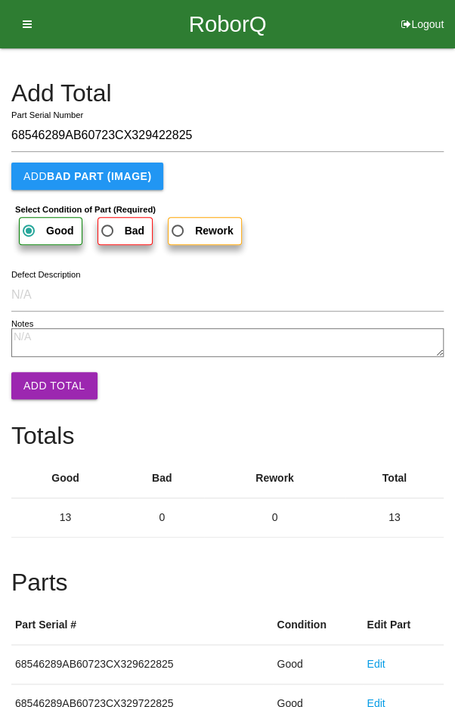
click at [50, 381] on button "Add Total" at bounding box center [54, 385] width 86 height 27
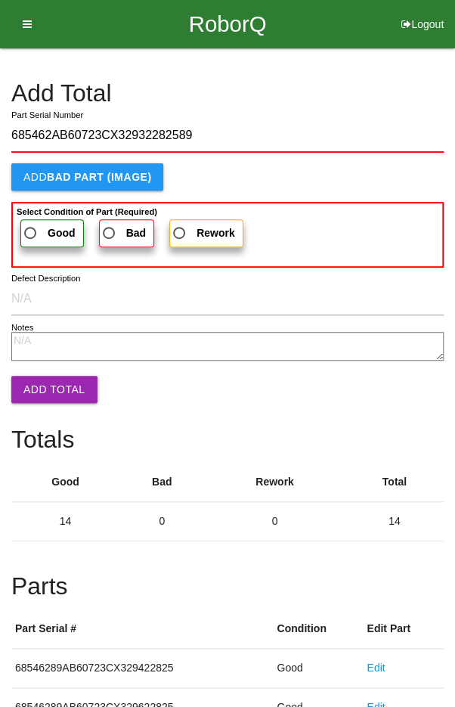
click at [32, 221] on label "Good" at bounding box center [51, 233] width 63 height 28
click at [31, 224] on input "Good" at bounding box center [26, 229] width 10 height 10
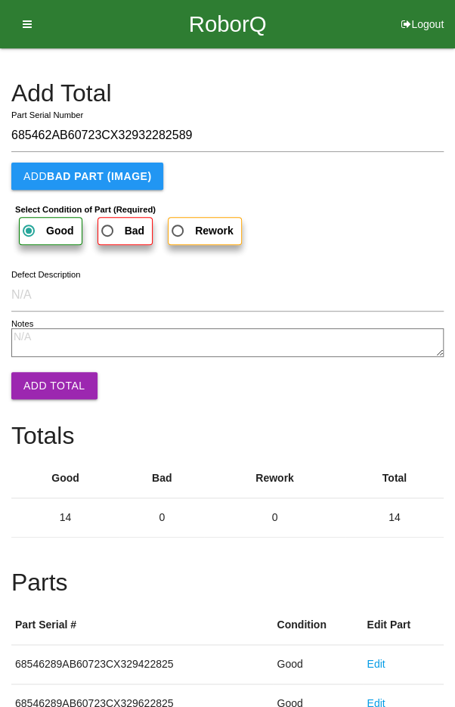
click at [45, 379] on button "Add Total" at bounding box center [54, 385] width 86 height 27
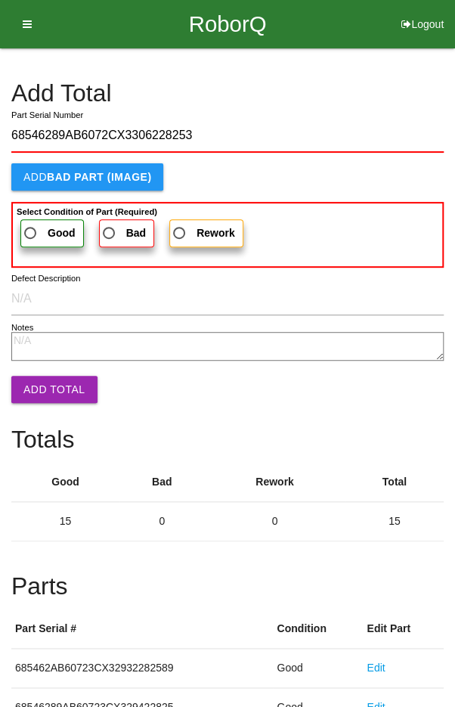
click at [41, 221] on label "Good" at bounding box center [51, 233] width 63 height 28
click at [31, 224] on input "Good" at bounding box center [26, 229] width 10 height 10
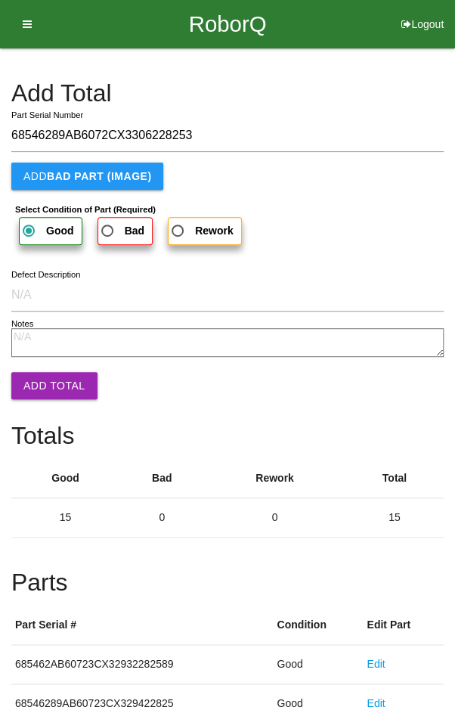
click at [53, 388] on button "Add Total" at bounding box center [54, 385] width 86 height 27
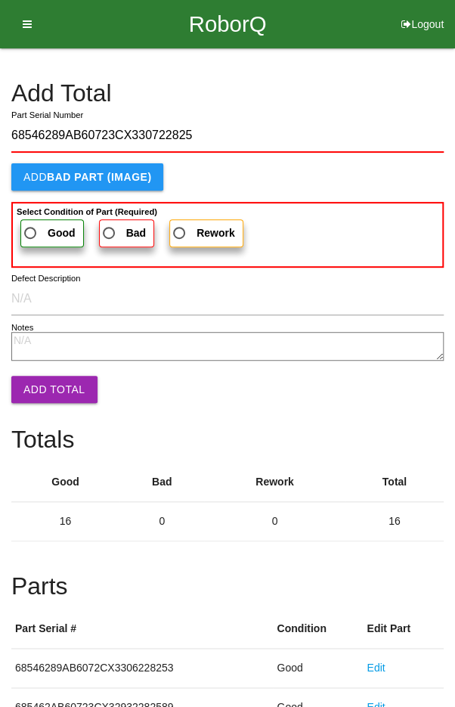
click at [36, 225] on span "Good" at bounding box center [48, 233] width 54 height 19
click at [31, 225] on input "Good" at bounding box center [26, 229] width 10 height 10
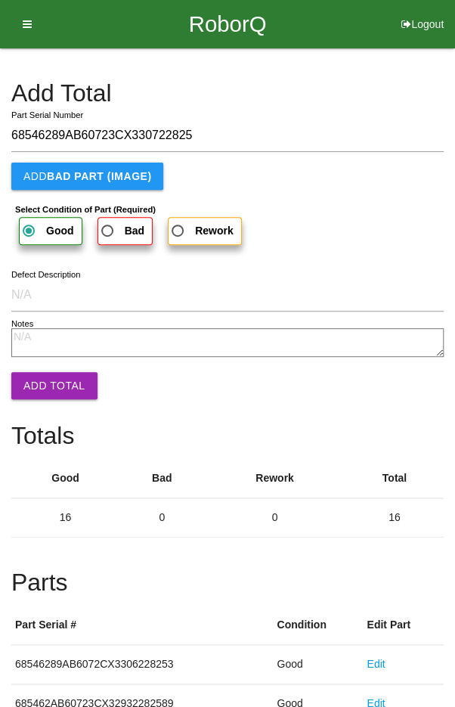
click at [48, 392] on button "Add Total" at bounding box center [54, 385] width 86 height 27
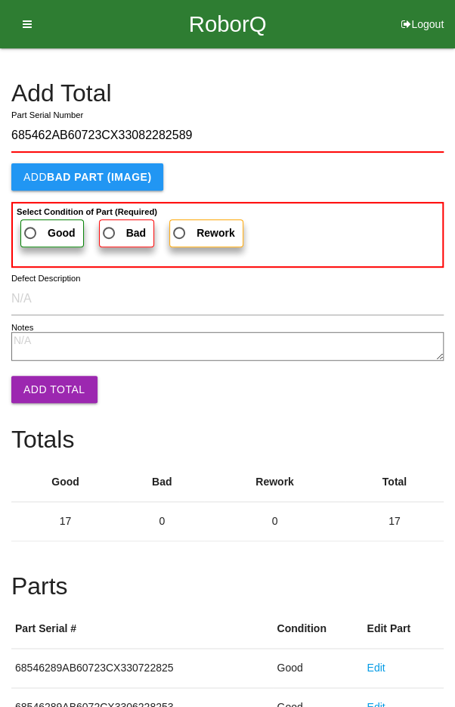
click at [35, 225] on span "Good" at bounding box center [48, 233] width 54 height 19
click at [31, 225] on input "Good" at bounding box center [26, 229] width 10 height 10
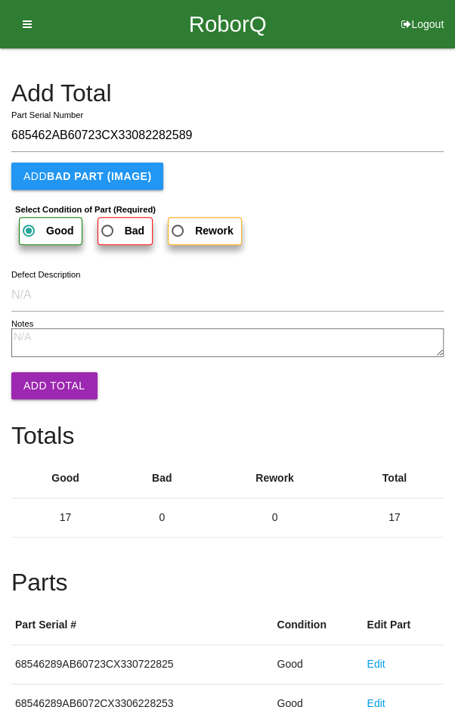
click at [47, 381] on button "Add Total" at bounding box center [54, 385] width 86 height 27
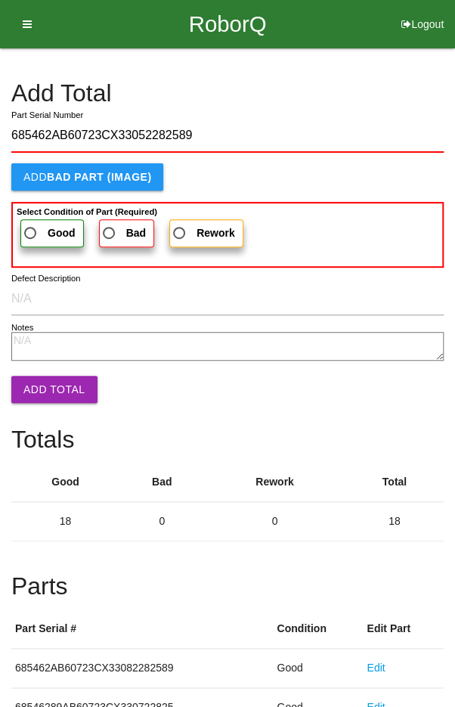
click at [35, 221] on label "Good" at bounding box center [51, 233] width 63 height 28
click at [31, 224] on input "Good" at bounding box center [26, 229] width 10 height 10
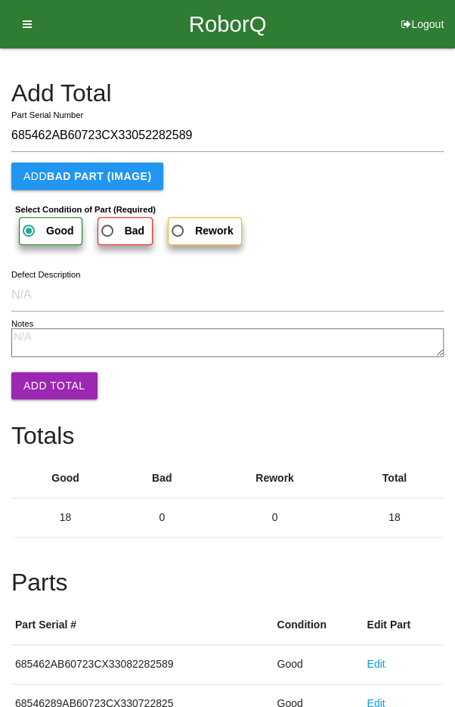
click at [49, 387] on button "Add Total" at bounding box center [54, 385] width 86 height 27
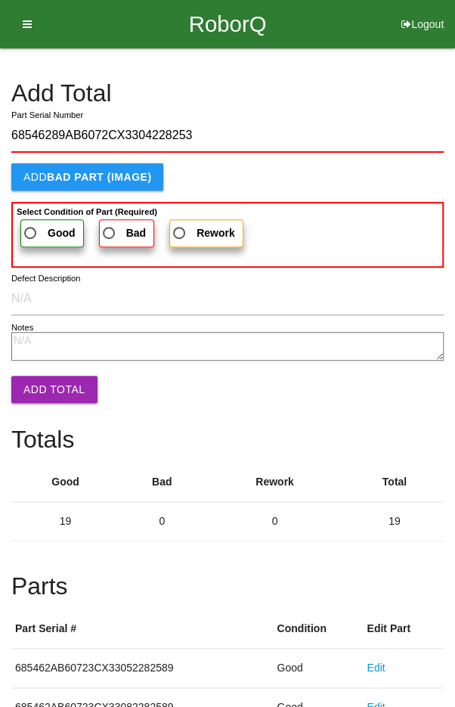
click at [38, 232] on span "Good" at bounding box center [48, 233] width 54 height 19
click at [31, 232] on input "Good" at bounding box center [26, 229] width 10 height 10
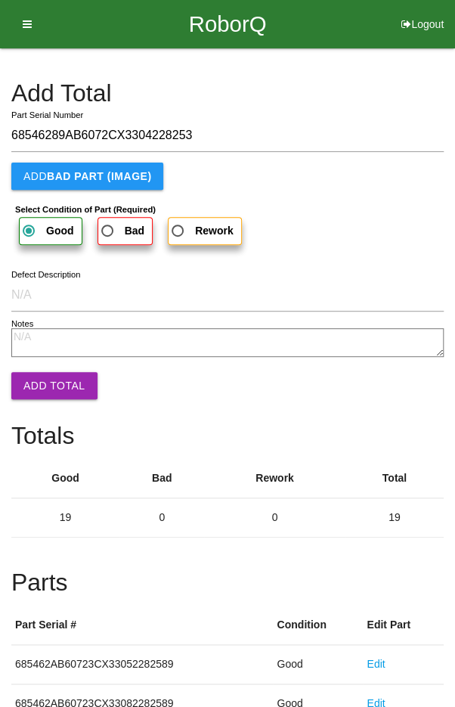
click at [51, 382] on button "Add Total" at bounding box center [54, 385] width 86 height 27
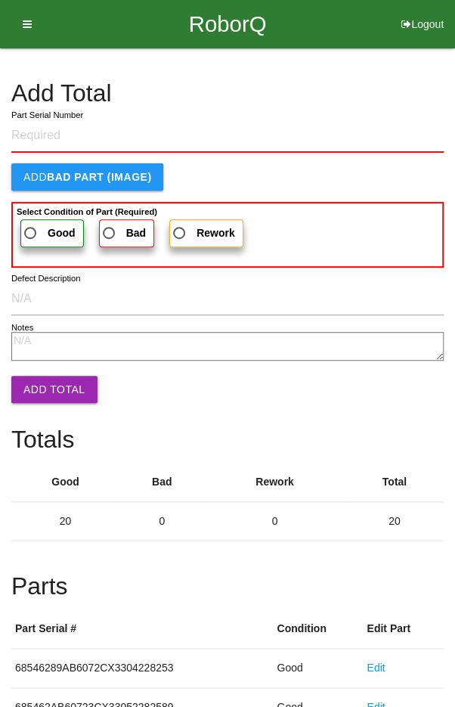
click at [395, 89] on h4 "Add Total" at bounding box center [227, 93] width 432 height 26
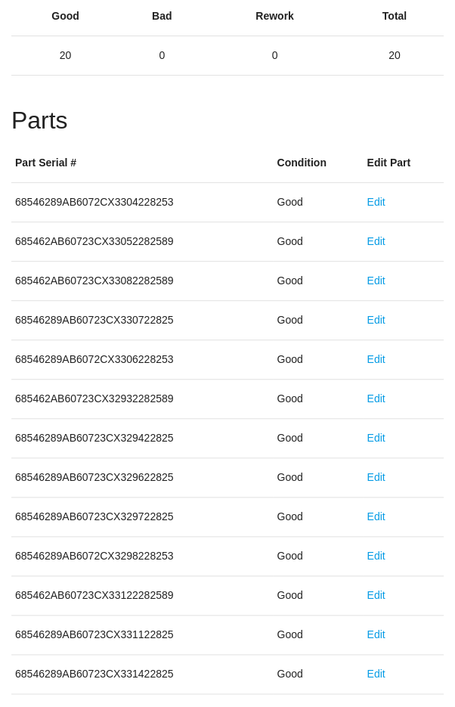
scroll to position [840, 0]
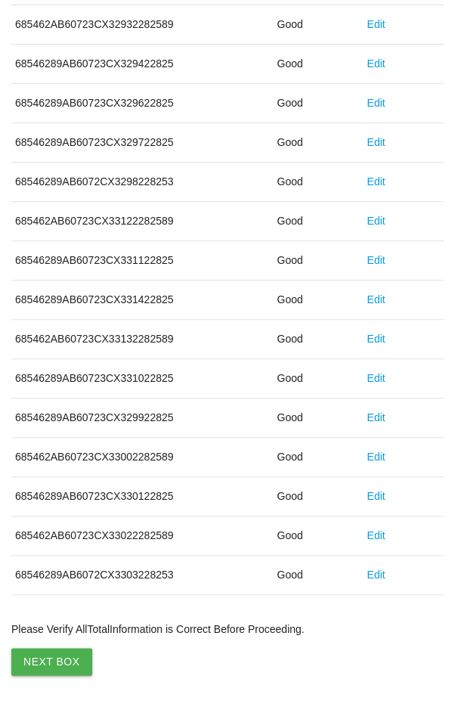
click at [48, 655] on button "Next Box" at bounding box center [51, 661] width 81 height 27
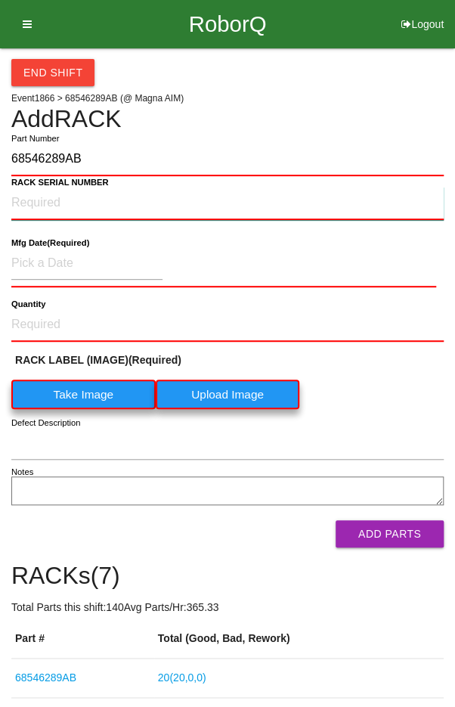
click at [60, 198] on NUMBER "RACK SERIAL NUMBER" at bounding box center [227, 203] width 432 height 33
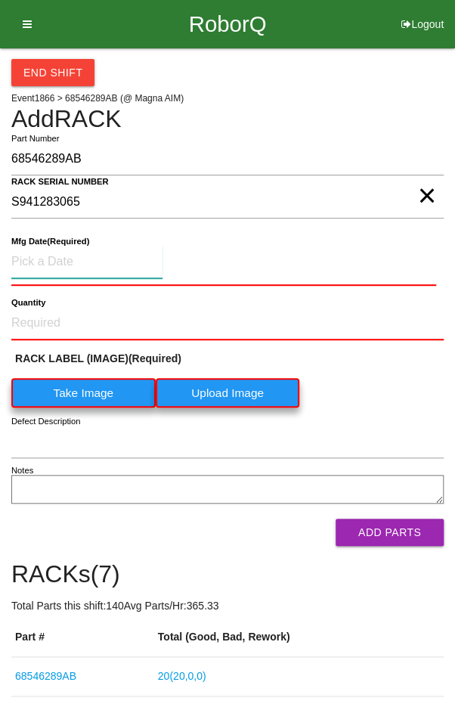
click at [46, 262] on input at bounding box center [86, 262] width 151 height 33
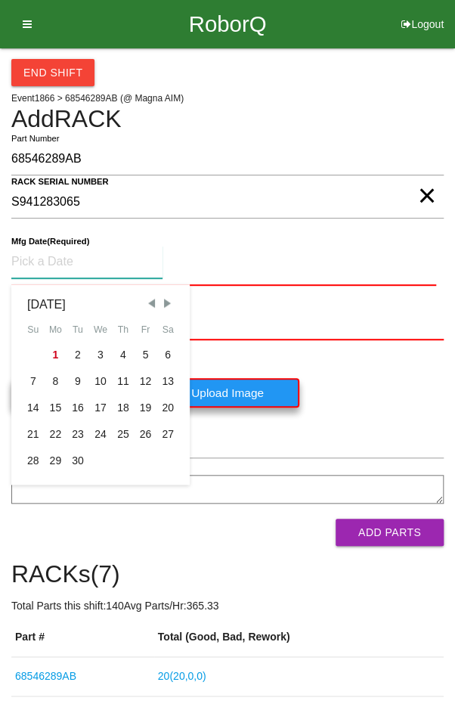
click at [146, 300] on span "Previous Month" at bounding box center [151, 303] width 14 height 14
click at [54, 430] on div "18" at bounding box center [56, 434] width 23 height 26
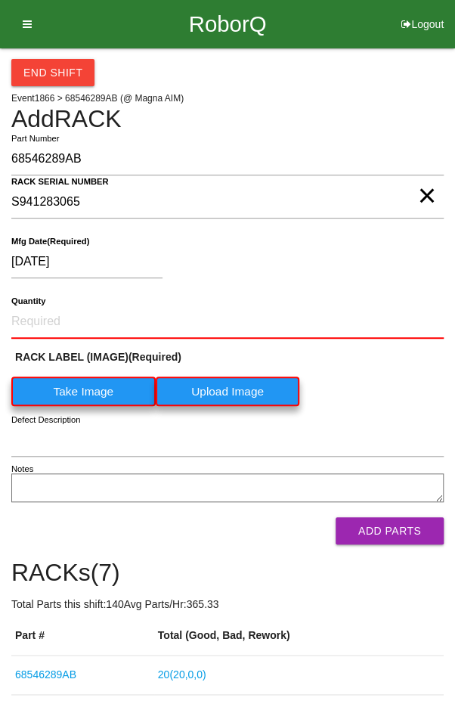
click at [54, 388] on label "Take Image" at bounding box center [83, 390] width 144 height 29
click at [0, 0] on \(IMAGE\) "Take Image" at bounding box center [0, 0] width 0 height 0
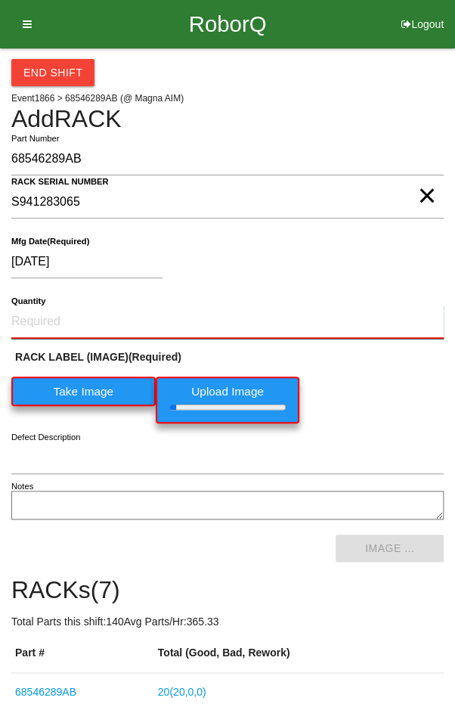
click at [56, 317] on input "Quantity" at bounding box center [227, 321] width 432 height 33
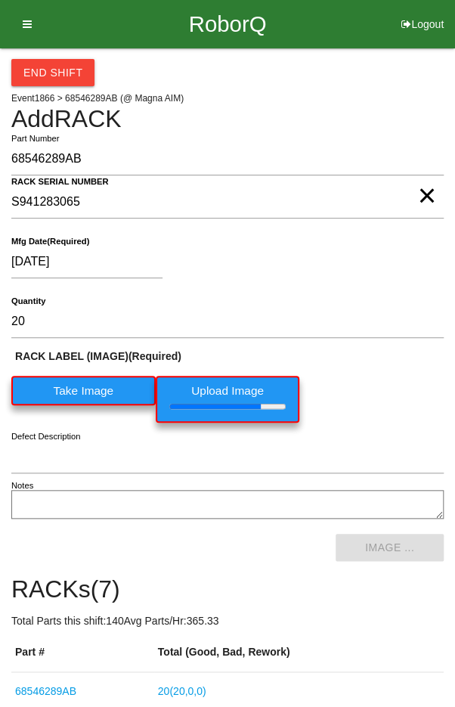
click at [373, 265] on div "[DATE]" at bounding box center [223, 265] width 425 height 39
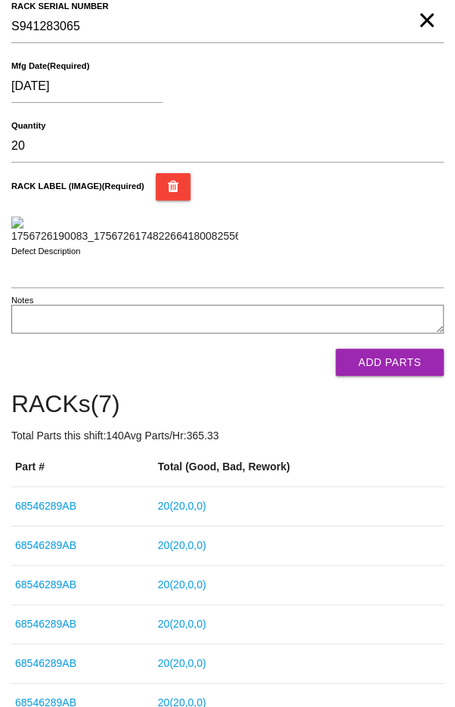
scroll to position [175, 0]
click at [407, 376] on button "Add Parts" at bounding box center [390, 361] width 108 height 27
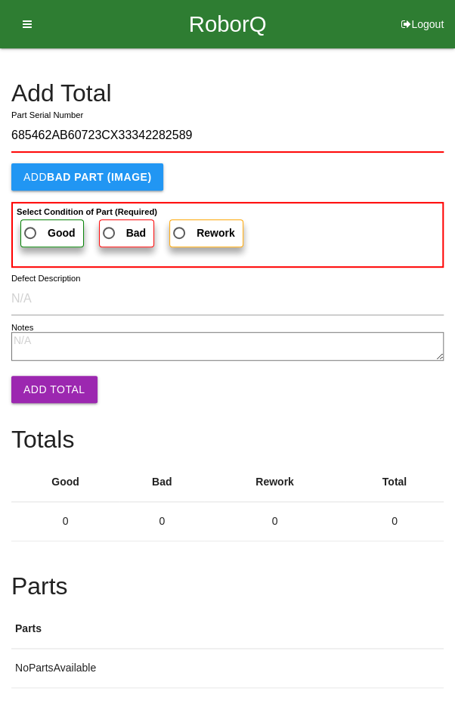
click at [36, 226] on span "Good" at bounding box center [48, 233] width 54 height 19
click at [31, 226] on input "Good" at bounding box center [26, 229] width 10 height 10
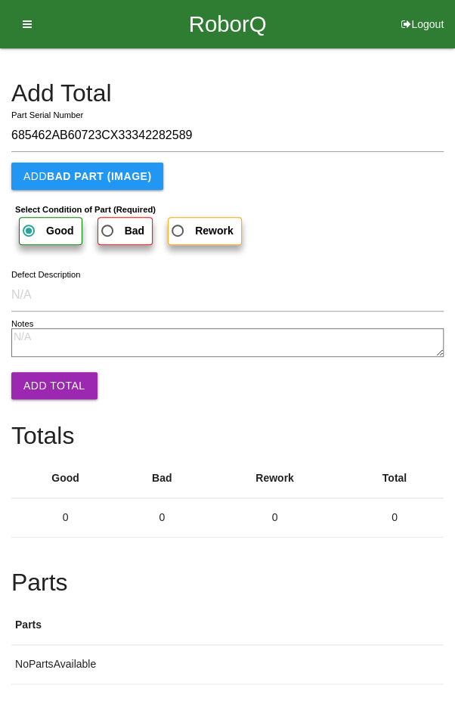
click at [42, 390] on button "Add Total" at bounding box center [54, 385] width 86 height 27
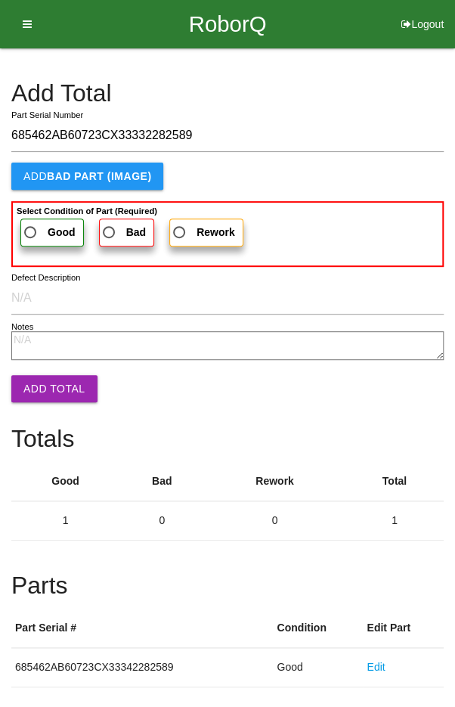
click at [41, 241] on label "Good" at bounding box center [51, 232] width 63 height 28
click at [31, 233] on input "Good" at bounding box center [26, 228] width 10 height 10
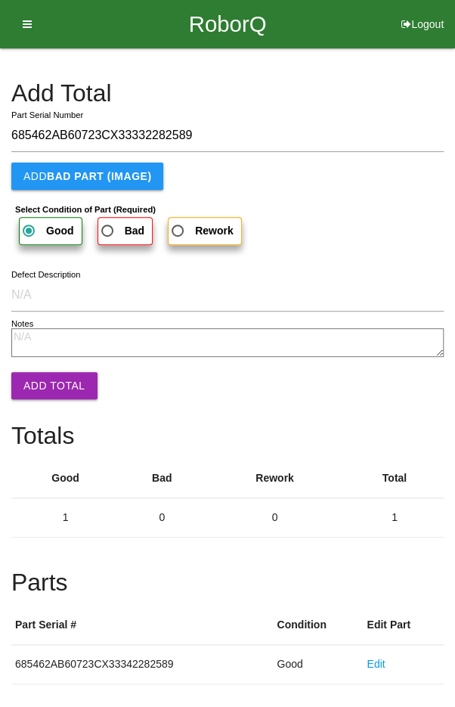
click at [45, 380] on button "Add Total" at bounding box center [54, 385] width 86 height 27
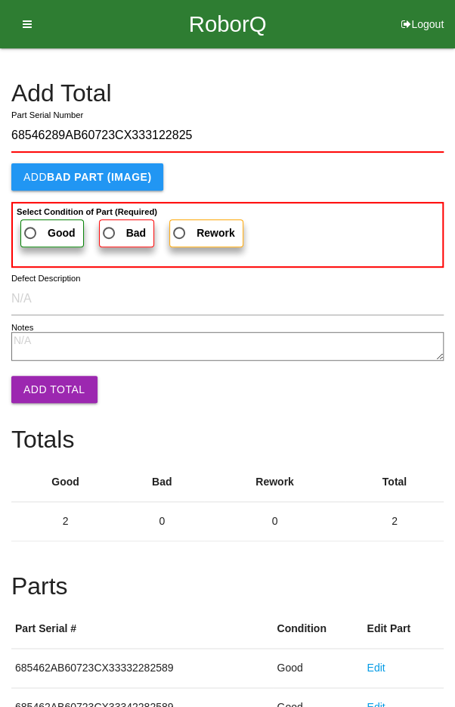
click at [36, 231] on span "Good" at bounding box center [48, 233] width 54 height 19
click at [31, 231] on input "Good" at bounding box center [26, 229] width 10 height 10
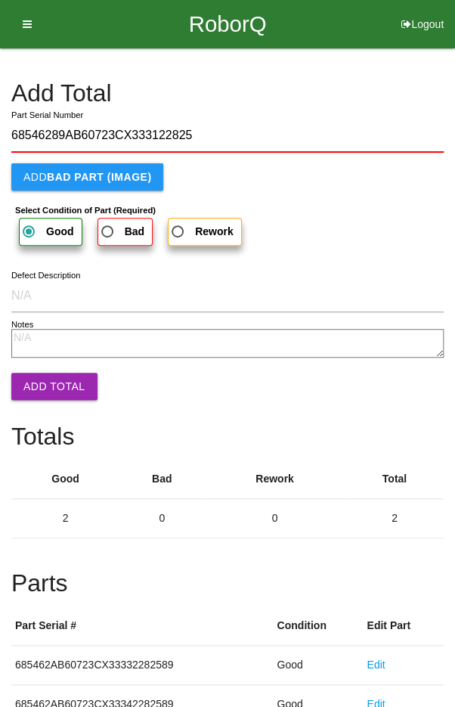
click at [43, 385] on button "Add Total" at bounding box center [54, 386] width 86 height 27
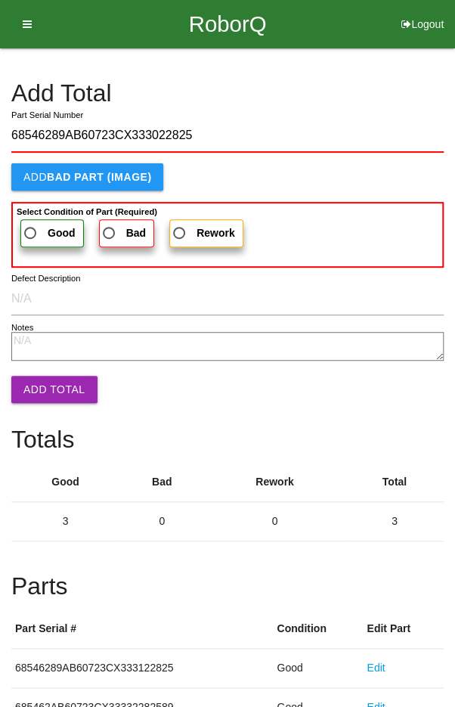
click at [32, 233] on span "Good" at bounding box center [48, 233] width 54 height 19
click at [31, 233] on input "Good" at bounding box center [26, 229] width 10 height 10
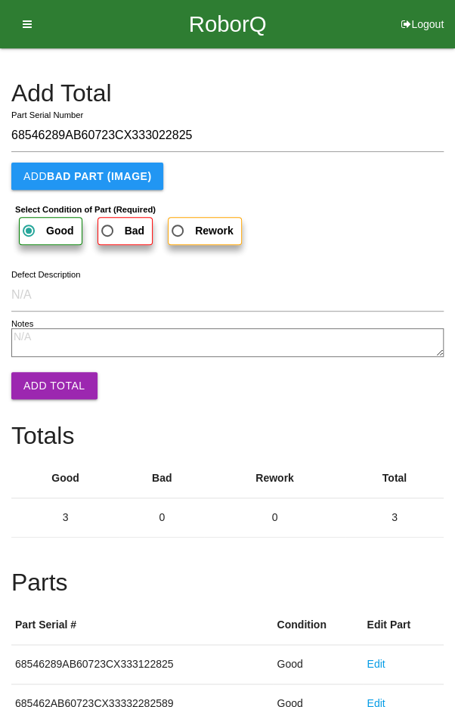
click at [42, 388] on button "Add Total" at bounding box center [54, 385] width 86 height 27
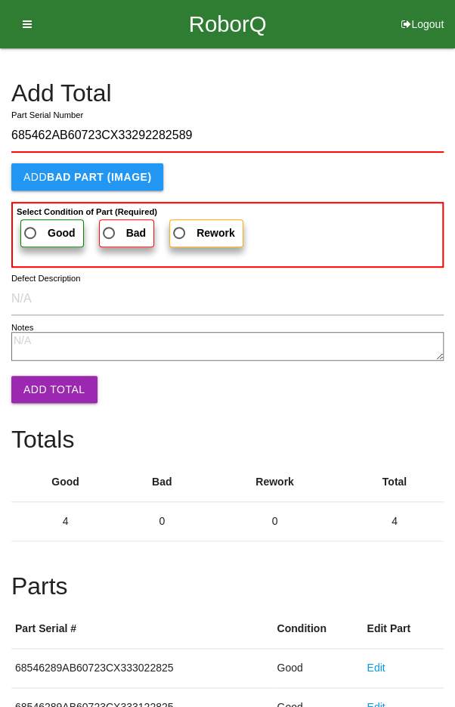
click at [34, 227] on span "Good" at bounding box center [48, 233] width 54 height 19
click at [31, 227] on input "Good" at bounding box center [26, 229] width 10 height 10
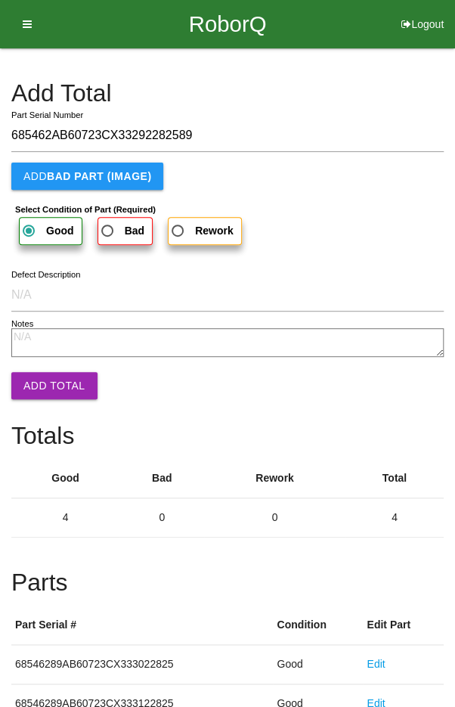
click at [48, 395] on button "Add Total" at bounding box center [54, 385] width 86 height 27
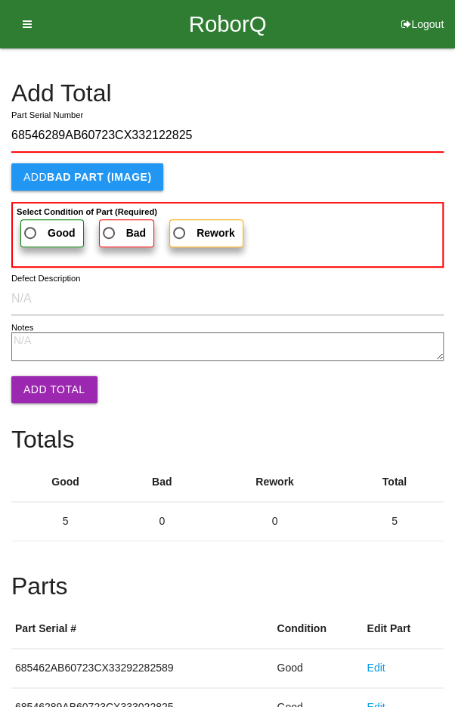
click at [37, 227] on span "Good" at bounding box center [48, 233] width 54 height 19
click at [31, 227] on input "Good" at bounding box center [26, 229] width 10 height 10
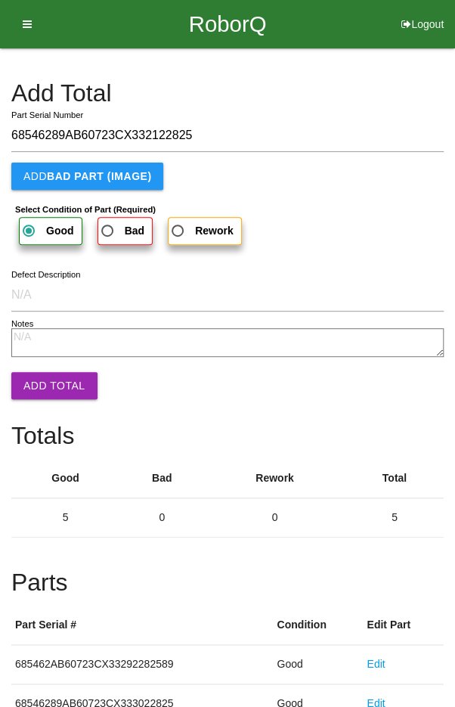
click at [41, 386] on button "Add Total" at bounding box center [54, 385] width 86 height 27
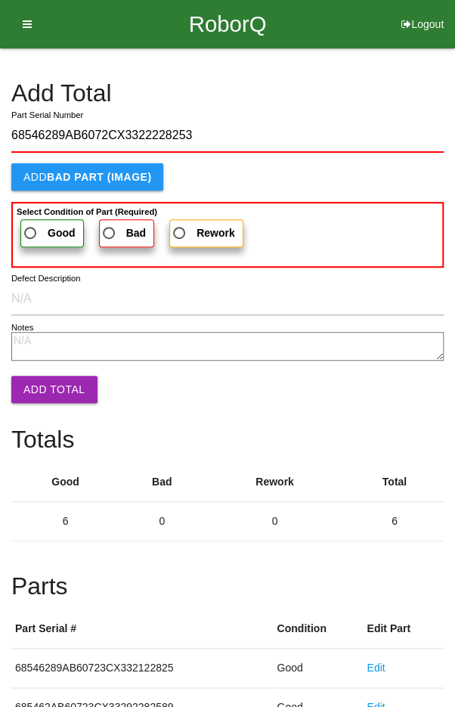
click at [34, 227] on span "Good" at bounding box center [48, 233] width 54 height 19
click at [31, 227] on input "Good" at bounding box center [26, 229] width 10 height 10
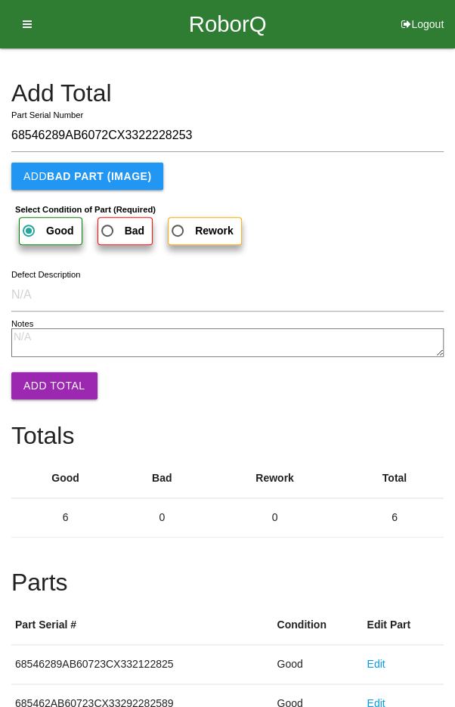
click at [44, 381] on button "Add Total" at bounding box center [54, 385] width 86 height 27
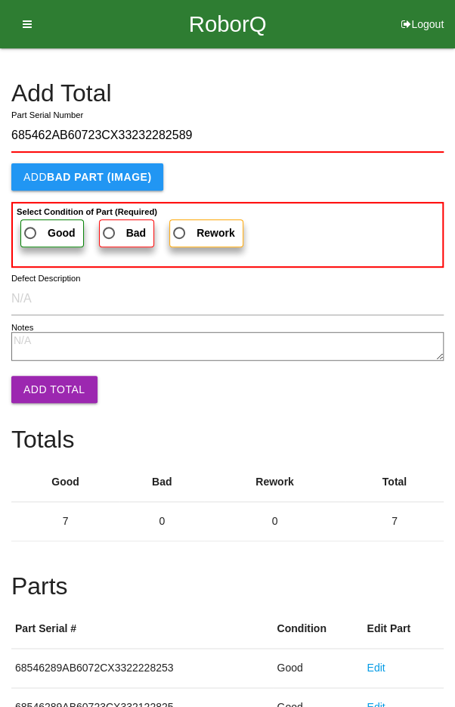
click at [38, 229] on span "Good" at bounding box center [48, 233] width 54 height 19
click at [31, 229] on input "Good" at bounding box center [26, 229] width 10 height 10
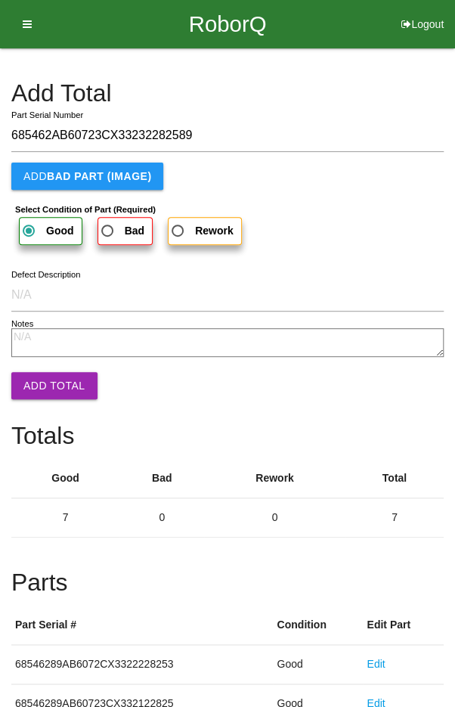
click at [45, 391] on button "Add Total" at bounding box center [54, 385] width 86 height 27
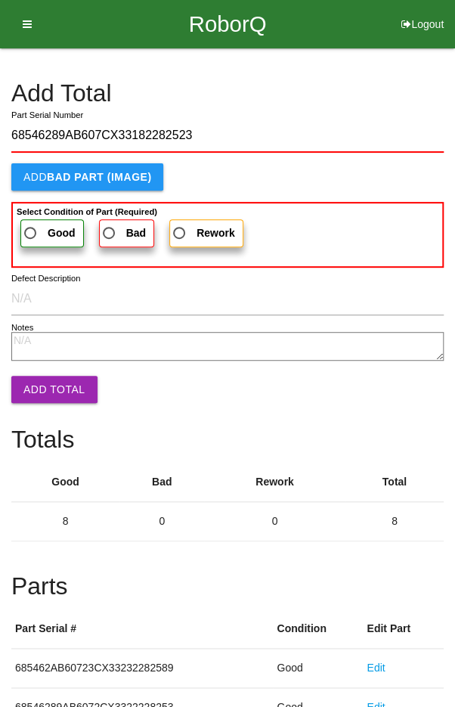
click at [37, 237] on span "Good" at bounding box center [48, 233] width 54 height 19
click at [31, 234] on input "Good" at bounding box center [26, 229] width 10 height 10
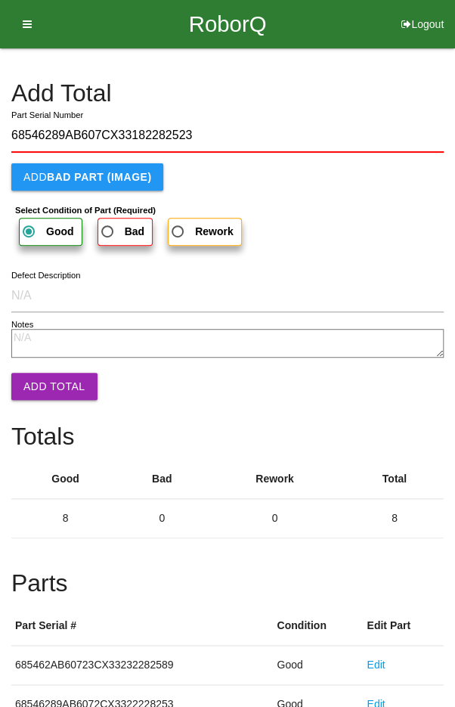
click at [48, 395] on button "Add Total" at bounding box center [54, 386] width 86 height 27
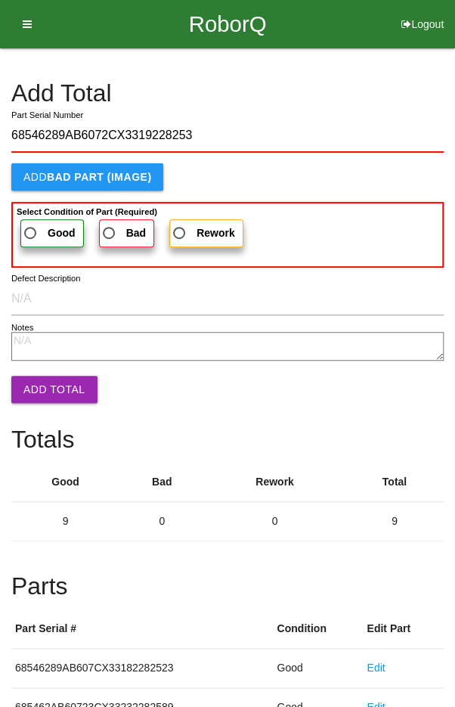
click at [35, 219] on label "Good" at bounding box center [51, 233] width 63 height 28
click at [31, 224] on input "Good" at bounding box center [26, 229] width 10 height 10
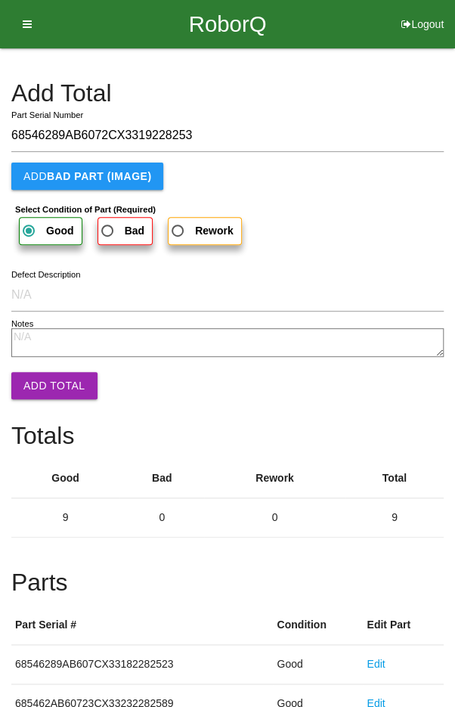
click at [50, 383] on button "Add Total" at bounding box center [54, 385] width 86 height 27
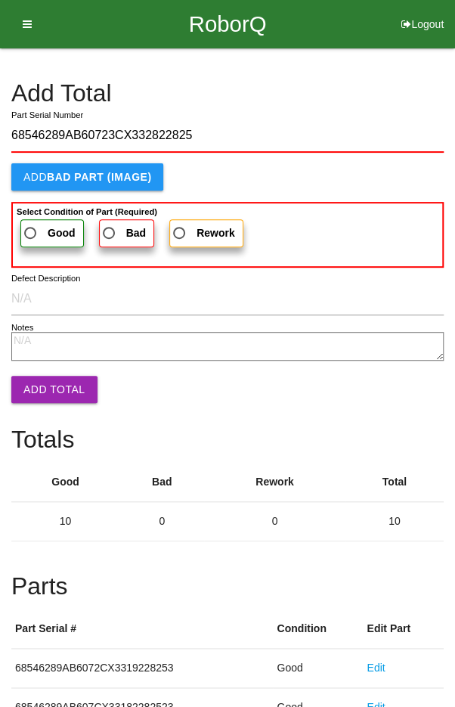
click at [39, 224] on span "Good" at bounding box center [48, 233] width 54 height 19
click at [31, 224] on input "Good" at bounding box center [26, 229] width 10 height 10
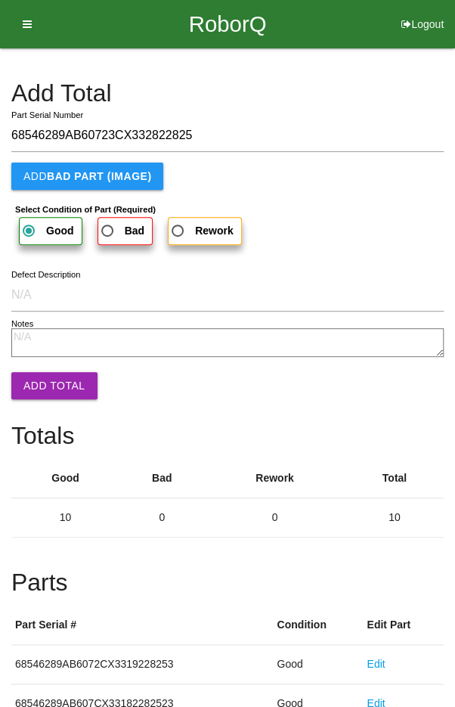
click at [46, 386] on button "Add Total" at bounding box center [54, 385] width 86 height 27
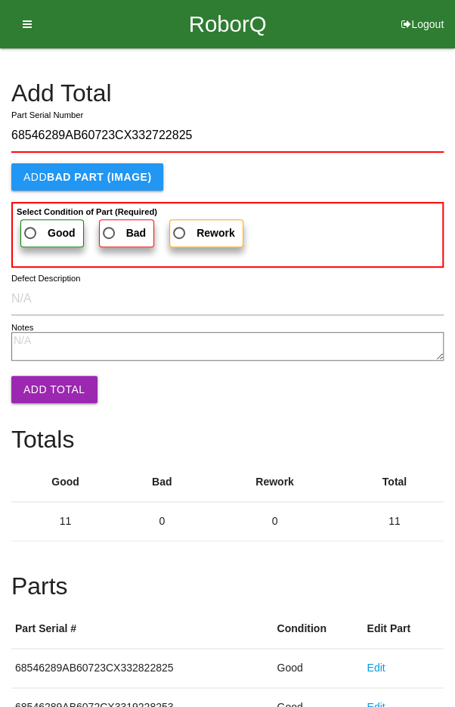
click at [34, 230] on span "Good" at bounding box center [48, 233] width 54 height 19
click at [31, 230] on input "Good" at bounding box center [26, 229] width 10 height 10
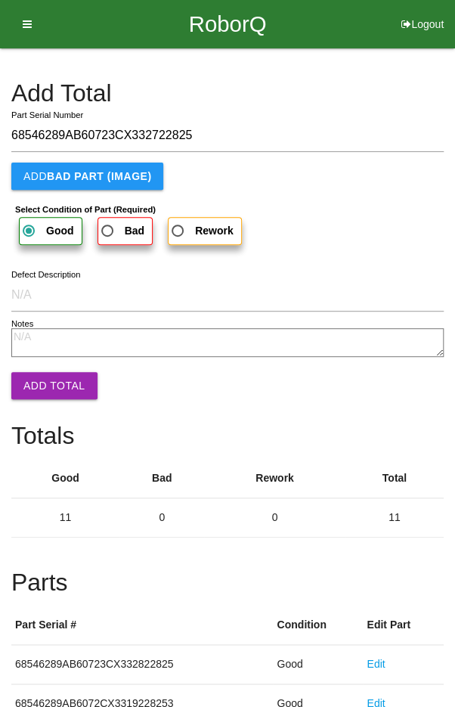
click at [46, 383] on button "Add Total" at bounding box center [54, 385] width 86 height 27
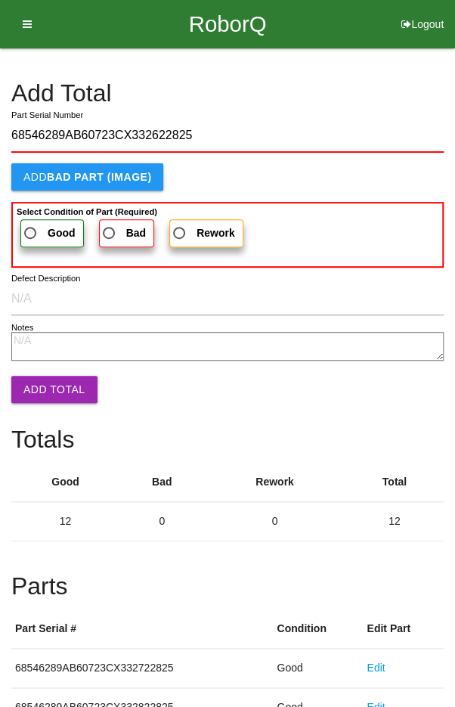
click at [36, 228] on span "Good" at bounding box center [48, 233] width 54 height 19
click at [31, 228] on input "Good" at bounding box center [26, 229] width 10 height 10
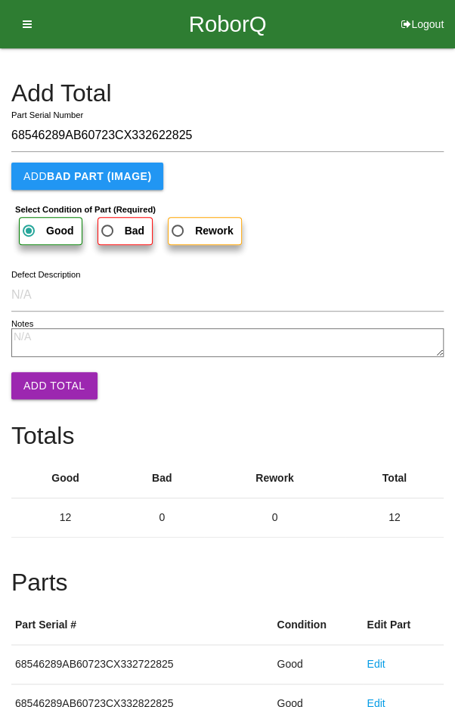
click at [43, 386] on button "Add Total" at bounding box center [54, 385] width 86 height 27
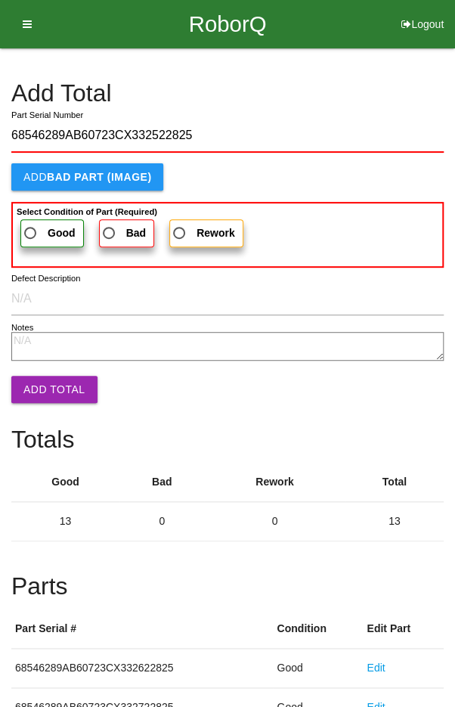
click at [34, 234] on span "Good" at bounding box center [48, 233] width 54 height 19
click at [31, 234] on input "Good" at bounding box center [26, 229] width 10 height 10
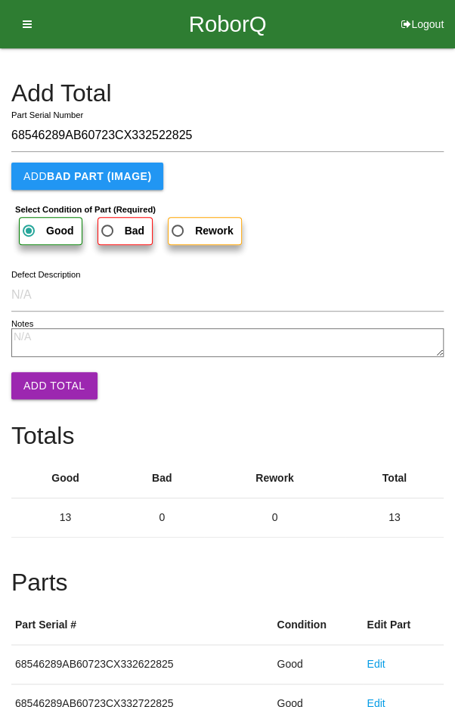
click at [47, 388] on button "Add Total" at bounding box center [54, 385] width 86 height 27
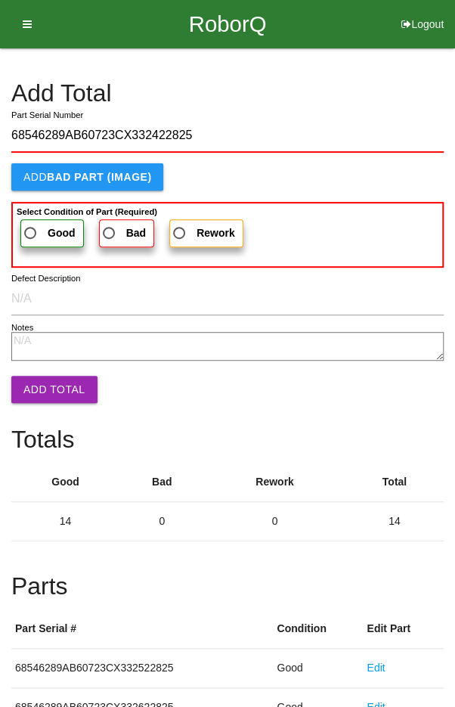
click at [34, 221] on label "Good" at bounding box center [51, 233] width 63 height 28
click at [31, 224] on input "Good" at bounding box center [26, 229] width 10 height 10
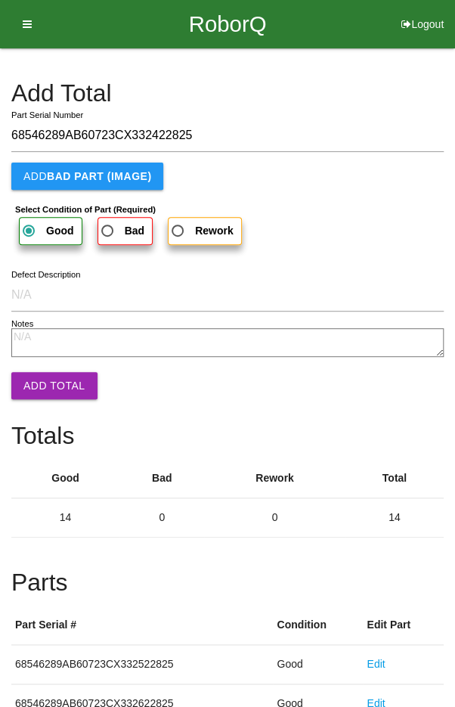
click at [43, 383] on button "Add Total" at bounding box center [54, 385] width 86 height 27
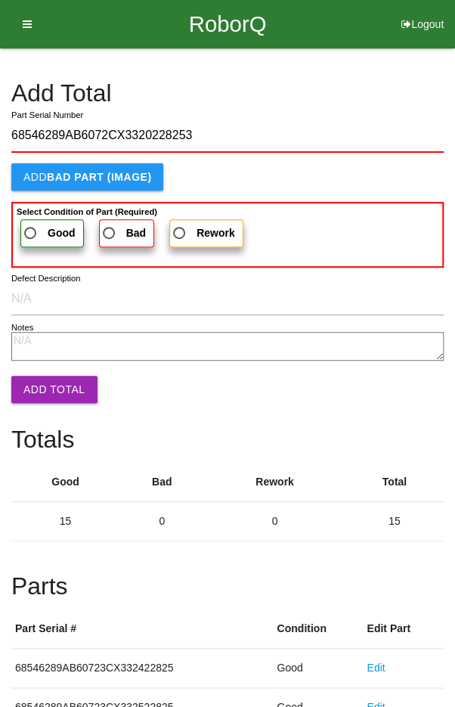
click at [28, 225] on span "Good" at bounding box center [48, 233] width 54 height 19
click at [28, 225] on input "Good" at bounding box center [26, 229] width 10 height 10
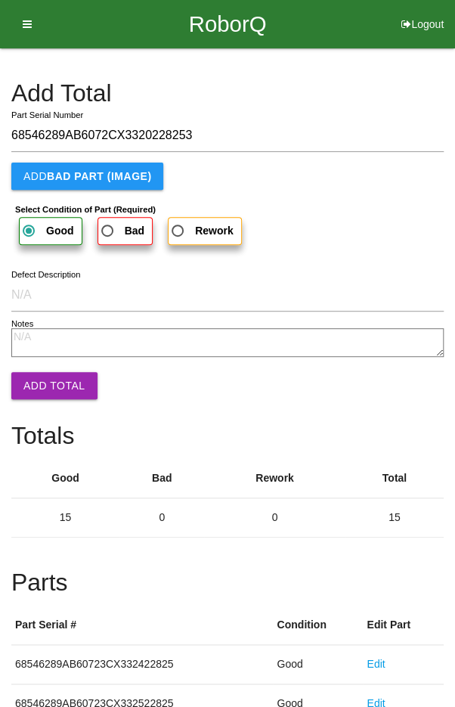
click at [50, 397] on button "Add Total" at bounding box center [54, 385] width 86 height 27
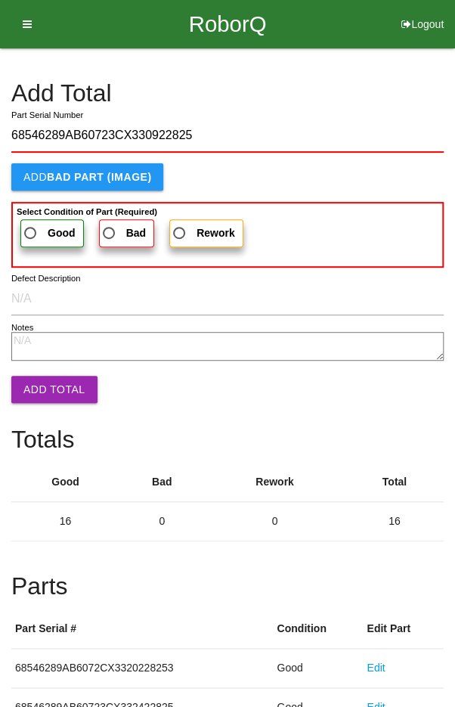
click at [36, 224] on span "Good" at bounding box center [48, 233] width 54 height 19
click at [31, 224] on input "Good" at bounding box center [26, 229] width 10 height 10
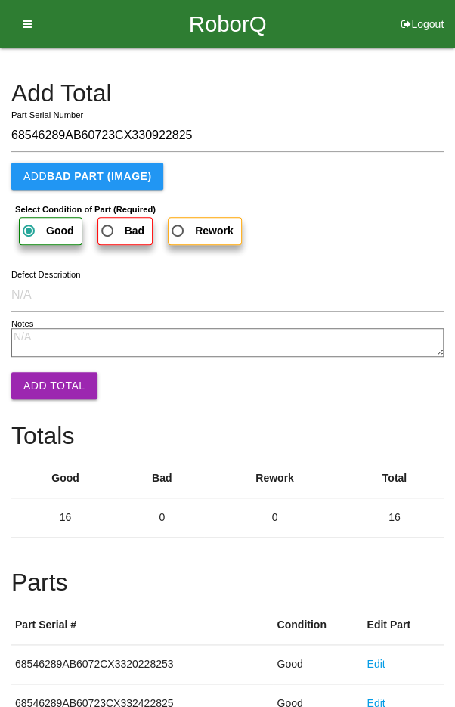
click at [48, 386] on button "Add Total" at bounding box center [54, 385] width 86 height 27
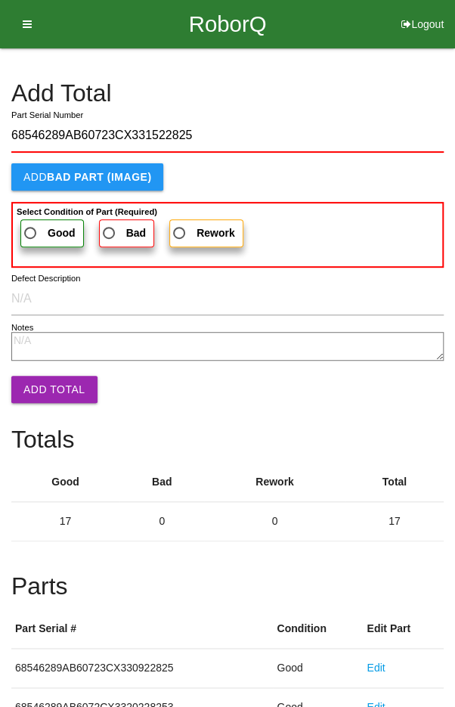
click at [40, 231] on span "Good" at bounding box center [48, 233] width 54 height 19
click at [31, 231] on input "Good" at bounding box center [26, 229] width 10 height 10
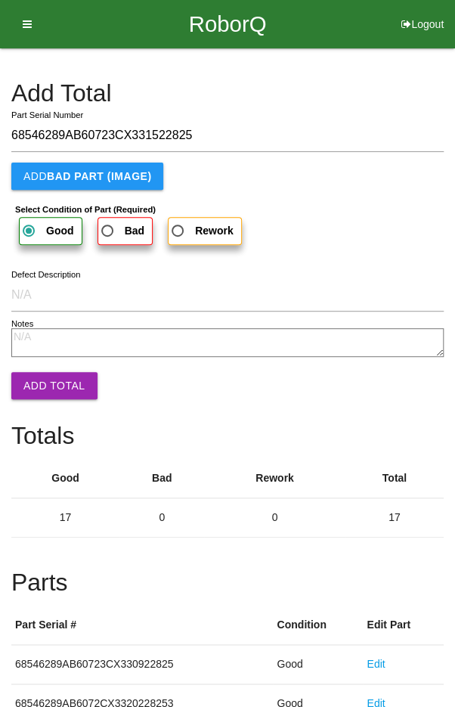
click at [45, 388] on button "Add Total" at bounding box center [54, 385] width 86 height 27
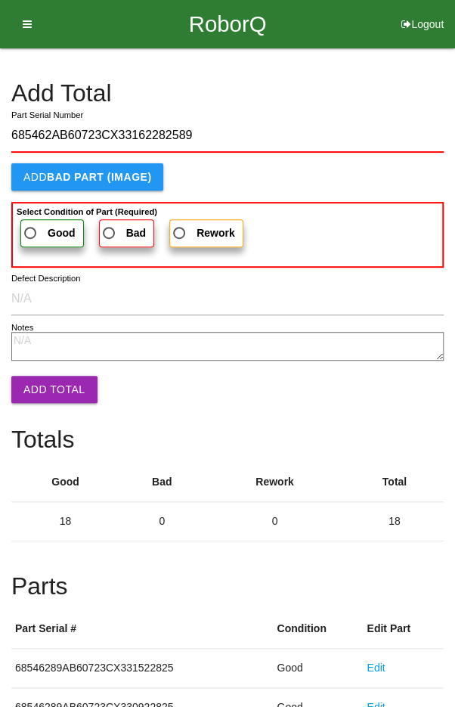
click at [34, 230] on span "Good" at bounding box center [48, 233] width 54 height 19
click at [31, 230] on input "Good" at bounding box center [26, 229] width 10 height 10
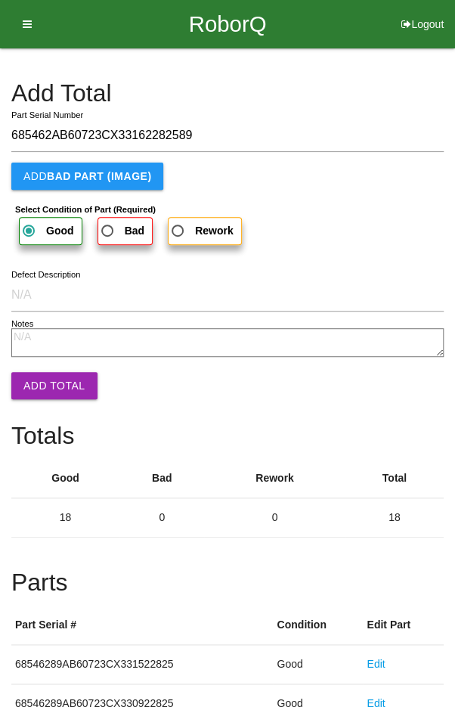
click at [48, 380] on button "Add Total" at bounding box center [54, 385] width 86 height 27
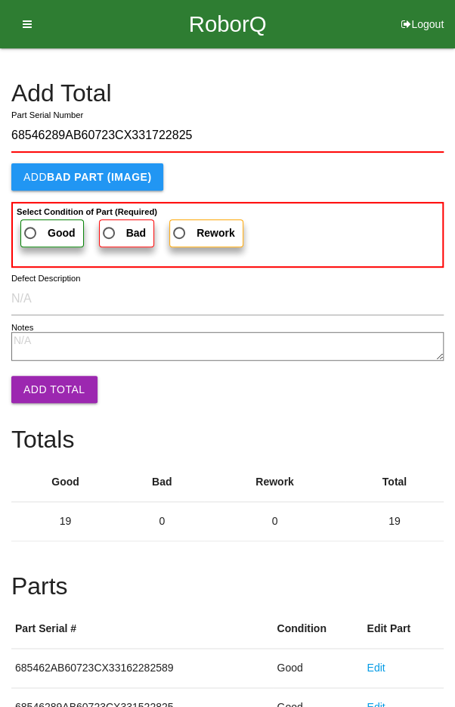
click at [35, 229] on span "Good" at bounding box center [48, 233] width 54 height 19
click at [31, 229] on input "Good" at bounding box center [26, 229] width 10 height 10
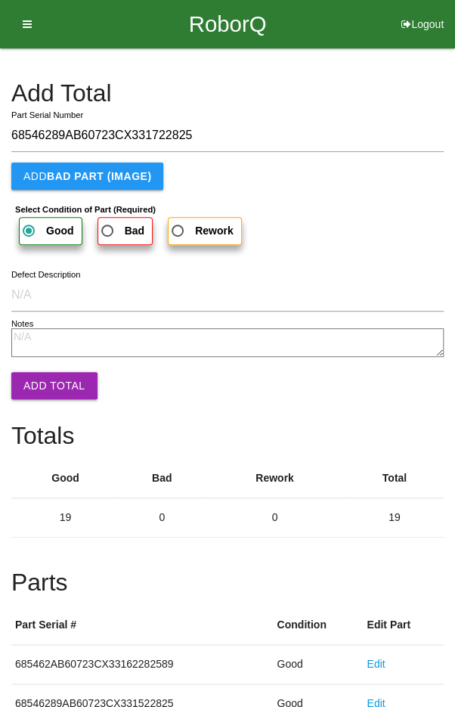
click at [48, 389] on button "Add Total" at bounding box center [54, 385] width 86 height 27
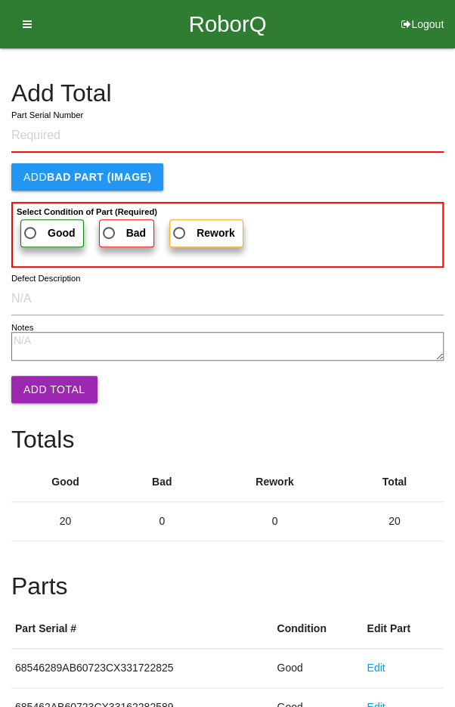
click at [379, 99] on h4 "Add Total" at bounding box center [227, 93] width 432 height 26
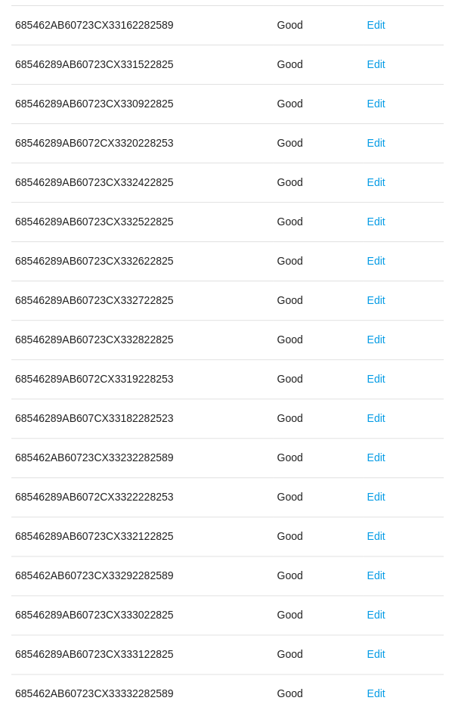
scroll to position [840, 0]
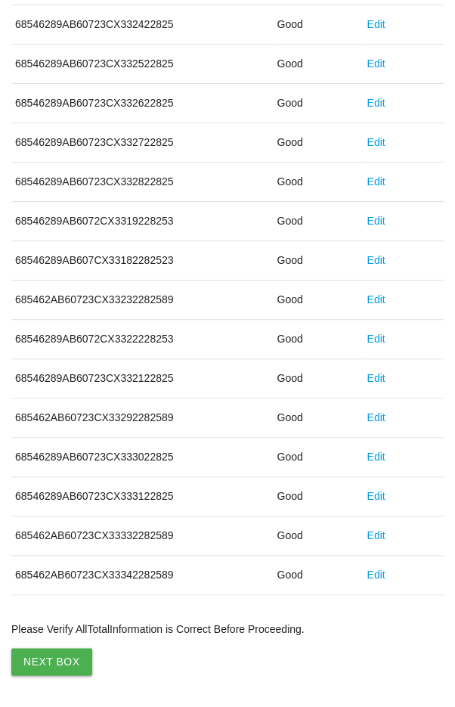
click at [43, 652] on button "Next Box" at bounding box center [51, 661] width 81 height 27
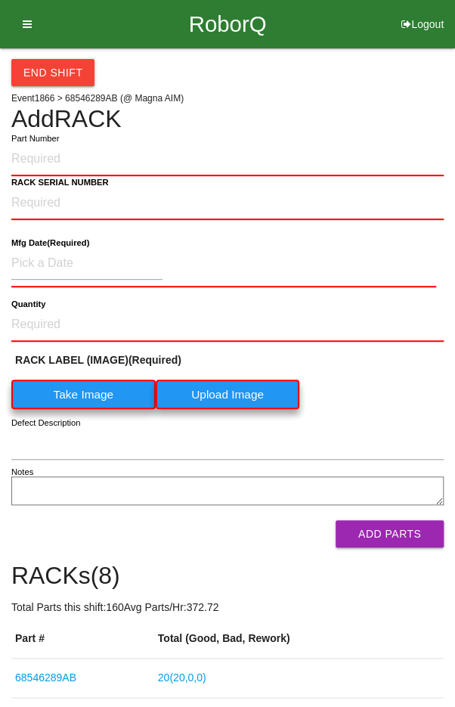
click at [23, 135] on label "Part Number" at bounding box center [35, 138] width 48 height 13
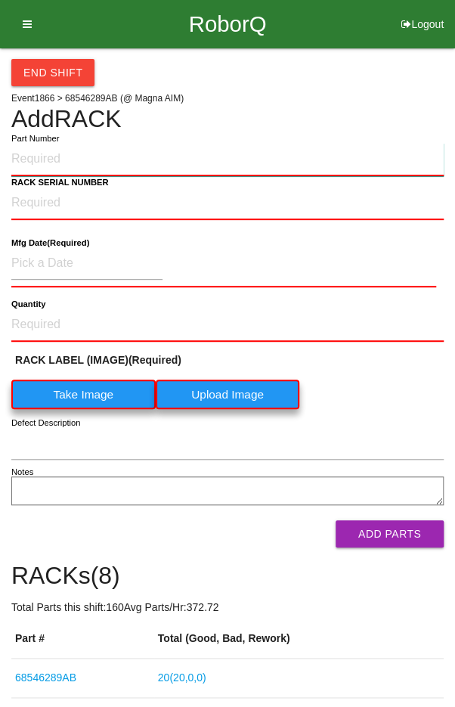
click at [23, 143] on input "Part Number" at bounding box center [227, 159] width 432 height 33
paste input "68546289AB"
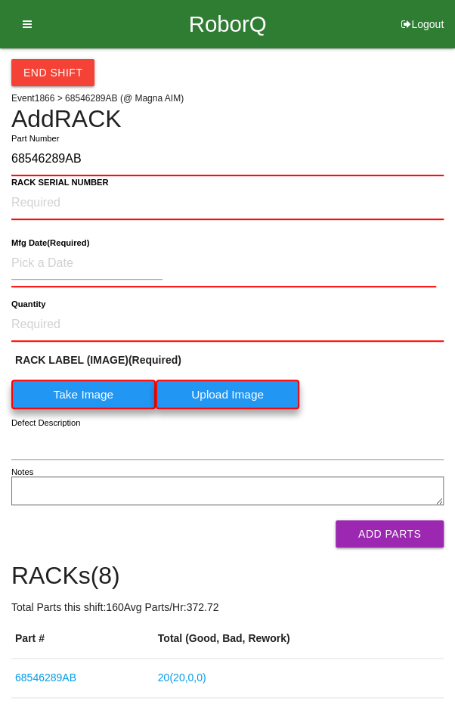
click at [76, 395] on label "Take Image" at bounding box center [83, 393] width 144 height 29
click at [0, 0] on \(IMAGE\) "Take Image" at bounding box center [0, 0] width 0 height 0
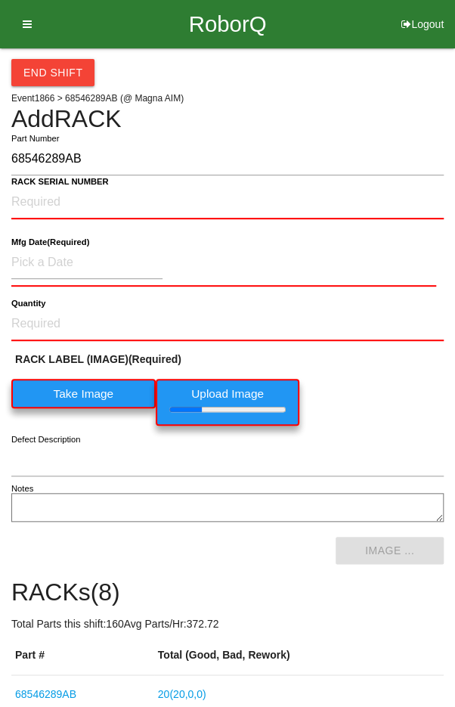
click at [33, 184] on b "RACK SERIAL NUMBER" at bounding box center [60, 182] width 98 height 10
click at [33, 186] on NUMBER "RACK SERIAL NUMBER" at bounding box center [227, 202] width 432 height 33
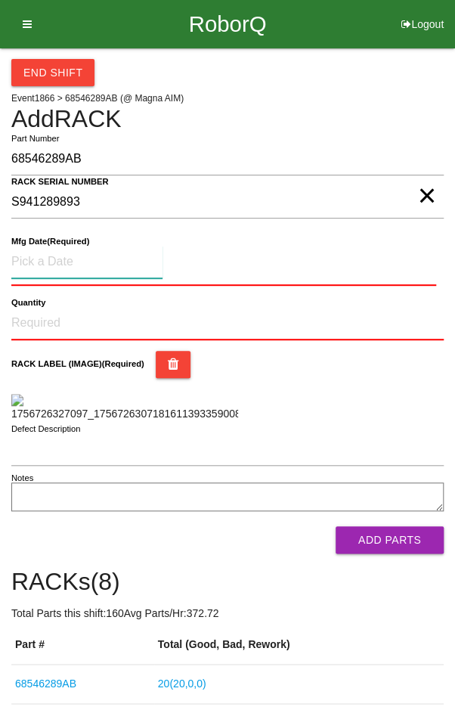
click at [54, 257] on input at bounding box center [86, 262] width 151 height 33
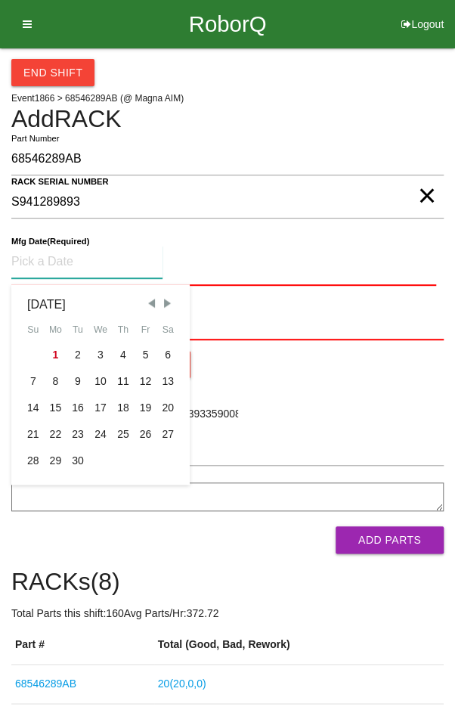
click at [152, 296] on span "Previous Month" at bounding box center [151, 303] width 14 height 14
click at [57, 428] on div "18" at bounding box center [56, 434] width 23 height 26
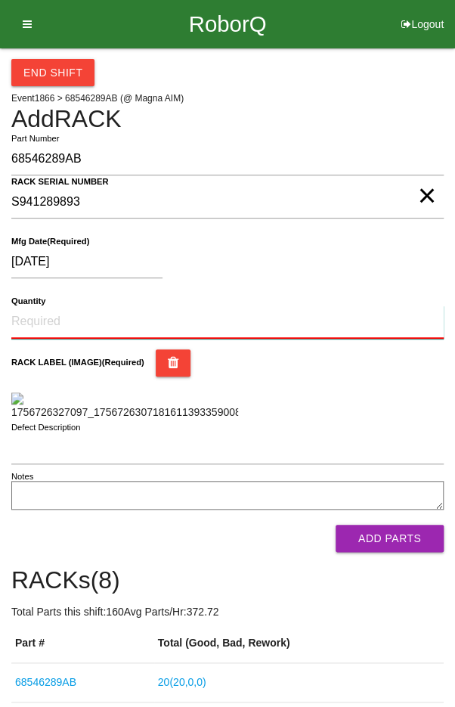
click at [57, 305] on input "Quantity" at bounding box center [227, 321] width 432 height 33
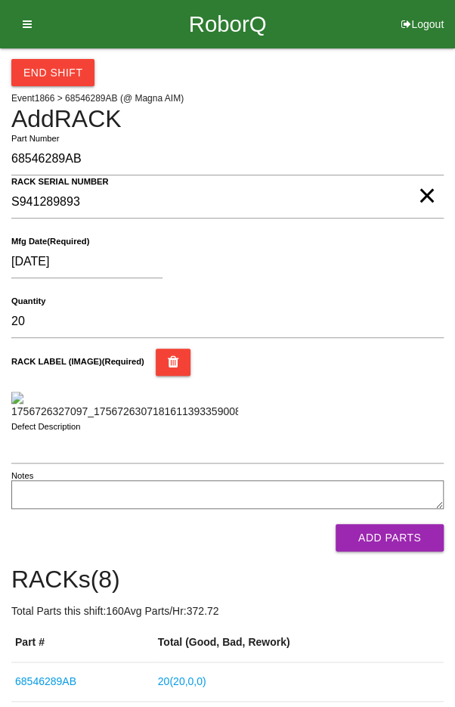
click at [395, 387] on div "RACK LABEL (IMAGE) (Required)" at bounding box center [227, 383] width 432 height 71
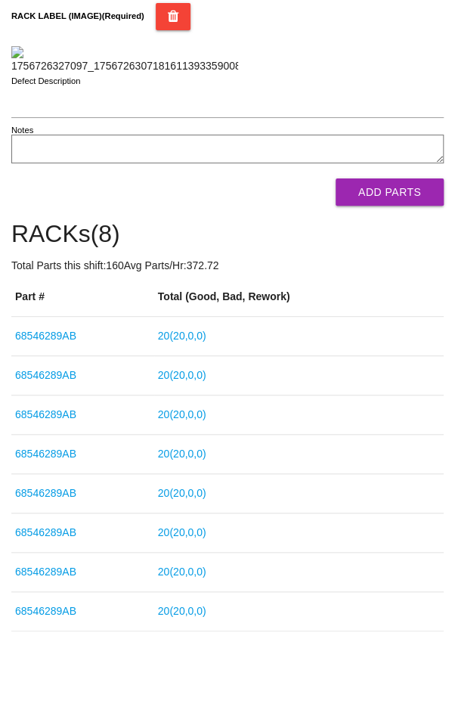
scroll to position [523, 0]
click at [401, 206] on button "Add Parts" at bounding box center [390, 191] width 108 height 27
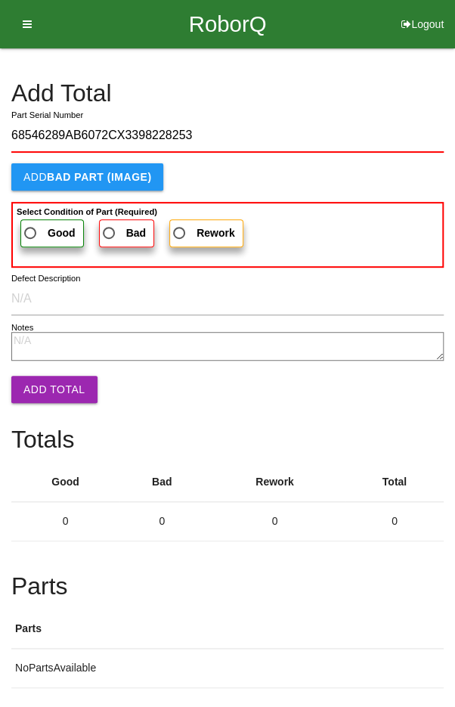
click at [41, 230] on span "Good" at bounding box center [48, 233] width 54 height 19
click at [31, 230] on input "Good" at bounding box center [26, 229] width 10 height 10
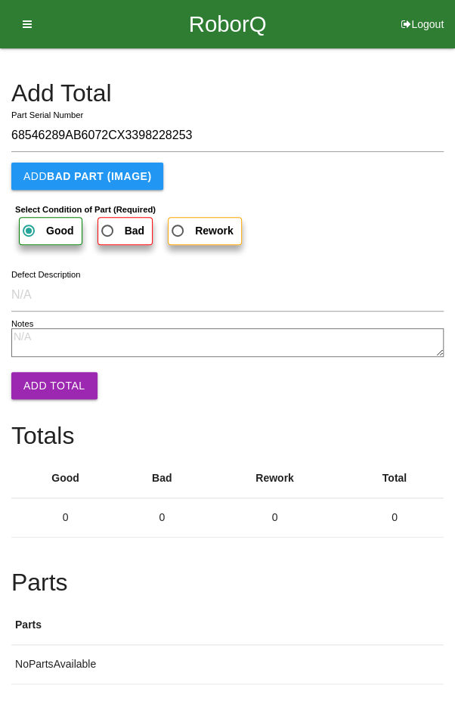
click at [50, 388] on button "Add Total" at bounding box center [54, 385] width 86 height 27
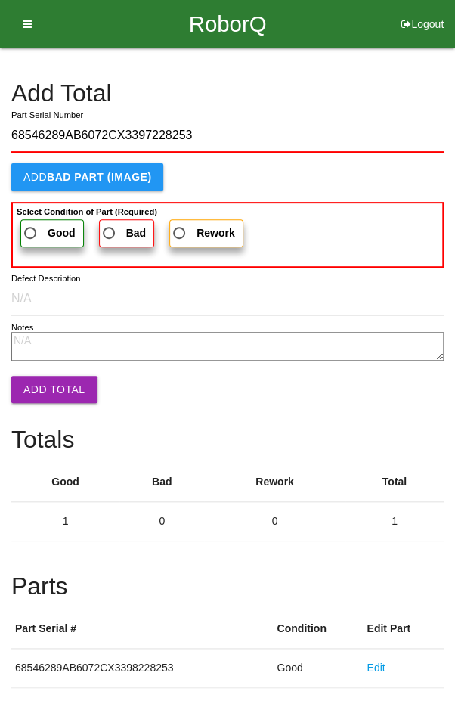
click at [41, 230] on span "Good" at bounding box center [48, 233] width 54 height 19
click at [31, 230] on input "Good" at bounding box center [26, 229] width 10 height 10
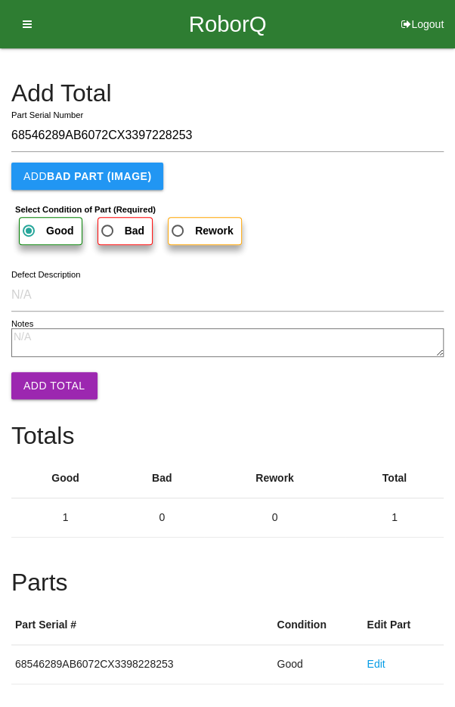
click at [47, 381] on button "Add Total" at bounding box center [54, 385] width 86 height 27
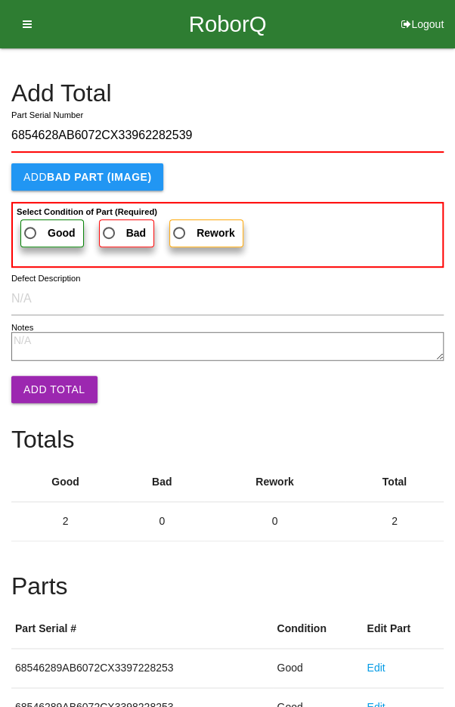
click at [37, 234] on span "Good" at bounding box center [48, 233] width 54 height 19
click at [31, 234] on input "Good" at bounding box center [26, 229] width 10 height 10
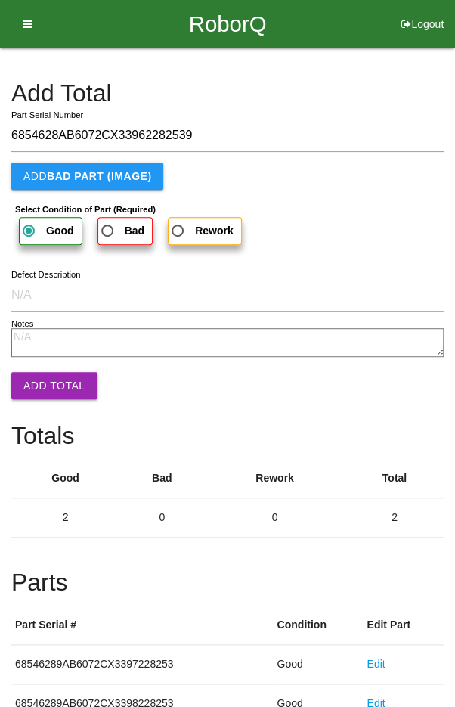
click at [44, 386] on button "Add Total" at bounding box center [54, 385] width 86 height 27
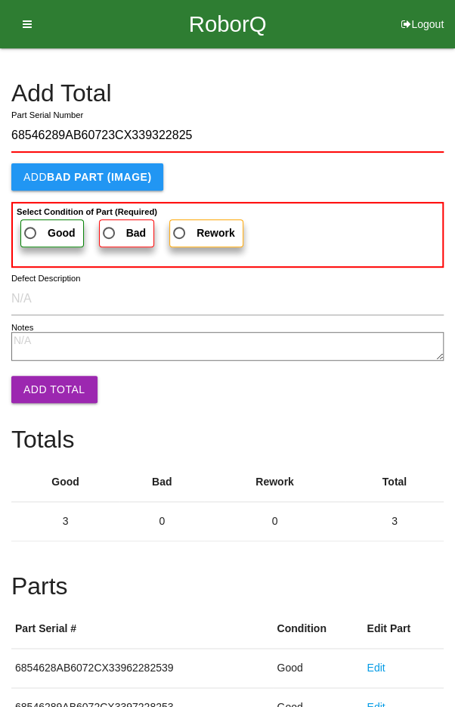
click at [40, 232] on span "Good" at bounding box center [48, 233] width 54 height 19
click at [31, 232] on input "Good" at bounding box center [26, 229] width 10 height 10
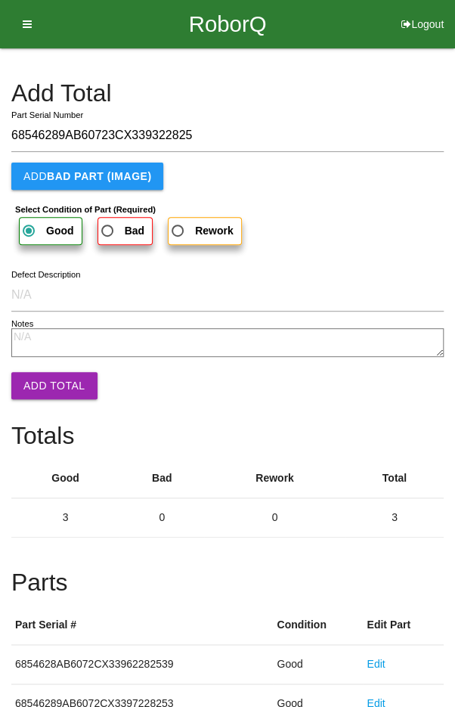
click at [43, 381] on button "Add Total" at bounding box center [54, 385] width 86 height 27
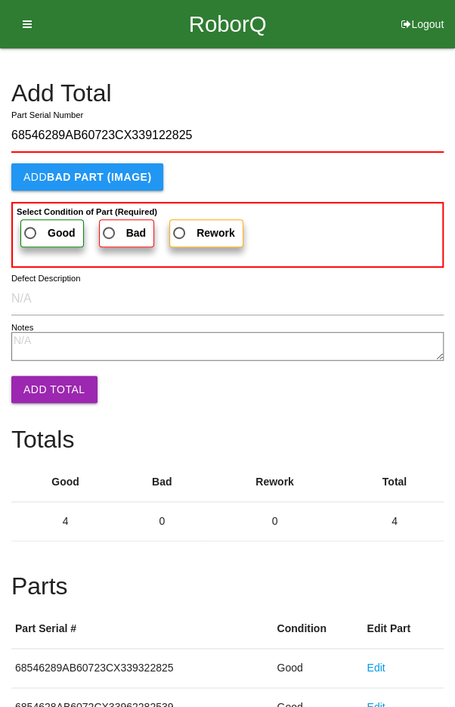
click at [38, 233] on span "Good" at bounding box center [48, 233] width 54 height 19
click at [31, 233] on input "Good" at bounding box center [26, 229] width 10 height 10
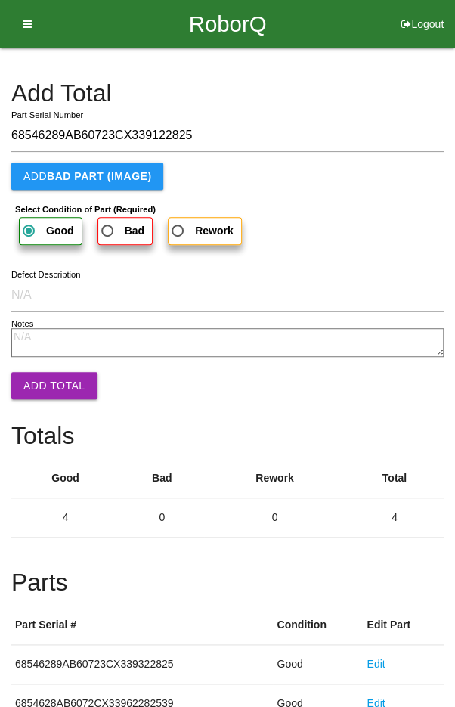
click at [43, 381] on button "Add Total" at bounding box center [54, 385] width 86 height 27
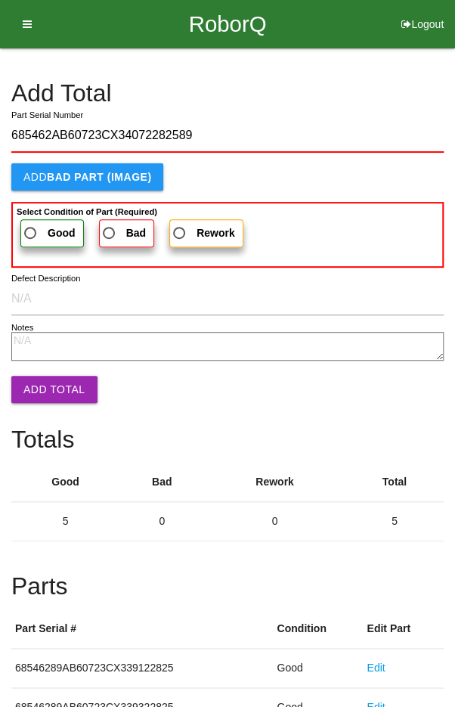
click at [48, 230] on b "Good" at bounding box center [62, 233] width 28 height 12
click at [31, 230] on input "Good" at bounding box center [26, 229] width 10 height 10
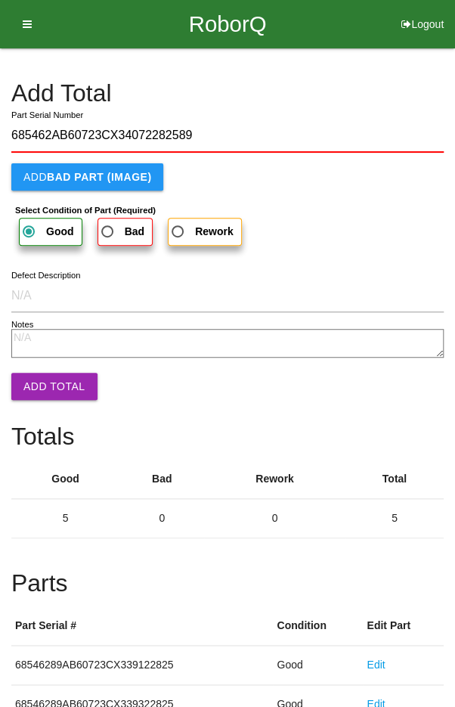
click at [43, 383] on button "Add Total" at bounding box center [54, 386] width 86 height 27
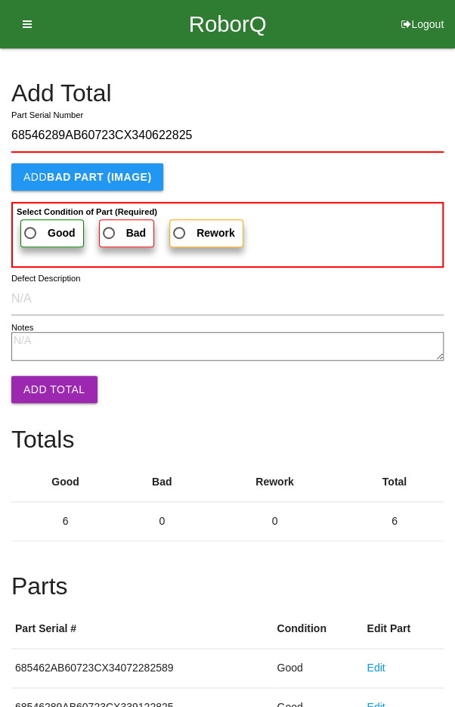
click at [33, 231] on span "Good" at bounding box center [48, 233] width 54 height 19
click at [31, 231] on input "Good" at bounding box center [26, 229] width 10 height 10
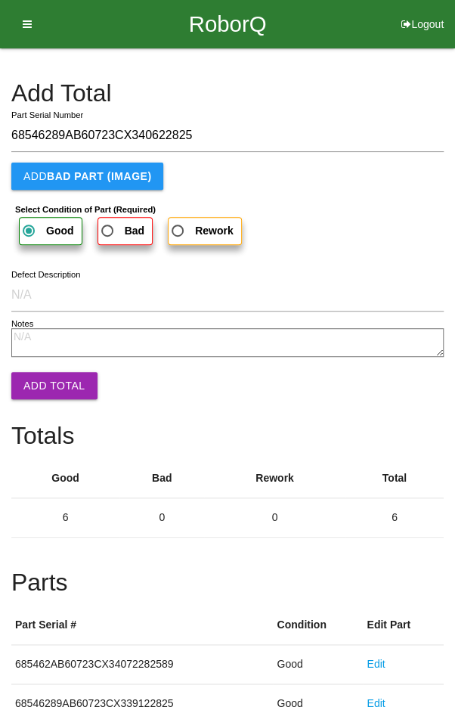
click at [45, 382] on button "Add Total" at bounding box center [54, 385] width 86 height 27
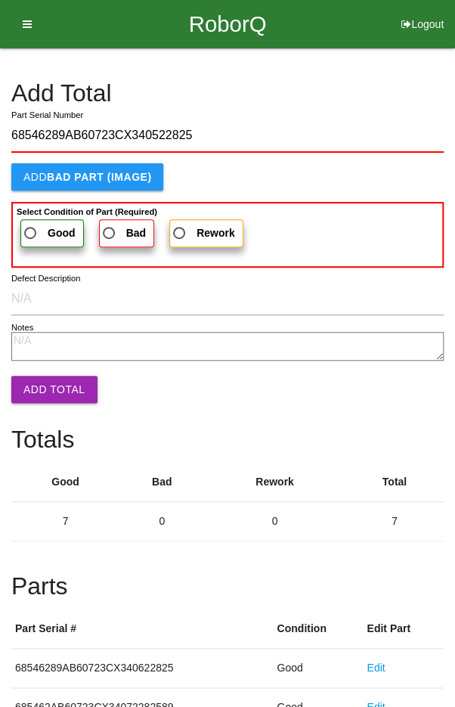
click at [34, 229] on span "Good" at bounding box center [48, 233] width 54 height 19
click at [31, 229] on input "Good" at bounding box center [26, 229] width 10 height 10
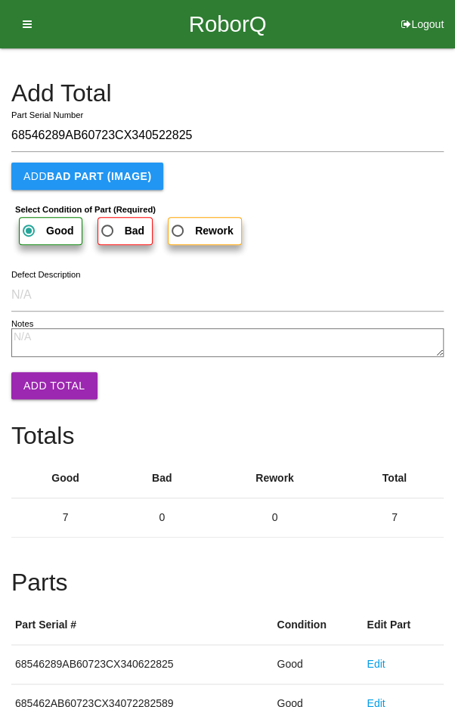
click at [45, 388] on button "Add Total" at bounding box center [54, 385] width 86 height 27
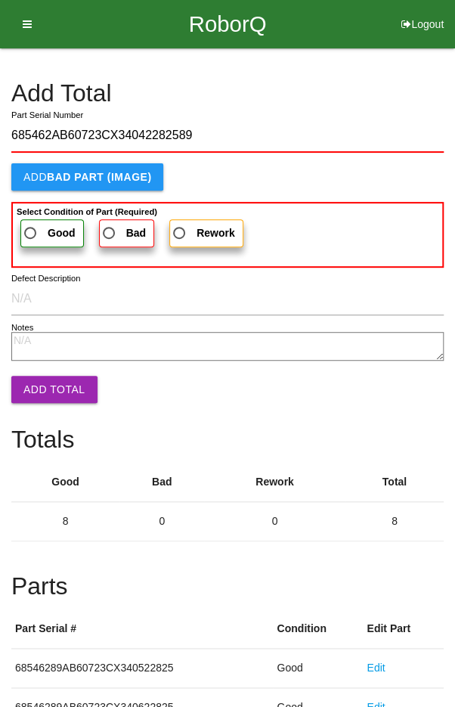
click at [36, 237] on span "Good" at bounding box center [48, 233] width 54 height 19
click at [31, 234] on input "Good" at bounding box center [26, 229] width 10 height 10
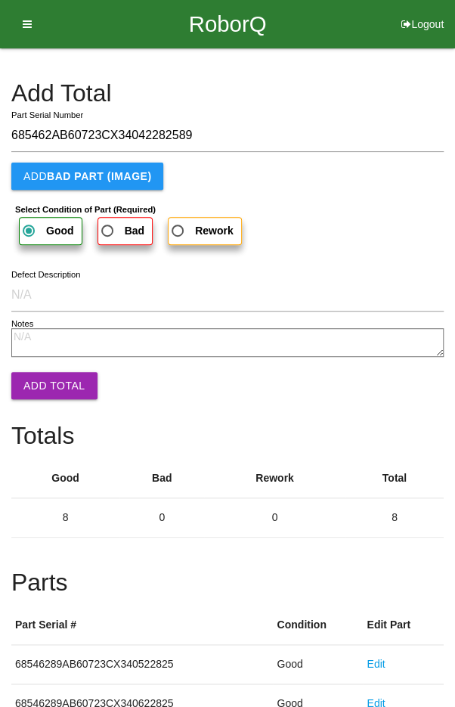
click at [41, 381] on button "Add Total" at bounding box center [54, 385] width 86 height 27
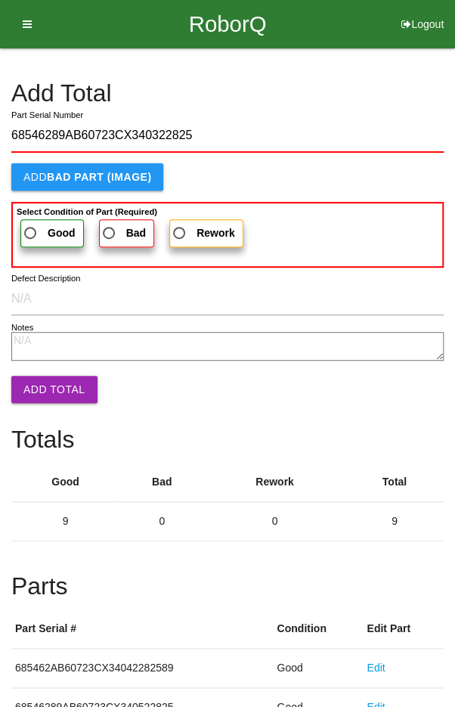
click at [34, 229] on span "Good" at bounding box center [48, 233] width 54 height 19
click at [31, 229] on input "Good" at bounding box center [26, 229] width 10 height 10
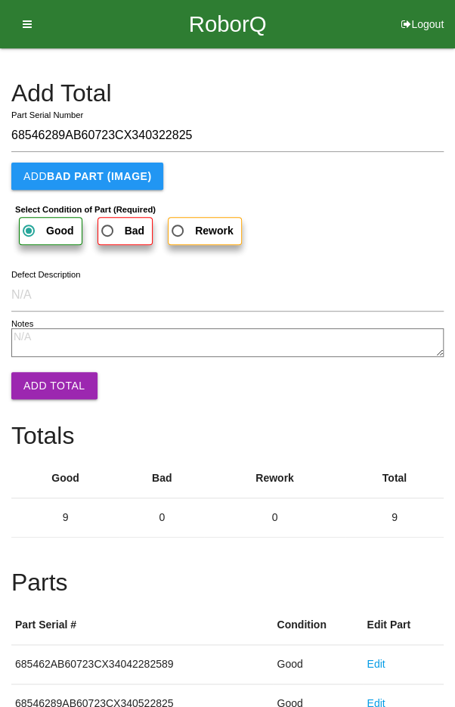
click at [48, 386] on button "Add Total" at bounding box center [54, 385] width 86 height 27
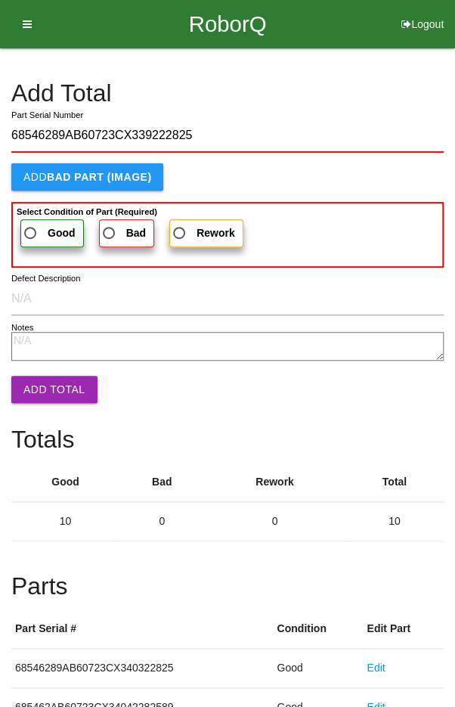
click at [41, 224] on span "Good" at bounding box center [48, 233] width 54 height 19
click at [31, 224] on input "Good" at bounding box center [26, 229] width 10 height 10
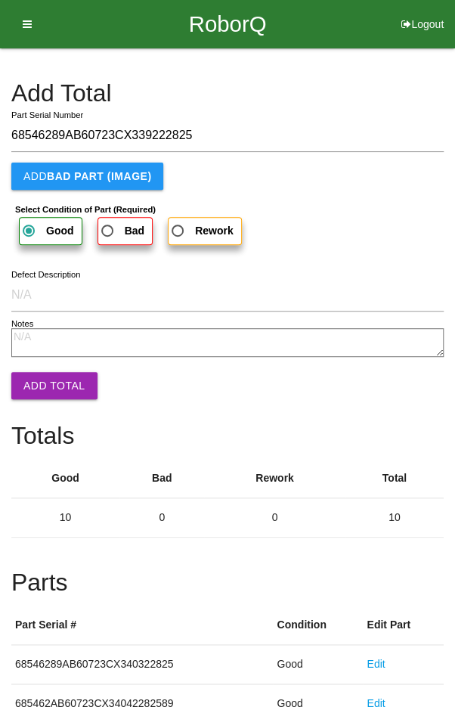
click at [44, 379] on button "Add Total" at bounding box center [54, 385] width 86 height 27
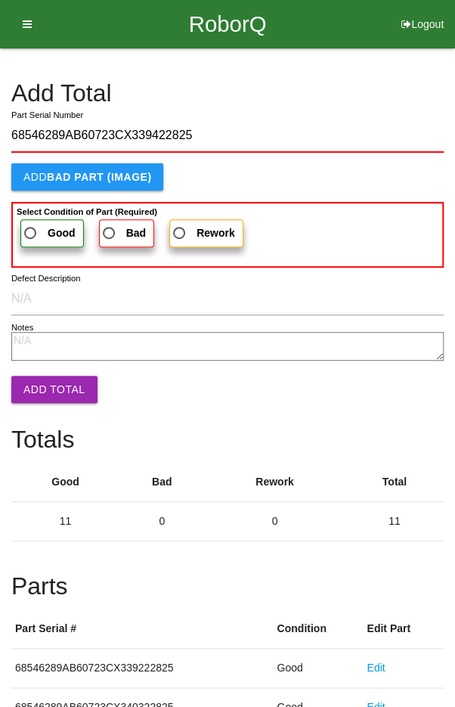
click at [36, 230] on span "Good" at bounding box center [48, 233] width 54 height 19
click at [31, 230] on input "Good" at bounding box center [26, 229] width 10 height 10
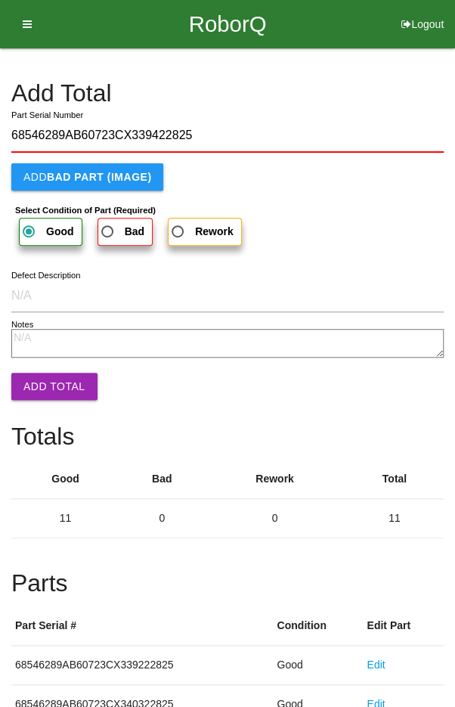
click at [43, 376] on button "Add Total" at bounding box center [54, 386] width 86 height 27
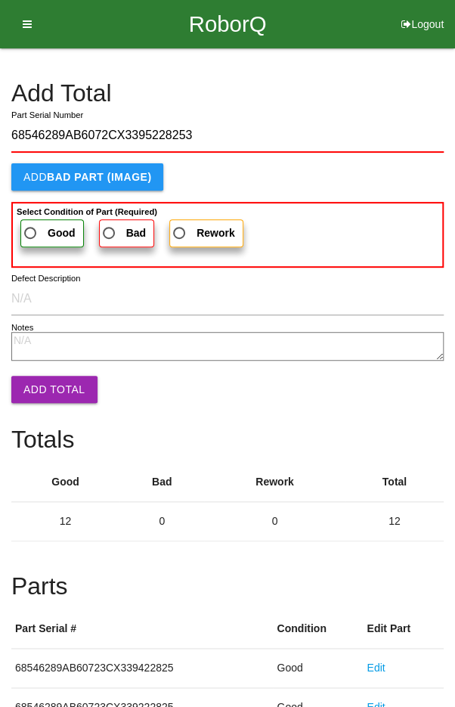
click at [41, 229] on span "Good" at bounding box center [48, 233] width 54 height 19
click at [31, 229] on input "Good" at bounding box center [26, 229] width 10 height 10
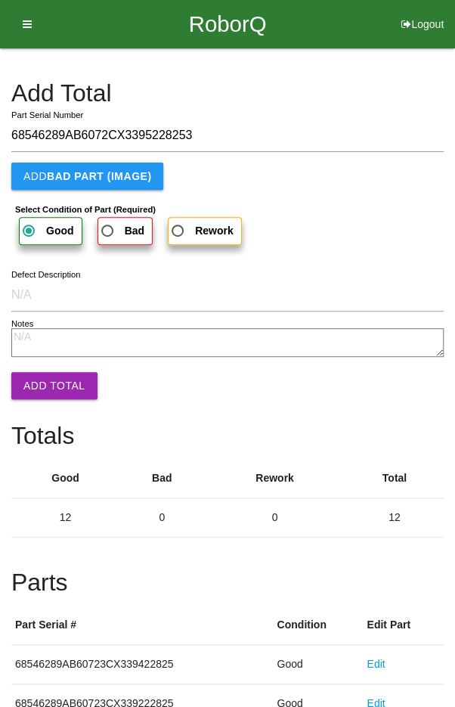
click at [39, 390] on button "Add Total" at bounding box center [54, 385] width 86 height 27
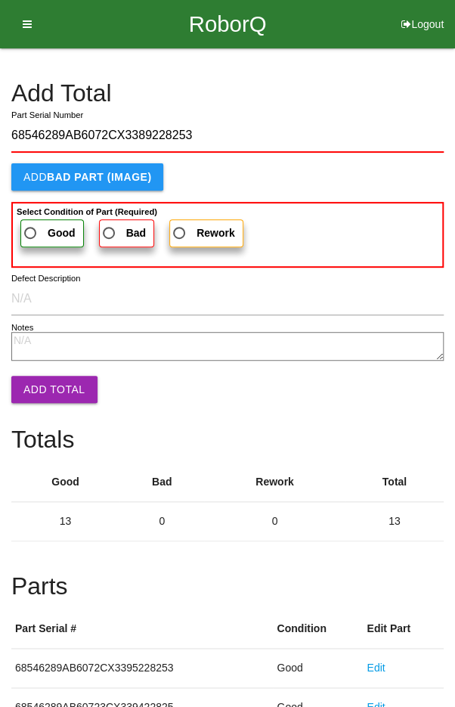
click at [43, 239] on span "Good" at bounding box center [48, 233] width 54 height 19
click at [31, 234] on input "Good" at bounding box center [26, 229] width 10 height 10
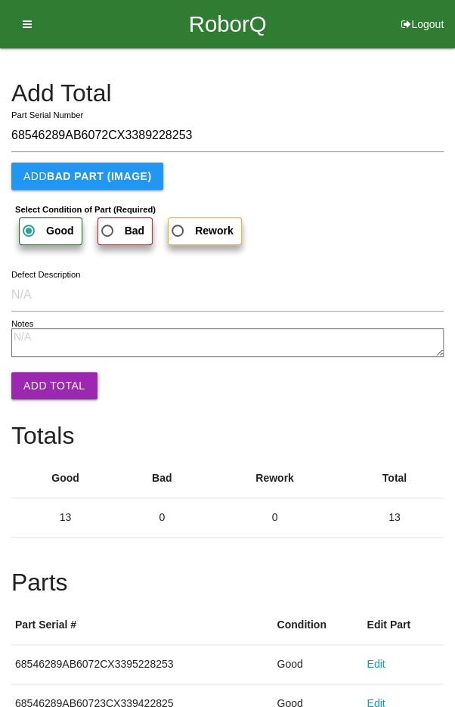
click at [41, 386] on button "Add Total" at bounding box center [54, 385] width 86 height 27
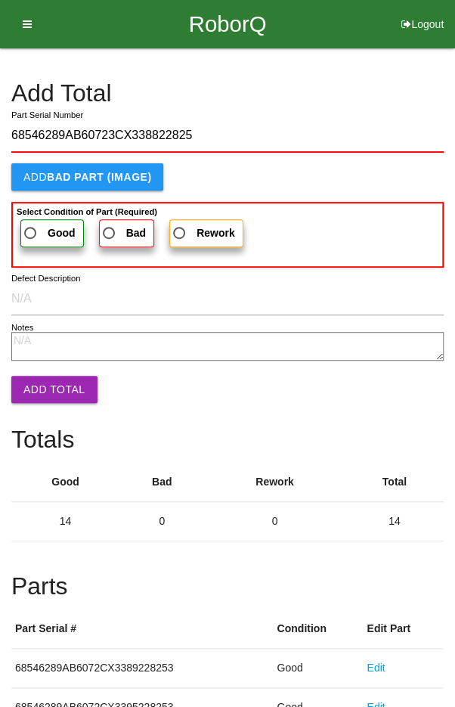
click at [35, 234] on span "Good" at bounding box center [48, 233] width 54 height 19
click at [31, 234] on input "Good" at bounding box center [26, 229] width 10 height 10
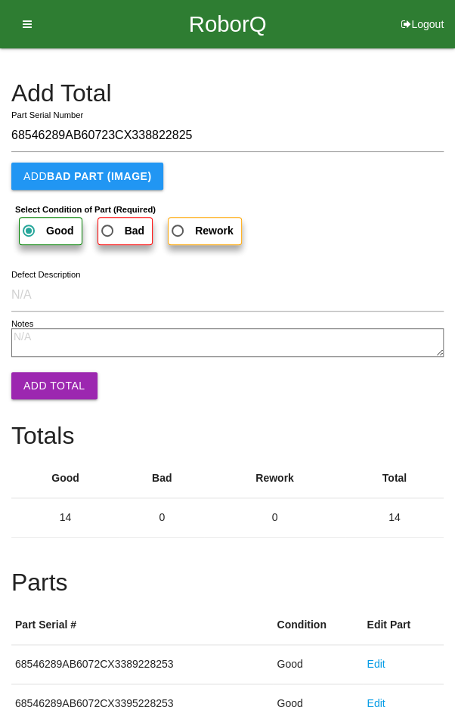
click at [43, 382] on button "Add Total" at bounding box center [54, 385] width 86 height 27
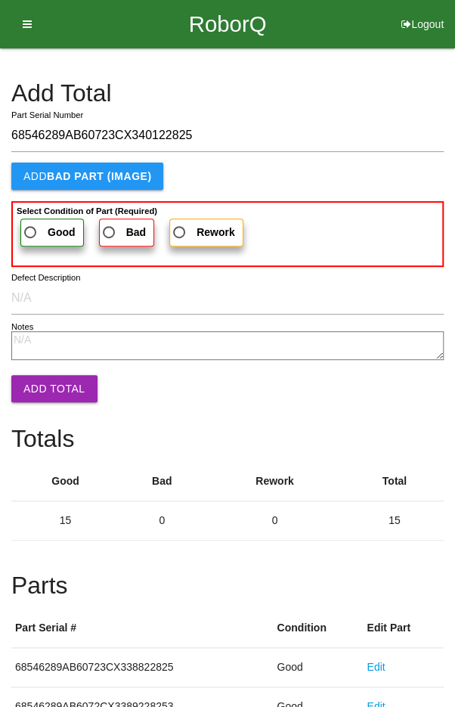
click at [44, 237] on span "Good" at bounding box center [48, 232] width 54 height 19
click at [31, 233] on input "Good" at bounding box center [26, 228] width 10 height 10
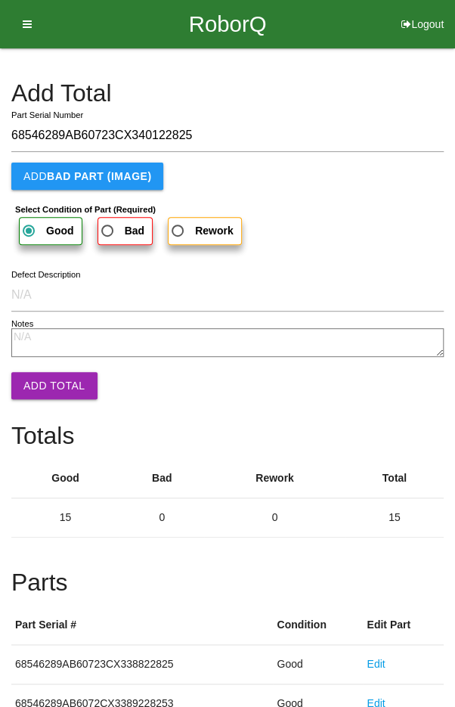
click at [45, 389] on button "Add Total" at bounding box center [54, 385] width 86 height 27
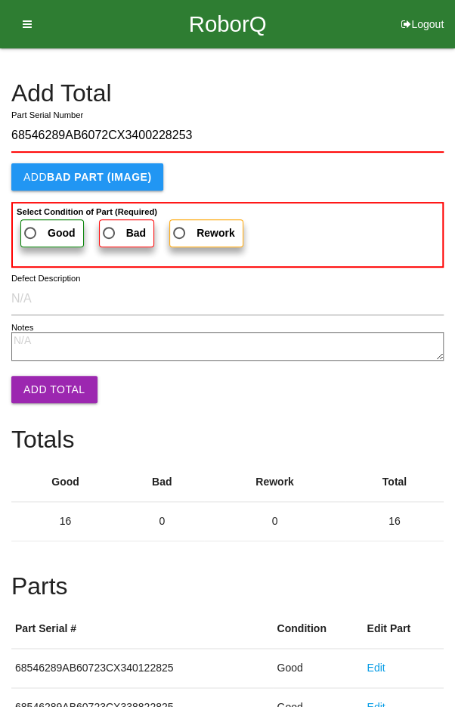
click at [41, 231] on span "Good" at bounding box center [48, 233] width 54 height 19
click at [31, 231] on input "Good" at bounding box center [26, 229] width 10 height 10
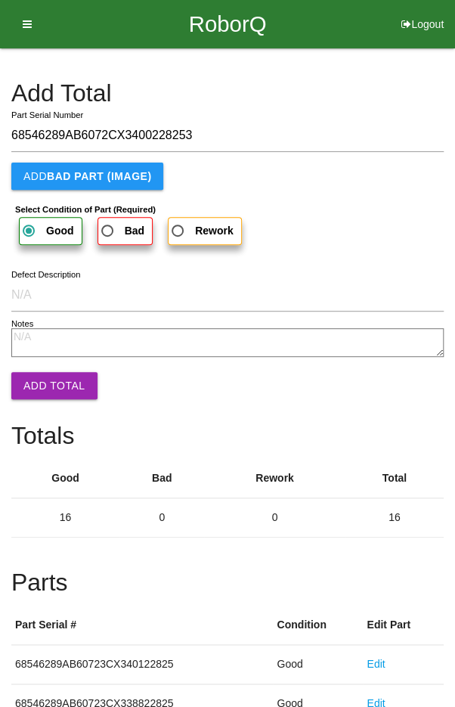
click at [42, 383] on button "Add Total" at bounding box center [54, 385] width 86 height 27
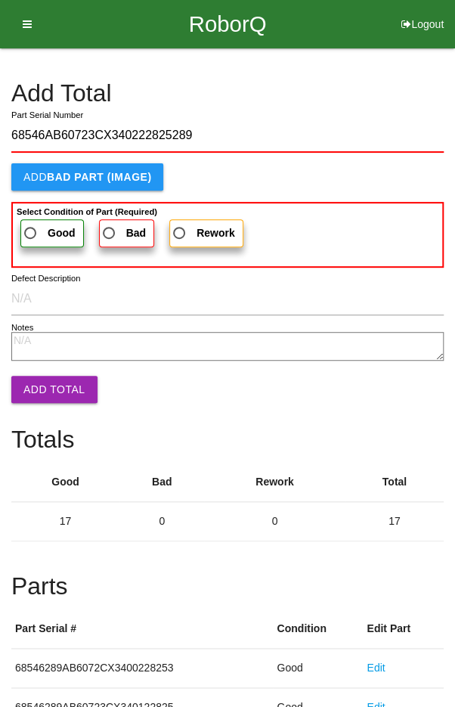
click at [34, 228] on span "Good" at bounding box center [48, 233] width 54 height 19
click at [31, 228] on input "Good" at bounding box center [26, 229] width 10 height 10
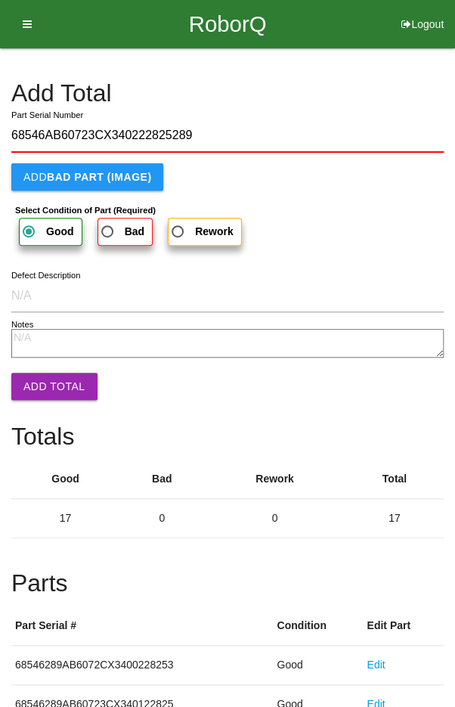
click at [36, 382] on button "Add Total" at bounding box center [54, 386] width 86 height 27
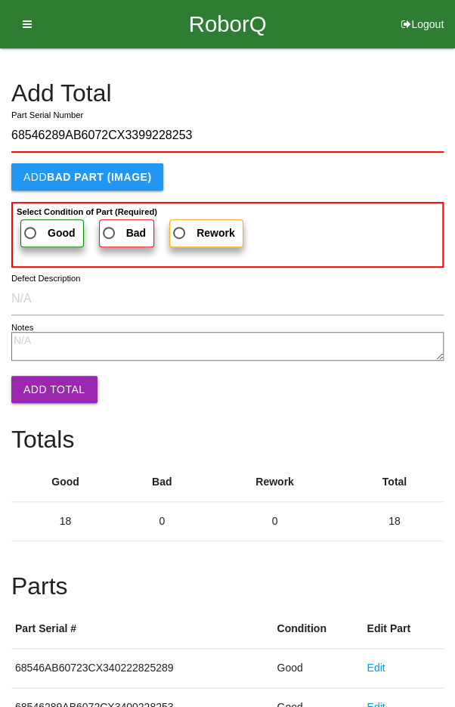
click at [36, 231] on span "Good" at bounding box center [48, 233] width 54 height 19
click at [31, 231] on input "Good" at bounding box center [26, 229] width 10 height 10
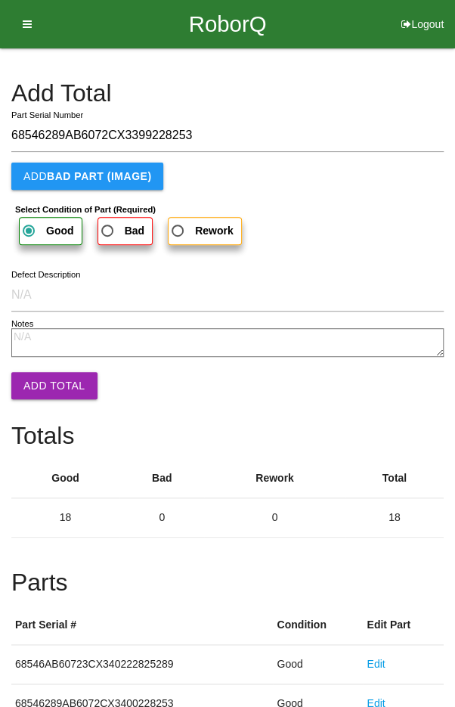
click at [50, 383] on button "Add Total" at bounding box center [54, 385] width 86 height 27
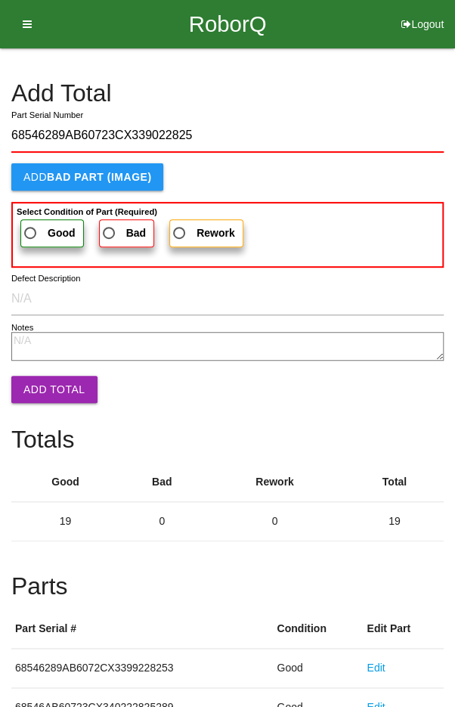
click at [42, 229] on span "Good" at bounding box center [48, 233] width 54 height 19
click at [31, 229] on input "Good" at bounding box center [26, 229] width 10 height 10
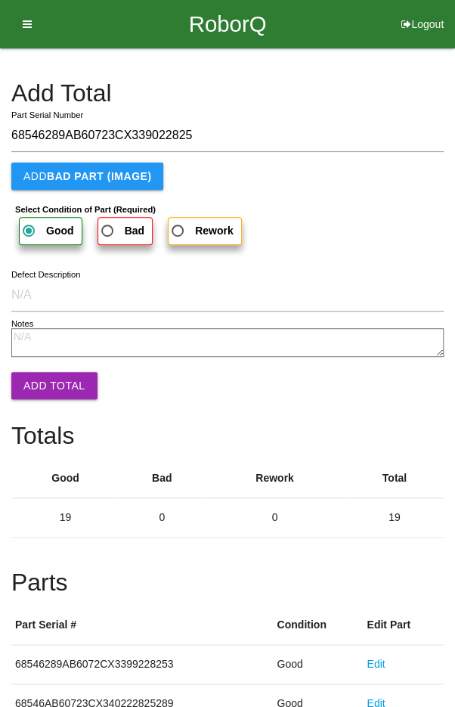
click at [44, 390] on button "Add Total" at bounding box center [54, 385] width 86 height 27
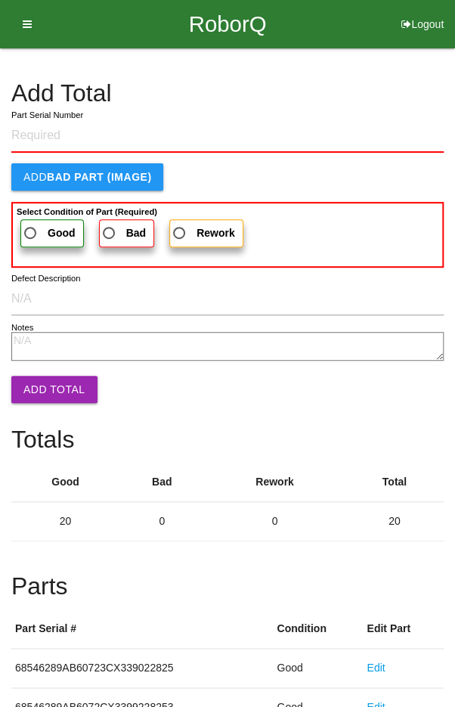
click at [370, 88] on h4 "Add Total" at bounding box center [227, 93] width 432 height 26
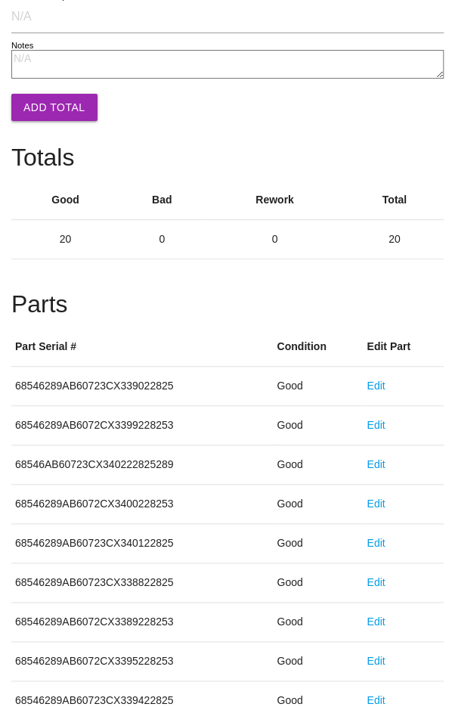
scroll to position [840, 0]
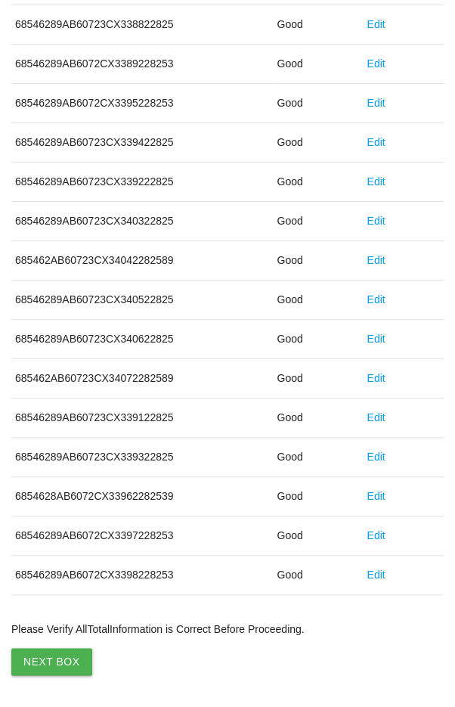
click at [43, 652] on button "Next Box" at bounding box center [51, 661] width 81 height 27
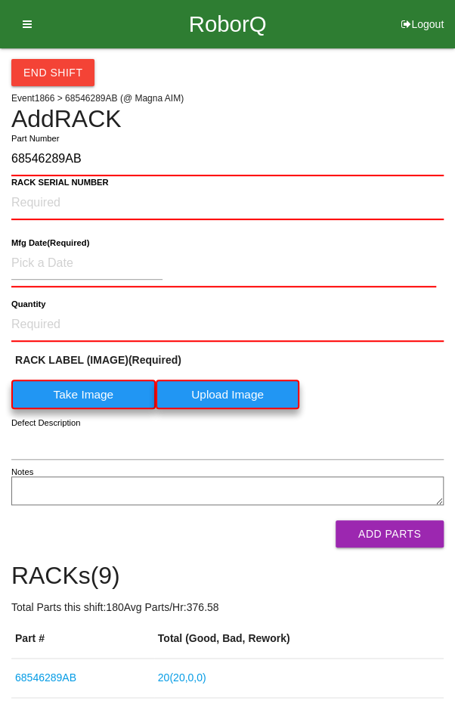
click at [76, 392] on label "Take Image" at bounding box center [83, 393] width 144 height 29
click at [0, 0] on \(IMAGE\) "Take Image" at bounding box center [0, 0] width 0 height 0
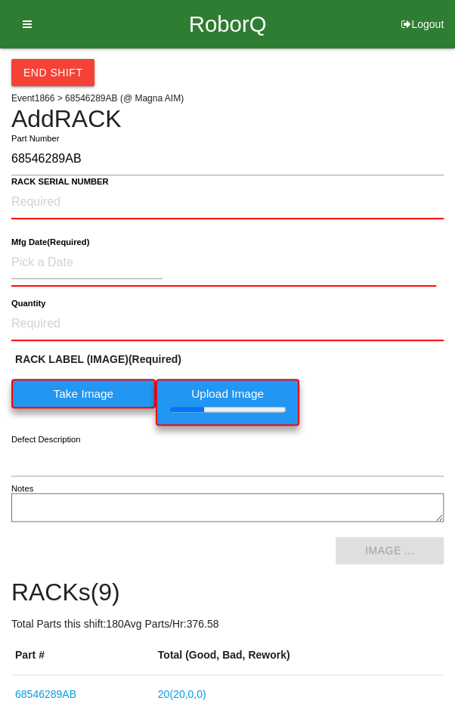
click at [39, 184] on b "RACK SERIAL NUMBER" at bounding box center [60, 182] width 98 height 10
click at [39, 186] on NUMBER "RACK SERIAL NUMBER" at bounding box center [227, 202] width 432 height 33
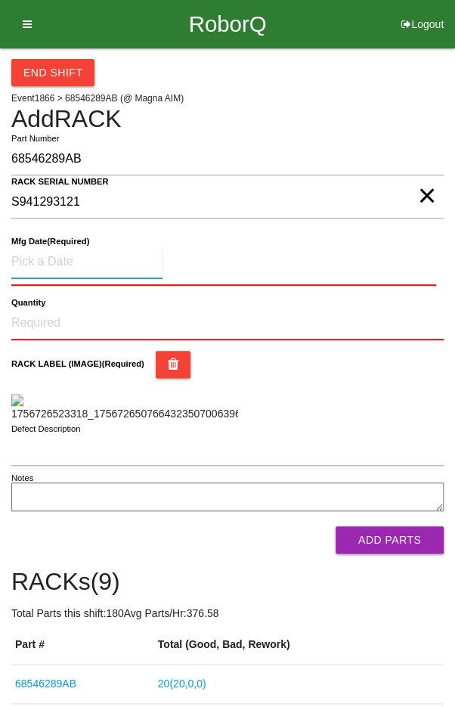
click at [57, 255] on input at bounding box center [86, 262] width 151 height 33
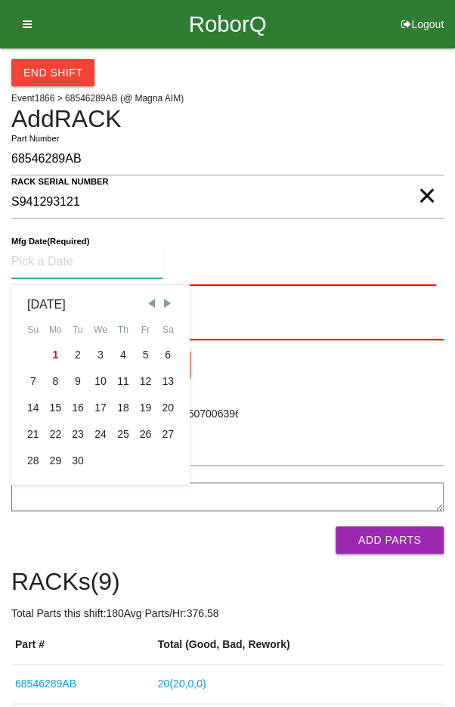
click at [150, 305] on span "Previous Month" at bounding box center [151, 303] width 14 height 14
click at [51, 434] on div "18" at bounding box center [56, 434] width 23 height 26
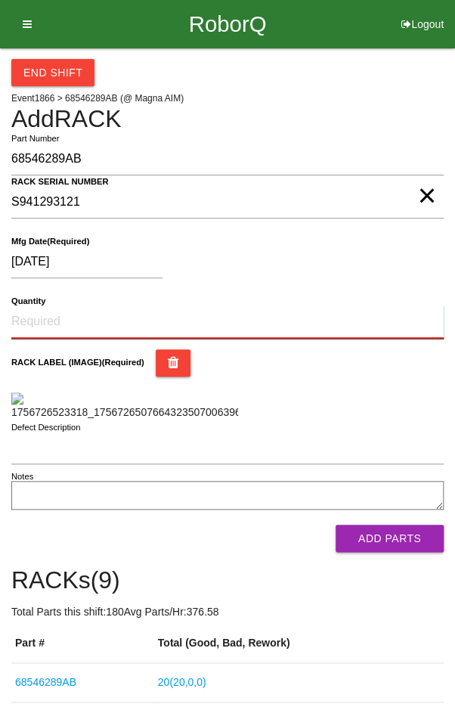
click at [46, 316] on input "Quantity" at bounding box center [227, 321] width 432 height 33
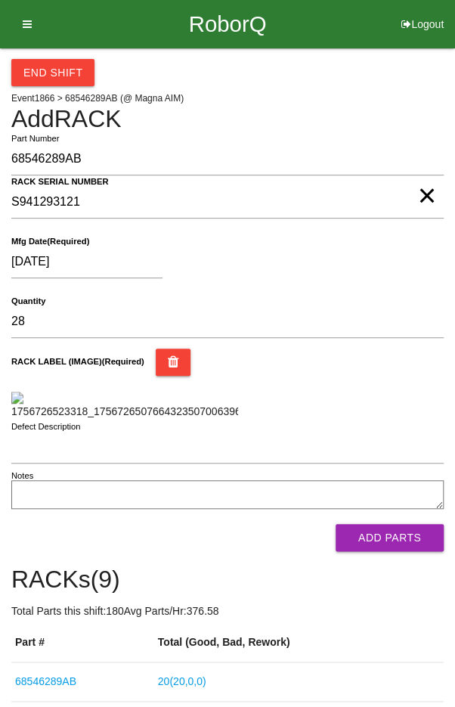
click at [383, 392] on div "RACK LABEL (IMAGE) (Required)" at bounding box center [227, 383] width 432 height 71
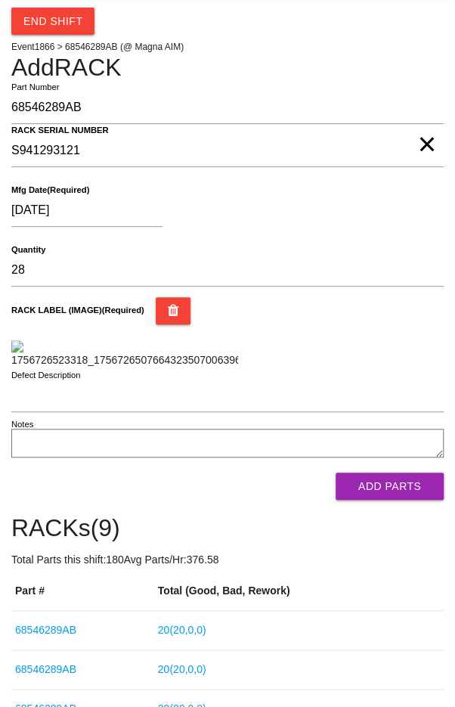
scroll to position [72, 0]
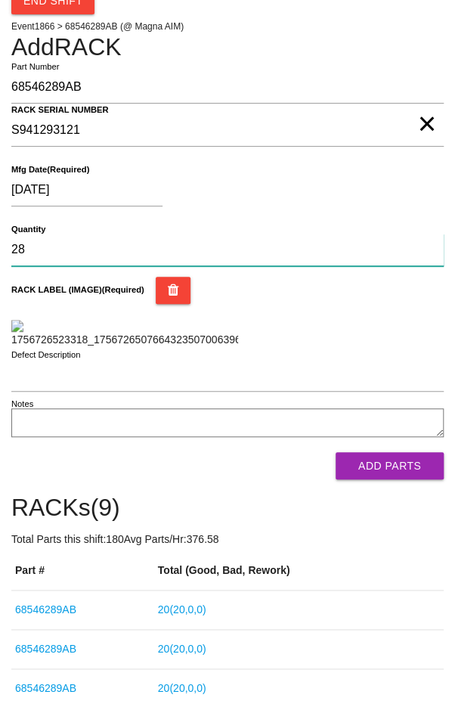
click at [61, 242] on input "28" at bounding box center [227, 250] width 432 height 33
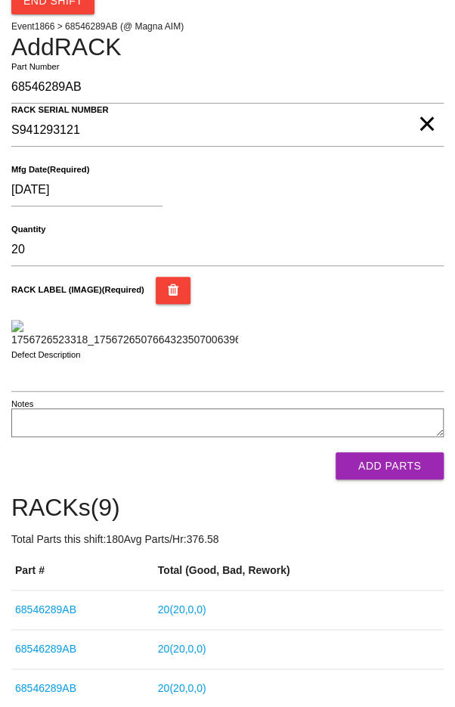
click at [401, 348] on div "RACK LABEL (IMAGE) (Required)" at bounding box center [227, 312] width 432 height 71
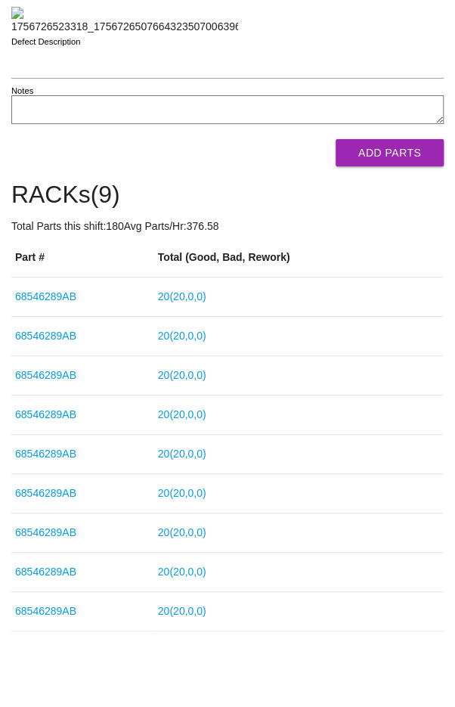
scroll to position [661, 0]
click at [407, 154] on button "Add Parts" at bounding box center [390, 152] width 108 height 27
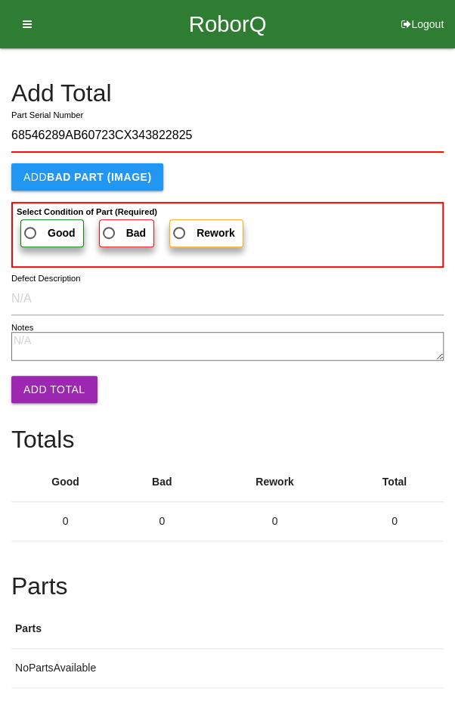
click at [39, 219] on label "Good" at bounding box center [51, 233] width 63 height 28
click at [31, 224] on input "Good" at bounding box center [26, 229] width 10 height 10
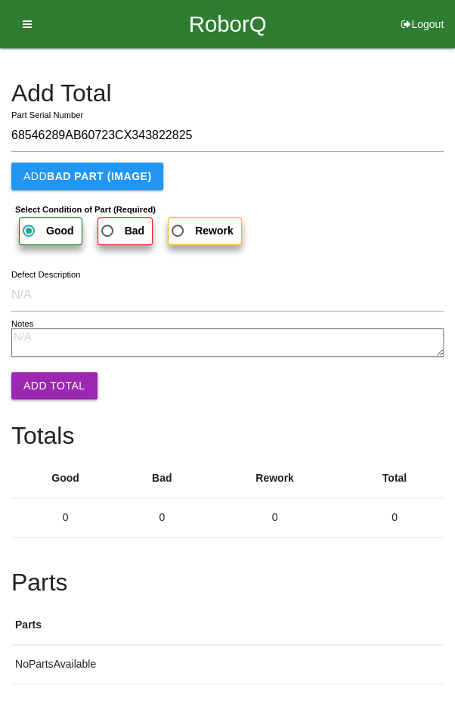
click at [41, 380] on button "Add Total" at bounding box center [54, 385] width 86 height 27
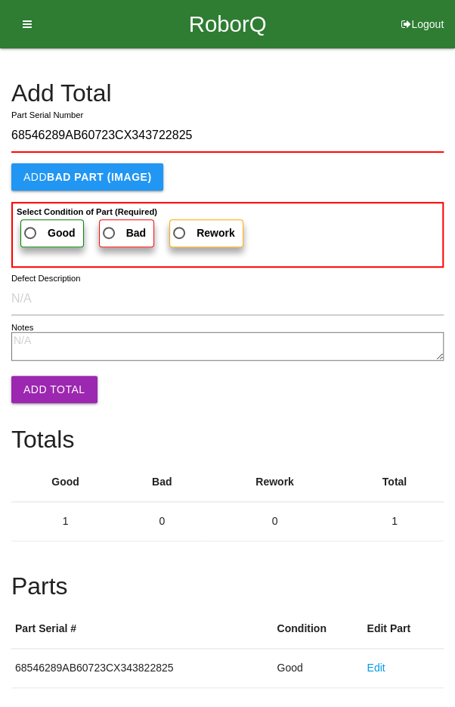
click at [37, 230] on span "Good" at bounding box center [48, 233] width 54 height 19
click at [31, 230] on input "Good" at bounding box center [26, 229] width 10 height 10
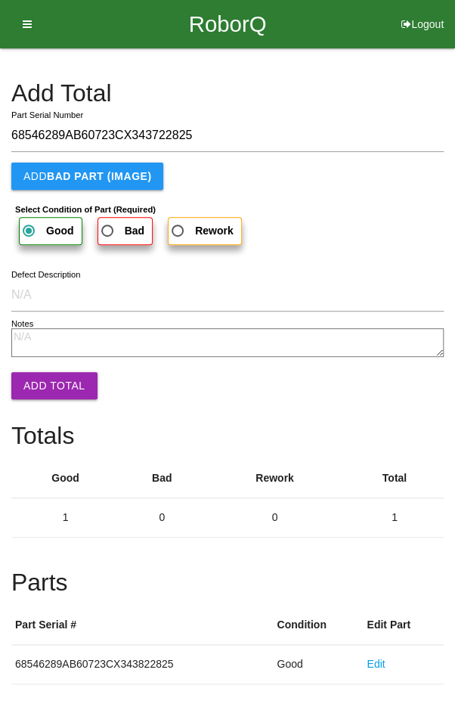
click at [46, 384] on button "Add Total" at bounding box center [54, 385] width 86 height 27
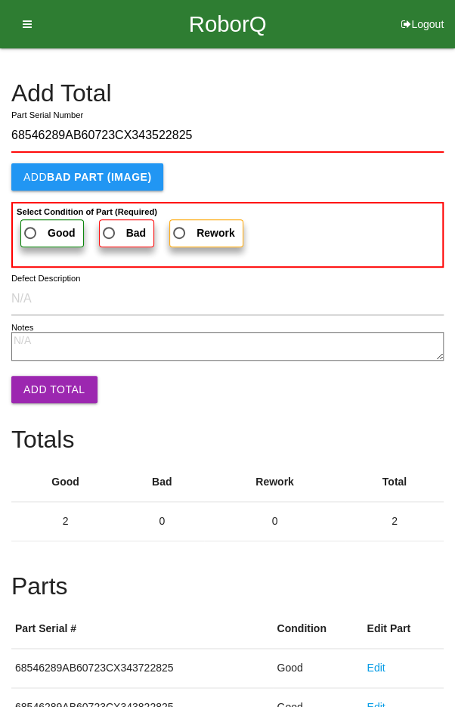
click at [42, 221] on label "Good" at bounding box center [51, 233] width 63 height 28
click at [31, 224] on input "Good" at bounding box center [26, 229] width 10 height 10
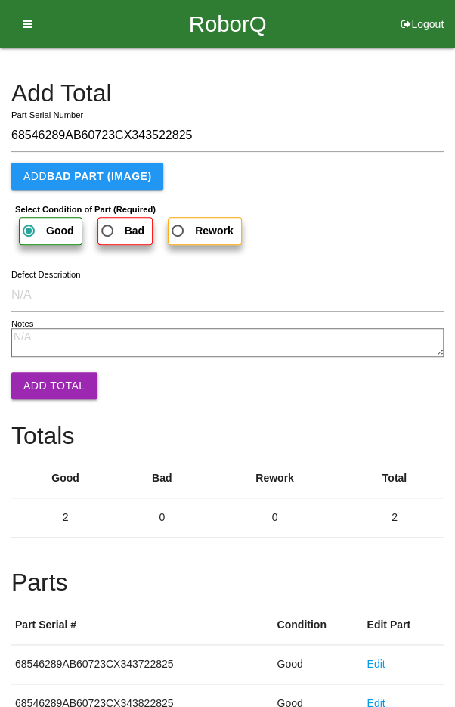
click at [45, 389] on button "Add Total" at bounding box center [54, 385] width 86 height 27
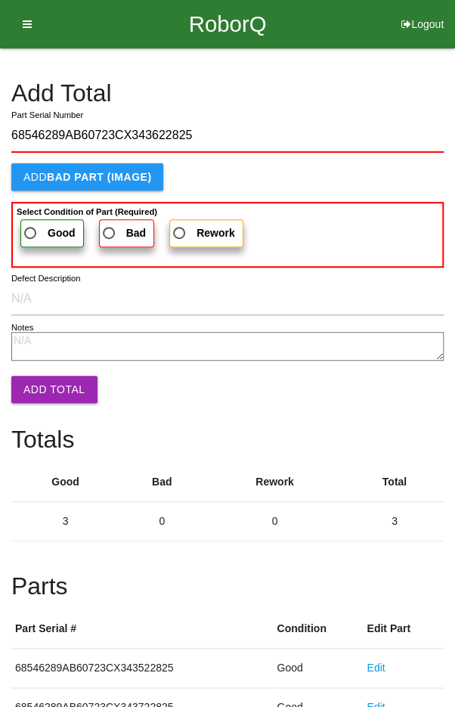
click at [43, 229] on span "Good" at bounding box center [48, 233] width 54 height 19
click at [31, 229] on input "Good" at bounding box center [26, 229] width 10 height 10
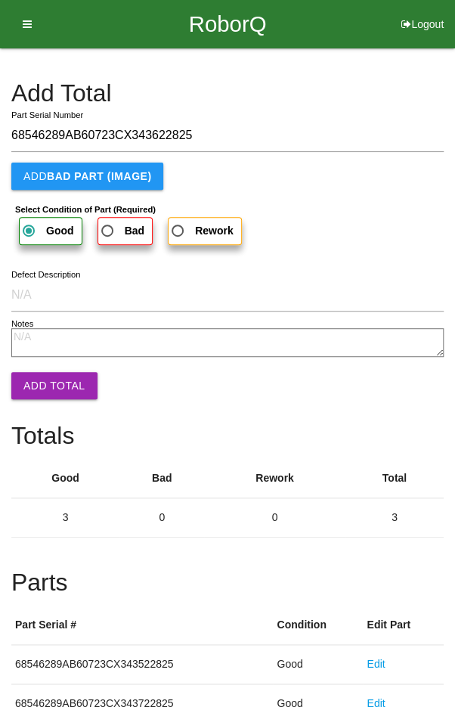
click at [45, 390] on button "Add Total" at bounding box center [54, 385] width 86 height 27
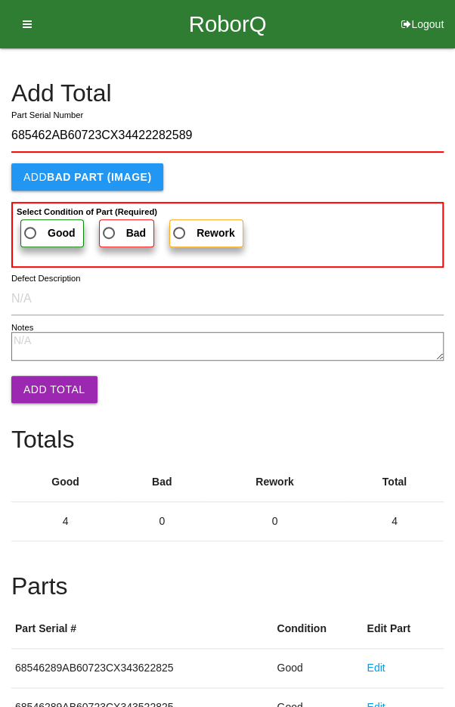
click at [40, 229] on span "Good" at bounding box center [48, 233] width 54 height 19
click at [31, 229] on input "Good" at bounding box center [26, 229] width 10 height 10
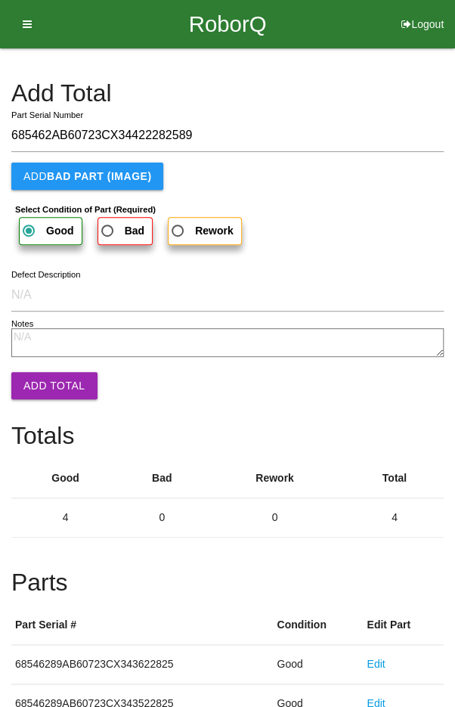
click at [36, 384] on button "Add Total" at bounding box center [54, 385] width 86 height 27
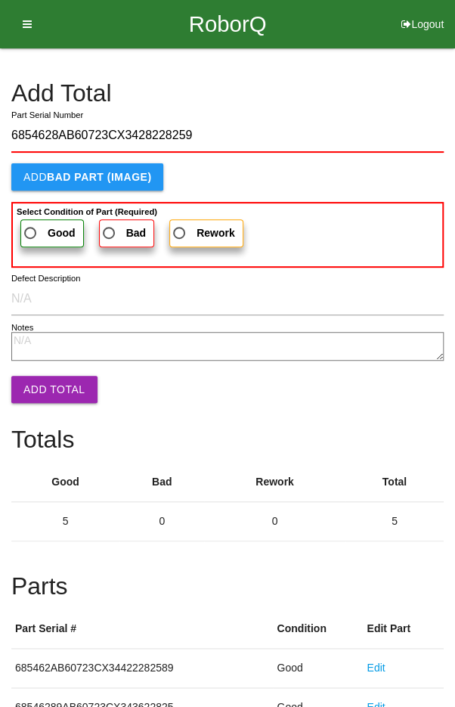
click at [40, 224] on span "Good" at bounding box center [48, 233] width 54 height 19
click at [31, 224] on input "Good" at bounding box center [26, 229] width 10 height 10
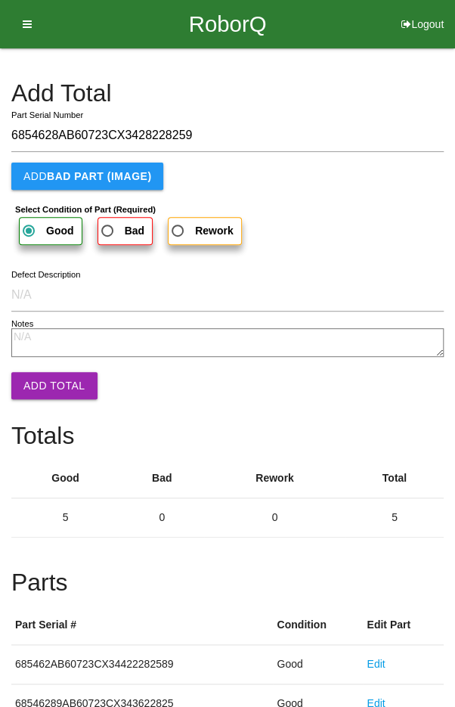
click at [43, 379] on button "Add Total" at bounding box center [54, 385] width 86 height 27
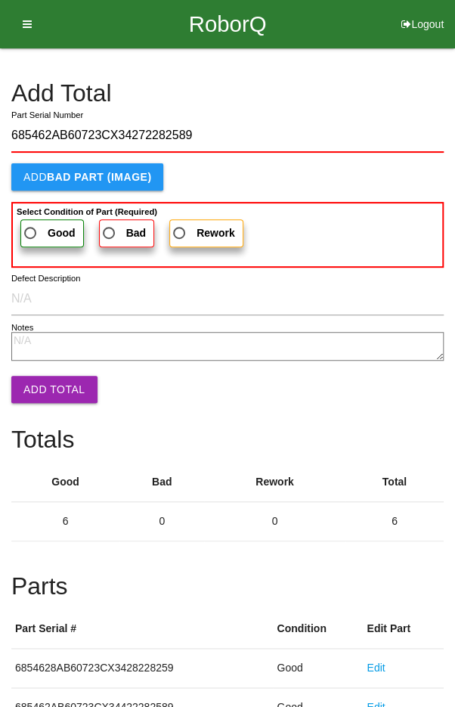
click at [37, 225] on span "Good" at bounding box center [48, 233] width 54 height 19
click at [31, 225] on input "Good" at bounding box center [26, 229] width 10 height 10
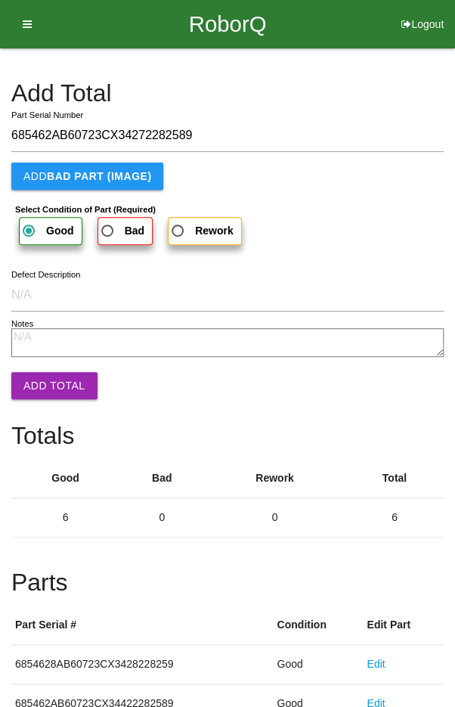
click at [48, 383] on button "Add Total" at bounding box center [54, 385] width 86 height 27
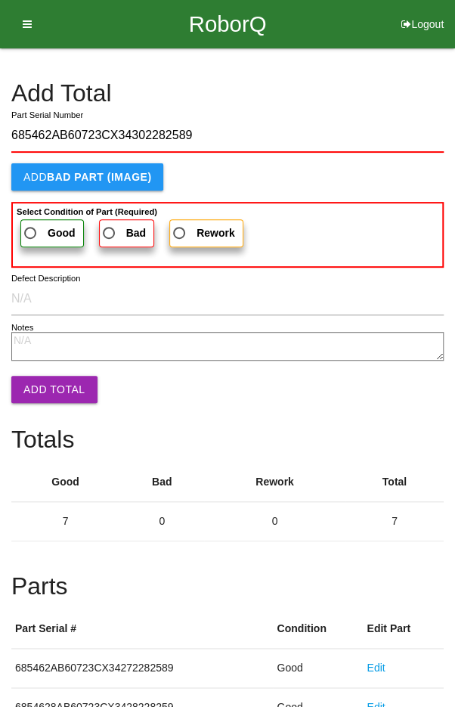
click at [36, 230] on span "Good" at bounding box center [48, 233] width 54 height 19
click at [31, 230] on input "Good" at bounding box center [26, 229] width 10 height 10
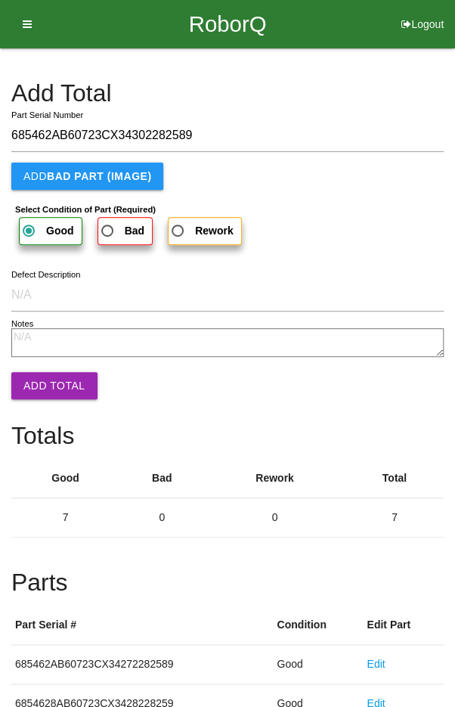
click at [43, 382] on button "Add Total" at bounding box center [54, 385] width 86 height 27
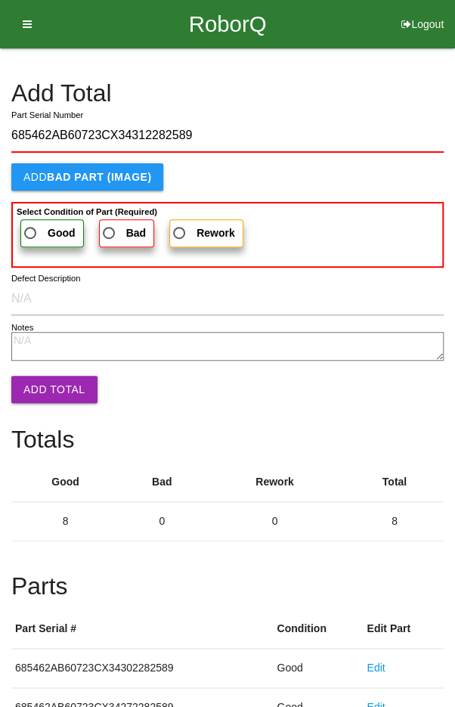
click at [37, 224] on span "Good" at bounding box center [48, 233] width 54 height 19
click at [31, 224] on input "Good" at bounding box center [26, 229] width 10 height 10
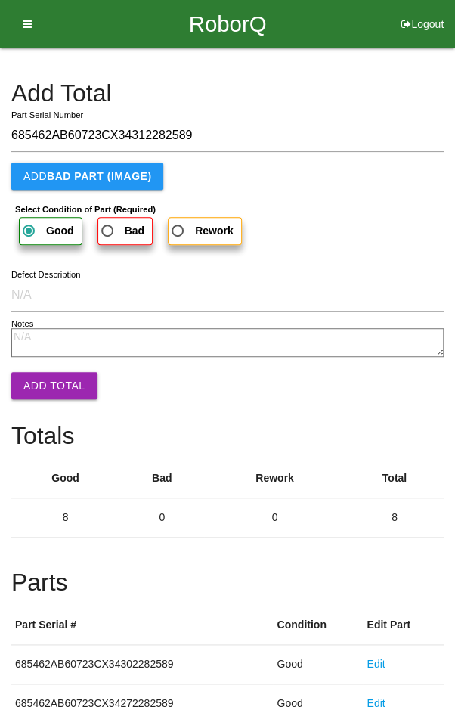
click at [48, 390] on button "Add Total" at bounding box center [54, 385] width 86 height 27
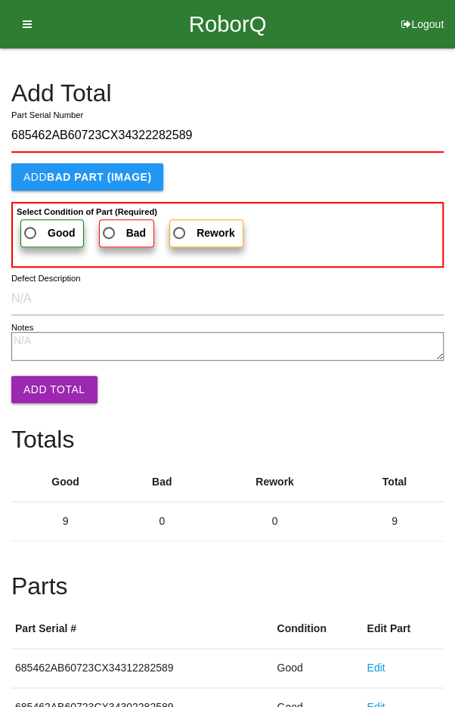
click at [36, 228] on span "Good" at bounding box center [48, 233] width 54 height 19
click at [31, 228] on input "Good" at bounding box center [26, 229] width 10 height 10
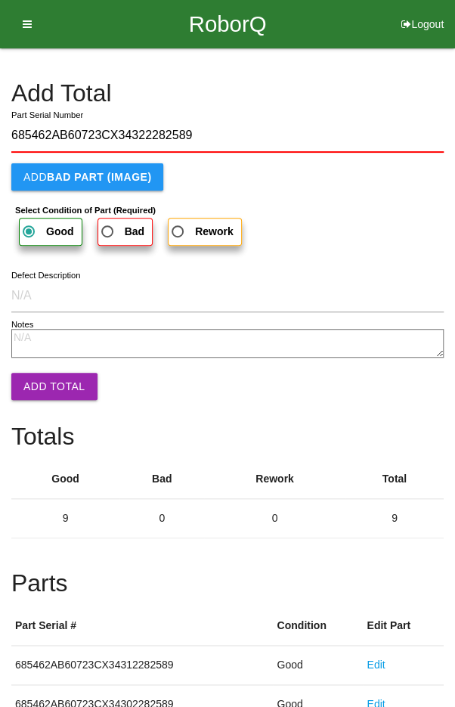
click at [45, 382] on button "Add Total" at bounding box center [54, 386] width 86 height 27
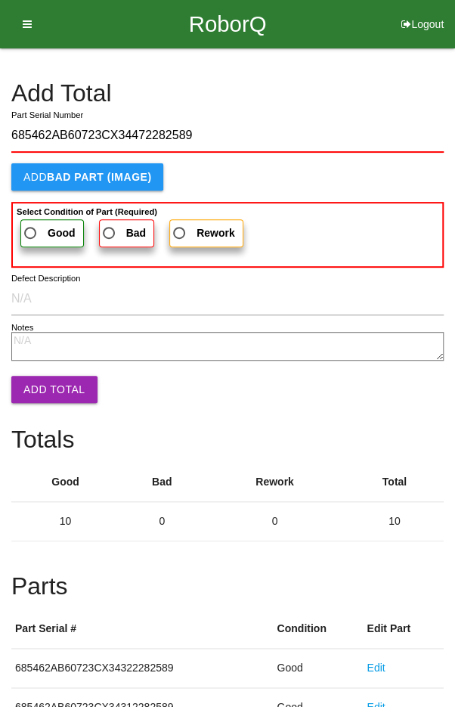
click at [35, 224] on span "Good" at bounding box center [48, 233] width 54 height 19
click at [31, 224] on input "Good" at bounding box center [26, 229] width 10 height 10
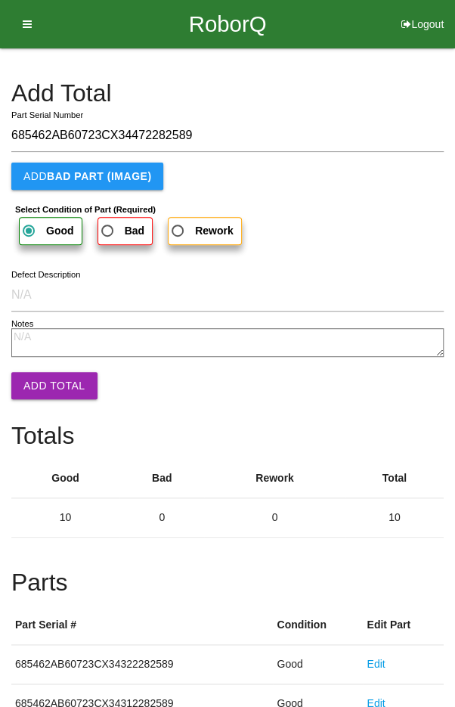
click at [42, 390] on button "Add Total" at bounding box center [54, 385] width 86 height 27
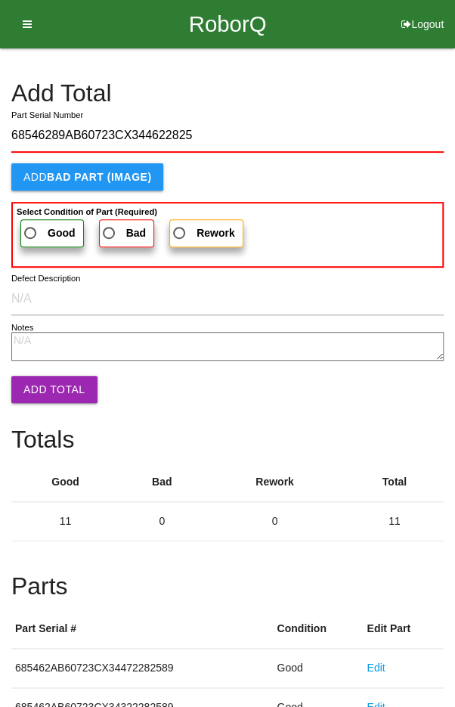
click at [39, 230] on span "Good" at bounding box center [48, 233] width 54 height 19
click at [31, 230] on input "Good" at bounding box center [26, 229] width 10 height 10
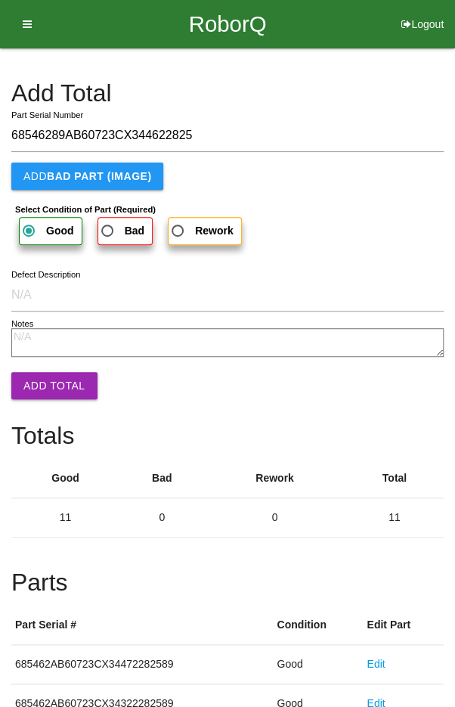
click at [39, 379] on button "Add Total" at bounding box center [54, 385] width 86 height 27
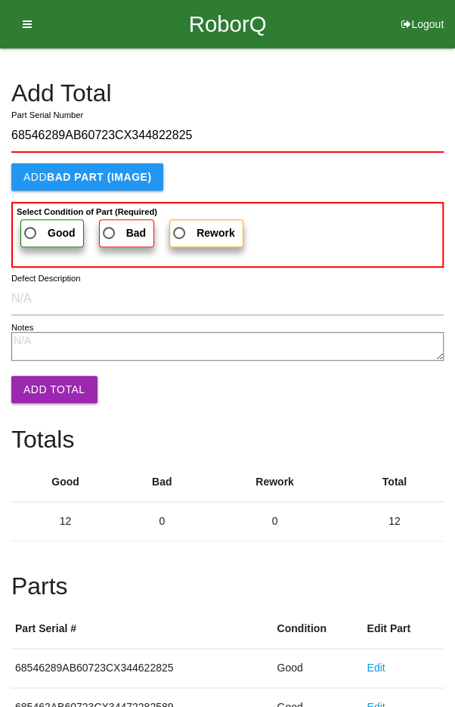
click at [29, 234] on span "Good" at bounding box center [48, 233] width 54 height 19
click at [29, 234] on input "Good" at bounding box center [26, 229] width 10 height 10
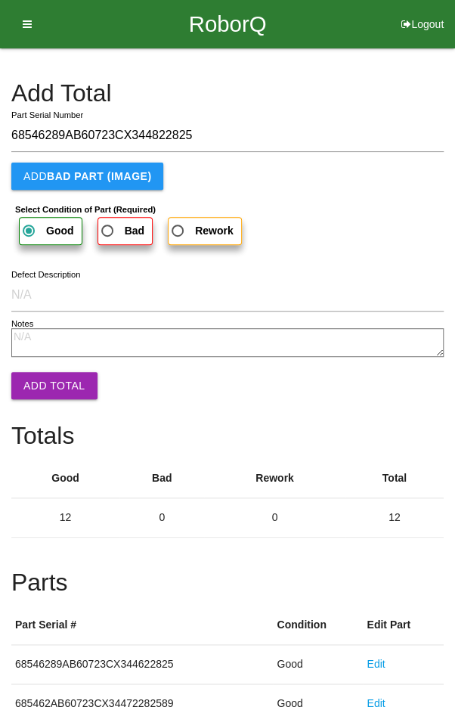
click at [43, 386] on button "Add Total" at bounding box center [54, 385] width 86 height 27
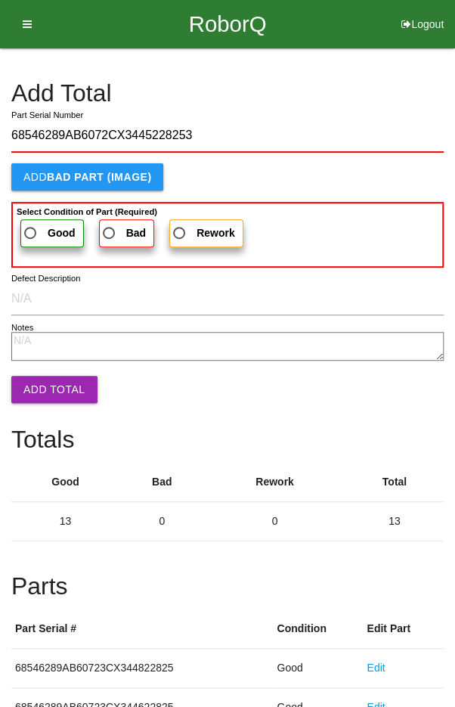
click at [36, 234] on span "Good" at bounding box center [48, 233] width 54 height 19
click at [31, 234] on input "Good" at bounding box center [26, 229] width 10 height 10
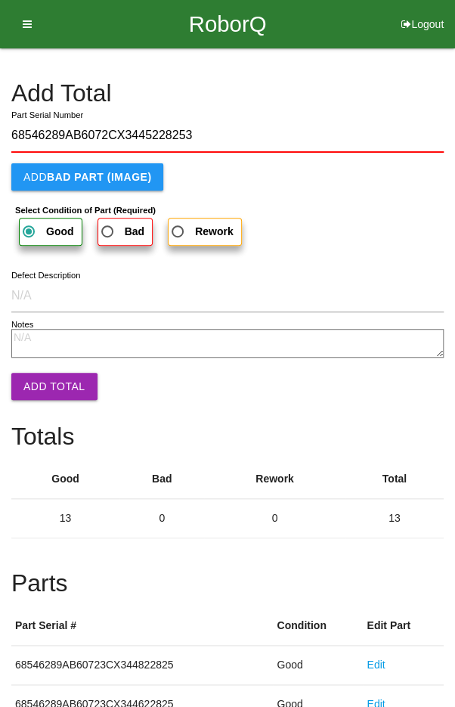
click at [37, 388] on button "Add Total" at bounding box center [54, 386] width 86 height 27
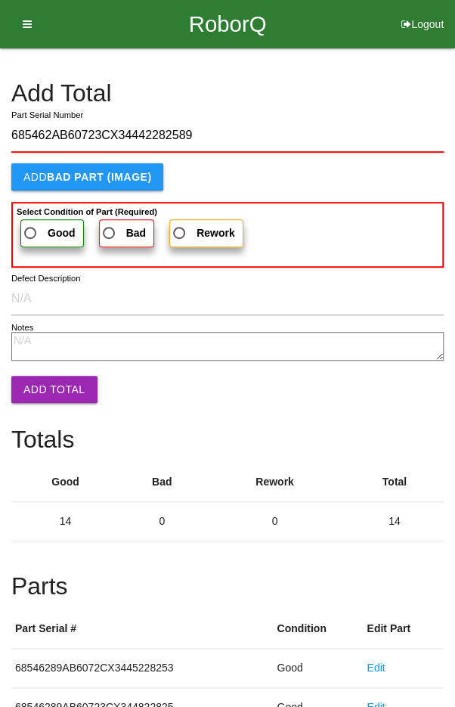
click at [37, 230] on span "Good" at bounding box center [48, 233] width 54 height 19
click at [31, 230] on input "Good" at bounding box center [26, 229] width 10 height 10
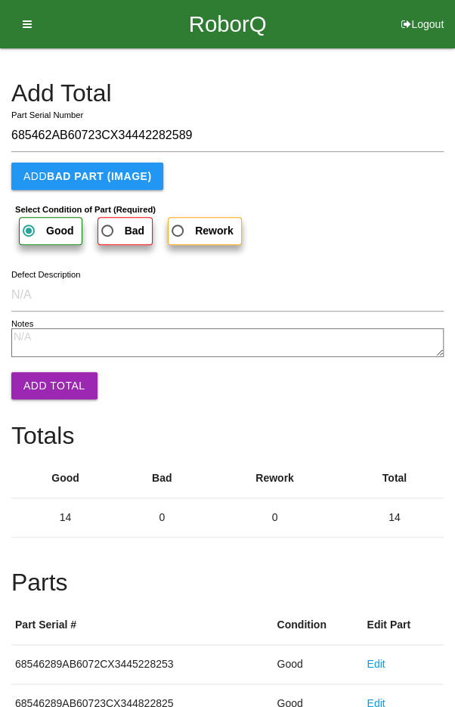
click at [46, 386] on button "Add Total" at bounding box center [54, 385] width 86 height 27
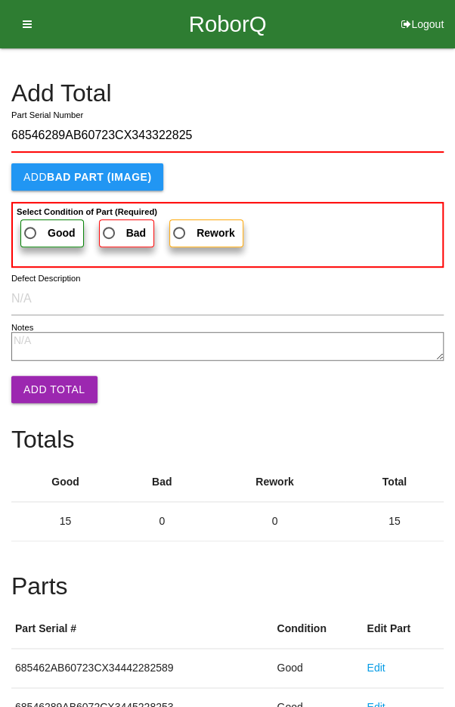
click at [40, 224] on span "Good" at bounding box center [48, 233] width 54 height 19
click at [31, 224] on input "Good" at bounding box center [26, 229] width 10 height 10
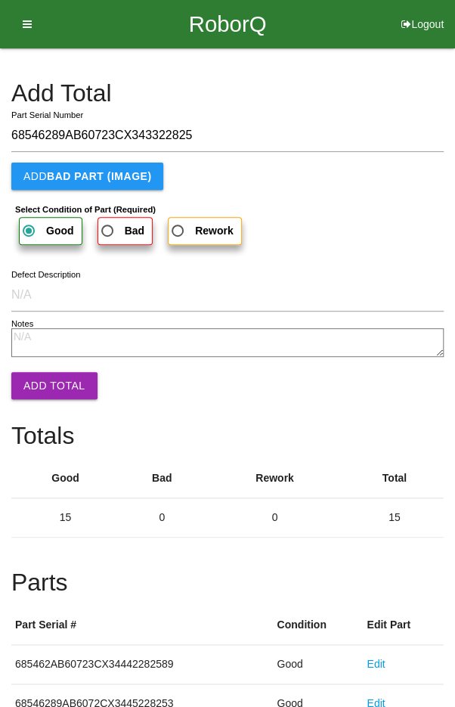
click at [41, 383] on button "Add Total" at bounding box center [54, 385] width 86 height 27
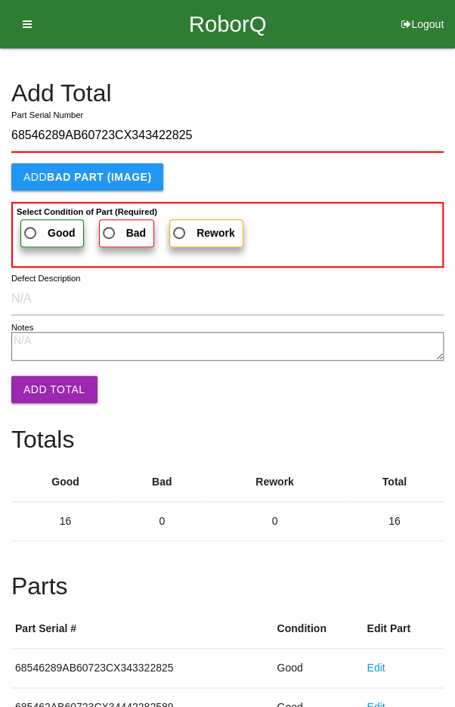
click at [43, 228] on span "Good" at bounding box center [48, 233] width 54 height 19
click at [31, 228] on input "Good" at bounding box center [26, 229] width 10 height 10
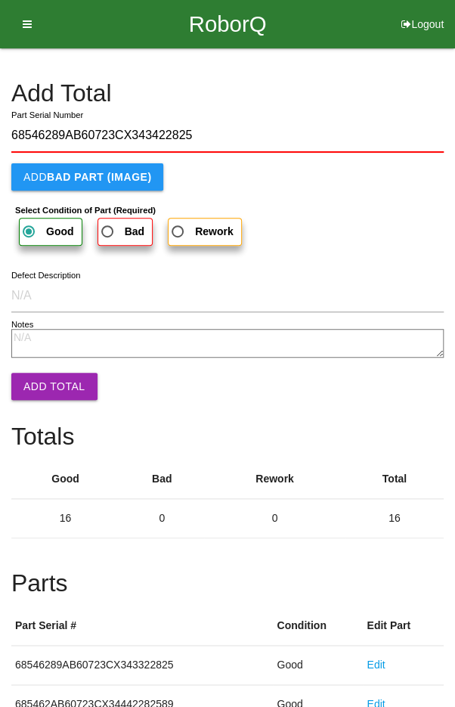
click at [39, 387] on button "Add Total" at bounding box center [54, 386] width 86 height 27
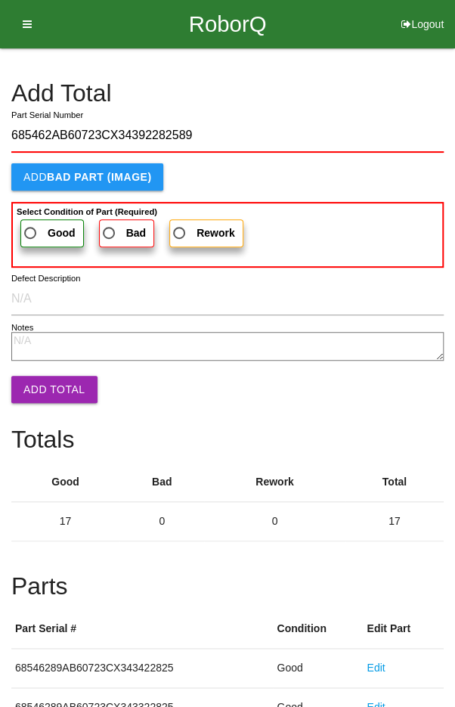
click at [37, 227] on span "Good" at bounding box center [48, 233] width 54 height 19
click at [31, 227] on input "Good" at bounding box center [26, 229] width 10 height 10
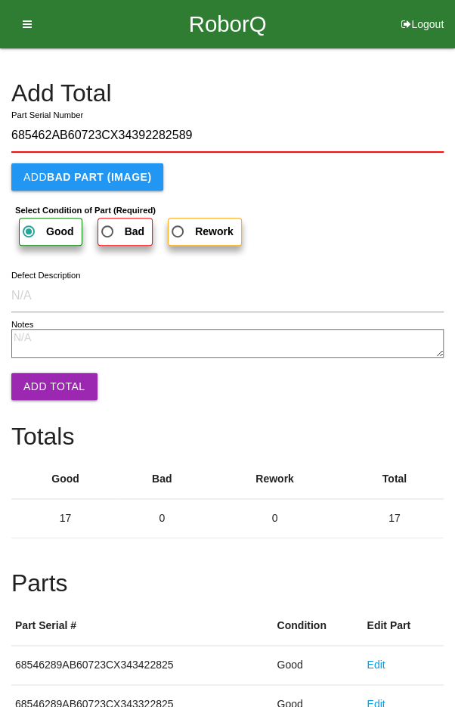
click at [42, 386] on button "Add Total" at bounding box center [54, 386] width 86 height 27
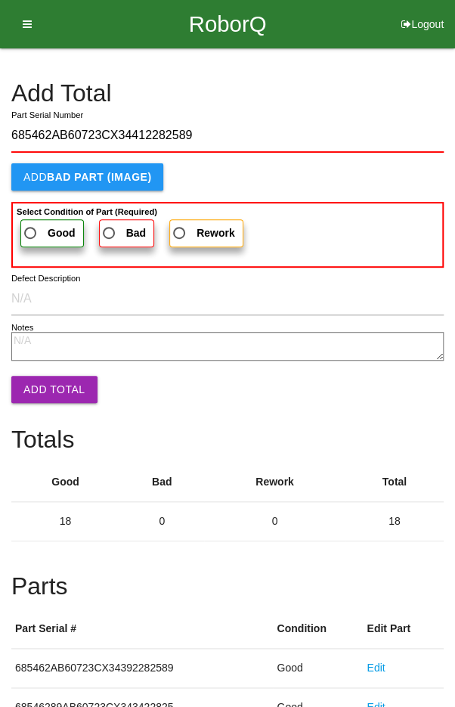
click at [39, 224] on span "Good" at bounding box center [48, 233] width 54 height 19
click at [31, 224] on input "Good" at bounding box center [26, 229] width 10 height 10
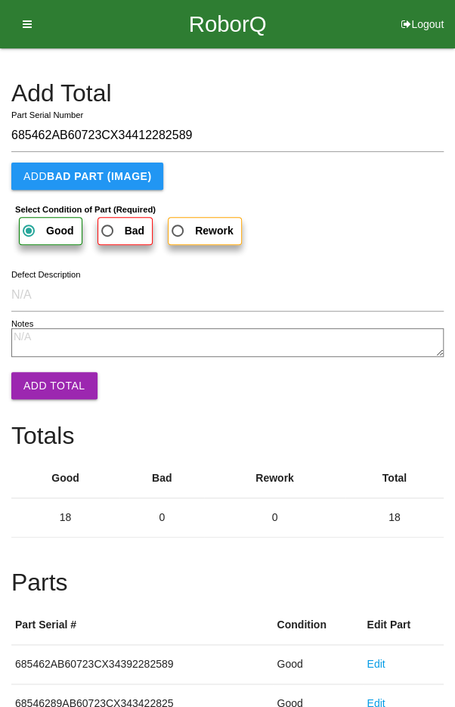
click at [45, 376] on button "Add Total" at bounding box center [54, 385] width 86 height 27
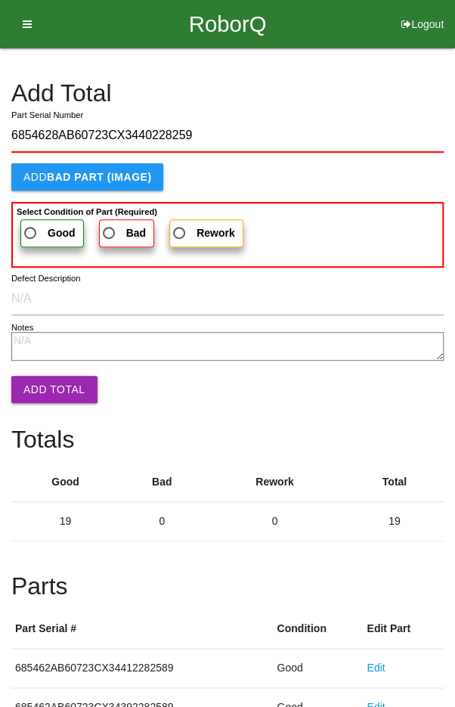
click at [35, 228] on span "Good" at bounding box center [48, 233] width 54 height 19
click at [31, 228] on input "Good" at bounding box center [26, 229] width 10 height 10
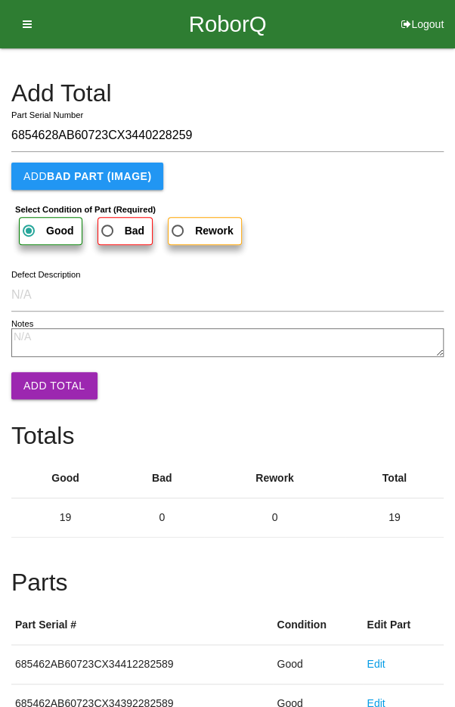
click at [49, 382] on button "Add Total" at bounding box center [54, 385] width 86 height 27
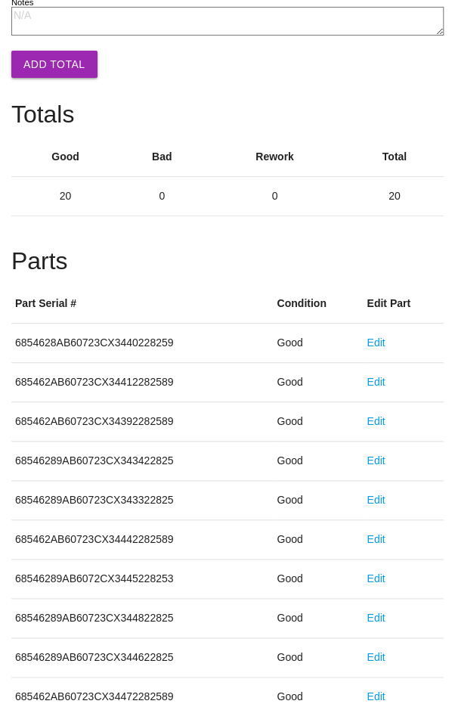
scroll to position [840, 0]
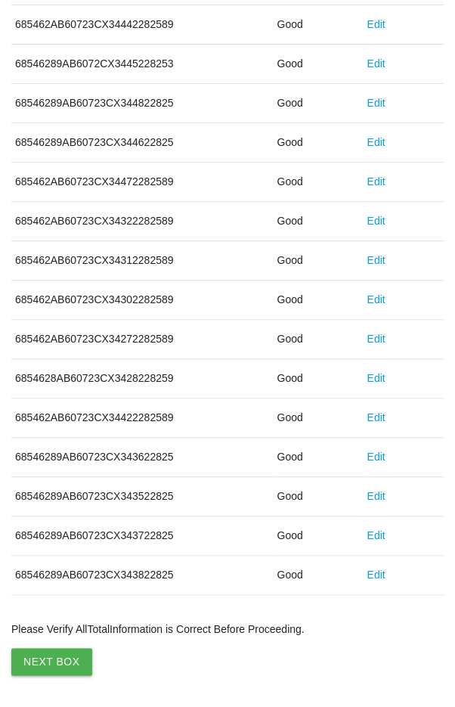
click at [55, 654] on button "Next Box" at bounding box center [51, 661] width 81 height 27
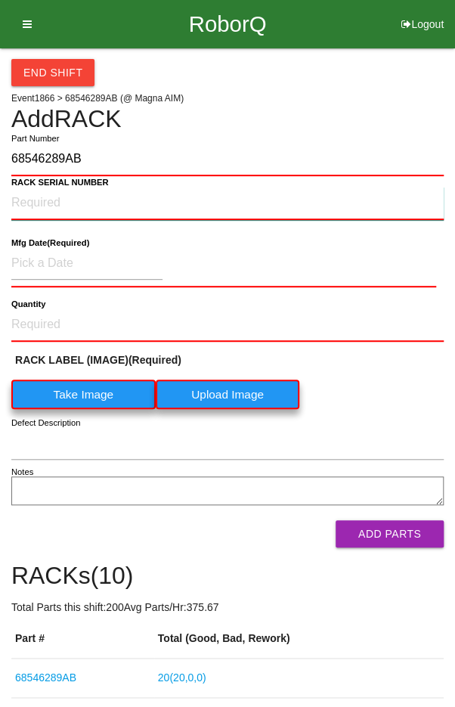
click at [41, 206] on NUMBER "RACK SERIAL NUMBER" at bounding box center [227, 203] width 432 height 33
click at [73, 400] on label "Take Image" at bounding box center [83, 393] width 144 height 29
click at [0, 0] on \(IMAGE\) "Take Image" at bounding box center [0, 0] width 0 height 0
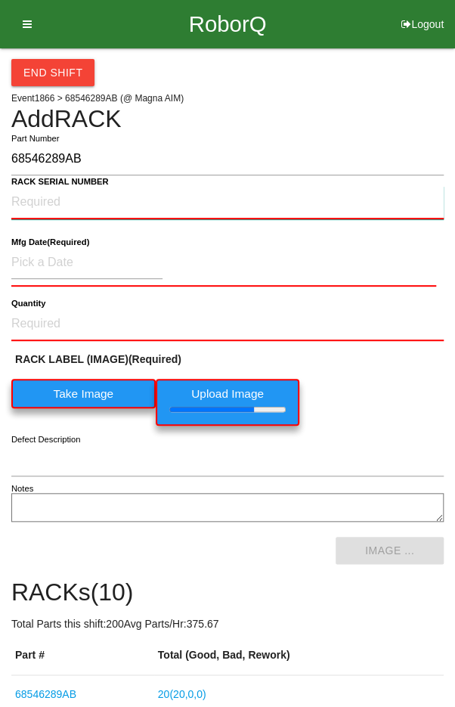
click at [42, 195] on NUMBER "RACK SERIAL NUMBER" at bounding box center [227, 202] width 432 height 33
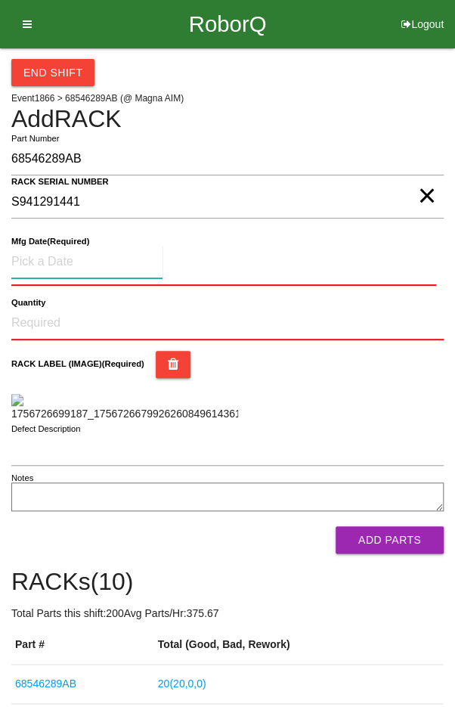
click at [51, 257] on input at bounding box center [86, 262] width 151 height 33
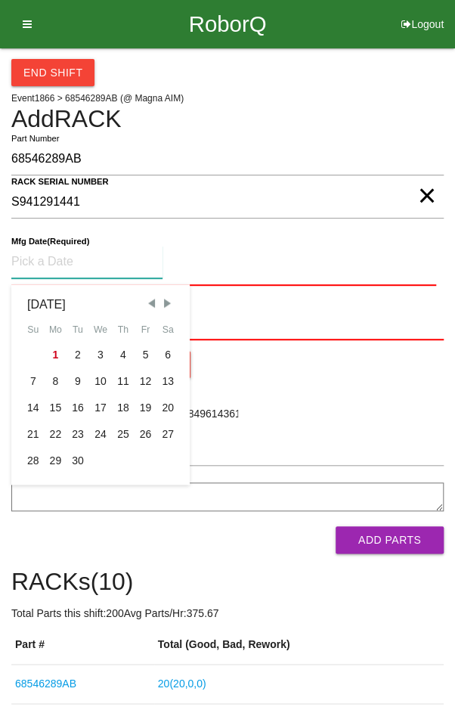
click at [151, 298] on span "Previous Month" at bounding box center [151, 303] width 14 height 14
click at [54, 433] on div "18" at bounding box center [56, 434] width 23 height 26
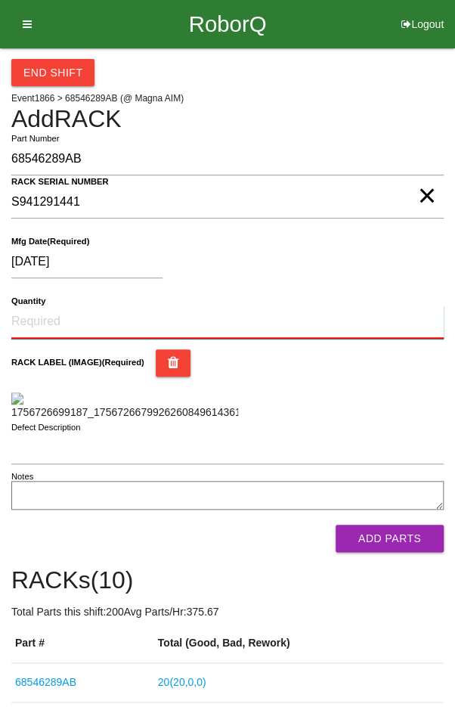
click at [64, 320] on input "Quantity" at bounding box center [227, 321] width 432 height 33
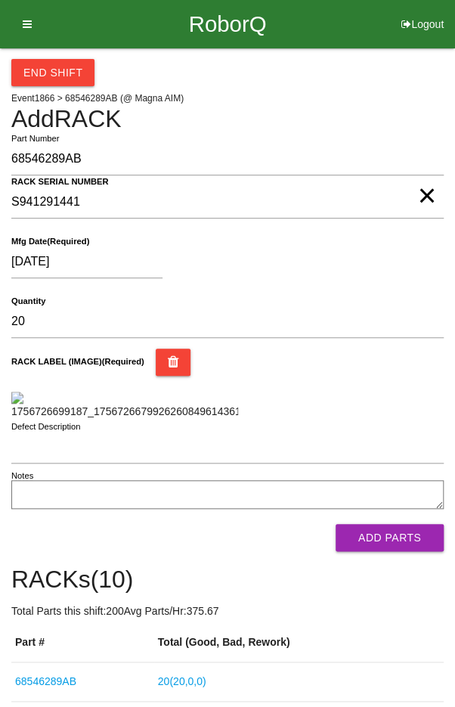
click at [380, 267] on div "[DATE]" at bounding box center [223, 265] width 425 height 39
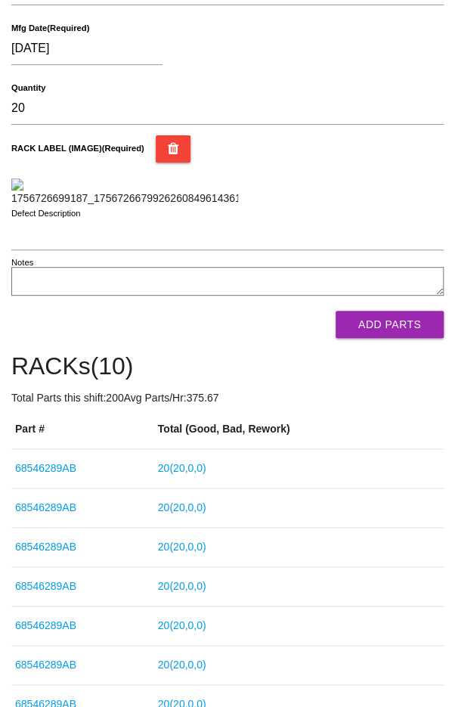
scroll to position [218, 0]
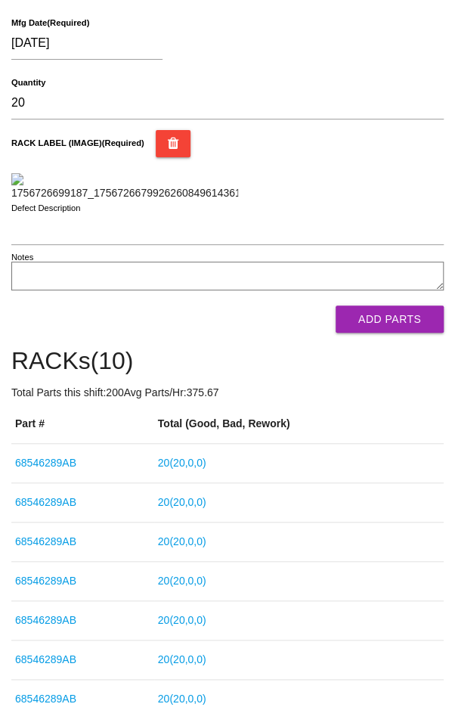
click at [404, 333] on button "Add Parts" at bounding box center [390, 318] width 108 height 27
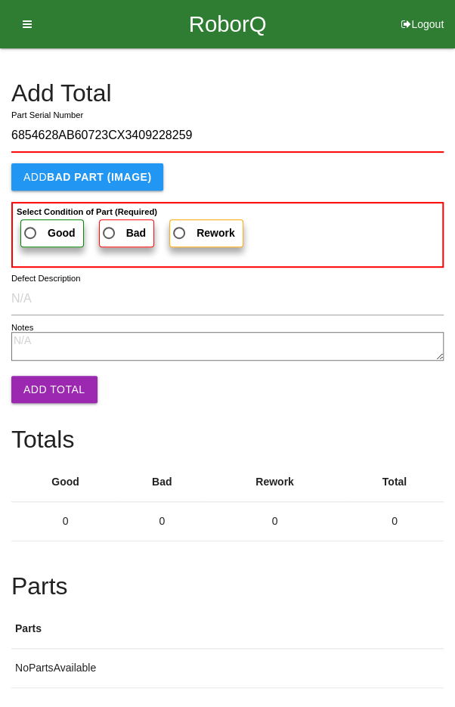
click at [38, 228] on span "Good" at bounding box center [48, 233] width 54 height 19
click at [31, 228] on input "Good" at bounding box center [26, 229] width 10 height 10
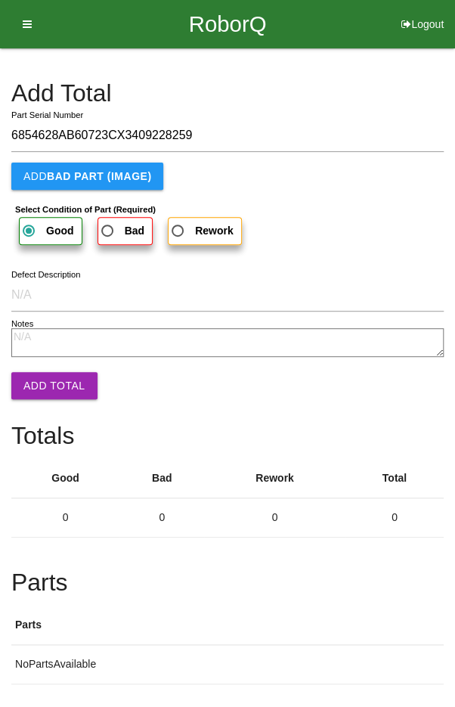
click at [41, 382] on button "Add Total" at bounding box center [54, 385] width 86 height 27
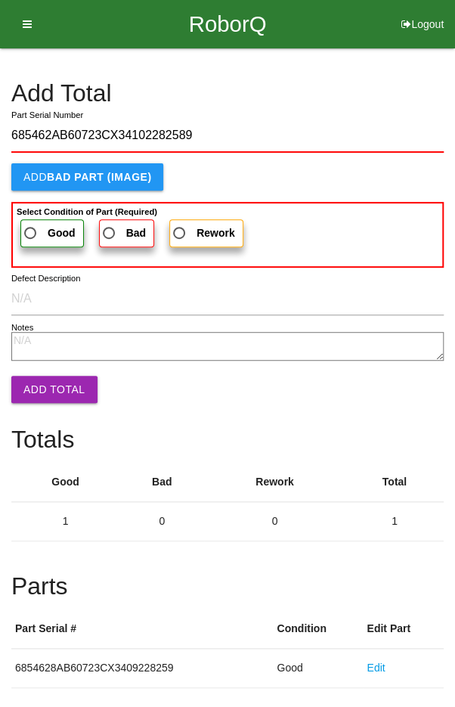
click at [38, 235] on span "Good" at bounding box center [48, 233] width 54 height 19
click at [31, 234] on input "Good" at bounding box center [26, 229] width 10 height 10
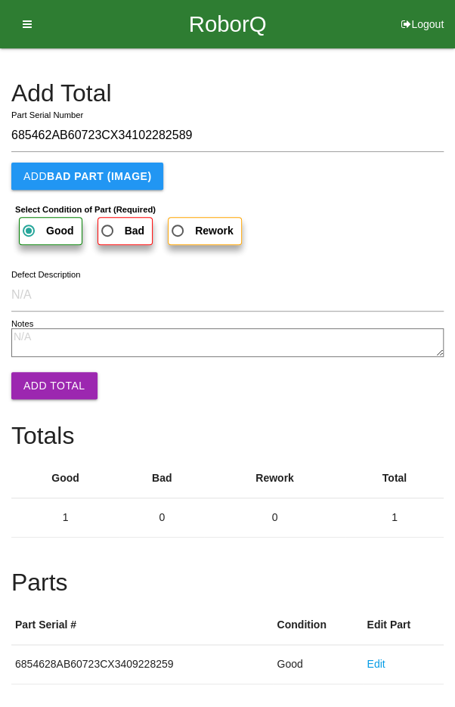
click at [44, 386] on button "Add Total" at bounding box center [54, 385] width 86 height 27
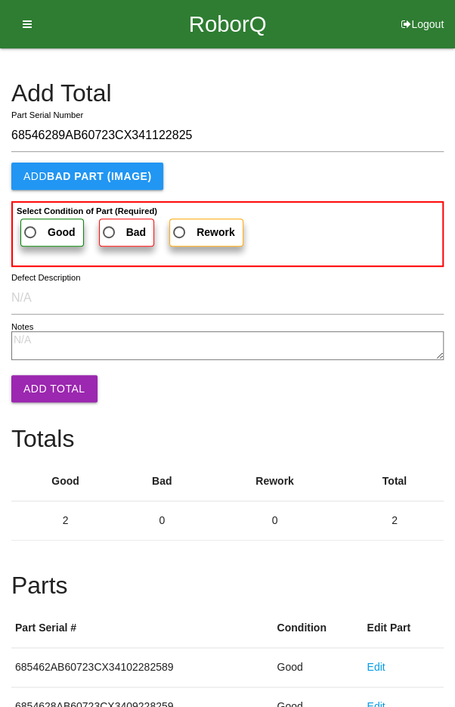
click at [42, 383] on button "Add Total" at bounding box center [54, 388] width 86 height 27
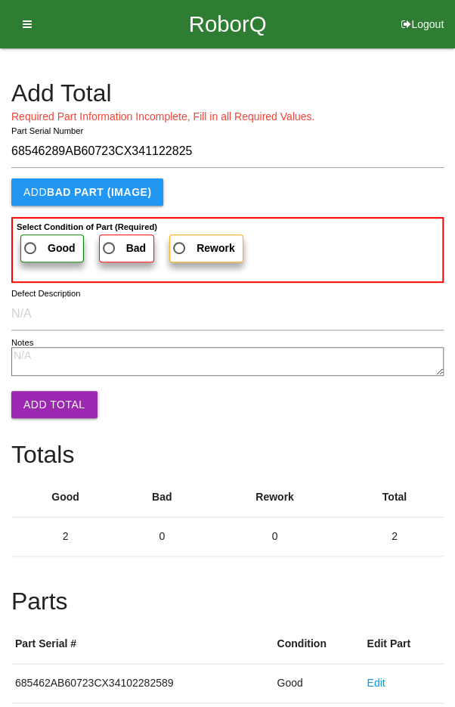
click at [27, 239] on span "Good" at bounding box center [48, 248] width 54 height 19
click at [27, 239] on input "Good" at bounding box center [26, 244] width 10 height 10
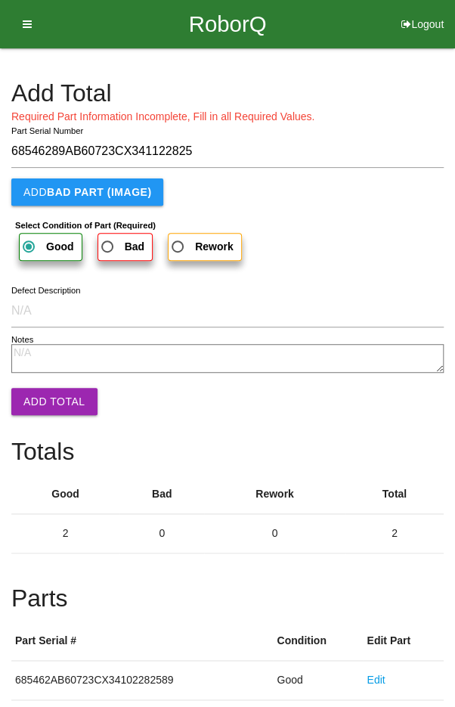
click at [45, 404] on button "Add Total" at bounding box center [54, 401] width 86 height 27
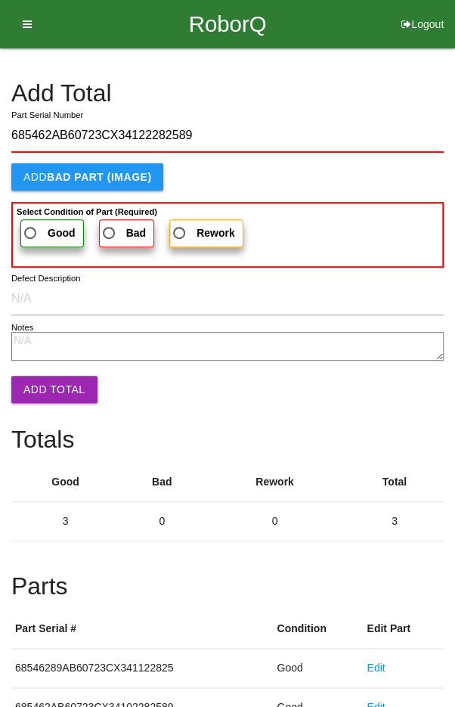
click at [35, 224] on span "Good" at bounding box center [48, 233] width 54 height 19
click at [31, 224] on input "Good" at bounding box center [26, 229] width 10 height 10
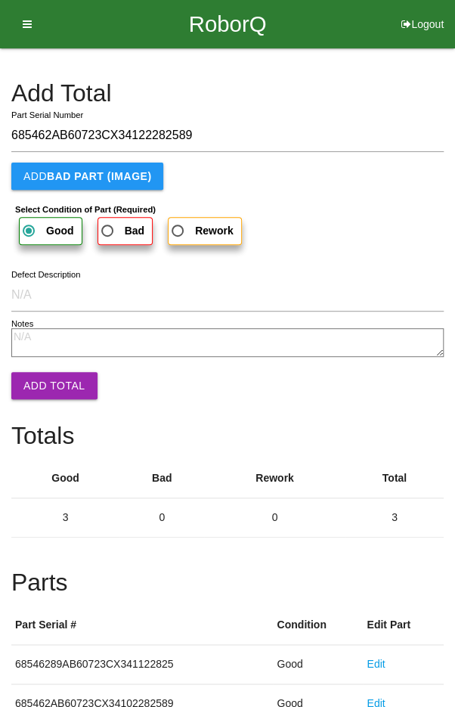
click at [43, 394] on button "Add Total" at bounding box center [54, 385] width 86 height 27
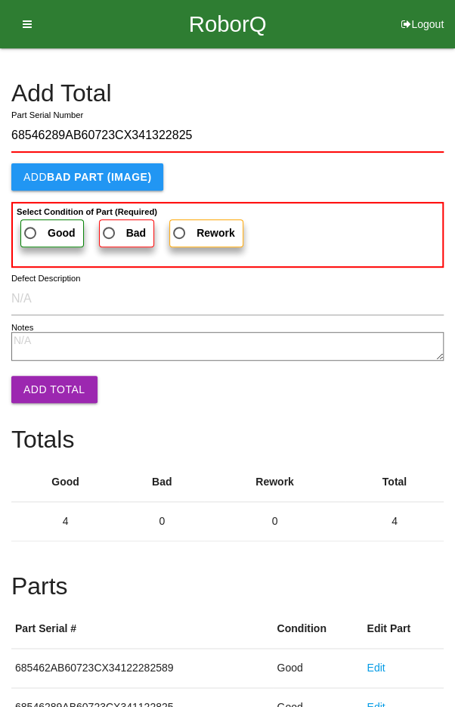
click at [42, 236] on span "Good" at bounding box center [48, 233] width 54 height 19
click at [31, 234] on input "Good" at bounding box center [26, 229] width 10 height 10
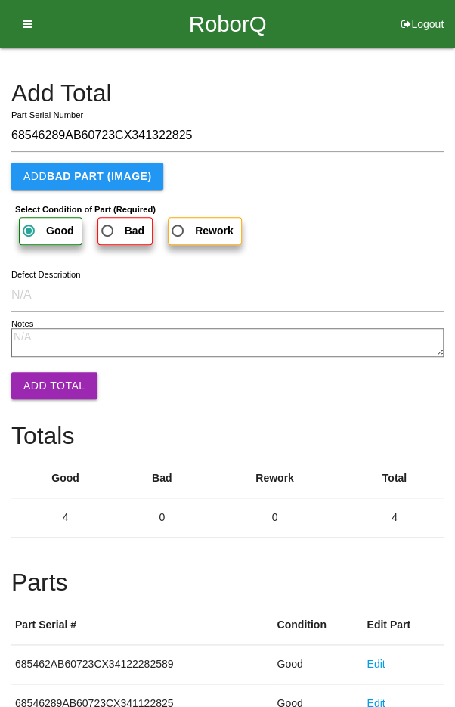
click at [45, 389] on button "Add Total" at bounding box center [54, 385] width 86 height 27
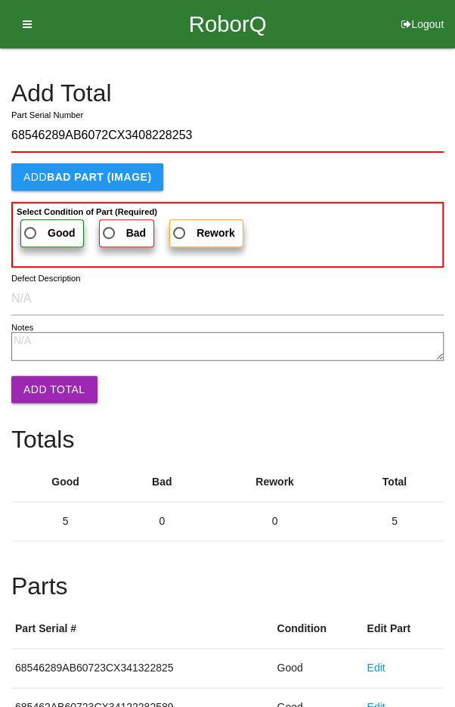
click at [33, 228] on span "Good" at bounding box center [48, 233] width 54 height 19
click at [31, 228] on input "Good" at bounding box center [26, 229] width 10 height 10
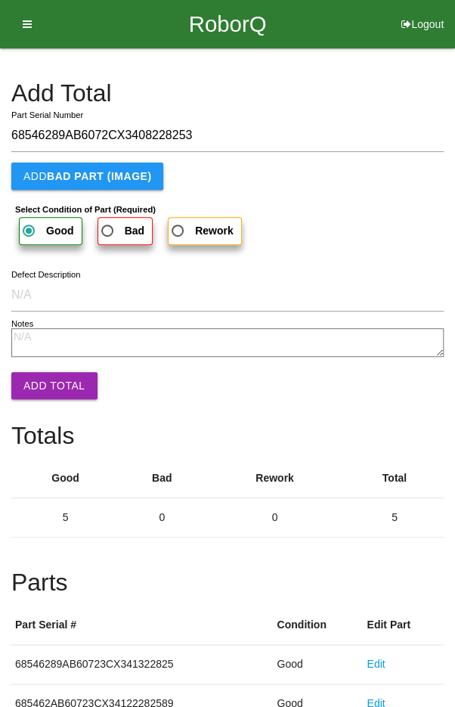
click at [43, 389] on button "Add Total" at bounding box center [54, 385] width 86 height 27
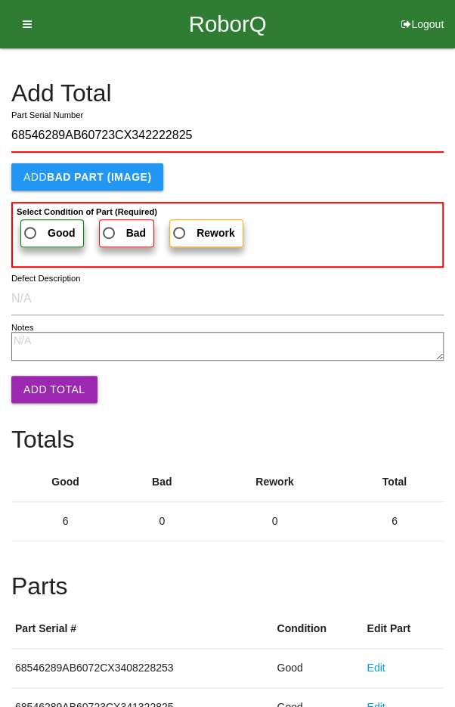
click at [33, 229] on span "Good" at bounding box center [48, 233] width 54 height 19
click at [31, 229] on input "Good" at bounding box center [26, 229] width 10 height 10
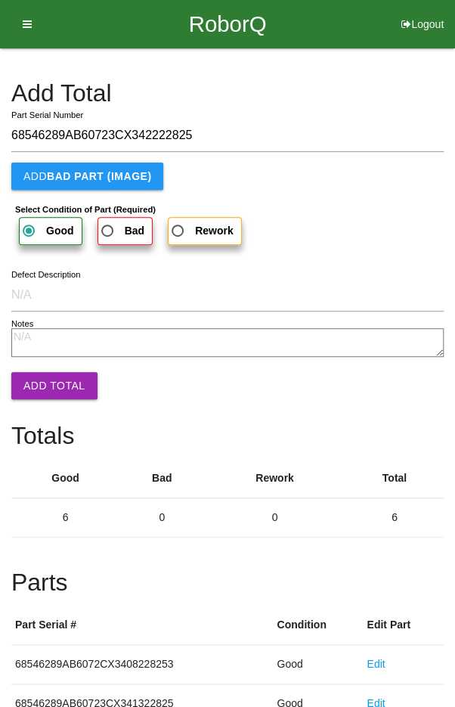
click at [41, 389] on button "Add Total" at bounding box center [54, 385] width 86 height 27
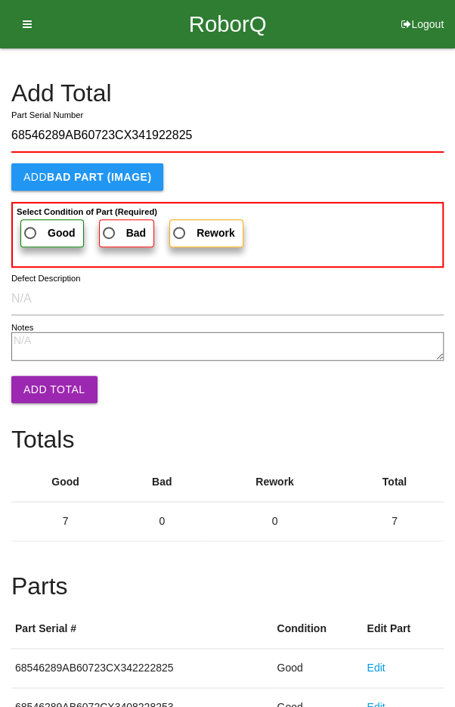
click at [39, 231] on span "Good" at bounding box center [48, 233] width 54 height 19
click at [31, 231] on input "Good" at bounding box center [26, 229] width 10 height 10
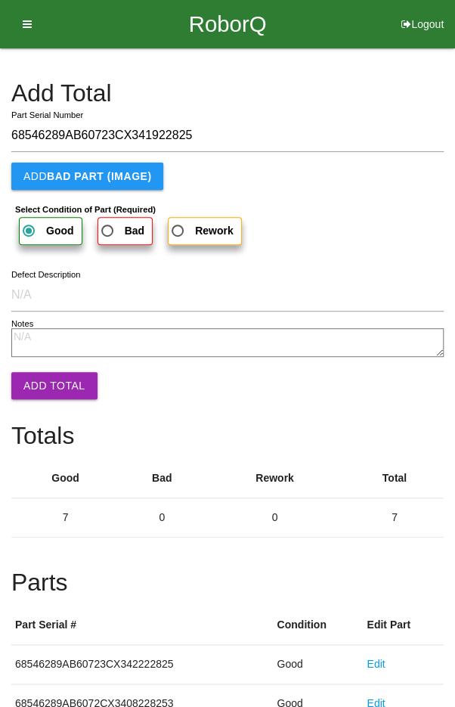
click at [42, 381] on button "Add Total" at bounding box center [54, 385] width 86 height 27
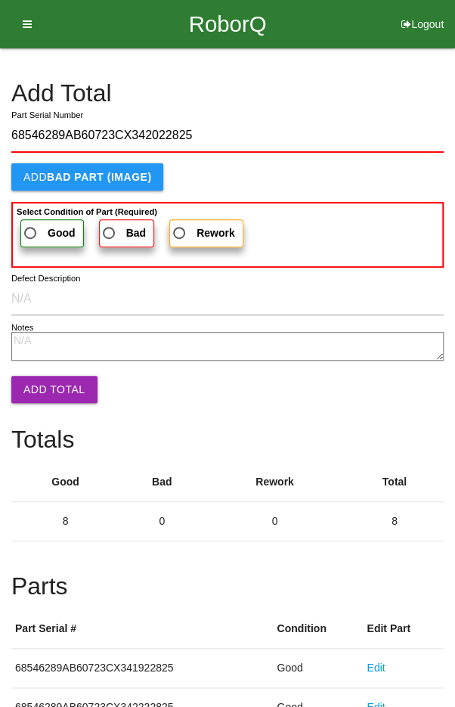
click at [33, 224] on span "Good" at bounding box center [48, 233] width 54 height 19
click at [31, 224] on input "Good" at bounding box center [26, 229] width 10 height 10
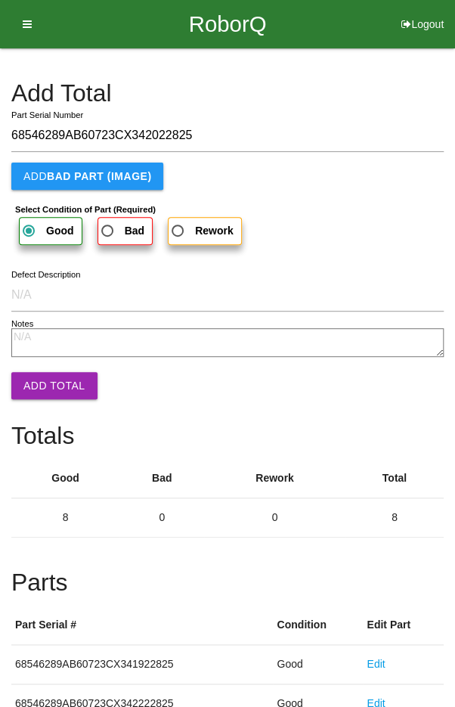
click at [45, 380] on button "Add Total" at bounding box center [54, 385] width 86 height 27
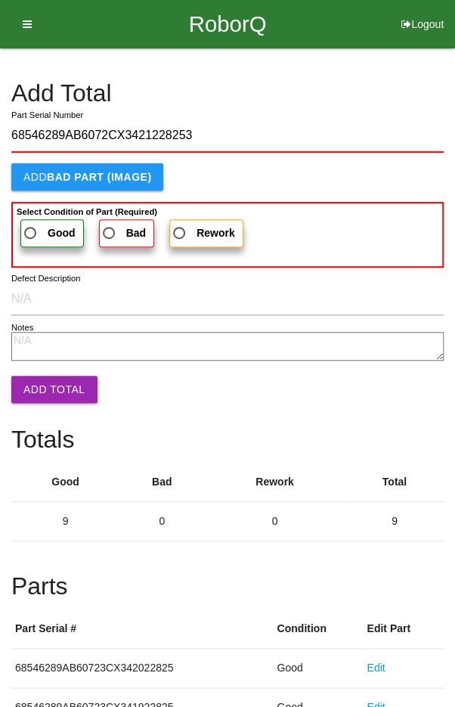
click at [37, 232] on span "Good" at bounding box center [48, 233] width 54 height 19
click at [31, 232] on input "Good" at bounding box center [26, 229] width 10 height 10
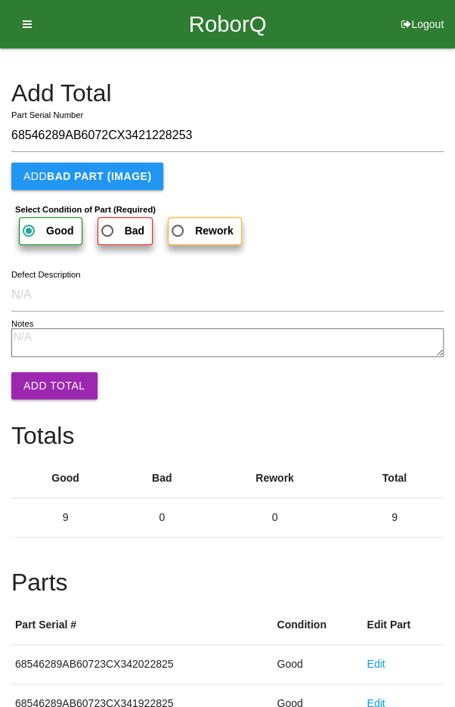
click at [49, 389] on button "Add Total" at bounding box center [54, 385] width 86 height 27
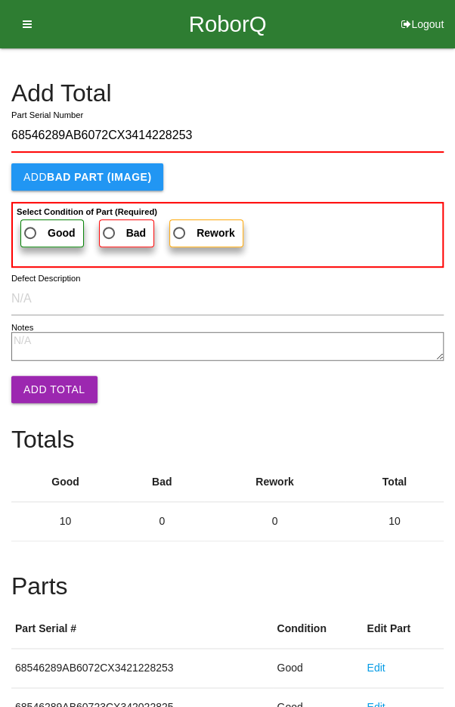
click at [38, 232] on span "Good" at bounding box center [48, 233] width 54 height 19
click at [31, 232] on input "Good" at bounding box center [26, 229] width 10 height 10
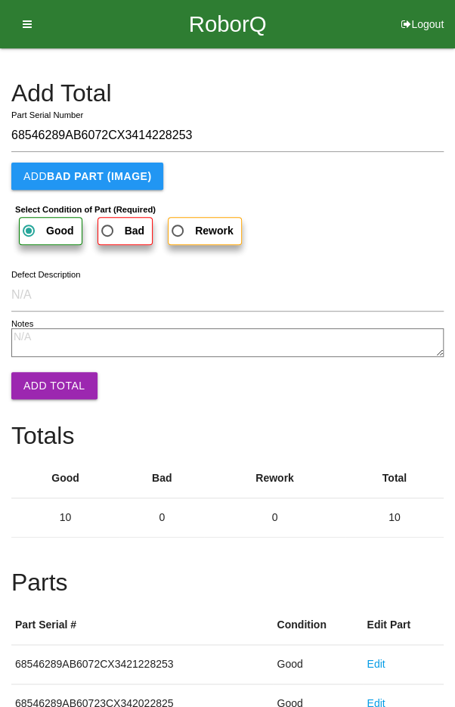
click at [48, 382] on button "Add Total" at bounding box center [54, 385] width 86 height 27
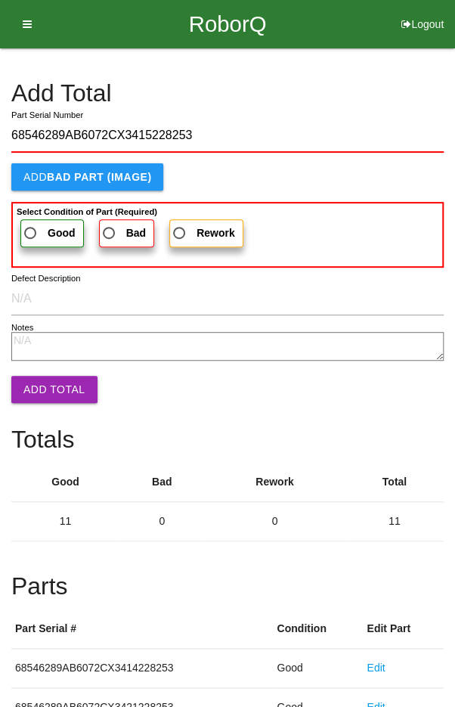
click at [33, 228] on span "Good" at bounding box center [48, 233] width 54 height 19
click at [31, 228] on input "Good" at bounding box center [26, 229] width 10 height 10
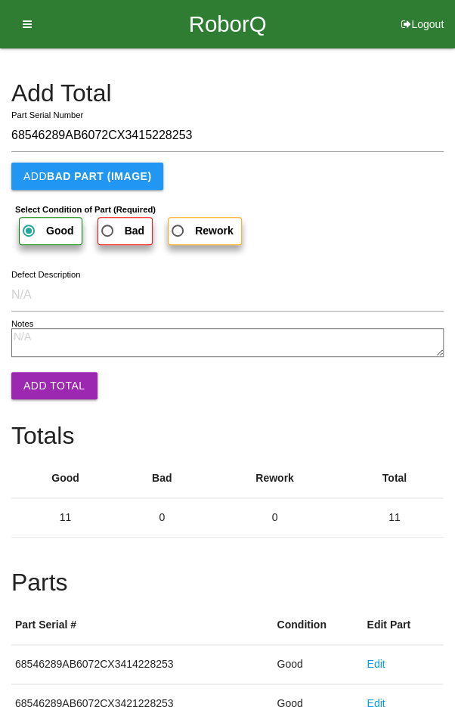
click at [48, 381] on button "Add Total" at bounding box center [54, 385] width 86 height 27
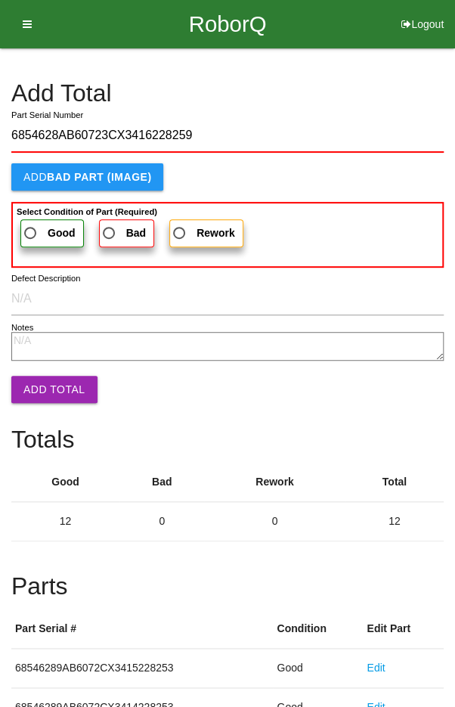
click at [34, 229] on span "Good" at bounding box center [48, 233] width 54 height 19
click at [31, 229] on input "Good" at bounding box center [26, 229] width 10 height 10
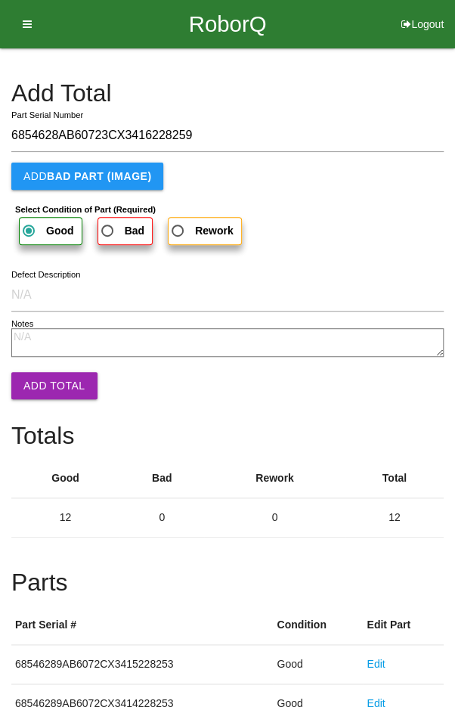
click at [48, 386] on button "Add Total" at bounding box center [54, 385] width 86 height 27
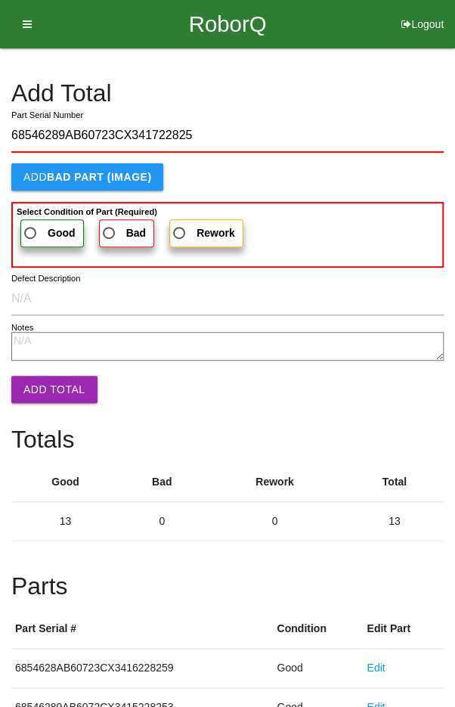
click at [36, 225] on span "Good" at bounding box center [48, 233] width 54 height 19
click at [31, 225] on input "Good" at bounding box center [26, 229] width 10 height 10
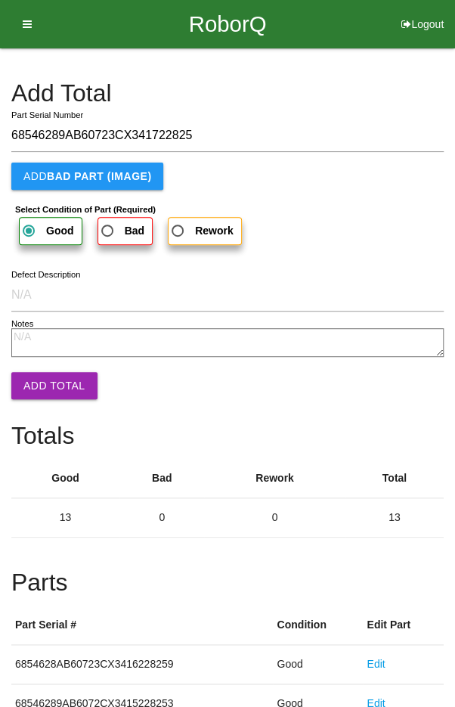
click at [48, 386] on button "Add Total" at bounding box center [54, 385] width 86 height 27
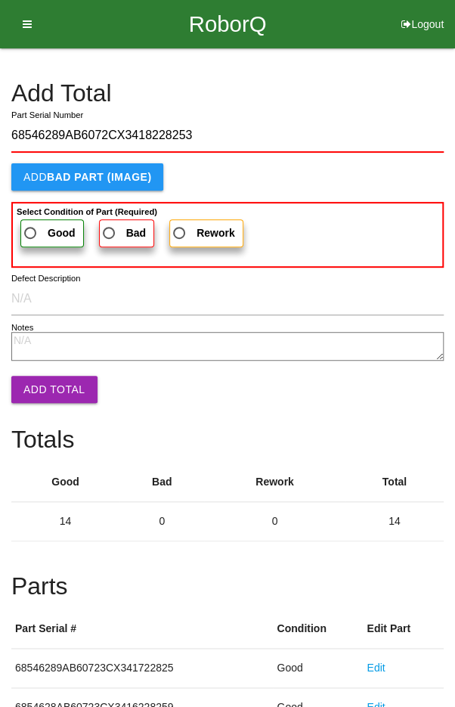
click at [34, 226] on span "Good" at bounding box center [48, 233] width 54 height 19
click at [31, 226] on input "Good" at bounding box center [26, 229] width 10 height 10
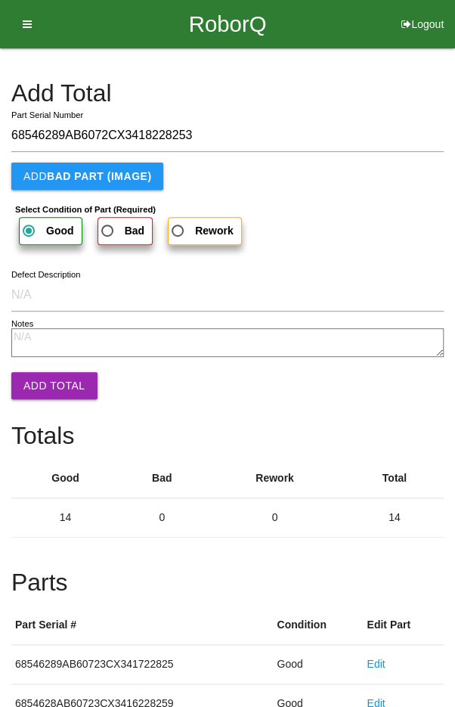
click at [45, 385] on button "Add Total" at bounding box center [54, 385] width 86 height 27
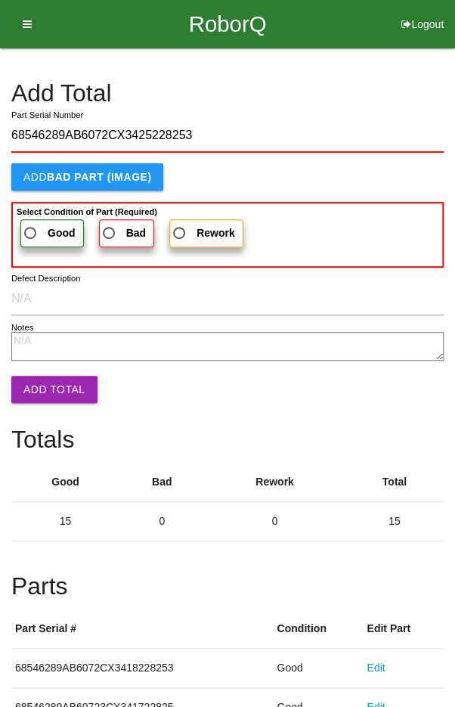
click at [33, 212] on b "Select Condition of Part (Required)" at bounding box center [87, 211] width 141 height 9
click at [31, 224] on input "Good" at bounding box center [26, 229] width 10 height 10
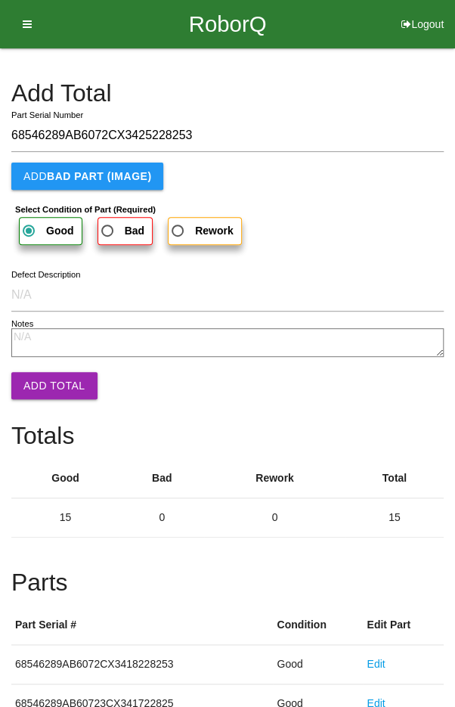
click at [45, 388] on button "Add Total" at bounding box center [54, 385] width 86 height 27
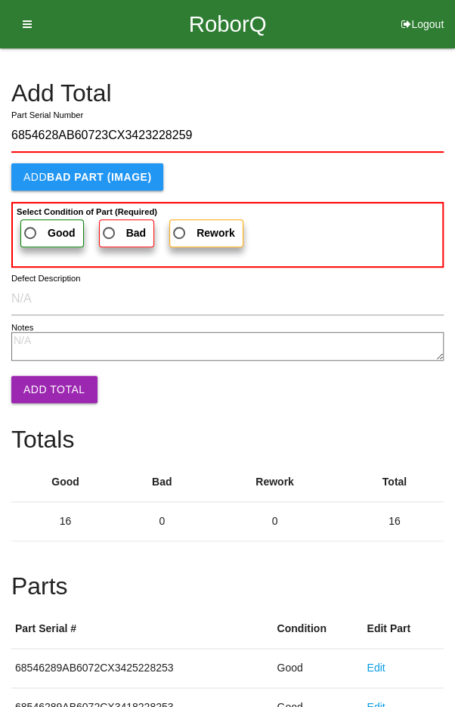
click at [35, 231] on span "Good" at bounding box center [48, 233] width 54 height 19
click at [31, 231] on input "Good" at bounding box center [26, 229] width 10 height 10
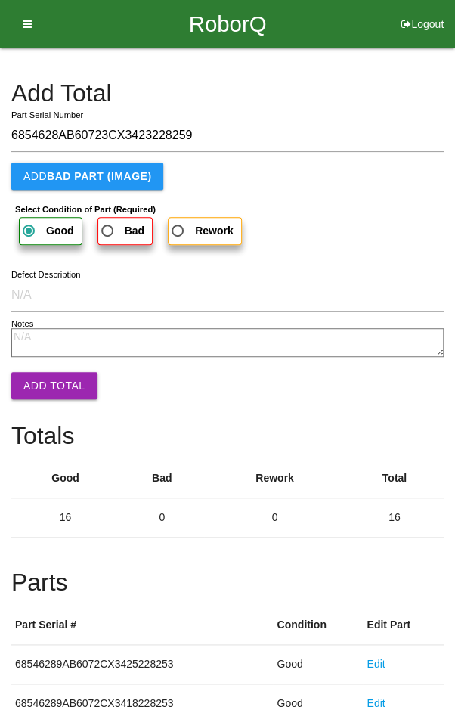
click at [45, 389] on button "Add Total" at bounding box center [54, 385] width 86 height 27
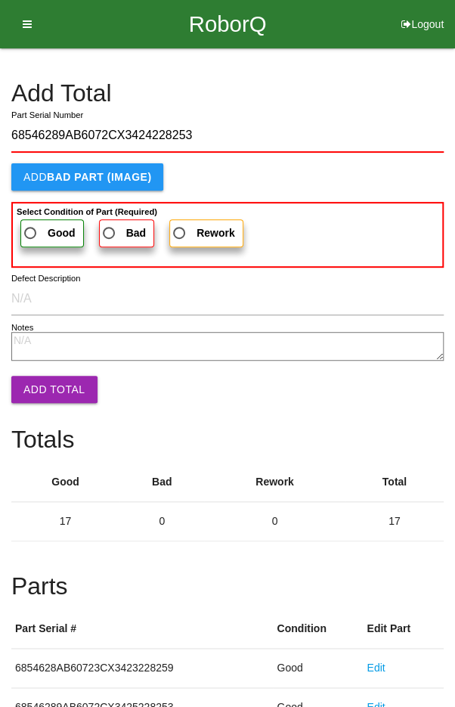
click at [33, 225] on span "Good" at bounding box center [48, 233] width 54 height 19
click at [31, 225] on input "Good" at bounding box center [26, 229] width 10 height 10
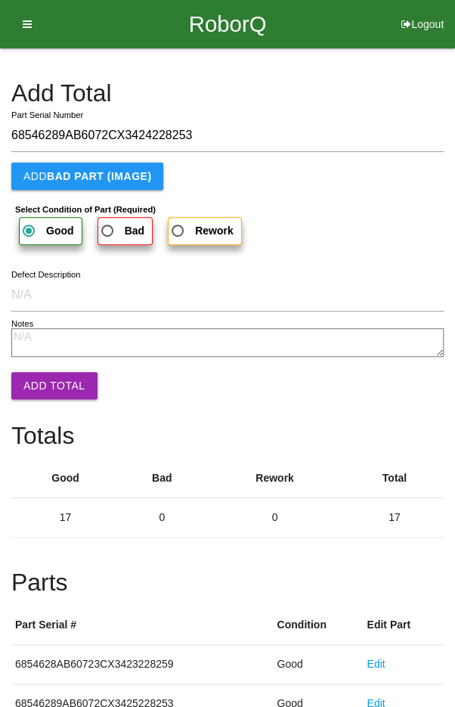
click at [45, 386] on button "Add Total" at bounding box center [54, 385] width 86 height 27
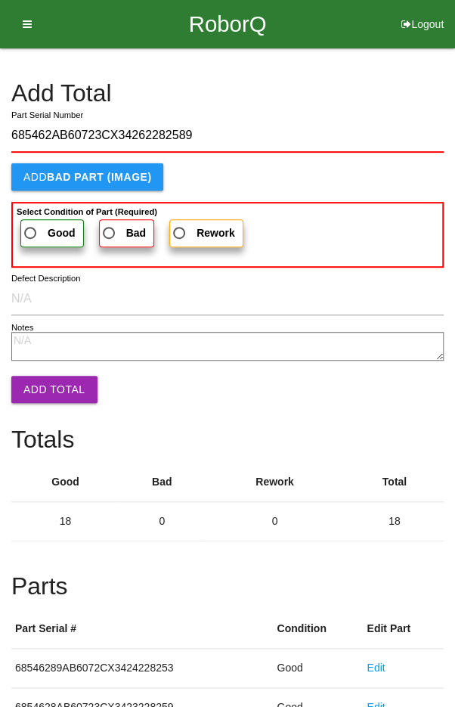
click at [34, 233] on span "Good" at bounding box center [48, 233] width 54 height 19
click at [31, 233] on input "Good" at bounding box center [26, 229] width 10 height 10
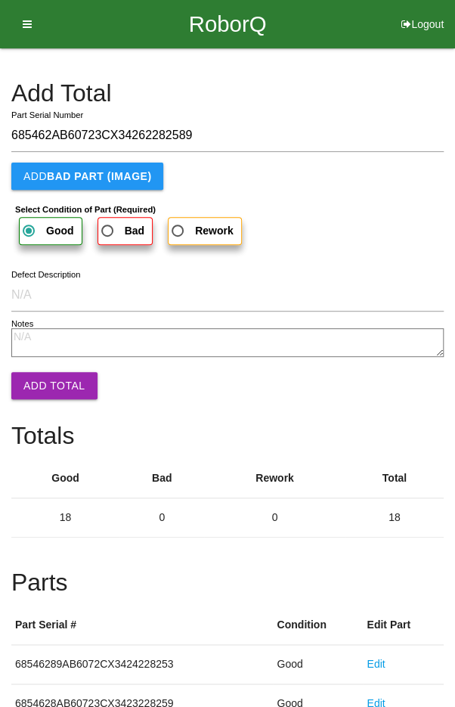
click at [45, 382] on button "Add Total" at bounding box center [54, 385] width 86 height 27
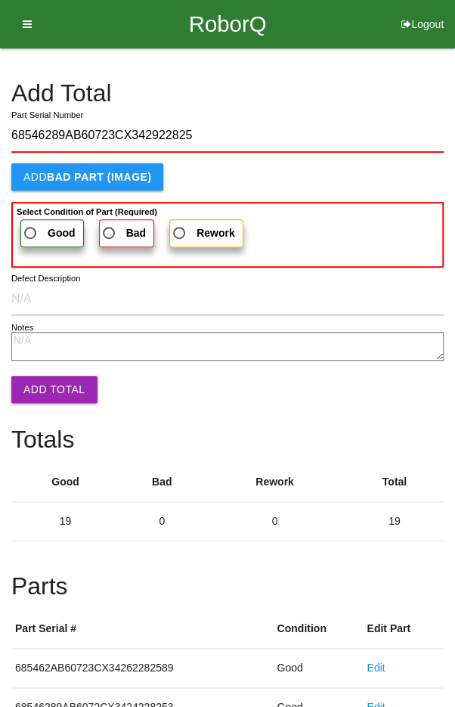
click at [29, 231] on span "Good" at bounding box center [48, 233] width 54 height 19
click at [29, 231] on input "Good" at bounding box center [26, 229] width 10 height 10
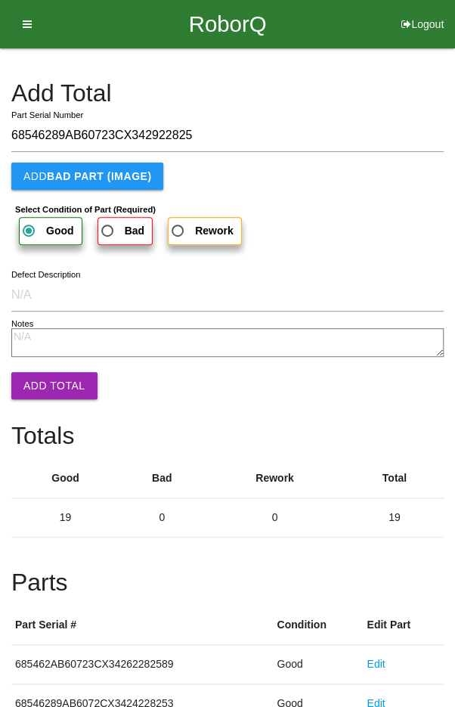
click at [49, 385] on button "Add Total" at bounding box center [54, 385] width 86 height 27
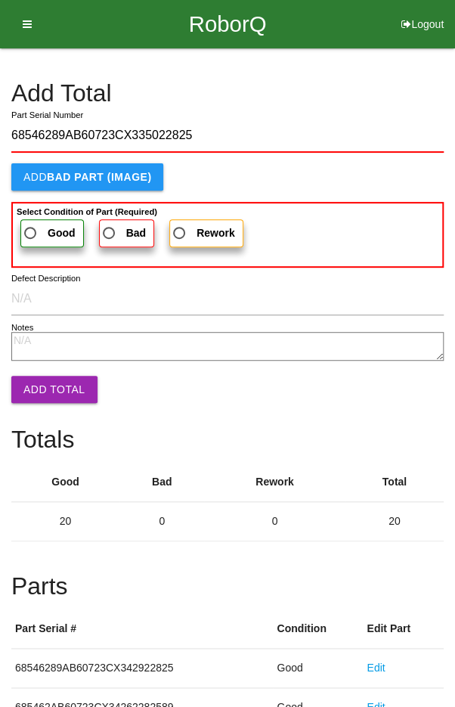
click at [33, 228] on span "Good" at bounding box center [48, 233] width 54 height 19
click at [31, 228] on input "Good" at bounding box center [26, 229] width 10 height 10
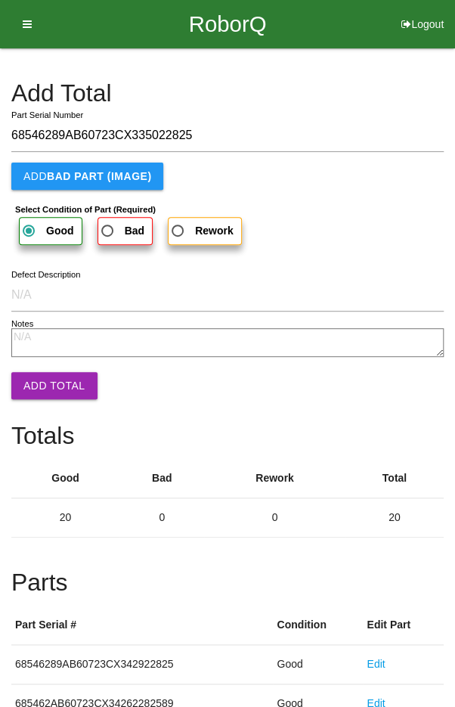
click at [45, 381] on button "Add Total" at bounding box center [54, 385] width 86 height 27
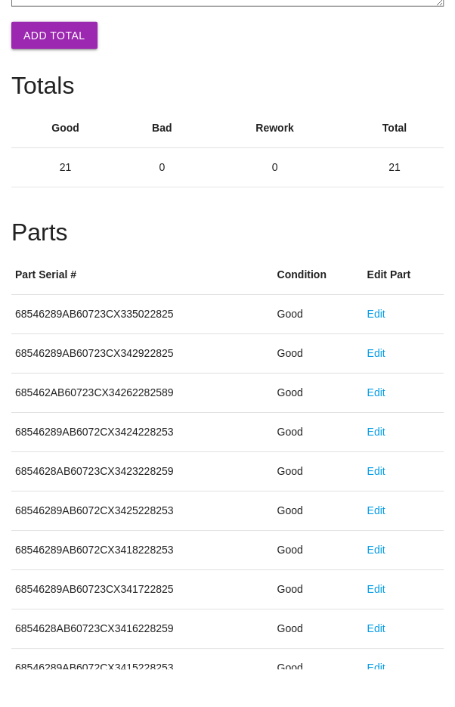
scroll to position [316, 0]
click at [383, 352] on link "Edit" at bounding box center [376, 351] width 18 height 12
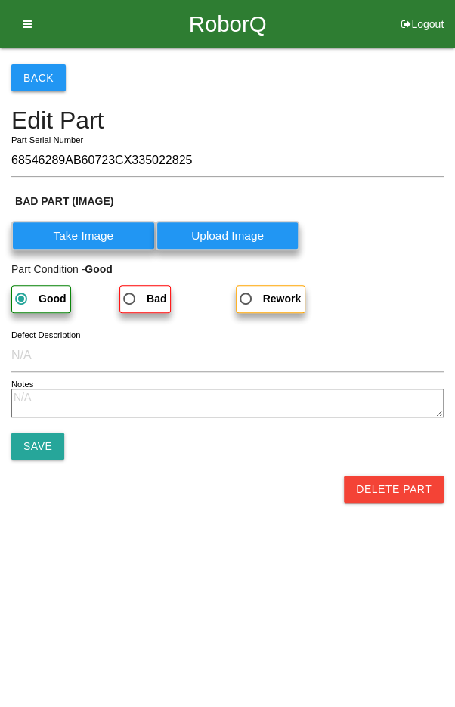
click at [412, 495] on button "Delete Part" at bounding box center [394, 488] width 100 height 27
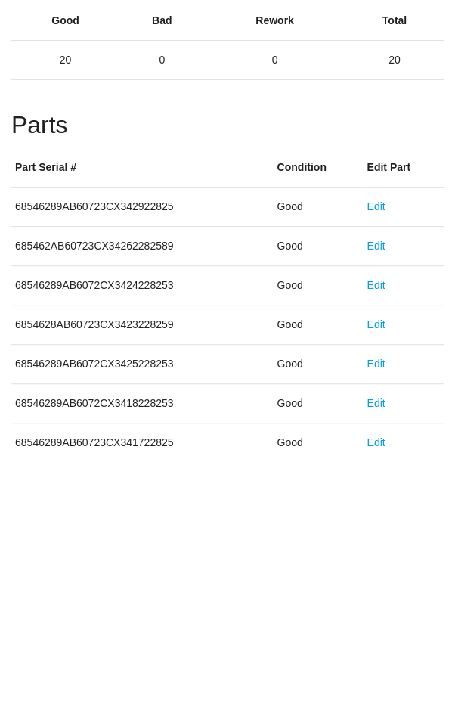
scroll to position [840, 0]
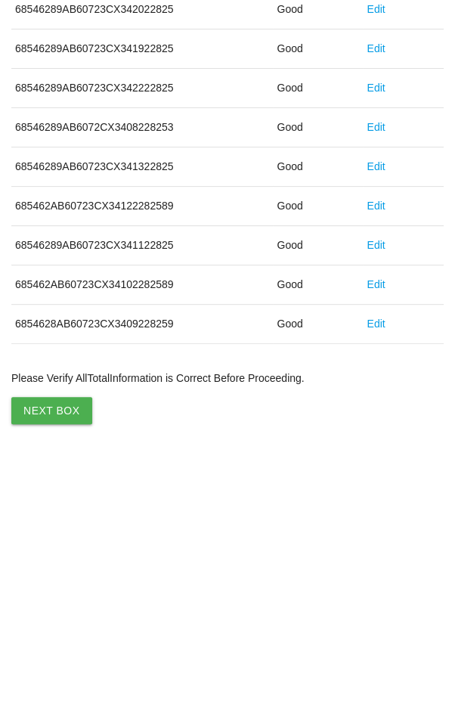
click at [41, 662] on button "Next Box" at bounding box center [51, 661] width 81 height 27
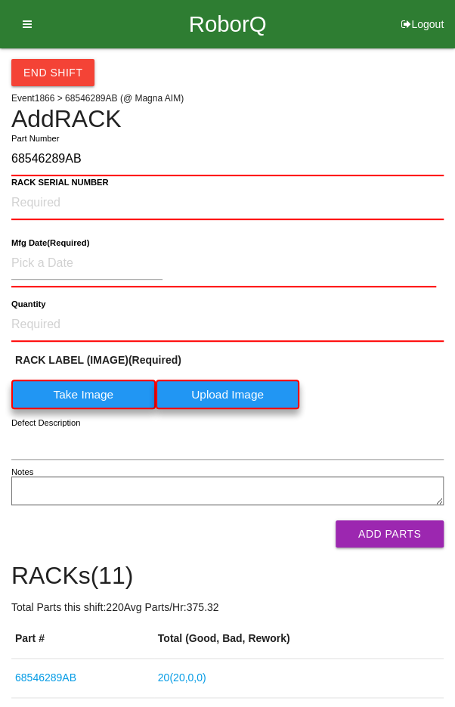
click at [78, 393] on label "Take Image" at bounding box center [83, 393] width 144 height 29
click at [0, 0] on \(IMAGE\) "Take Image" at bounding box center [0, 0] width 0 height 0
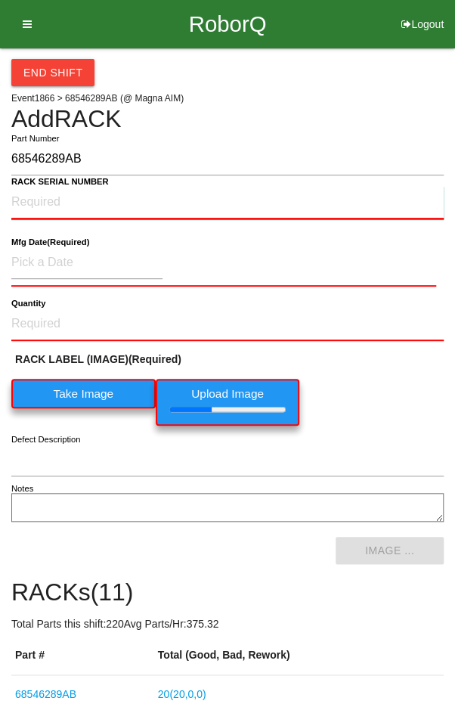
click at [52, 200] on NUMBER "RACK SERIAL NUMBER" at bounding box center [227, 202] width 432 height 33
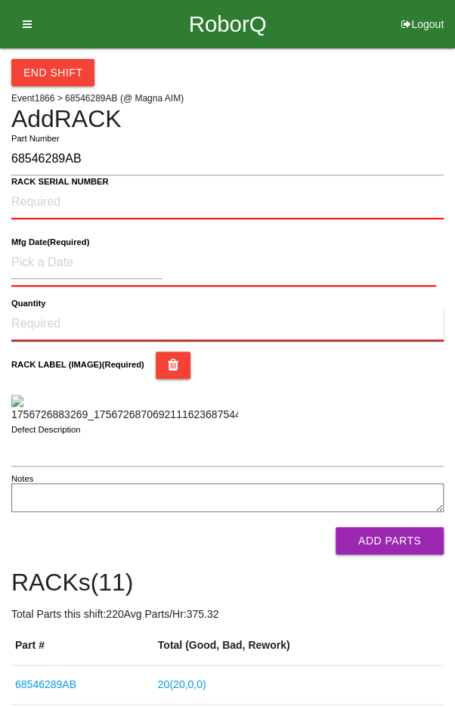
click at [63, 318] on input "Quantity" at bounding box center [227, 324] width 432 height 33
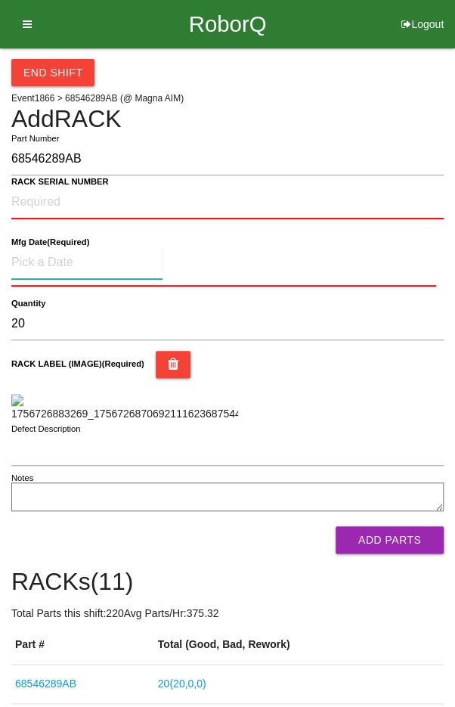
click at [54, 259] on input at bounding box center [86, 262] width 151 height 33
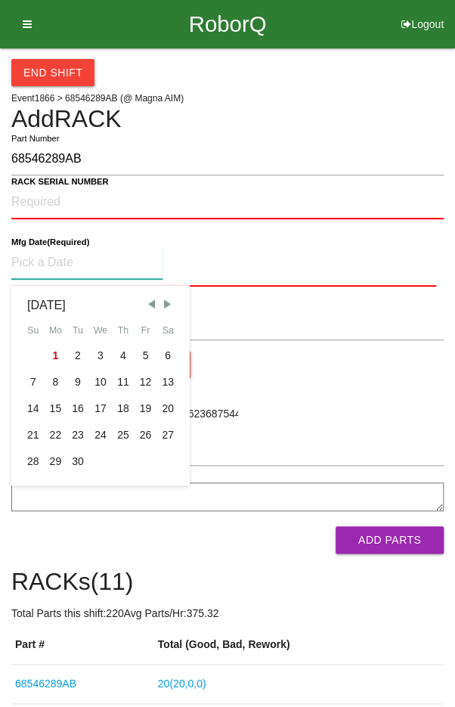
click at [150, 300] on span "Previous Month" at bounding box center [151, 304] width 14 height 14
click at [51, 437] on div "18" at bounding box center [56, 435] width 23 height 26
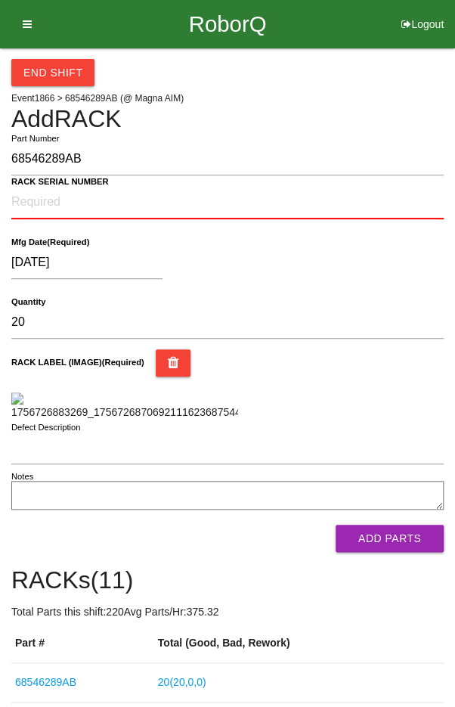
click at [46, 184] on b "RACK SERIAL NUMBER" at bounding box center [60, 182] width 98 height 10
click at [46, 186] on NUMBER "RACK SERIAL NUMBER" at bounding box center [227, 202] width 432 height 33
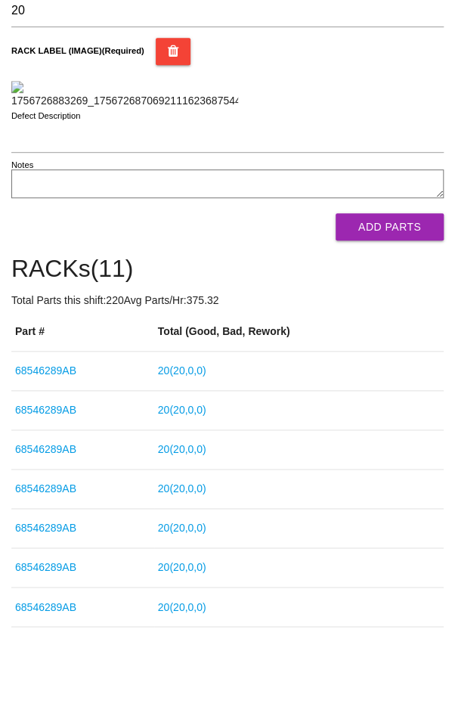
click at [399, 309] on button "Add Parts" at bounding box center [390, 295] width 108 height 27
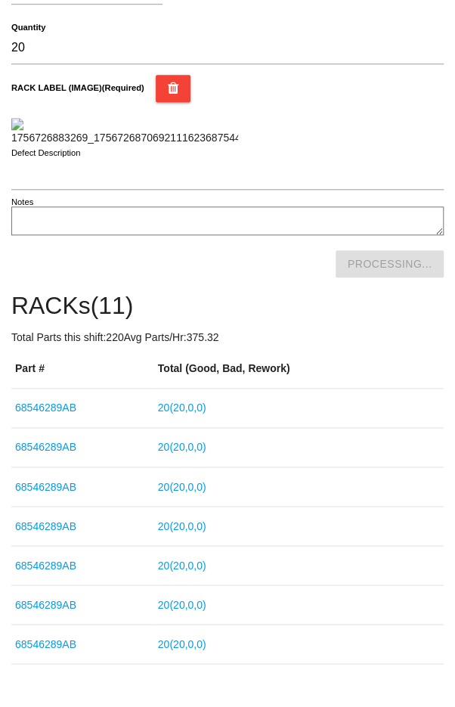
scroll to position [241, 0]
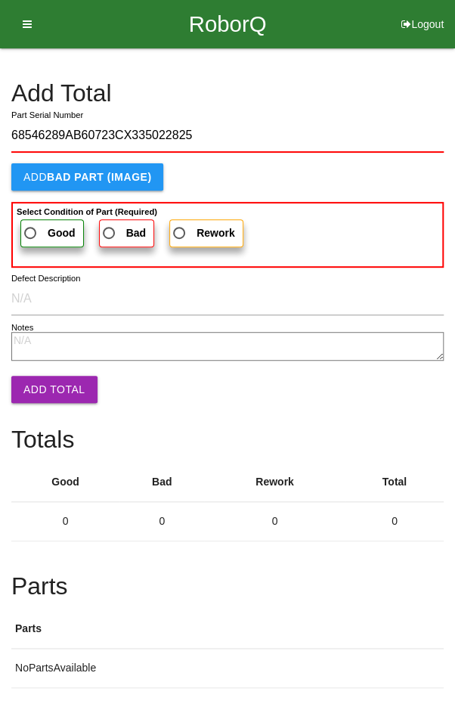
click at [31, 231] on span "Good" at bounding box center [48, 233] width 54 height 19
click at [31, 231] on input "Good" at bounding box center [26, 229] width 10 height 10
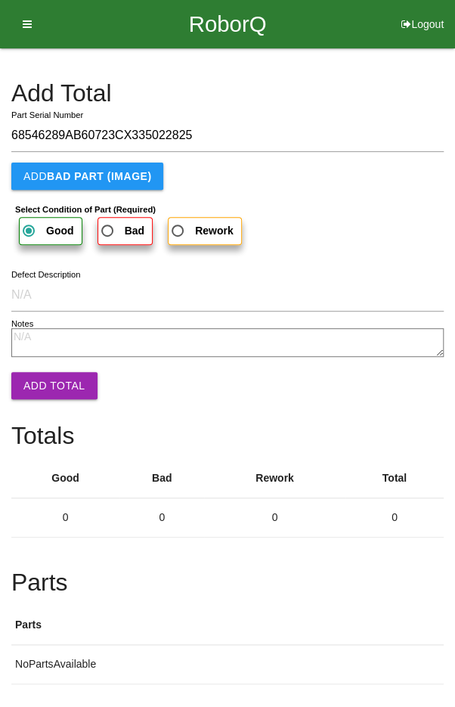
click at [43, 372] on button "Add Total" at bounding box center [54, 385] width 86 height 27
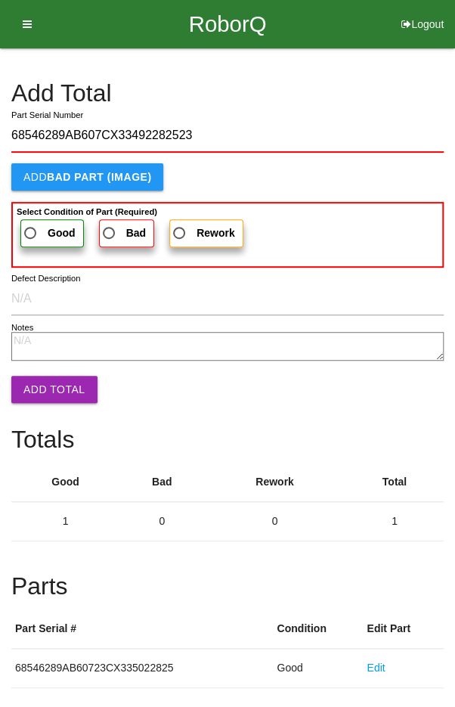
click at [36, 231] on span "Good" at bounding box center [48, 233] width 54 height 19
click at [31, 231] on input "Good" at bounding box center [26, 229] width 10 height 10
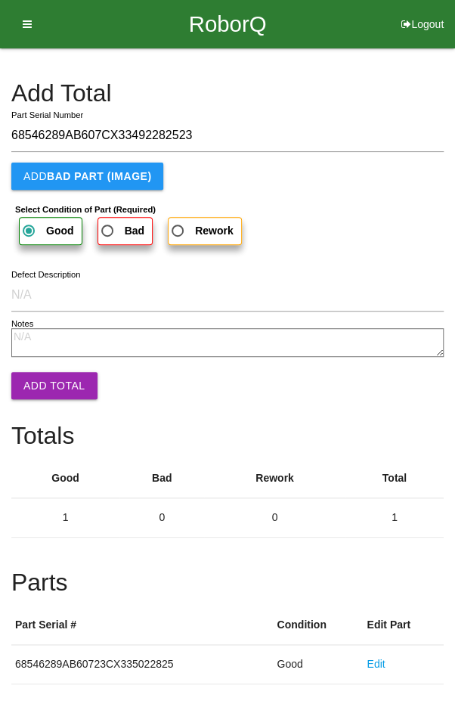
click at [44, 386] on button "Add Total" at bounding box center [54, 385] width 86 height 27
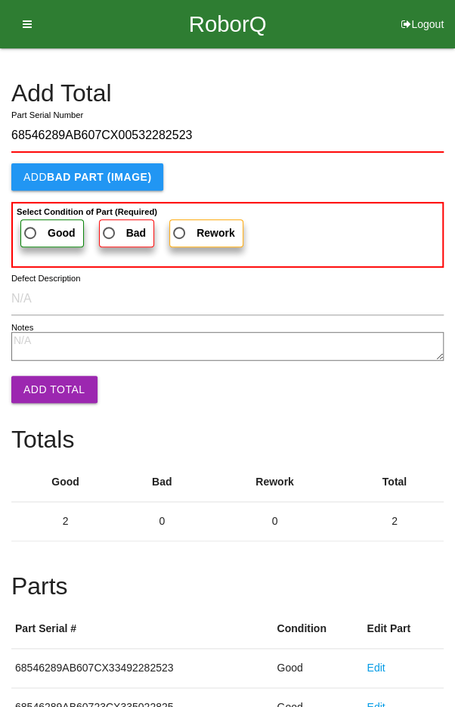
click at [40, 226] on span "Good" at bounding box center [48, 233] width 54 height 19
click at [31, 226] on input "Good" at bounding box center [26, 229] width 10 height 10
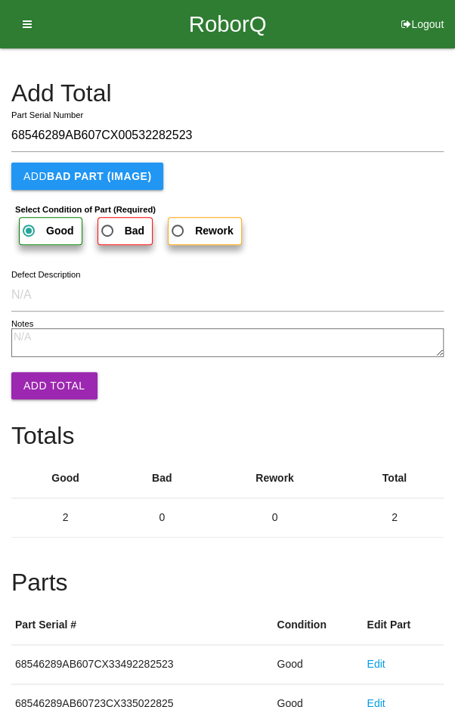
click at [45, 389] on button "Add Total" at bounding box center [54, 385] width 86 height 27
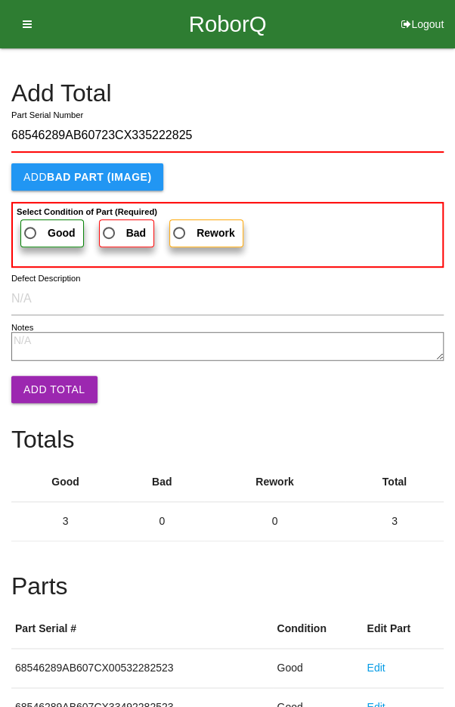
click at [43, 225] on span "Good" at bounding box center [48, 233] width 54 height 19
click at [31, 225] on input "Good" at bounding box center [26, 229] width 10 height 10
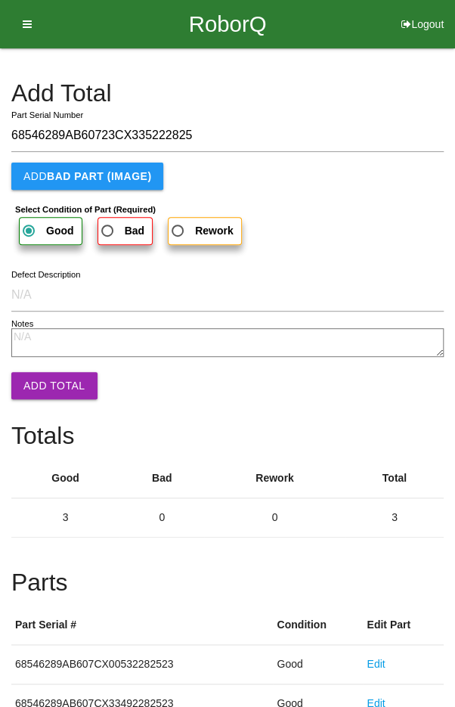
click at [42, 392] on button "Add Total" at bounding box center [54, 385] width 86 height 27
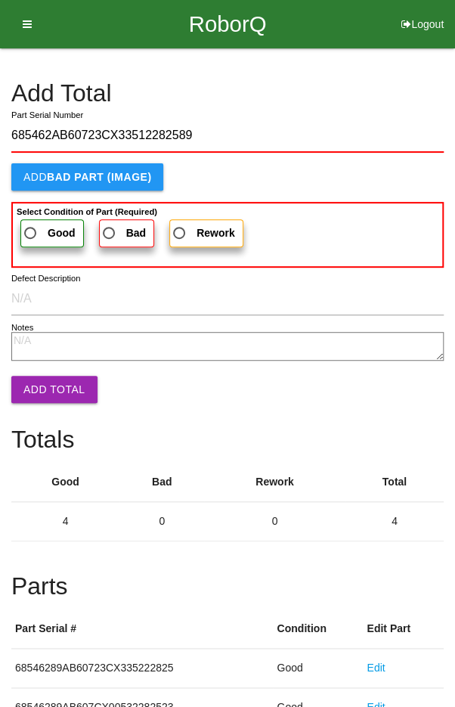
click at [39, 225] on span "Good" at bounding box center [48, 233] width 54 height 19
click at [31, 225] on input "Good" at bounding box center [26, 229] width 10 height 10
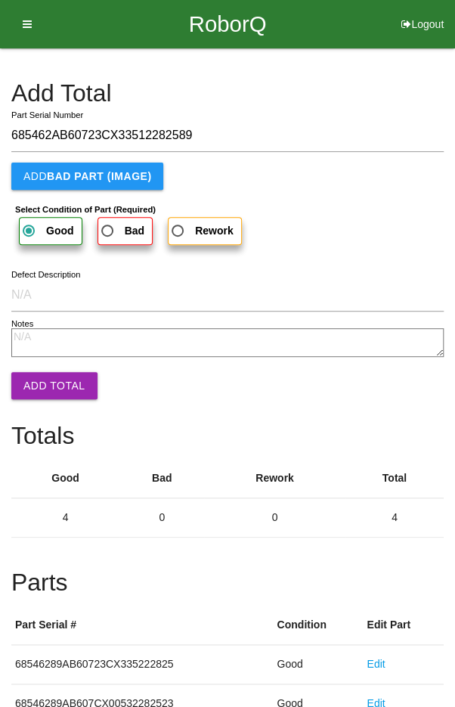
click at [44, 386] on button "Add Total" at bounding box center [54, 385] width 86 height 27
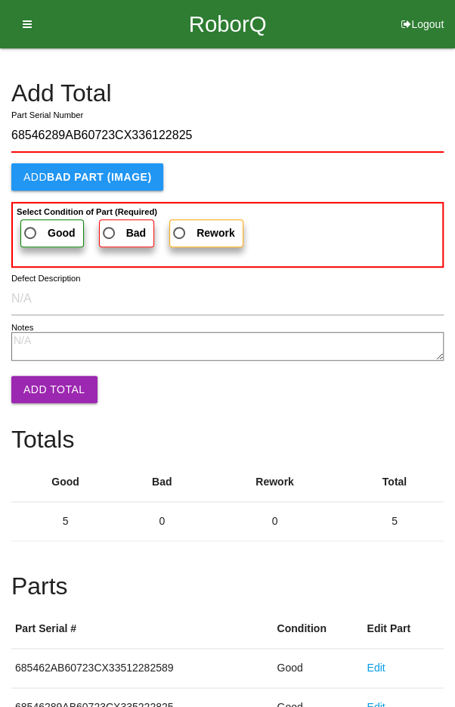
click at [37, 231] on span "Good" at bounding box center [48, 233] width 54 height 19
click at [31, 231] on input "Good" at bounding box center [26, 229] width 10 height 10
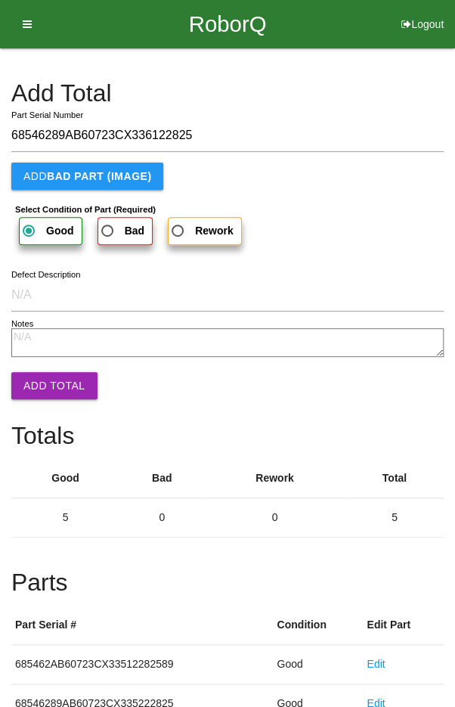
click
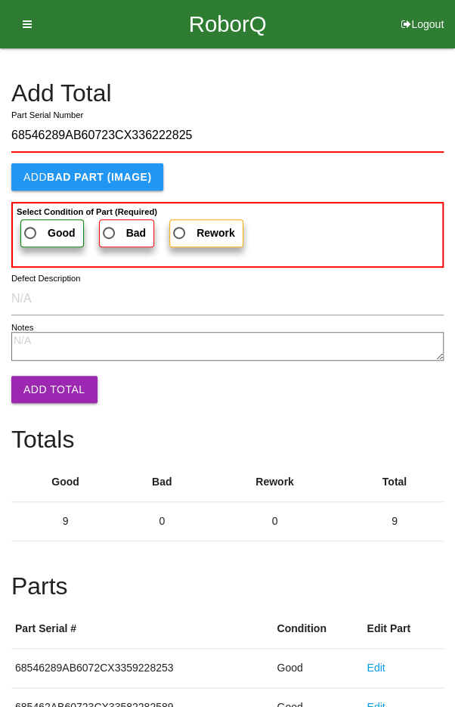
click at [33, 219] on label "Good" at bounding box center [51, 233] width 63 height 28
click at [31, 224] on input "Good" at bounding box center [26, 229] width 10 height 10
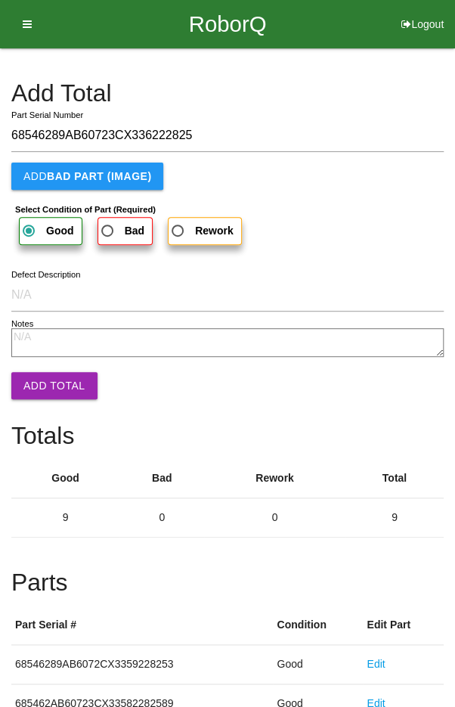
click at [50, 388] on button "Add Total" at bounding box center [54, 385] width 86 height 27
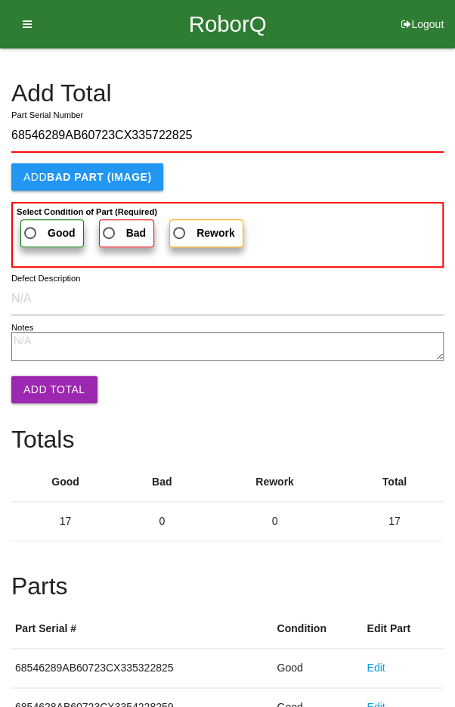
click at [42, 232] on span "Good" at bounding box center [48, 233] width 54 height 19
click at [31, 232] on input "Good" at bounding box center [26, 229] width 10 height 10
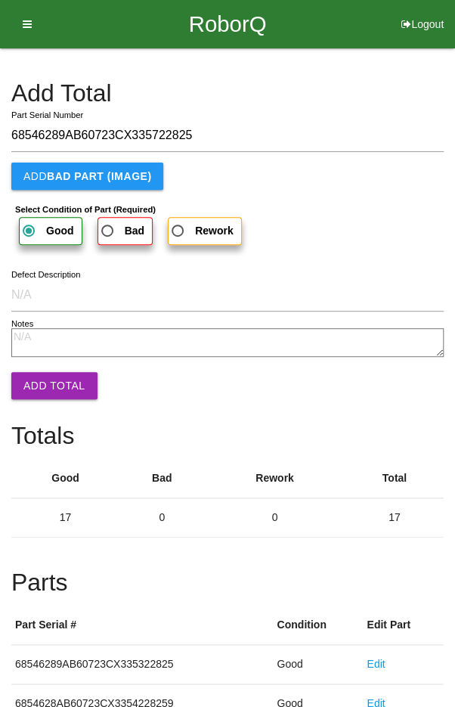
click at [41, 388] on button "Add Total" at bounding box center [54, 385] width 86 height 27
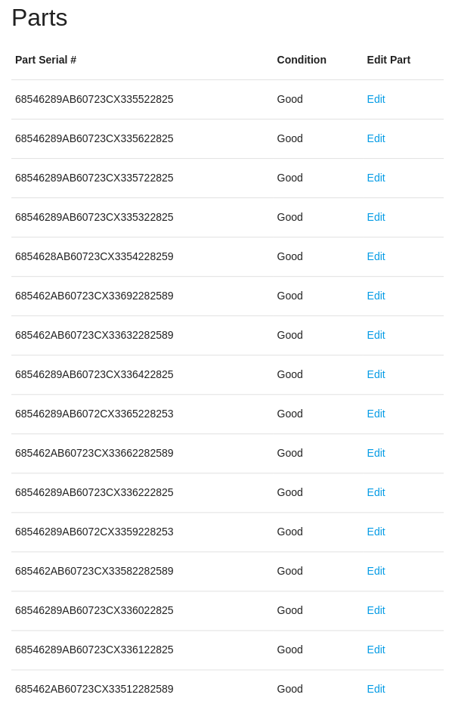
scroll to position [840, 0]
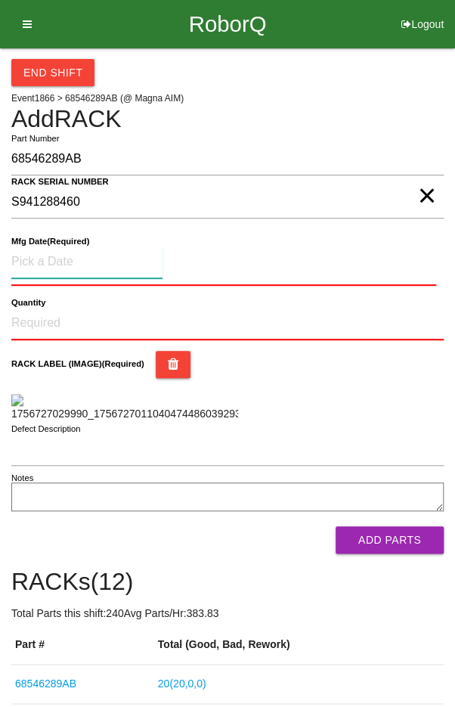
click at [63, 259] on input at bounding box center [86, 262] width 151 height 33
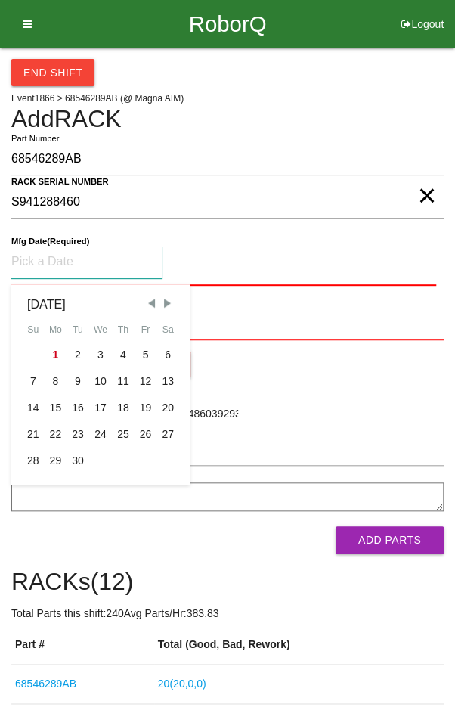
click at [148, 299] on span "Previous Month" at bounding box center [151, 303] width 14 height 14
click at [53, 431] on div "18" at bounding box center [56, 434] width 23 height 26
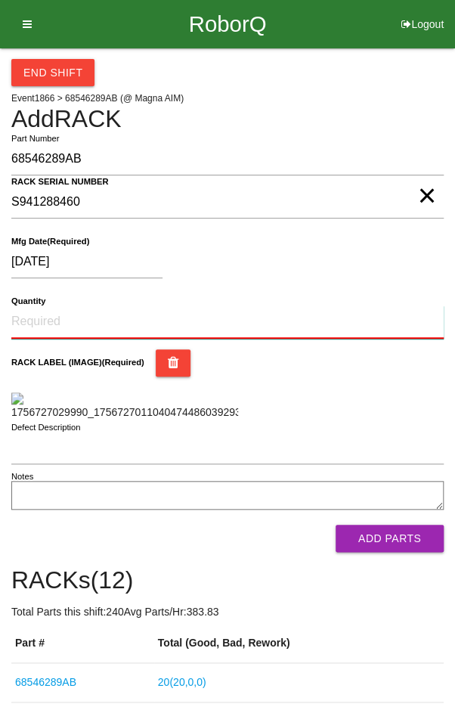
click at [54, 317] on input "Quantity" at bounding box center [227, 321] width 432 height 33
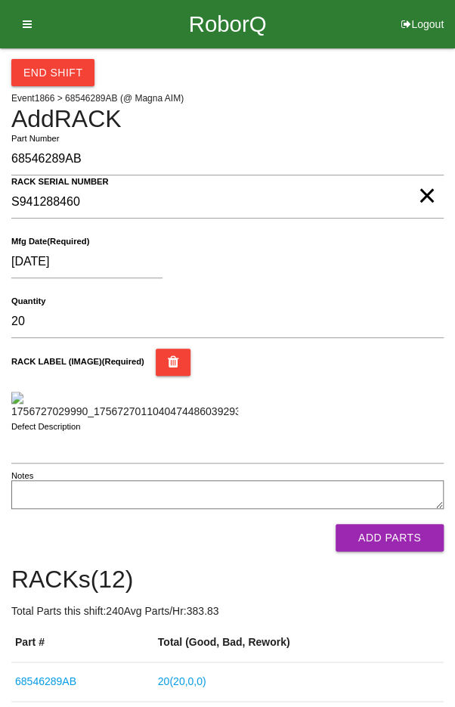
click at [377, 261] on div "[DATE]" at bounding box center [223, 265] width 425 height 39
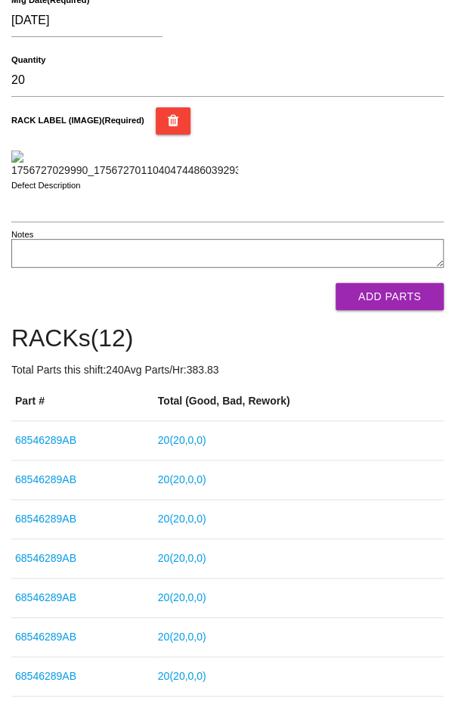
scroll to position [246, 0]
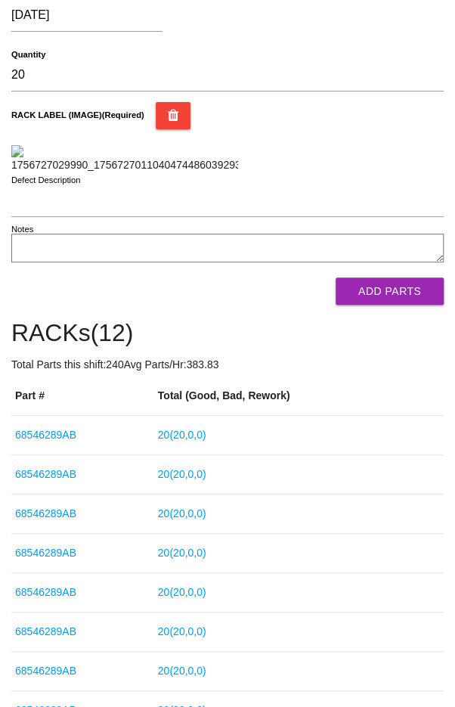
click at [400, 305] on button "Add Parts" at bounding box center [390, 290] width 108 height 27
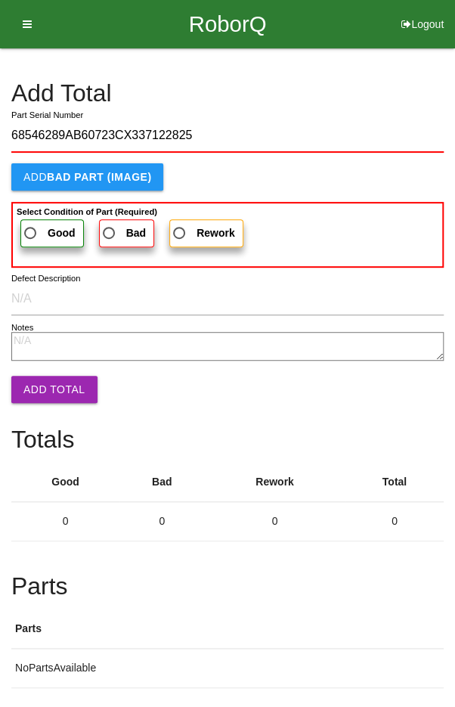
click at [38, 219] on label "Good" at bounding box center [51, 233] width 63 height 28
click at [31, 224] on input "Good" at bounding box center [26, 229] width 10 height 10
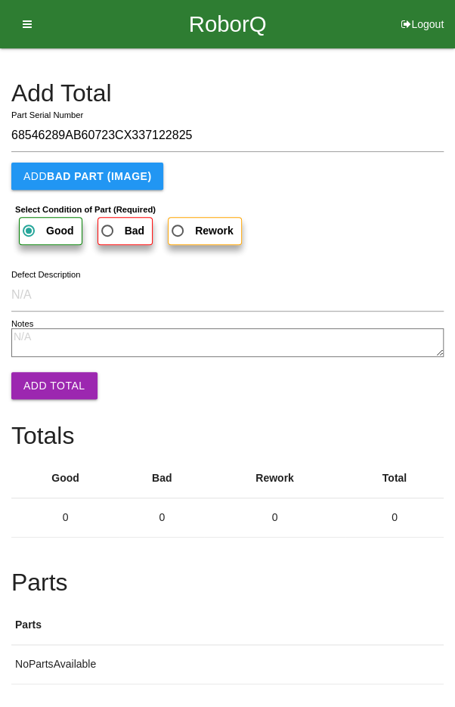
click at [47, 383] on button "Add Total" at bounding box center [54, 385] width 86 height 27
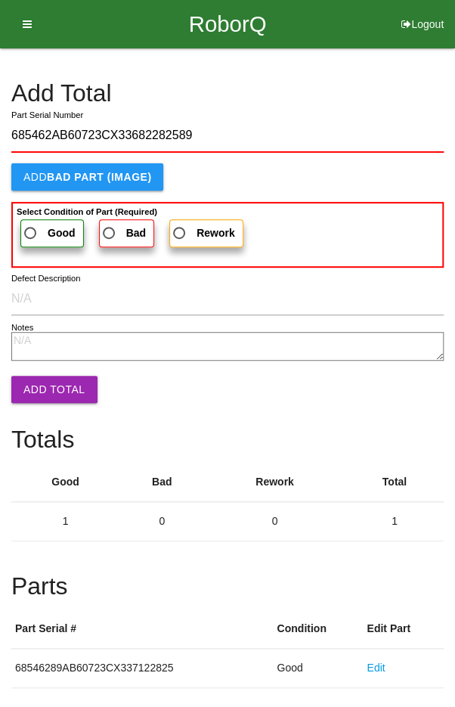
click at [40, 229] on span "Good" at bounding box center [48, 233] width 54 height 19
click at [31, 229] on input "Good" at bounding box center [26, 229] width 10 height 10
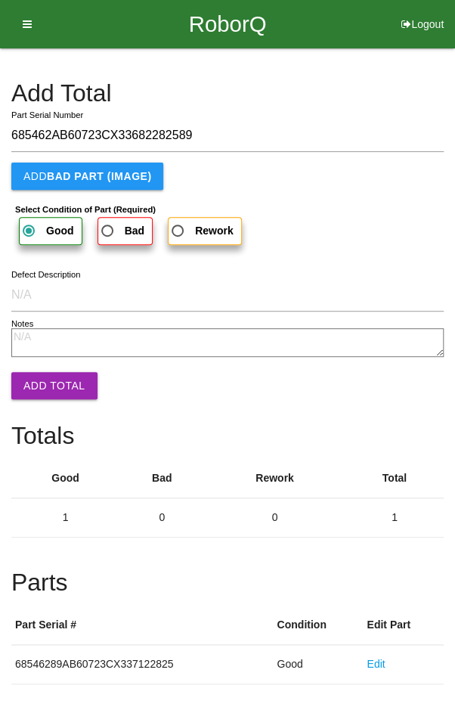
click at [43, 381] on button "Add Total" at bounding box center [54, 385] width 86 height 27
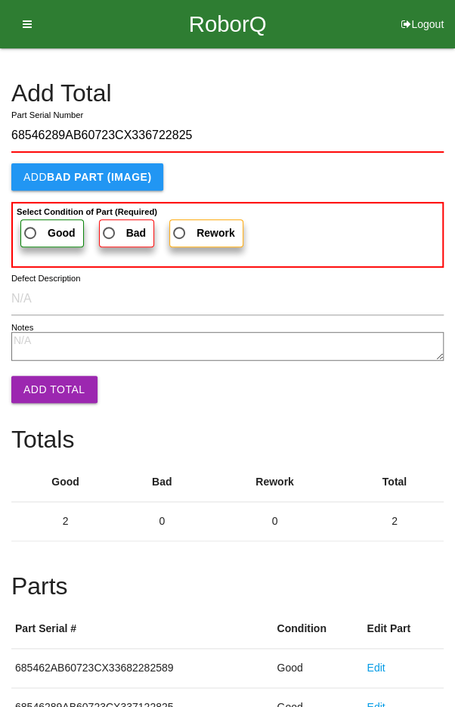
click at [43, 226] on span "Good" at bounding box center [48, 233] width 54 height 19
click at [31, 226] on input "Good" at bounding box center [26, 229] width 10 height 10
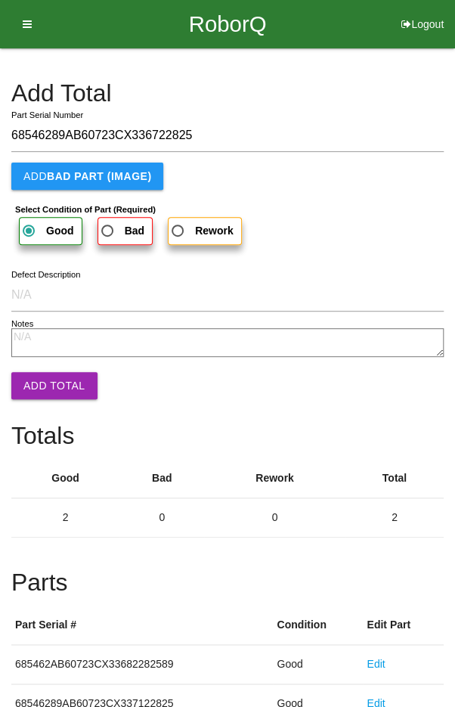
click at [45, 382] on button "Add Total" at bounding box center [54, 385] width 86 height 27
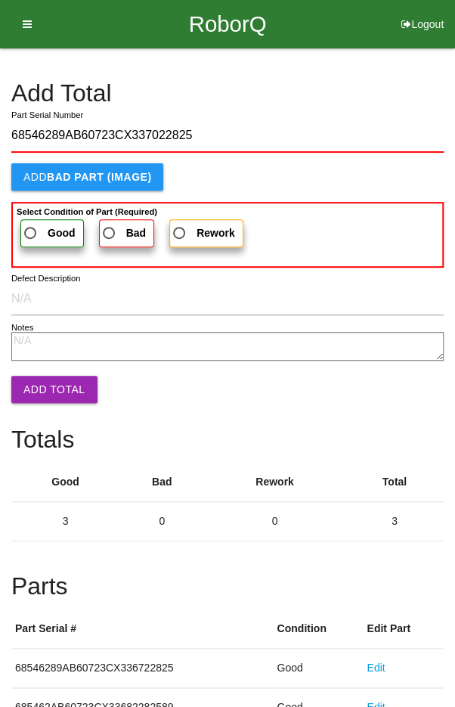
click at [37, 230] on span "Good" at bounding box center [48, 233] width 54 height 19
click at [31, 230] on input "Good" at bounding box center [26, 229] width 10 height 10
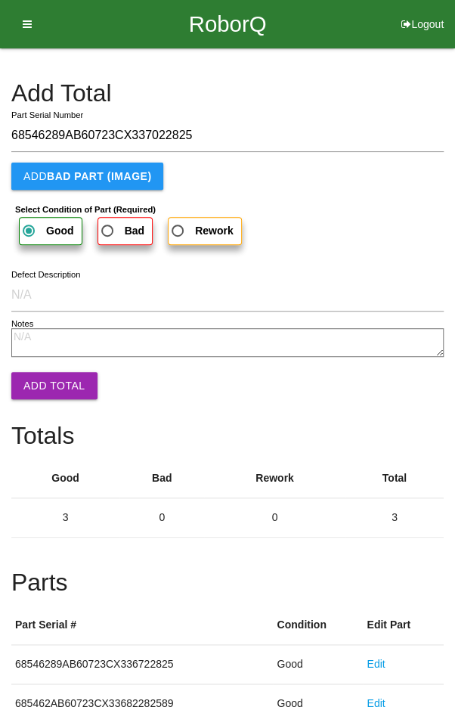
click at [42, 387] on button "Add Total" at bounding box center [54, 385] width 86 height 27
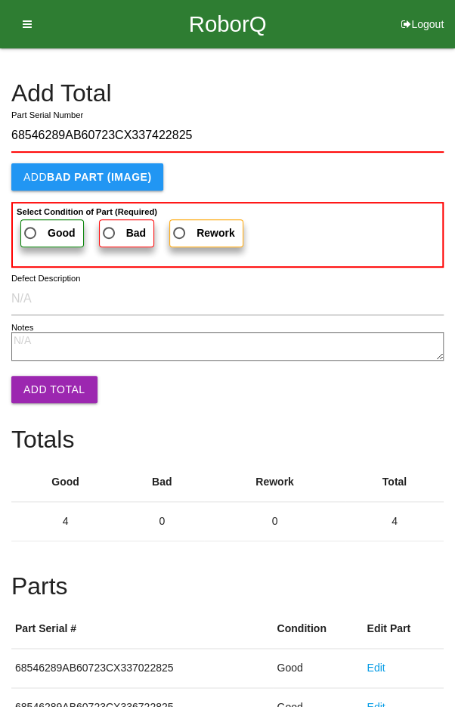
click at [41, 228] on span "Good" at bounding box center [48, 233] width 54 height 19
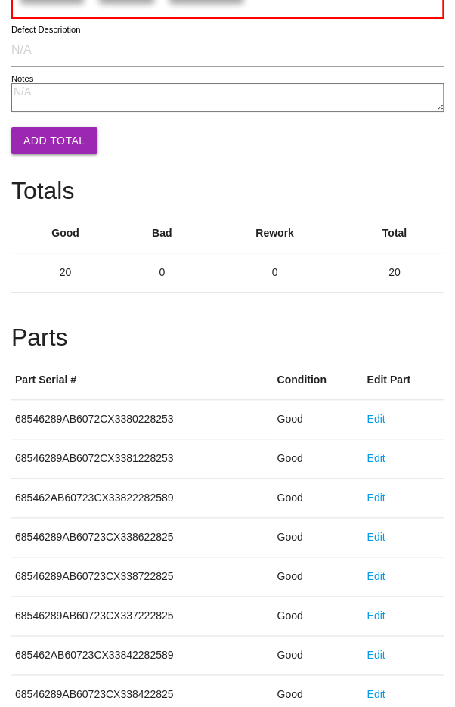
scroll to position [840, 0]
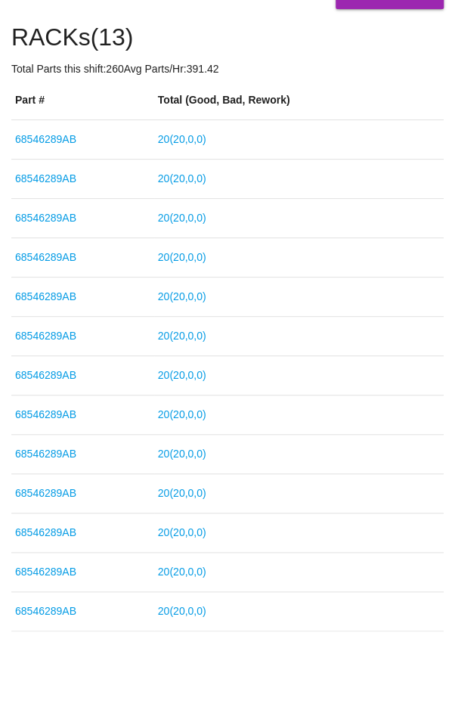
scroll to position [571, 0]
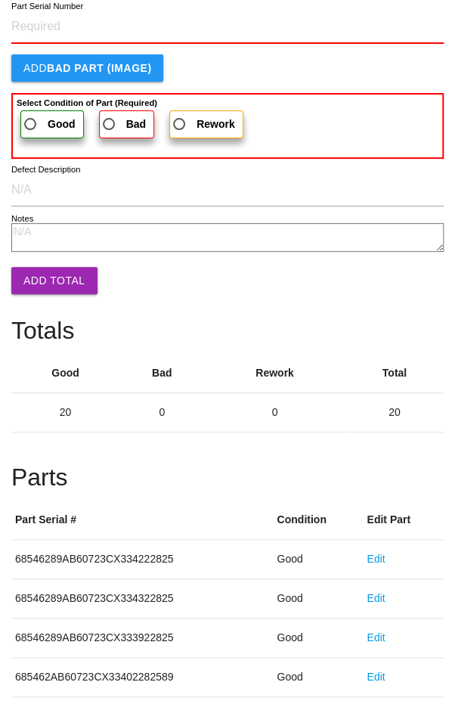
scroll to position [840, 0]
